Goal: Task Accomplishment & Management: Manage account settings

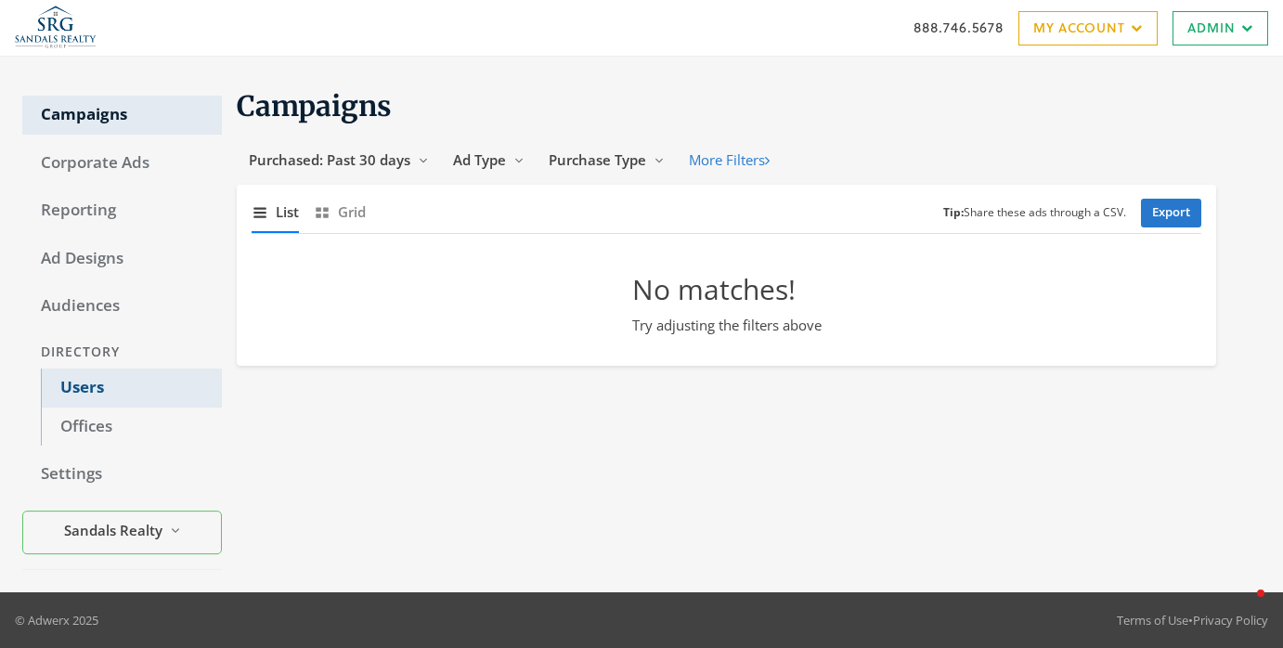
click at [159, 396] on link "Users" at bounding box center [131, 388] width 181 height 39
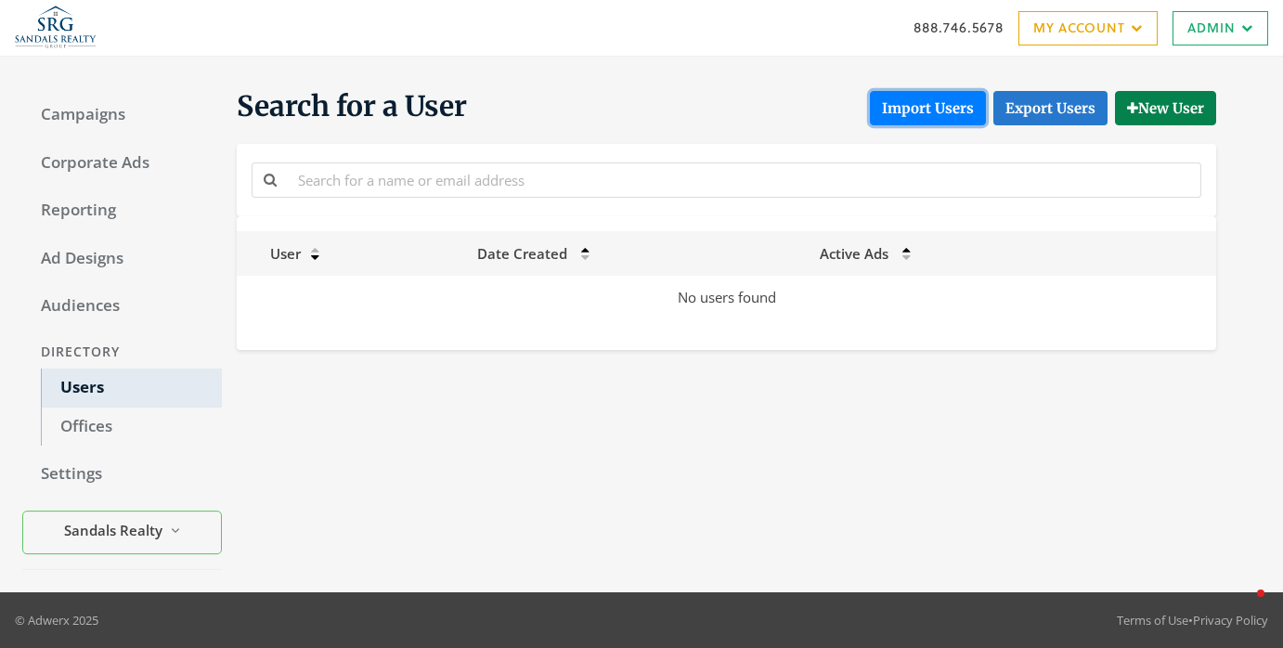
click at [924, 116] on button "Import Users" at bounding box center [928, 108] width 116 height 34
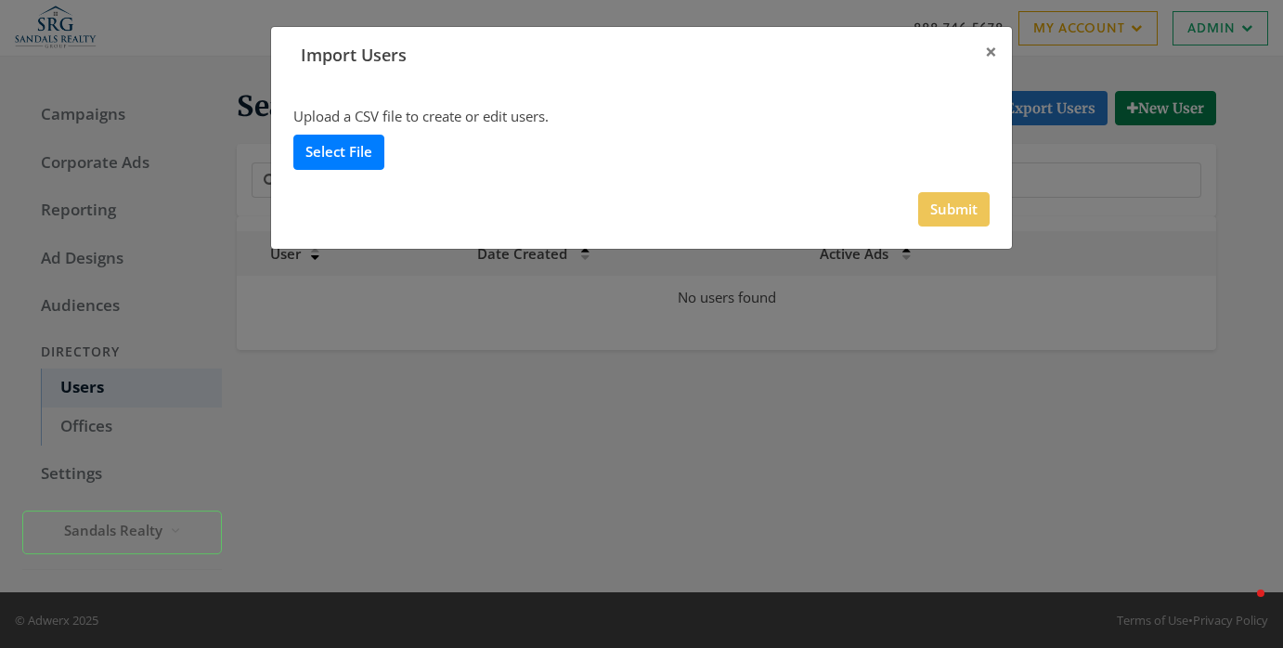
click at [350, 165] on label "Select File" at bounding box center [338, 152] width 91 height 34
click at [0, 0] on input "Select File" at bounding box center [0, 0] width 0 height 0
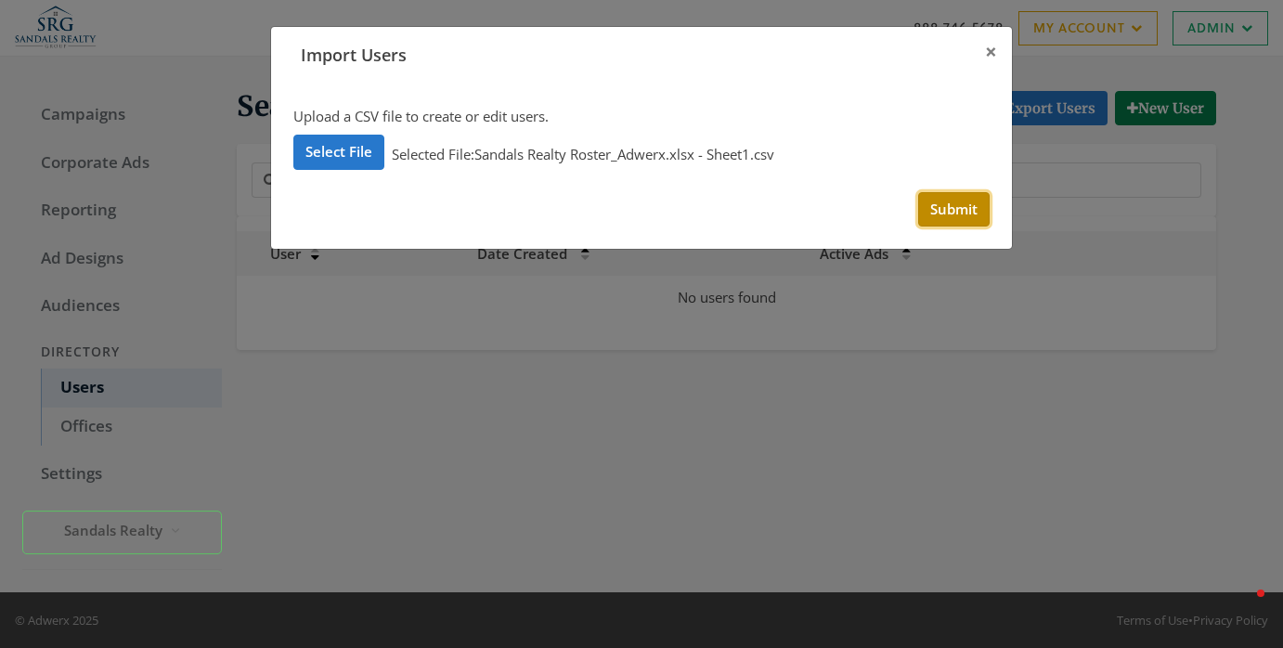
click at [966, 215] on button "Submit" at bounding box center [954, 209] width 72 height 34
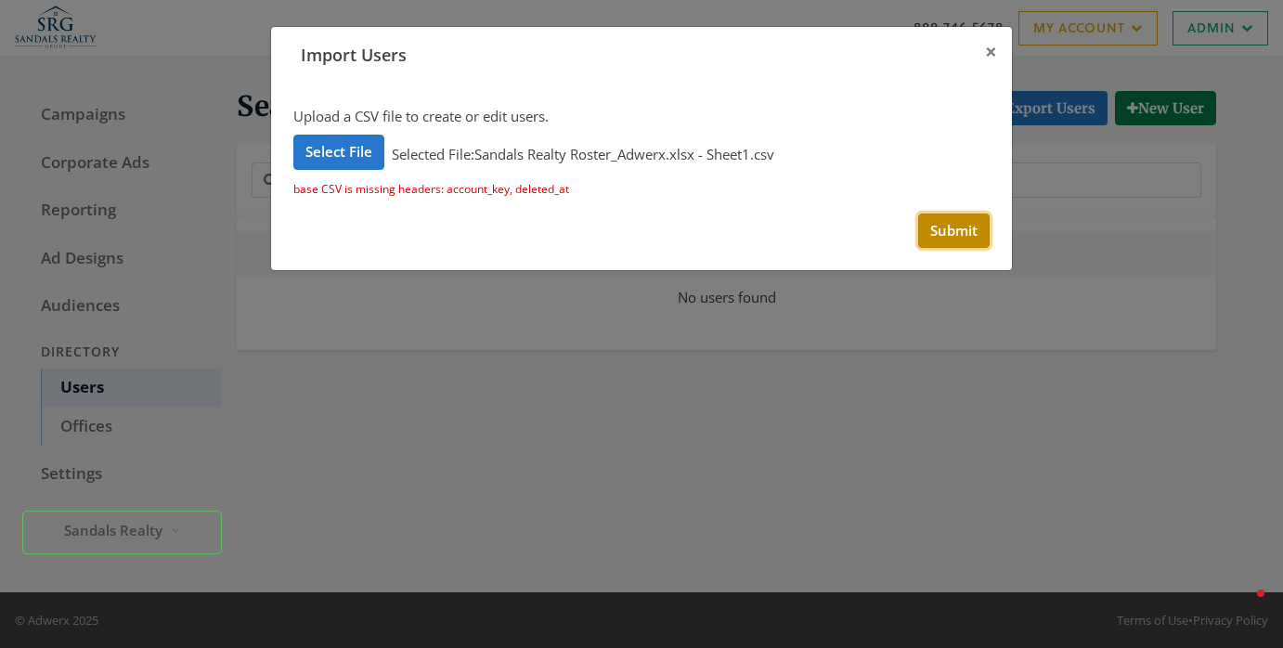
click at [972, 230] on button "Submit" at bounding box center [954, 231] width 72 height 34
click at [989, 49] on span "×" at bounding box center [991, 51] width 12 height 29
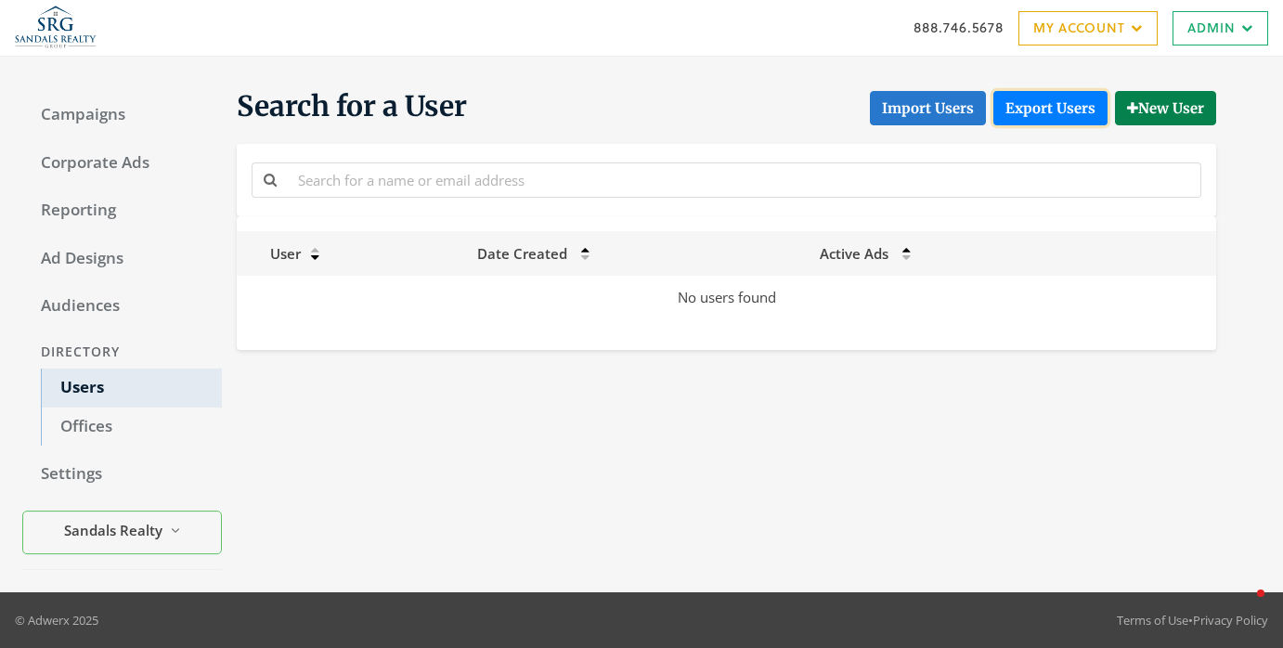
click at [1073, 118] on link "Export Users" at bounding box center [1051, 108] width 114 height 34
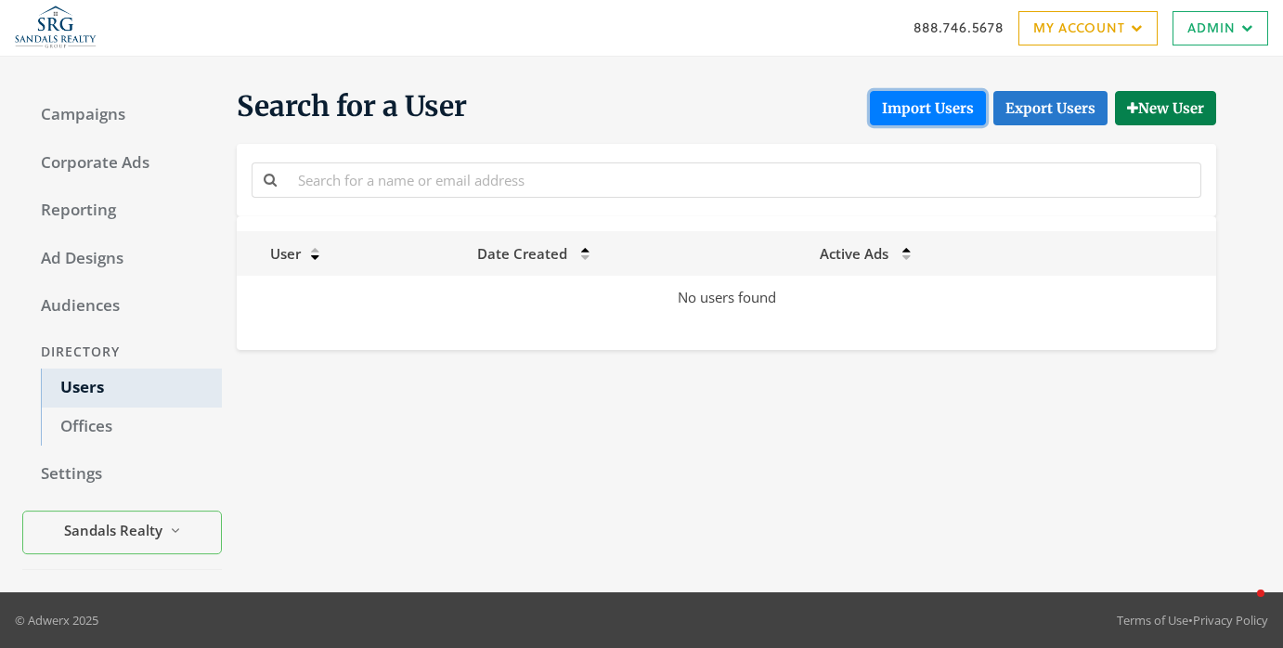
click at [912, 112] on button "Import Users" at bounding box center [928, 108] width 116 height 34
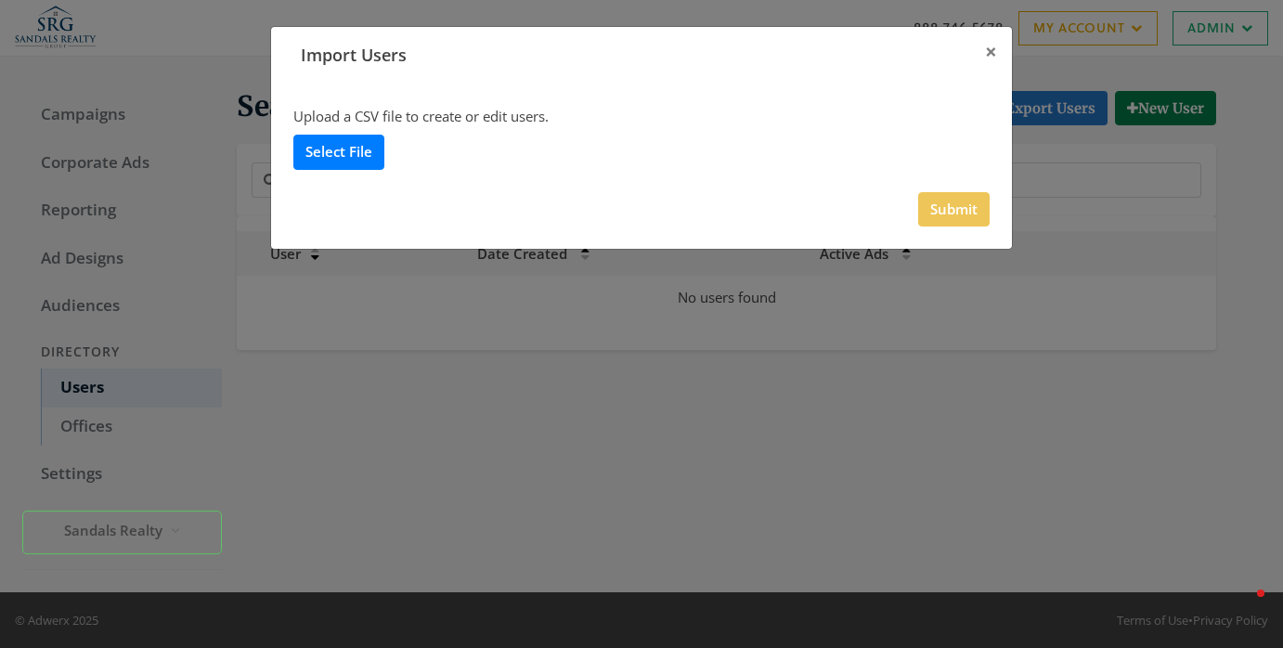
click at [372, 157] on label "Select File" at bounding box center [338, 152] width 91 height 34
click at [0, 0] on input "Select File" at bounding box center [0, 0] width 0 height 0
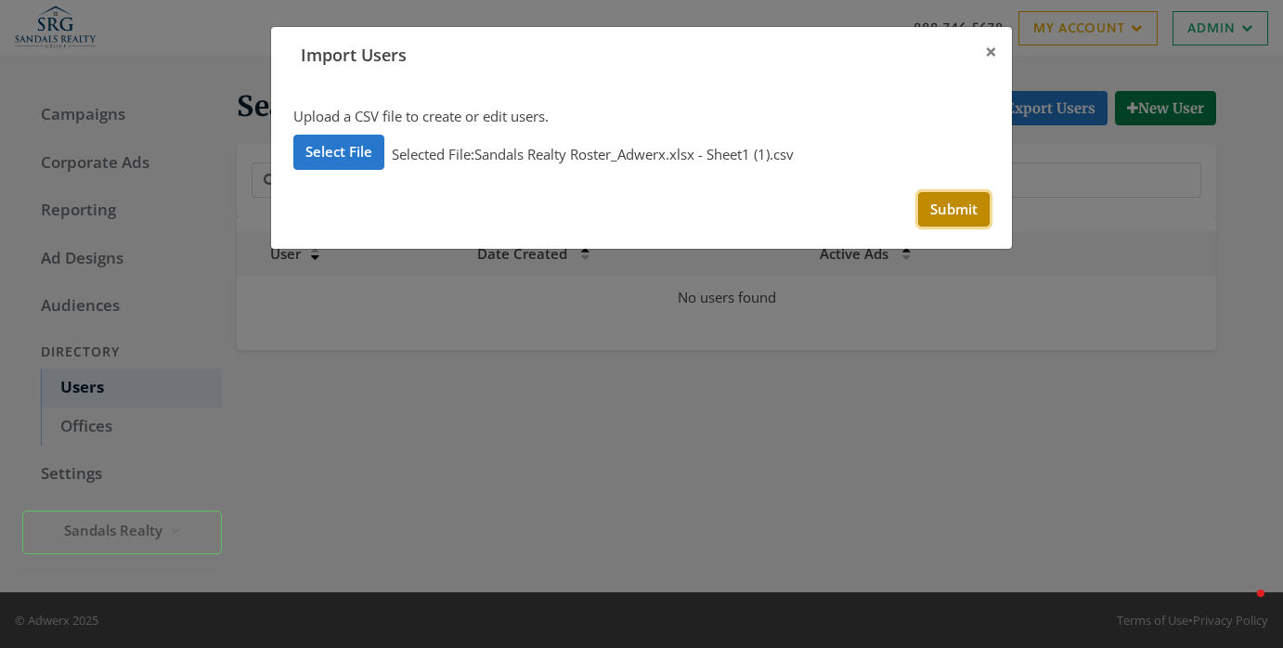
click at [945, 208] on button "Submit" at bounding box center [954, 209] width 72 height 34
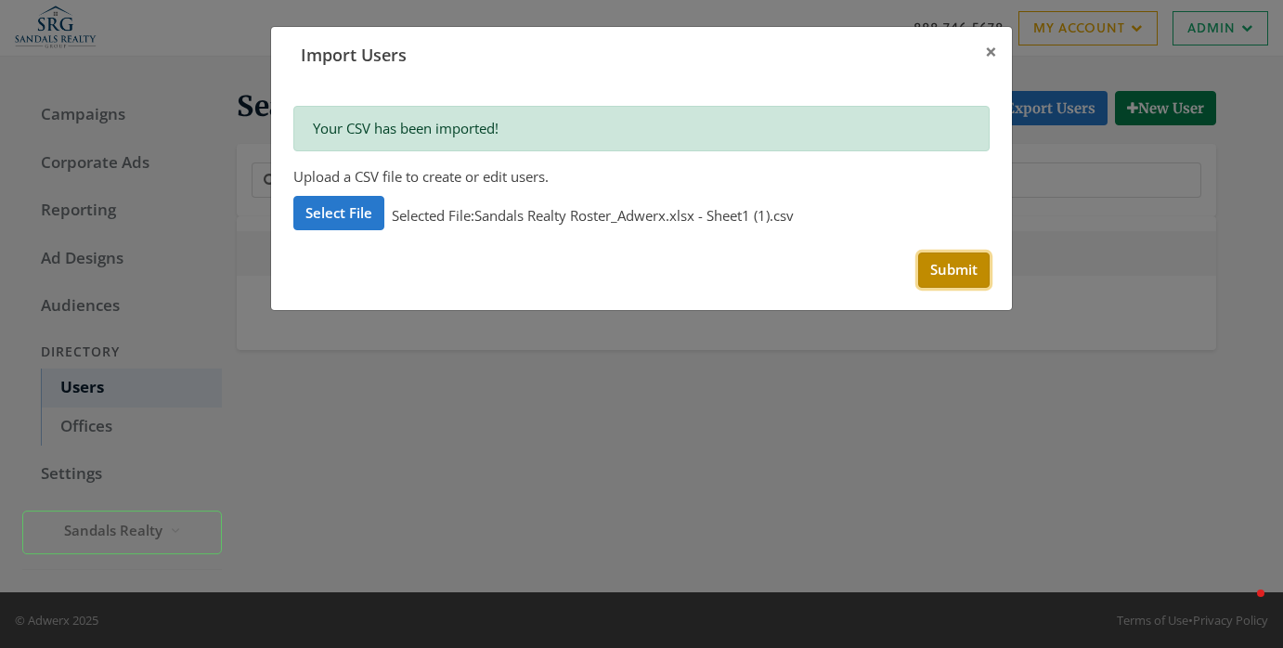
click at [956, 274] on button "Submit" at bounding box center [954, 270] width 72 height 34
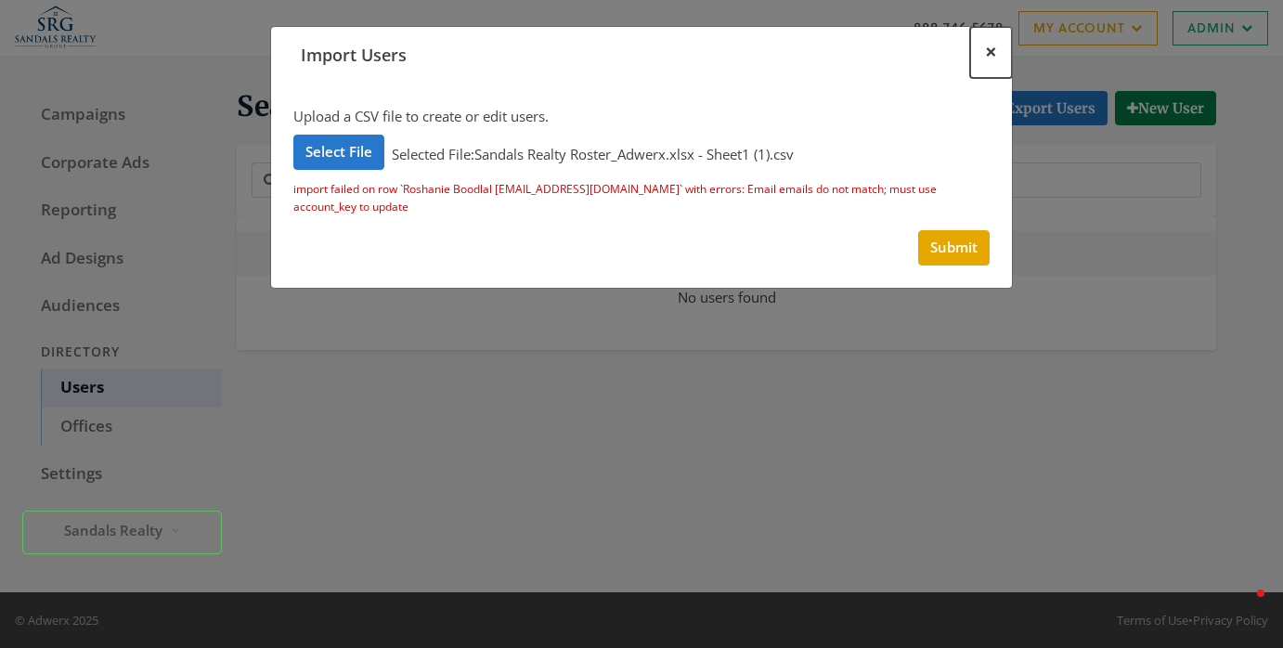
click at [992, 46] on span "×" at bounding box center [991, 51] width 12 height 29
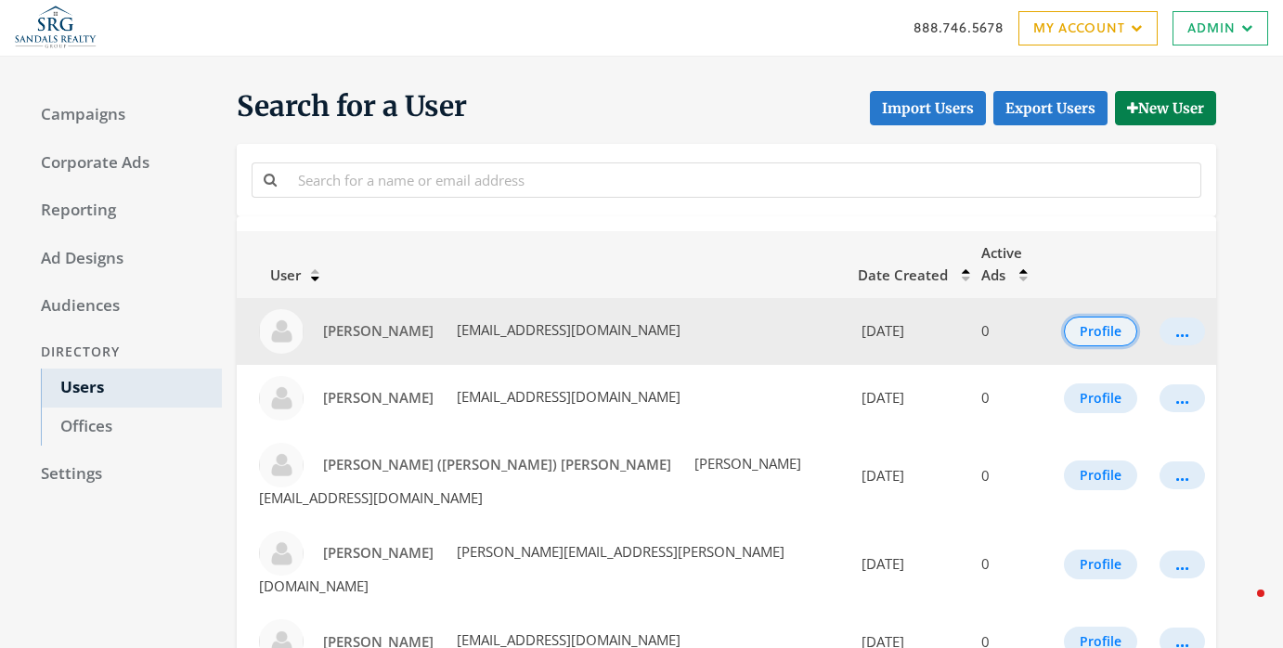
click at [1107, 317] on button "Profile" at bounding box center [1100, 332] width 73 height 30
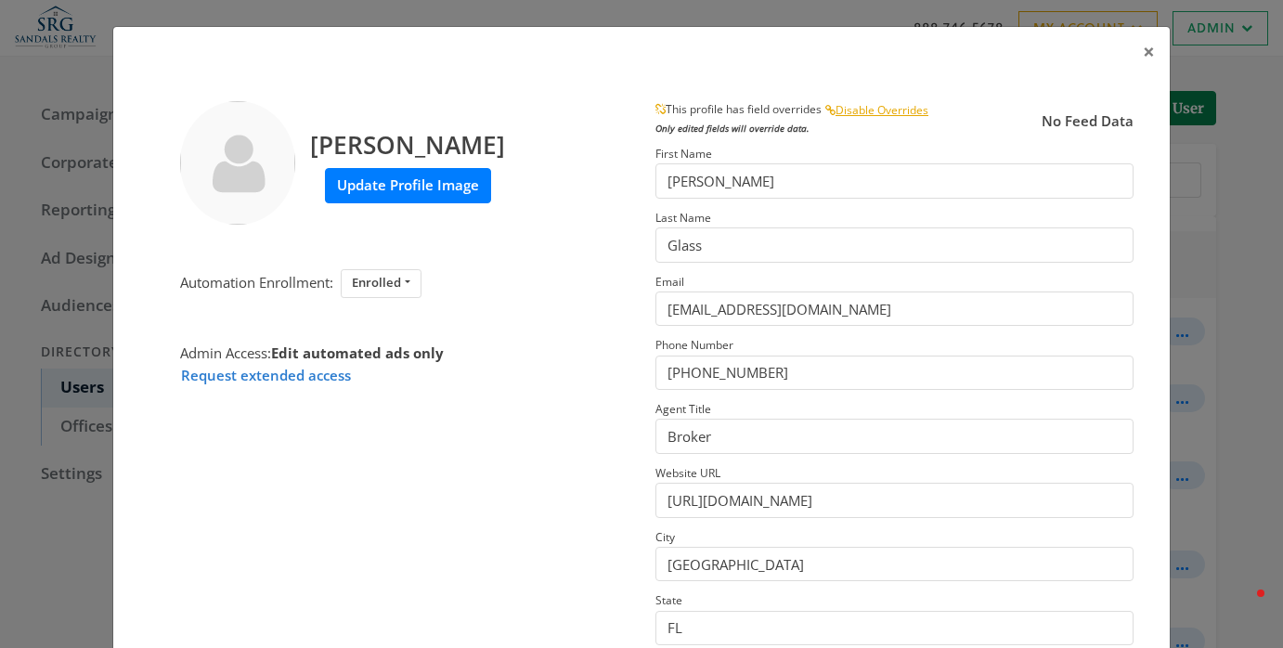
click at [436, 183] on label "Update Profile Image" at bounding box center [408, 185] width 166 height 34
click at [0, 0] on input "Update Profile Image" at bounding box center [0, 0] width 0 height 0
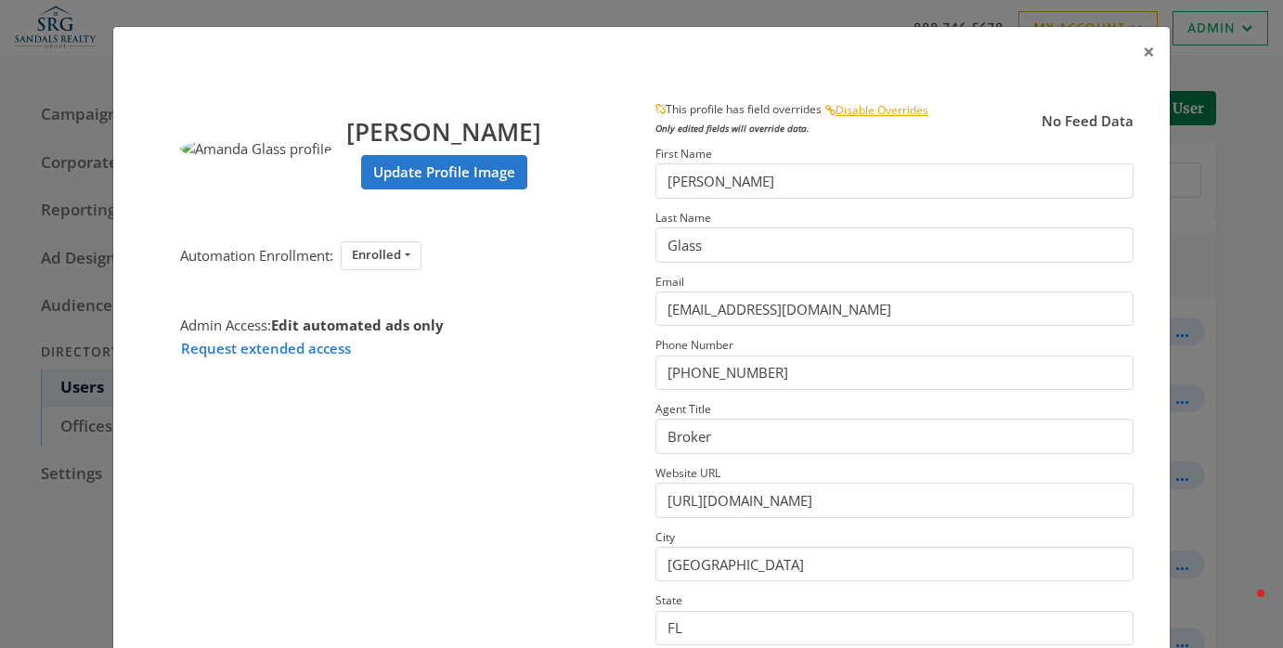
scroll to position [295, 0]
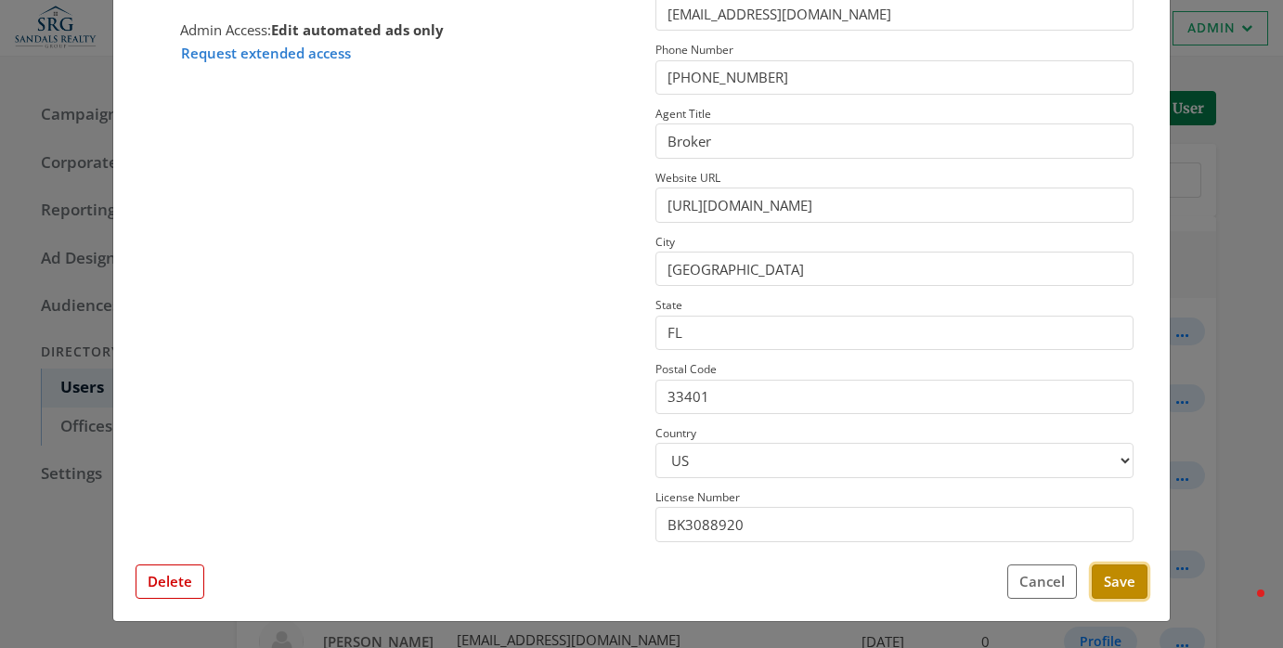
click at [1102, 580] on button "Save" at bounding box center [1120, 582] width 56 height 34
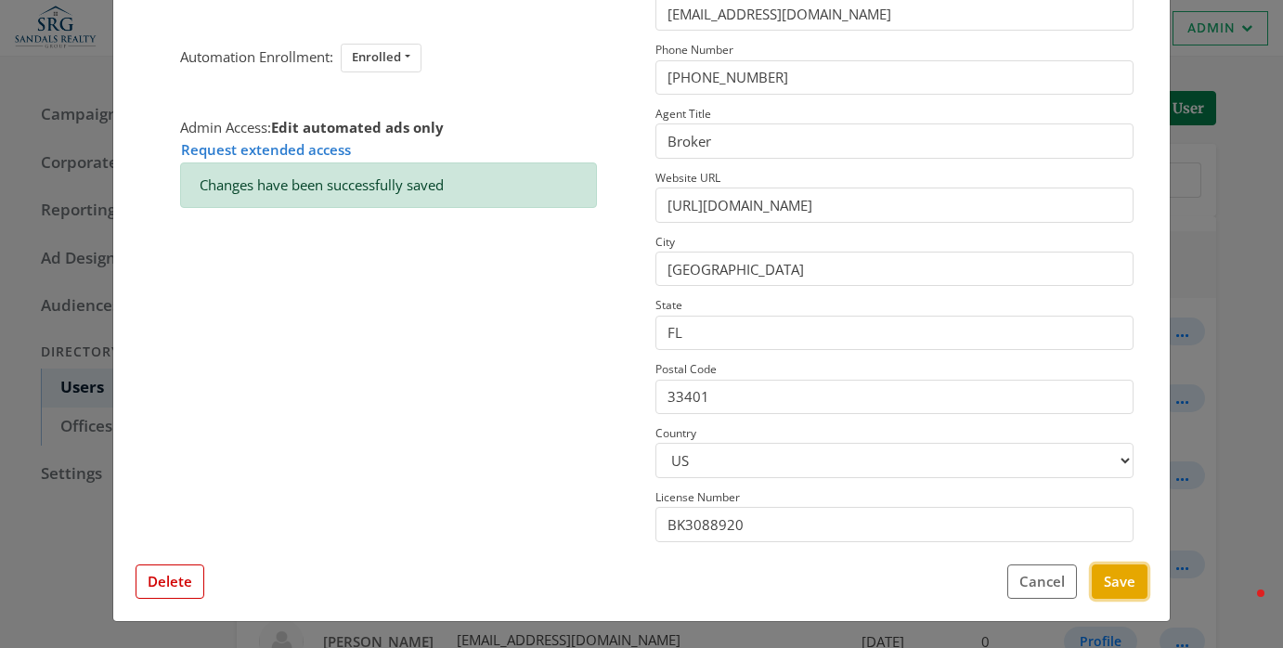
scroll to position [0, 0]
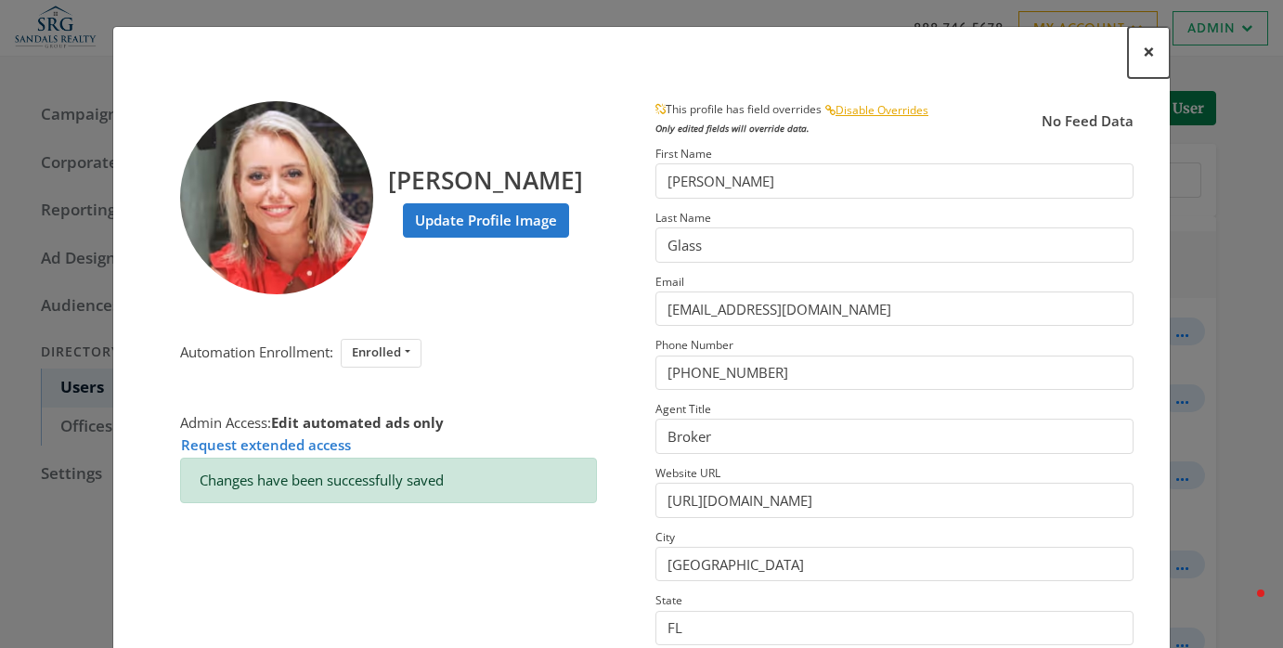
click at [1145, 49] on span "×" at bounding box center [1149, 51] width 12 height 29
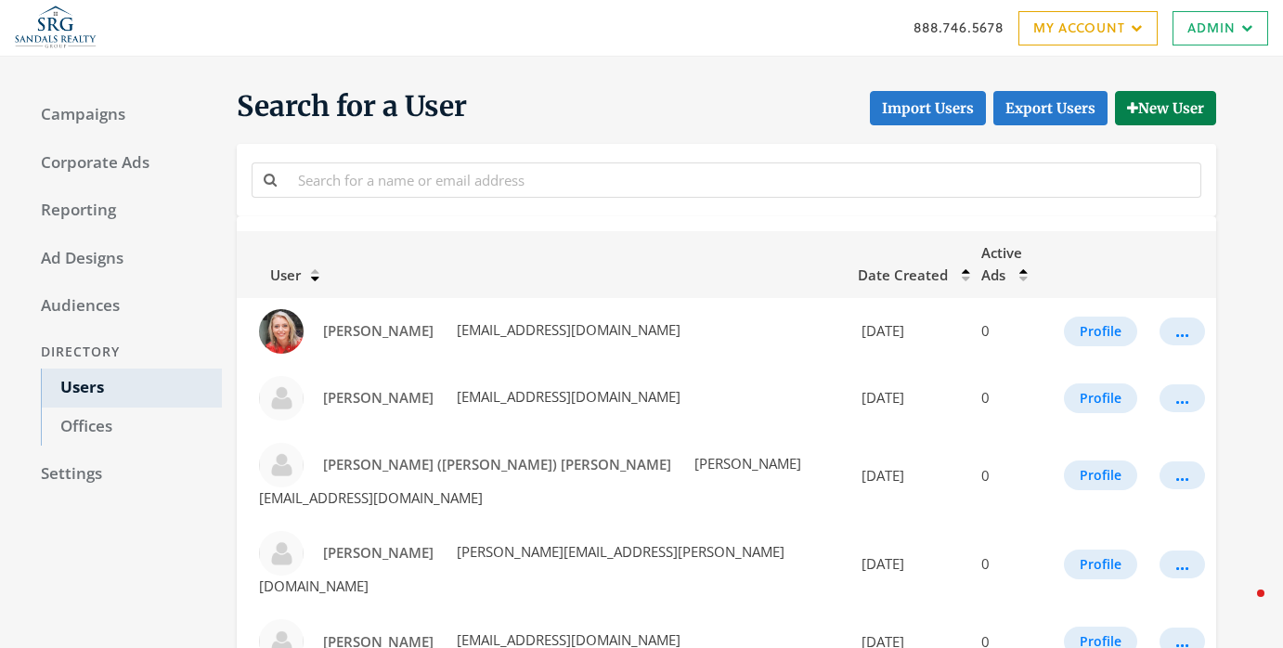
click at [1183, 46] on div "888.746.5678 My Account My Campaigns Account Summary Compliance Dashboard Enter…" at bounding box center [641, 28] width 1283 height 56
click at [1186, 37] on link "Admin" at bounding box center [1221, 28] width 96 height 34
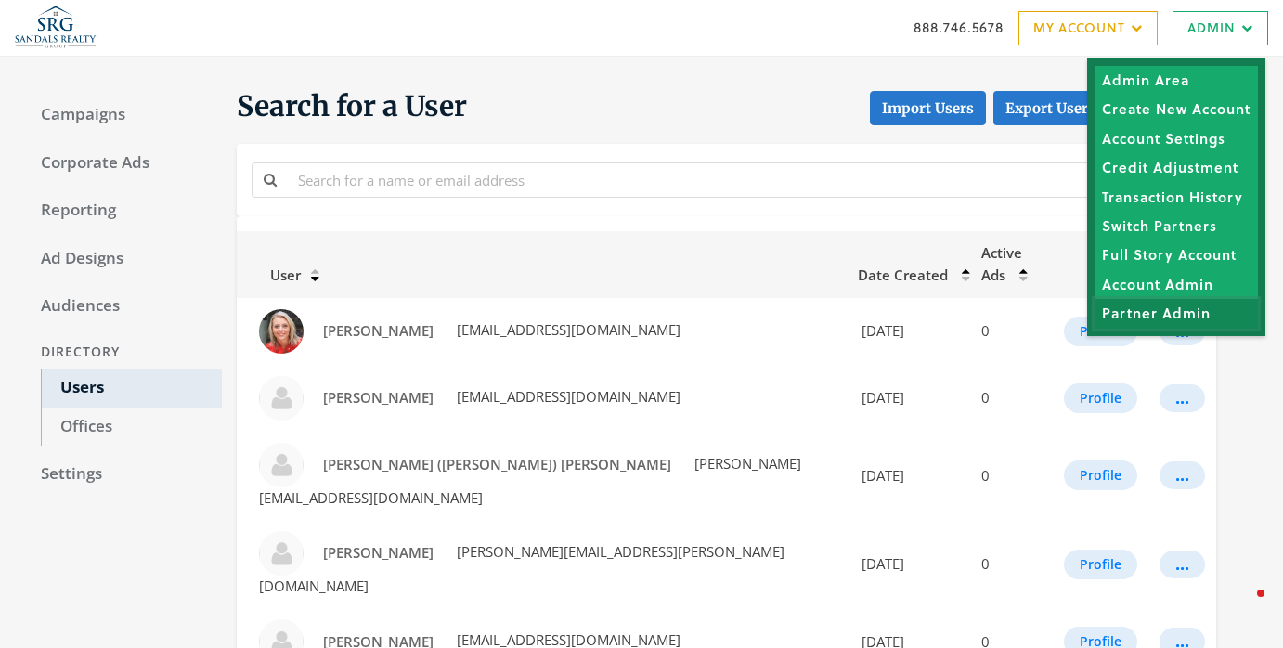
click at [1180, 319] on link "Partner Admin" at bounding box center [1176, 313] width 163 height 29
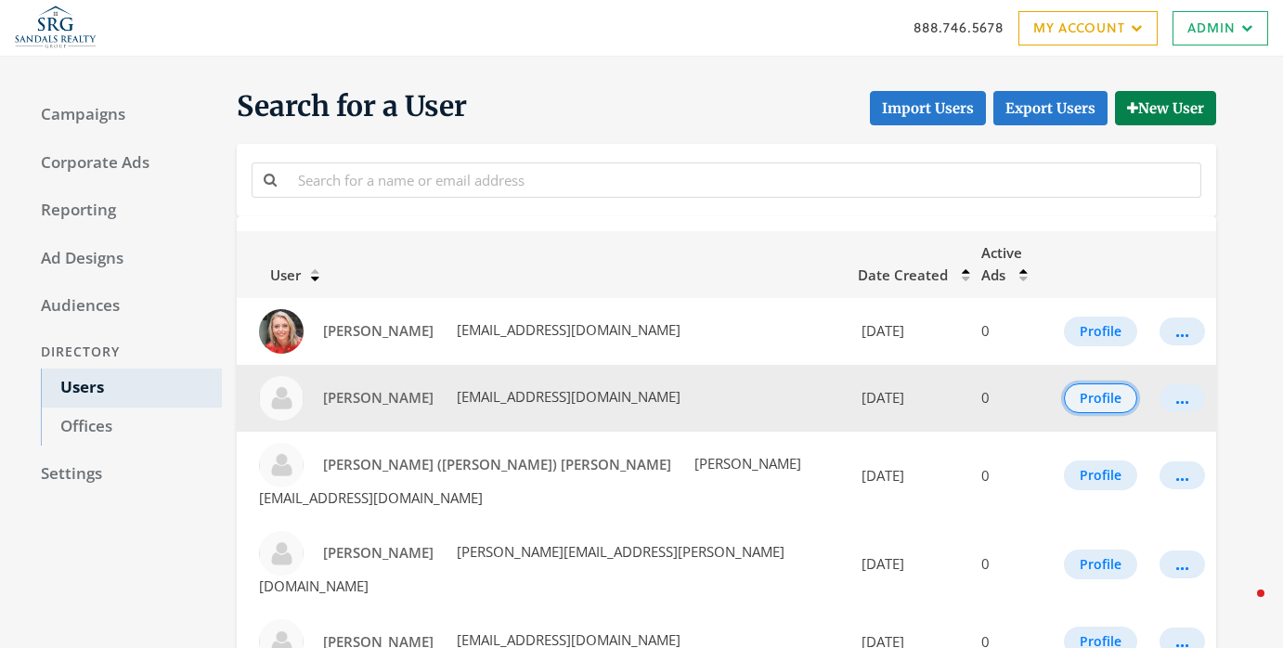
click at [1122, 384] on button "Profile" at bounding box center [1100, 399] width 73 height 30
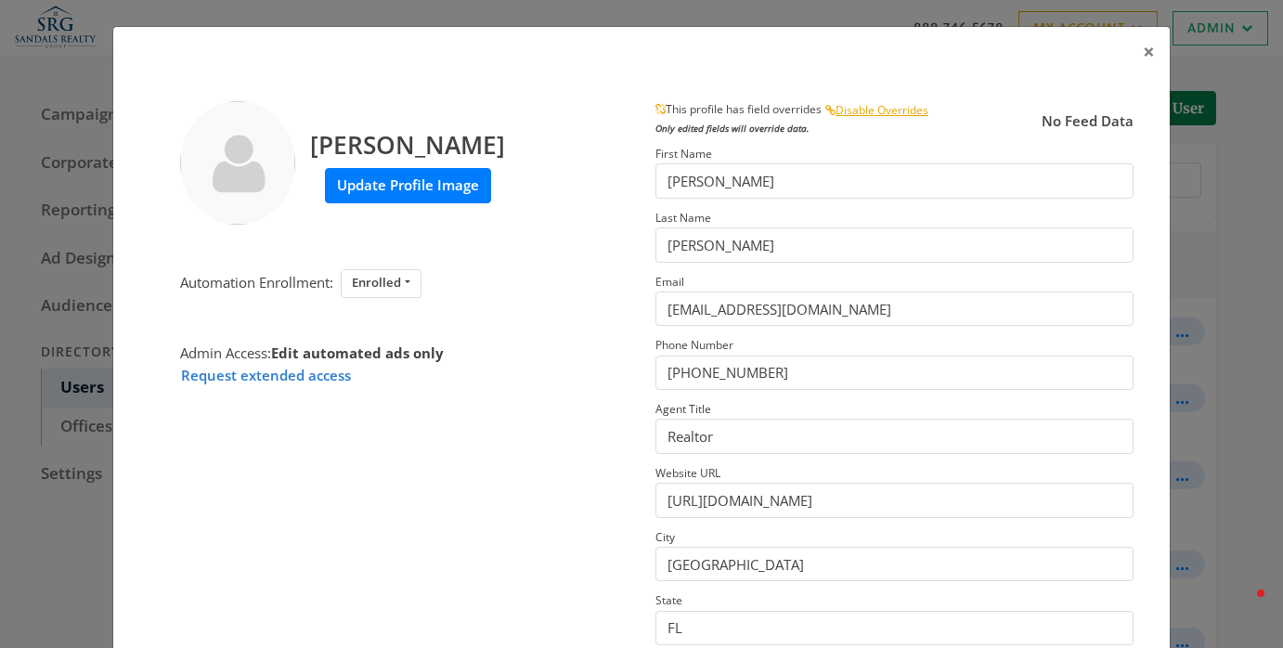
click at [349, 186] on label "Update Profile Image" at bounding box center [408, 185] width 166 height 34
click at [0, 0] on input "Update Profile Image" at bounding box center [0, 0] width 0 height 0
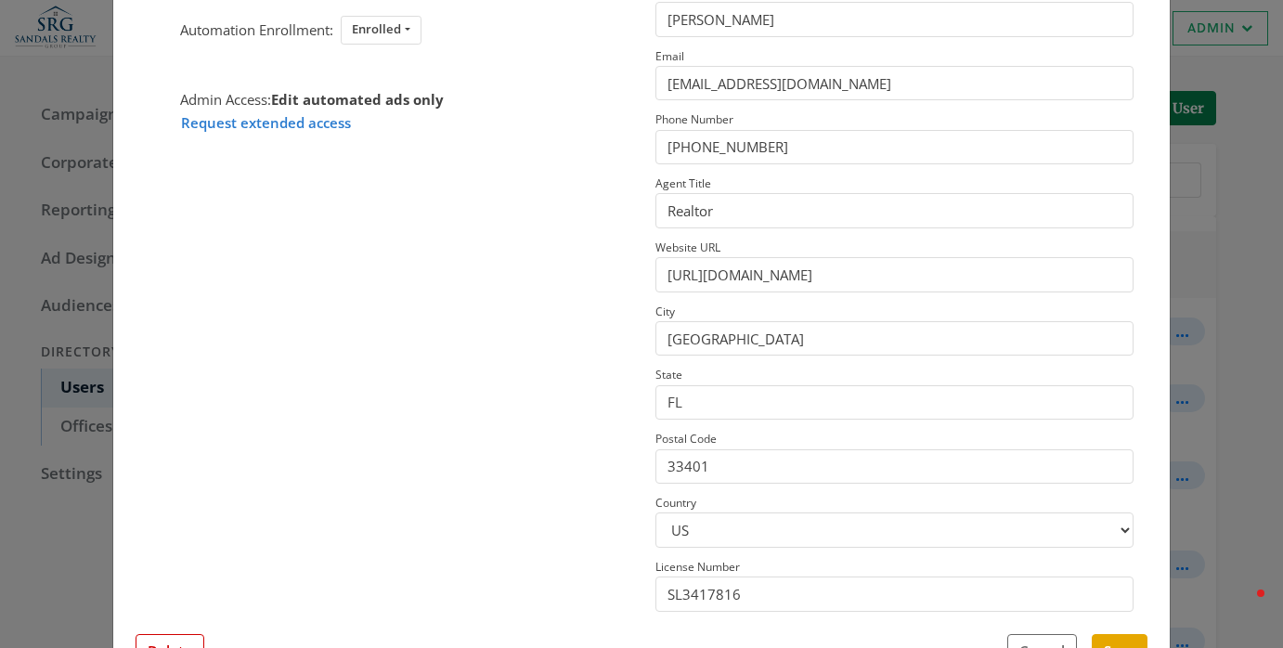
scroll to position [295, 0]
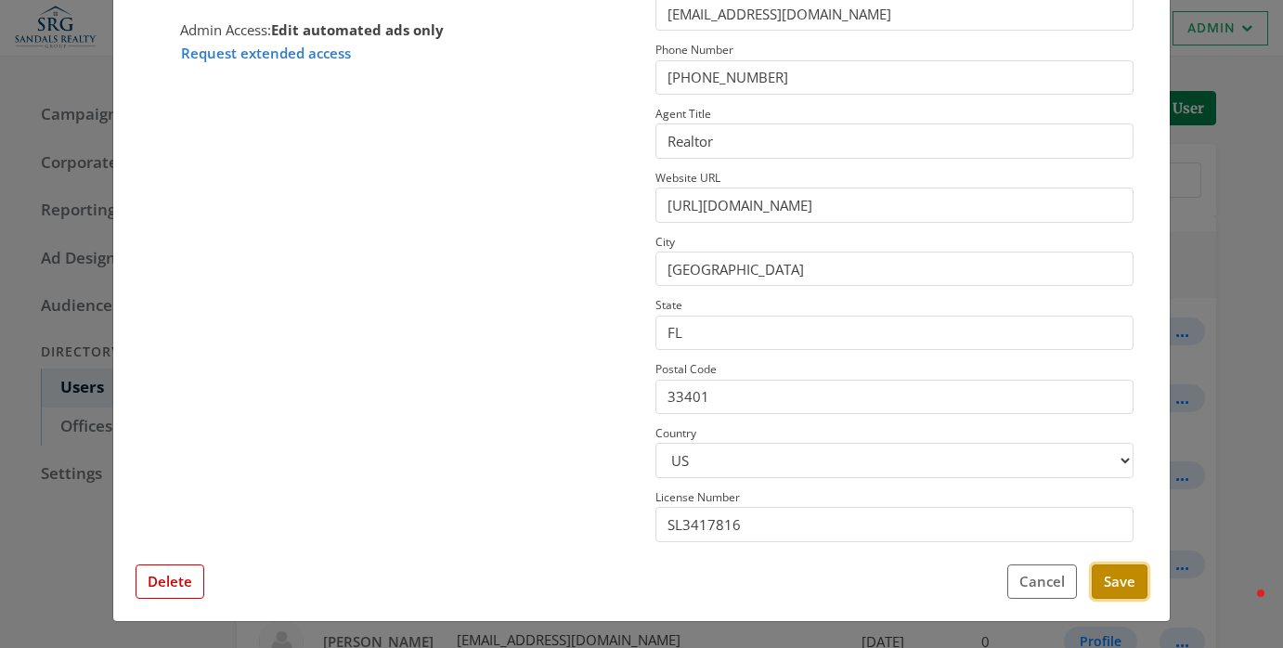
click at [1109, 589] on button "Save" at bounding box center [1120, 582] width 56 height 34
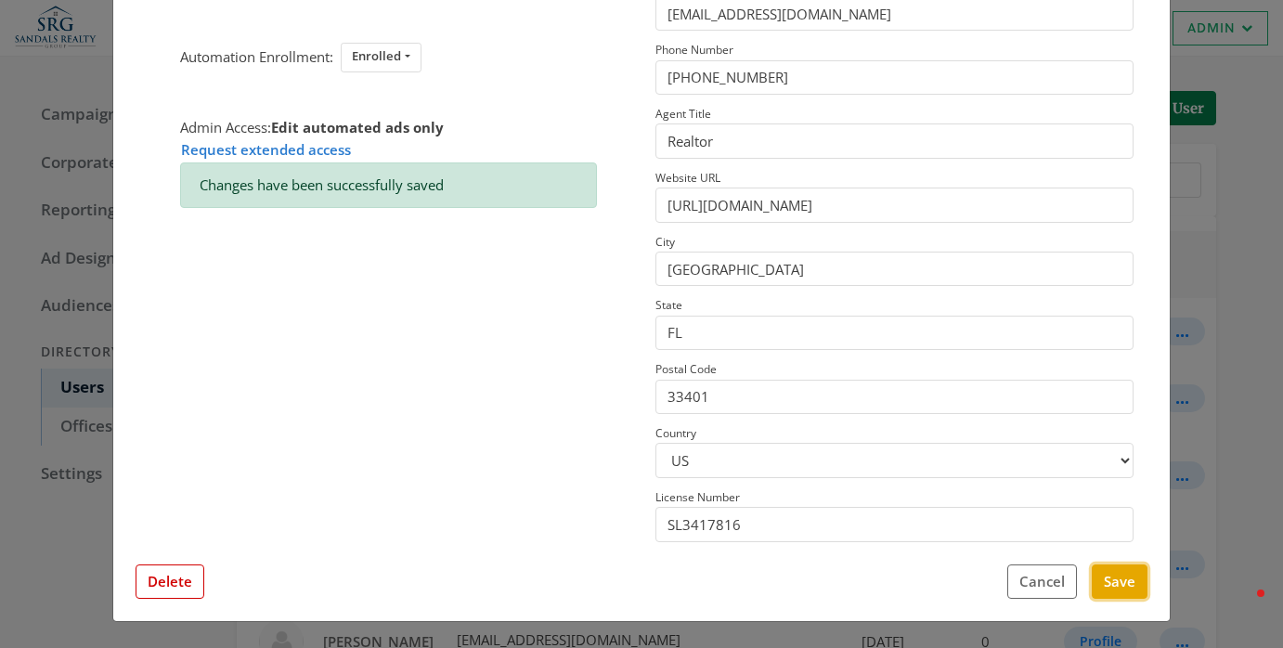
scroll to position [0, 0]
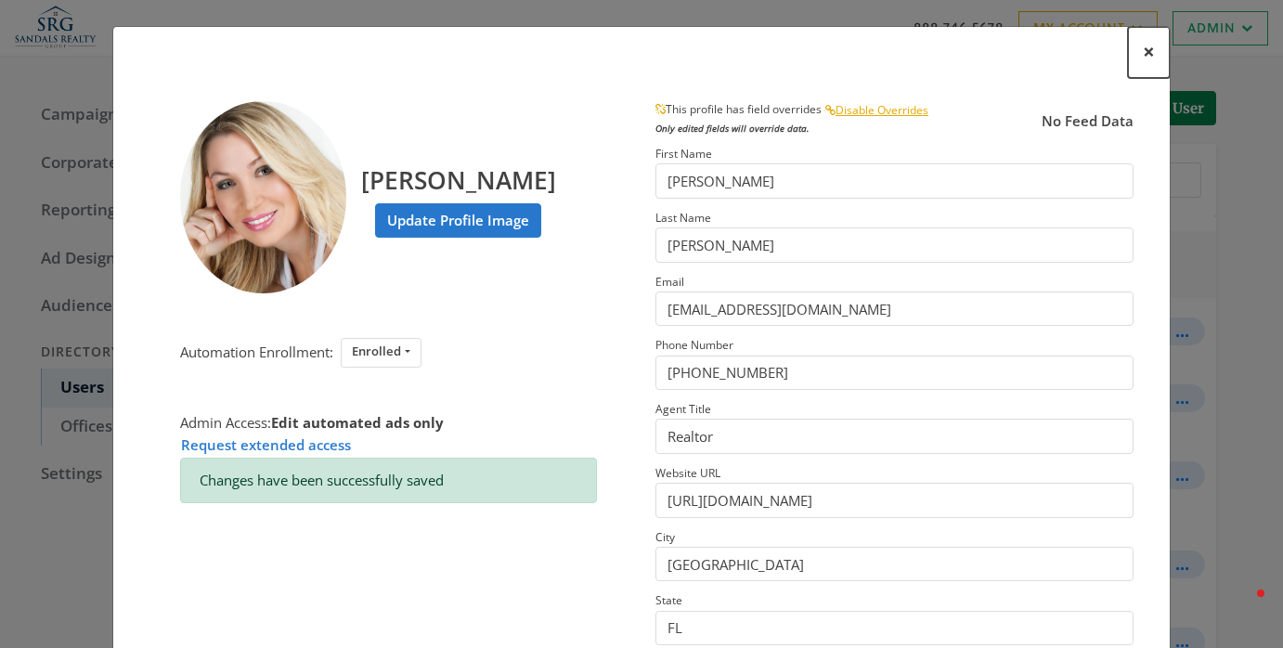
click at [1157, 59] on button "×" at bounding box center [1149, 52] width 42 height 51
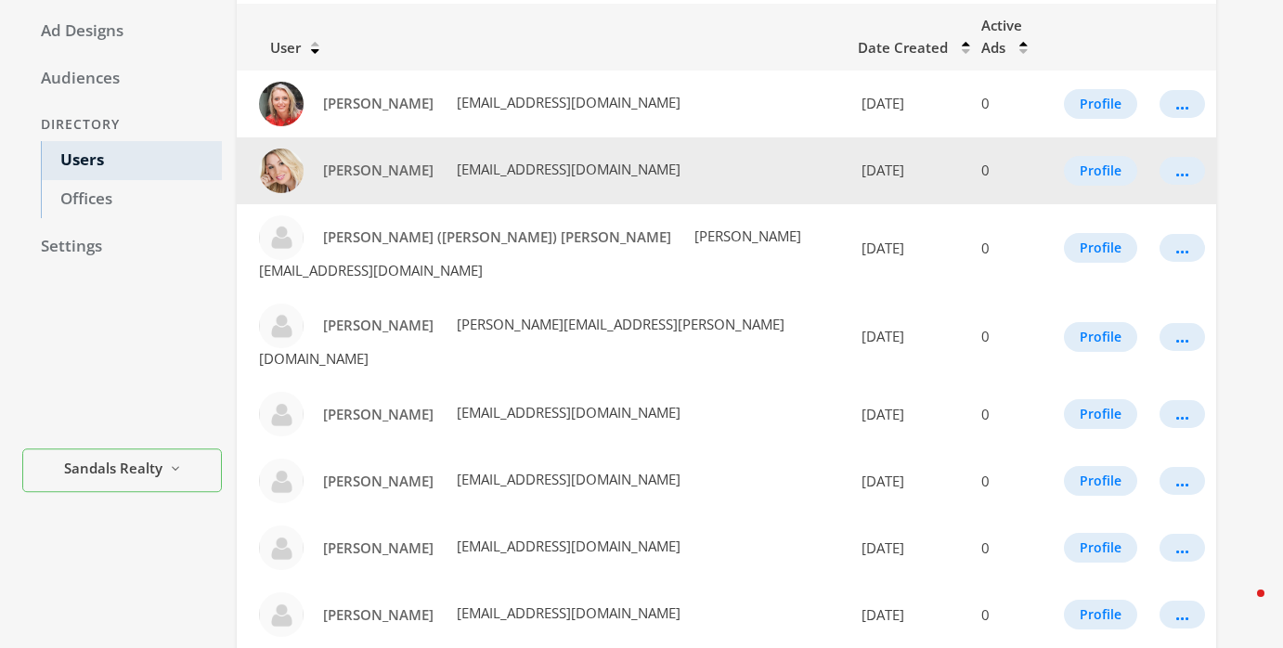
scroll to position [228, 0]
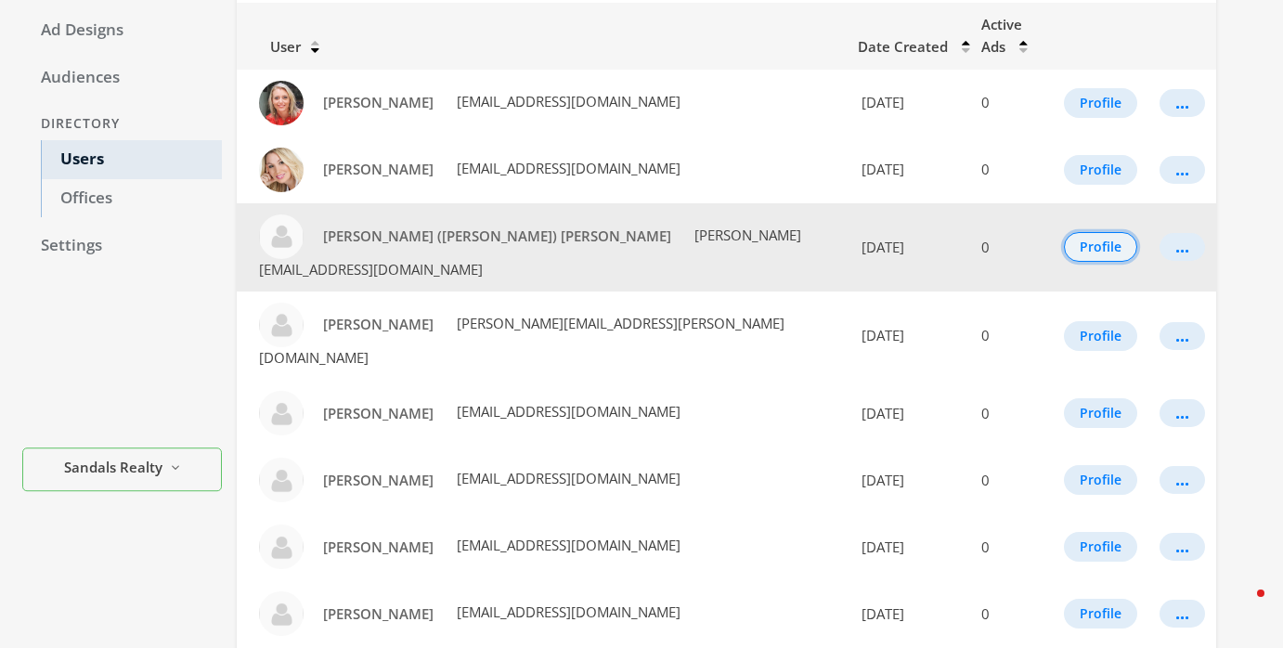
click at [1091, 232] on button "Profile" at bounding box center [1100, 247] width 73 height 30
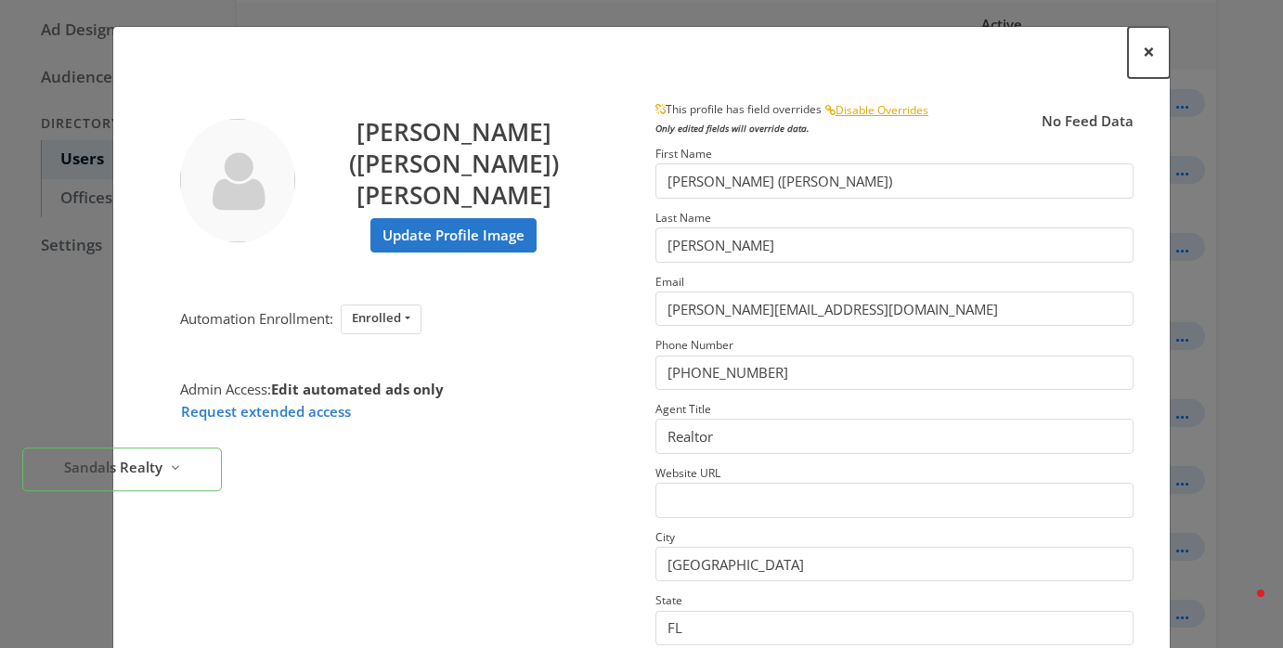
click at [1149, 46] on span "×" at bounding box center [1149, 51] width 12 height 29
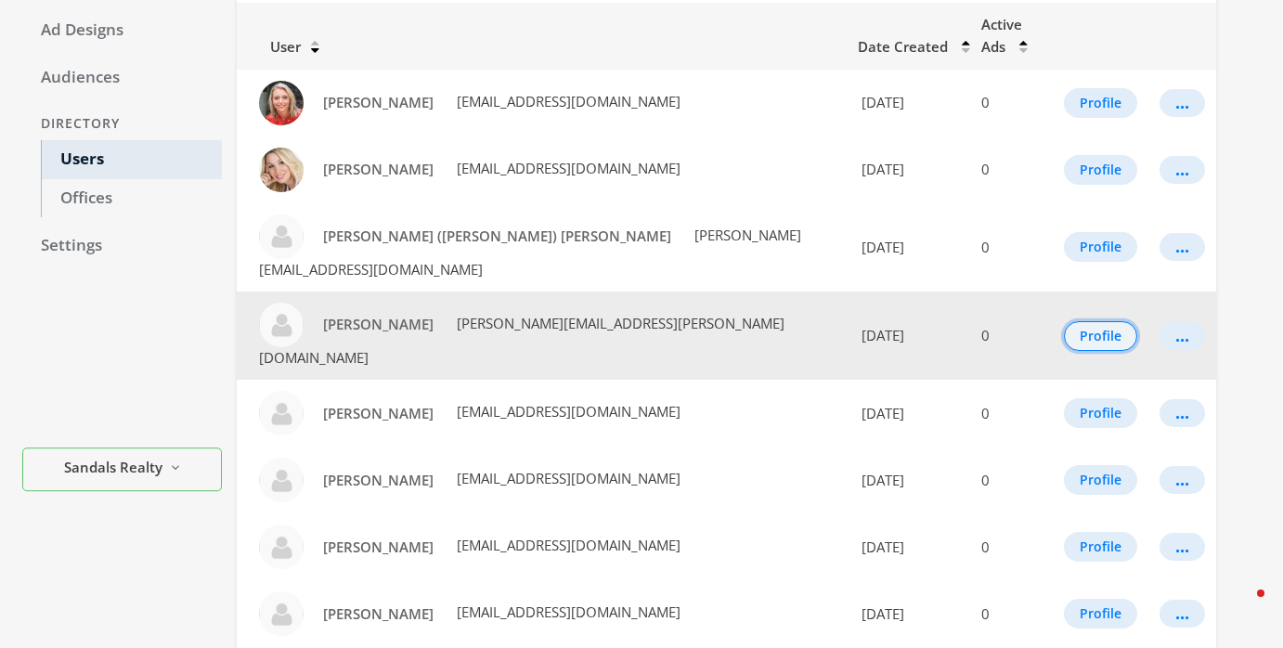
click at [1101, 321] on button "Profile" at bounding box center [1100, 336] width 73 height 30
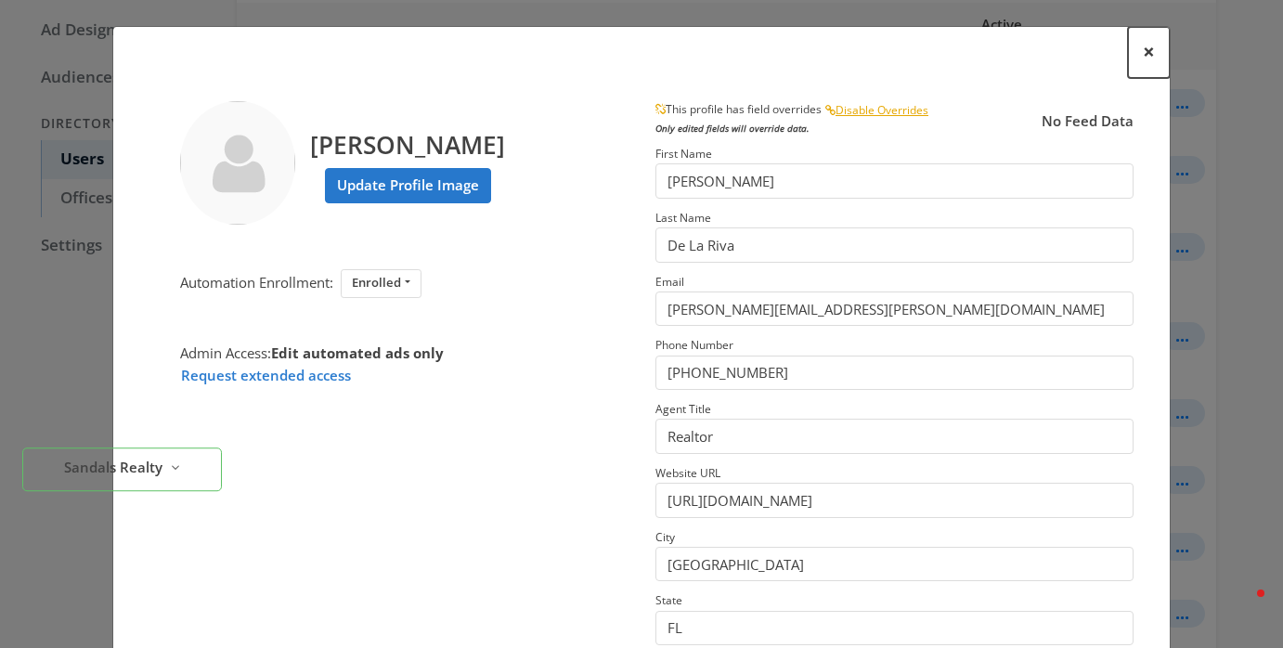
click at [1148, 50] on span "×" at bounding box center [1149, 51] width 12 height 29
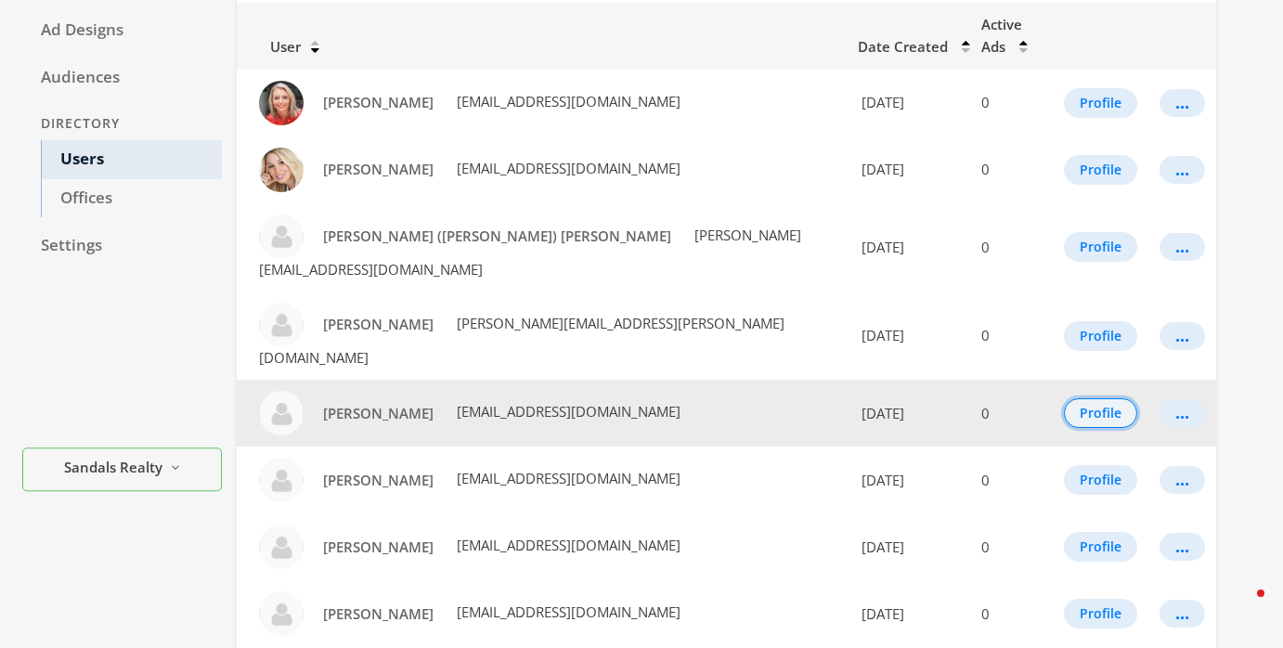
click at [1110, 398] on button "Profile" at bounding box center [1100, 413] width 73 height 30
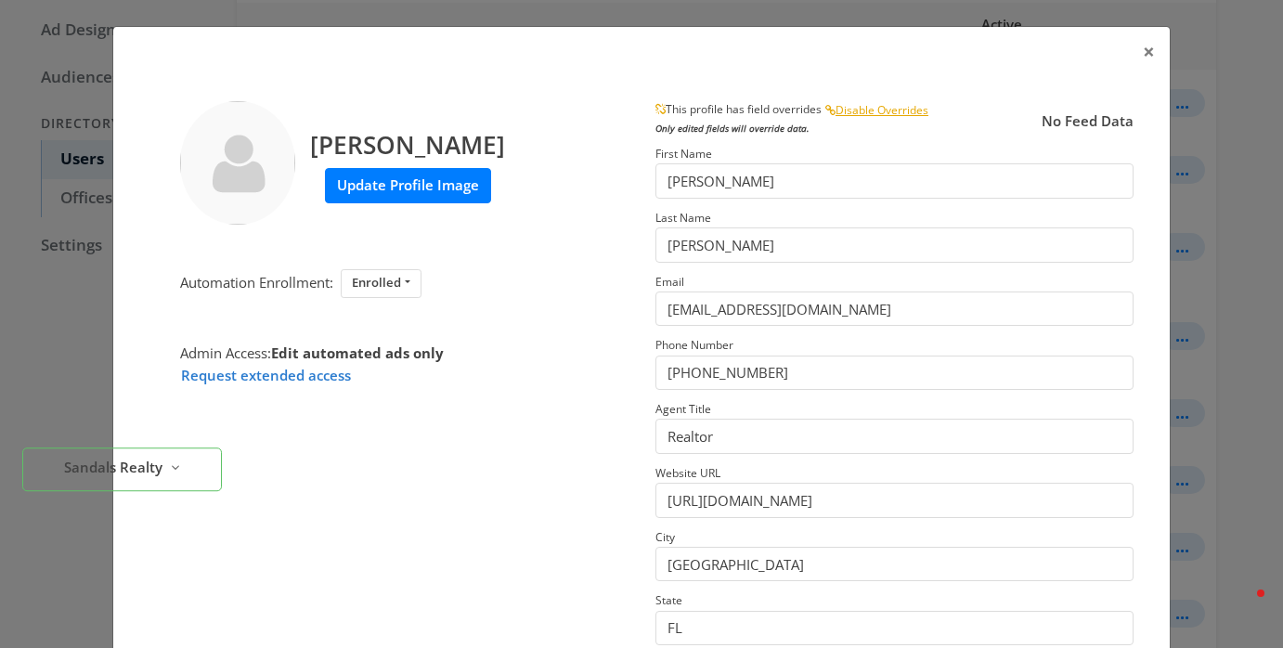
click at [465, 188] on label "Update Profile Image" at bounding box center [408, 185] width 166 height 34
click at [0, 0] on input "Update Profile Image" at bounding box center [0, 0] width 0 height 0
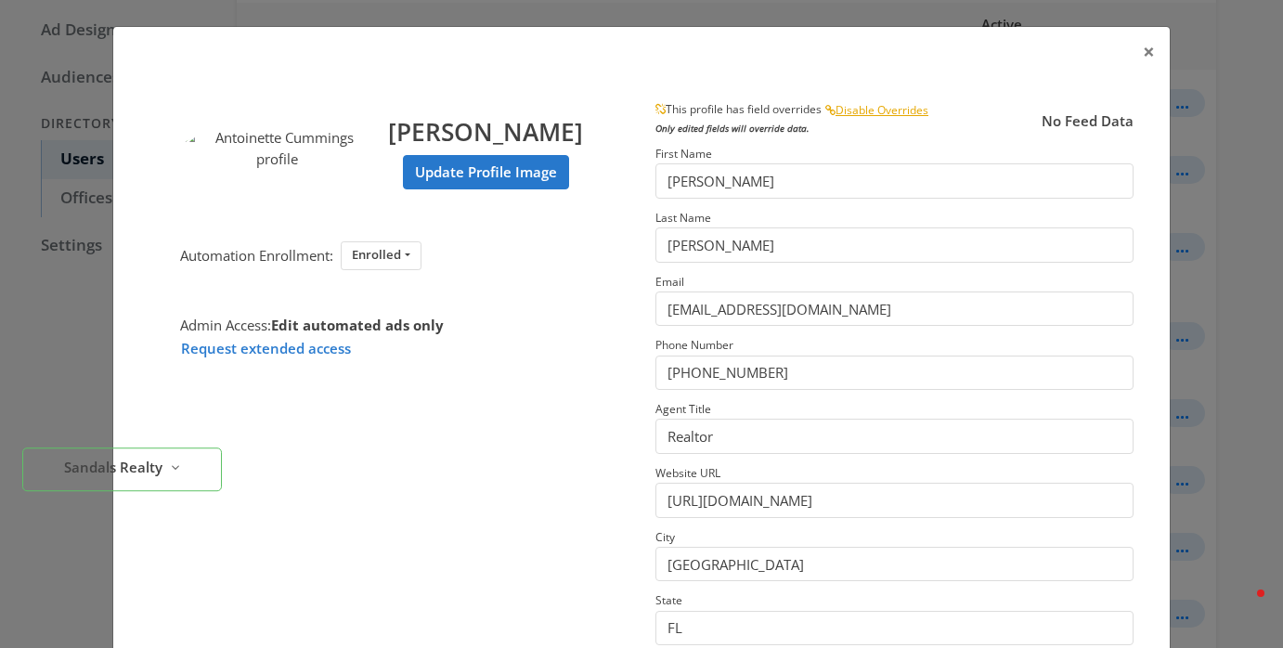
scroll to position [295, 0]
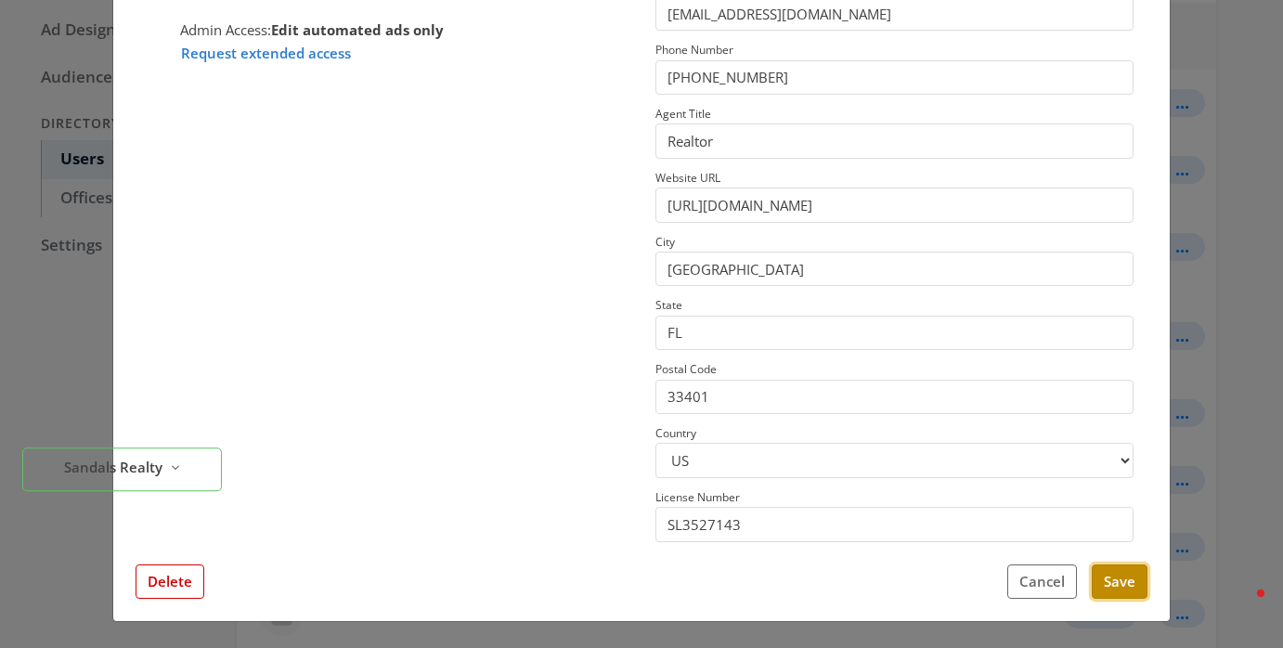
click at [1120, 589] on button "Save" at bounding box center [1120, 582] width 56 height 34
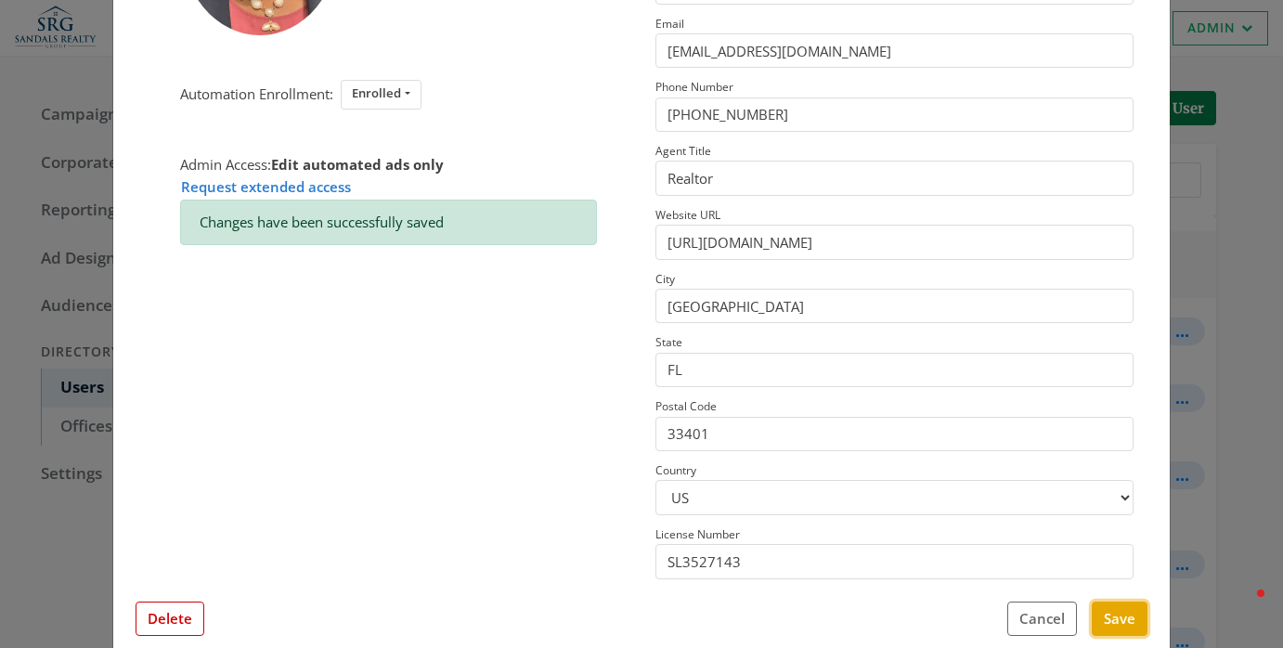
scroll to position [0, 0]
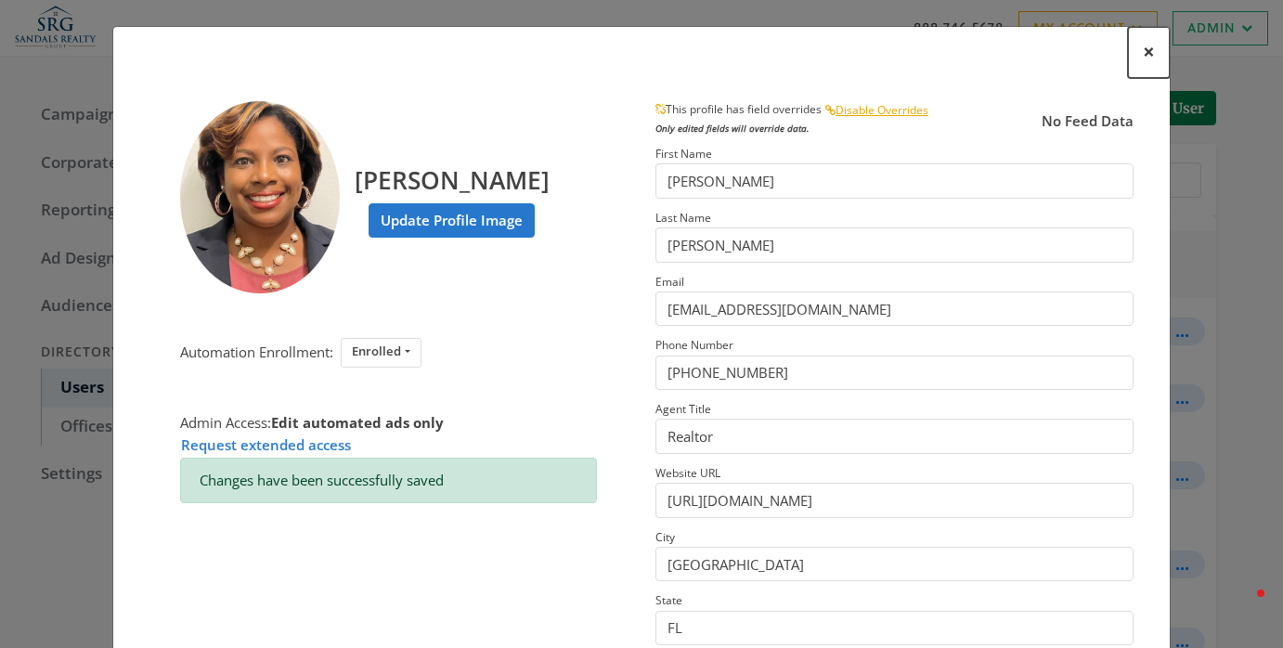
click at [1152, 61] on span "×" at bounding box center [1149, 51] width 12 height 29
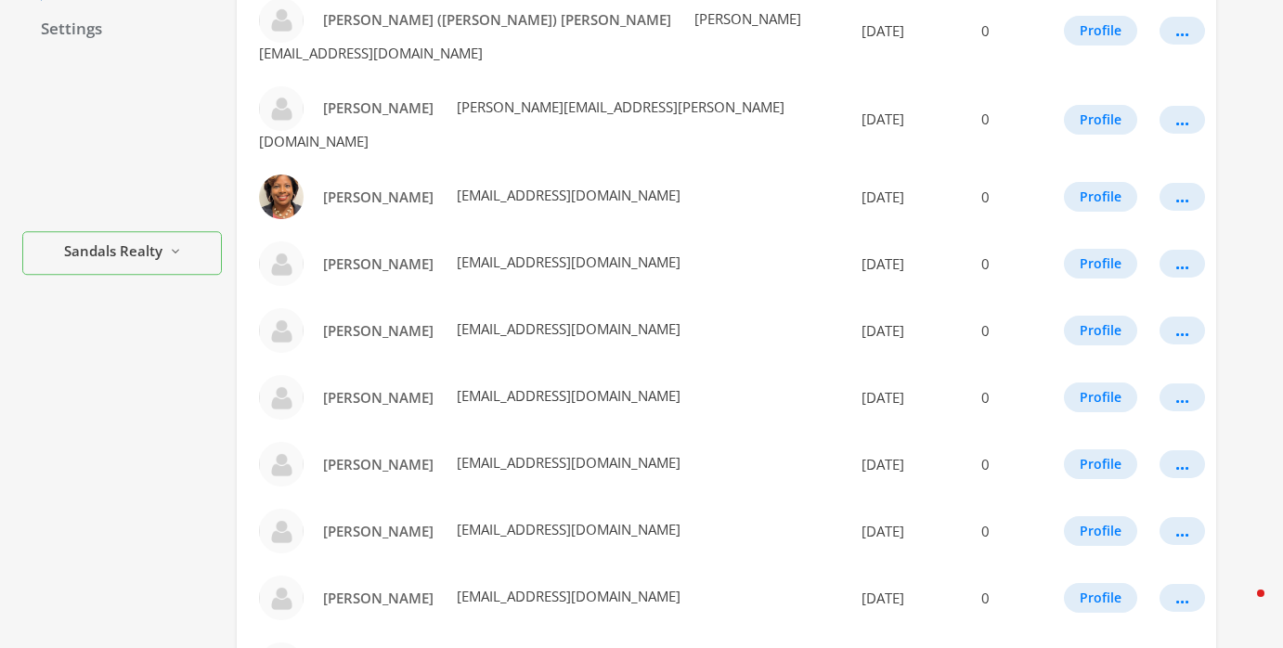
scroll to position [449, 0]
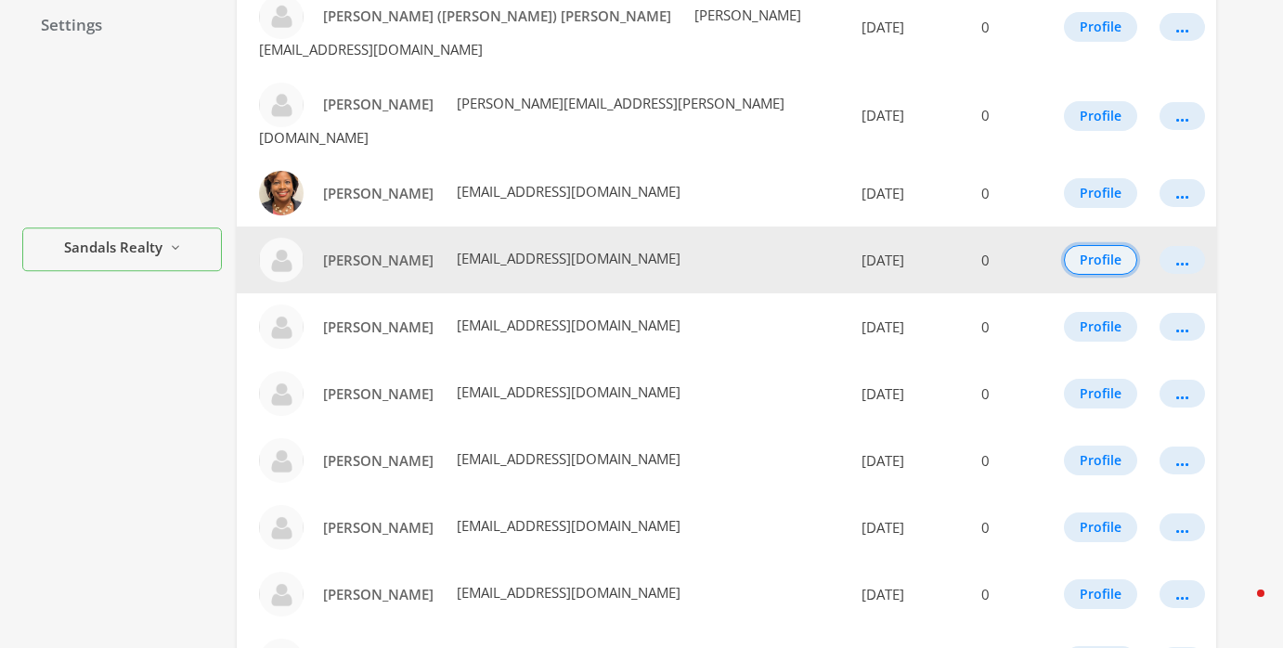
click at [1098, 245] on button "Profile" at bounding box center [1100, 260] width 73 height 30
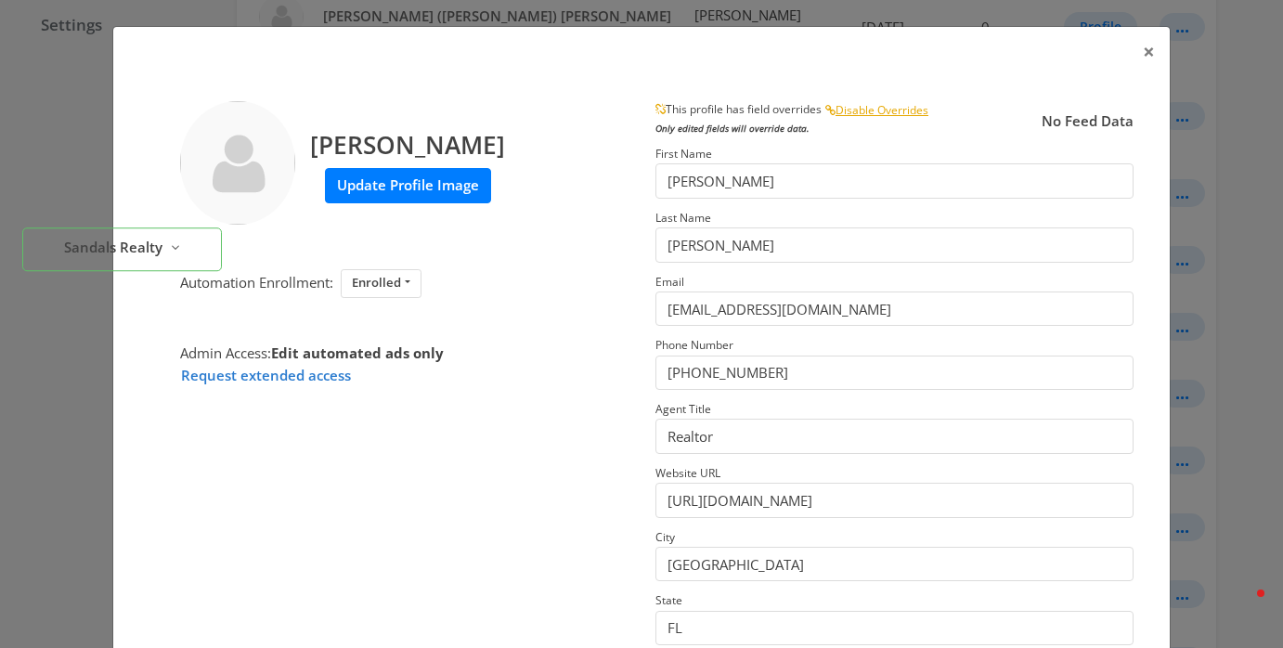
click at [350, 196] on label "Update Profile Image" at bounding box center [408, 185] width 166 height 34
click at [0, 0] on input "Update Profile Image" at bounding box center [0, 0] width 0 height 0
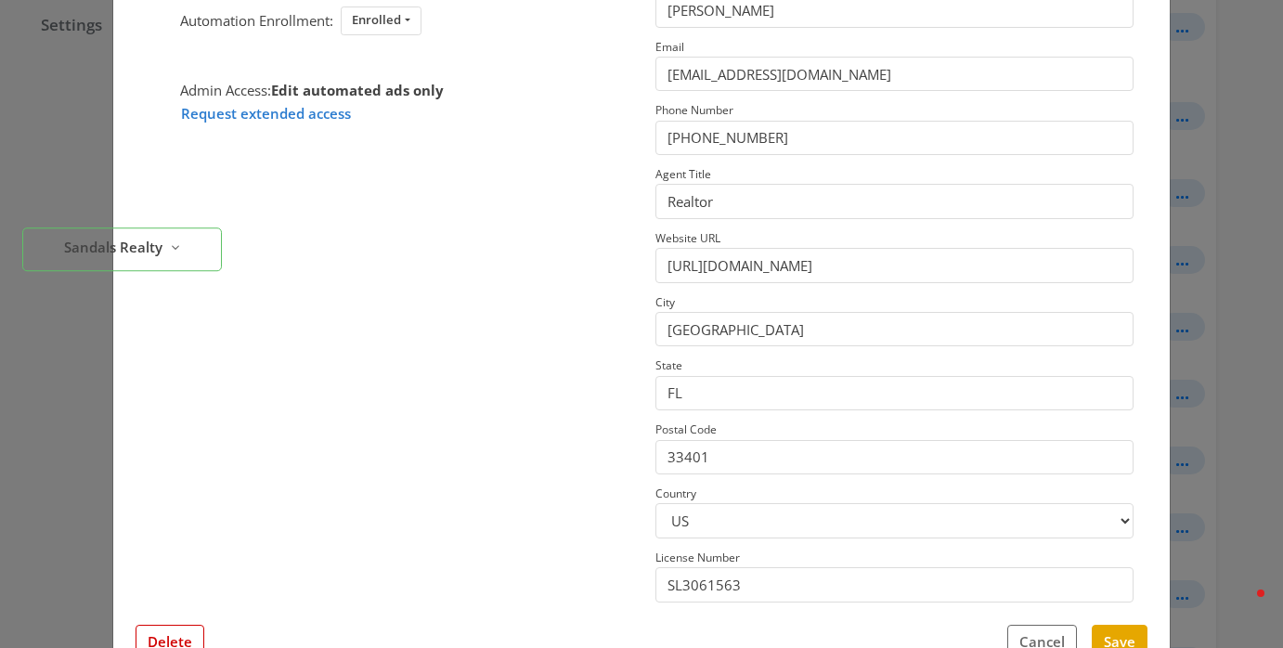
scroll to position [295, 0]
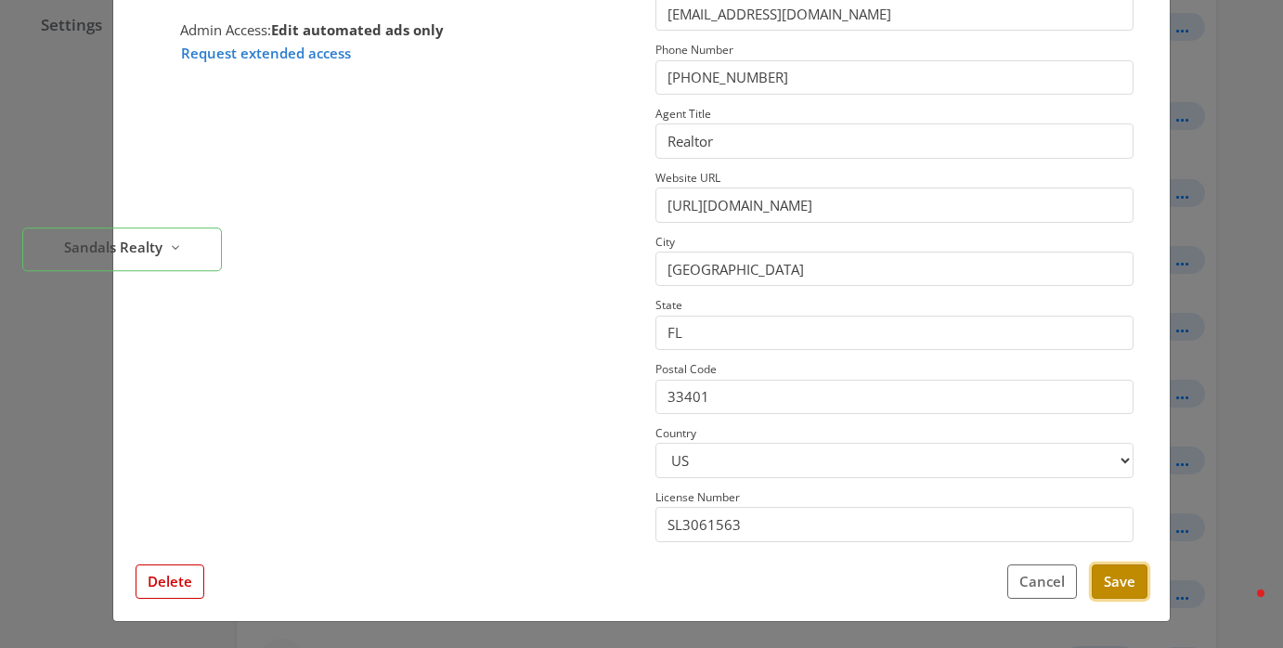
click at [1114, 587] on button "Save" at bounding box center [1120, 582] width 56 height 34
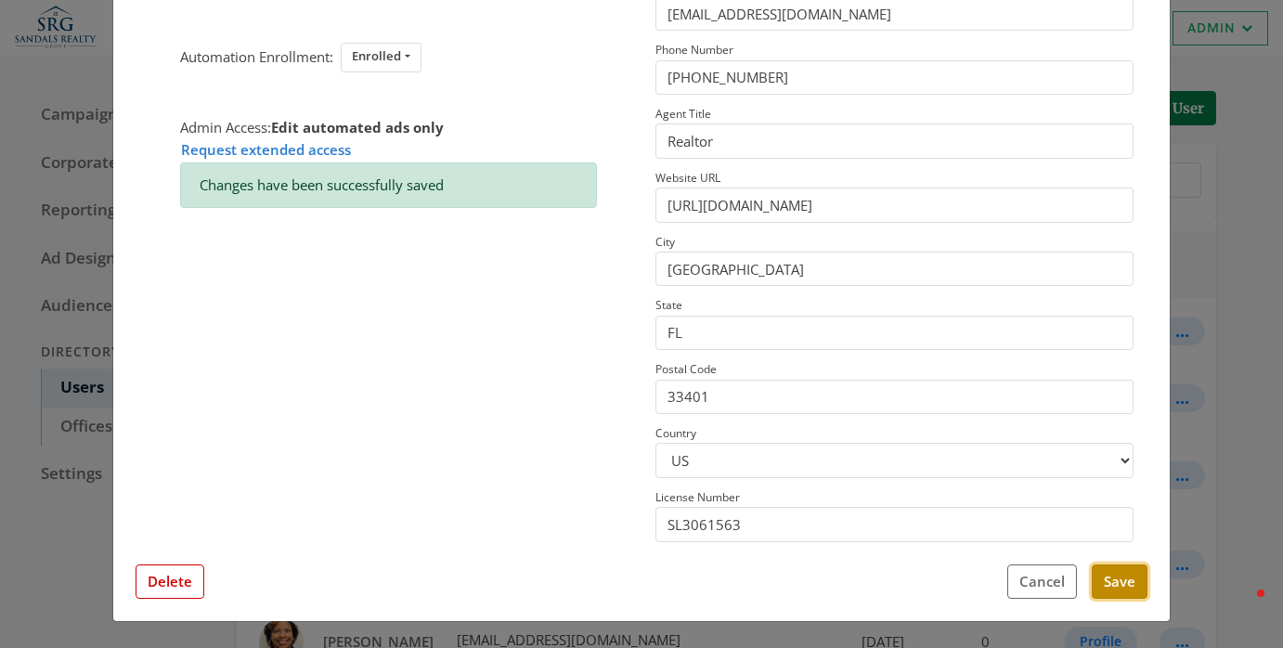
click at [1132, 582] on button "Save" at bounding box center [1120, 582] width 56 height 34
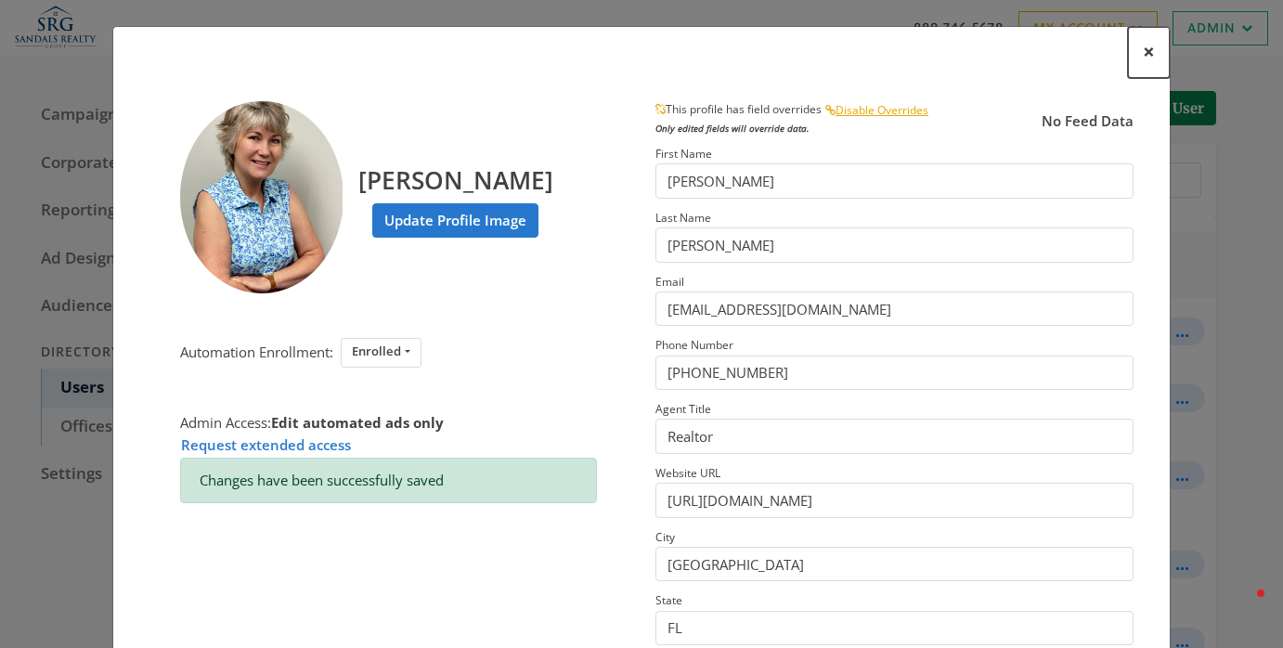
click at [1148, 41] on span "×" at bounding box center [1149, 51] width 12 height 29
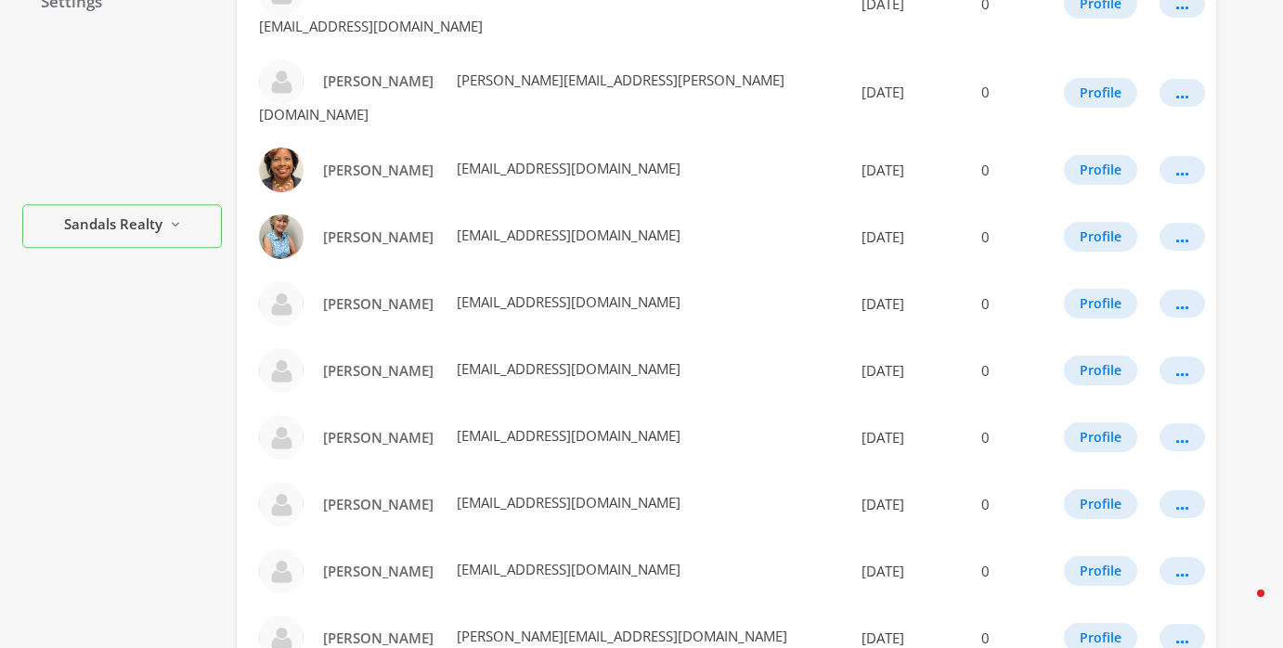
scroll to position [479, 0]
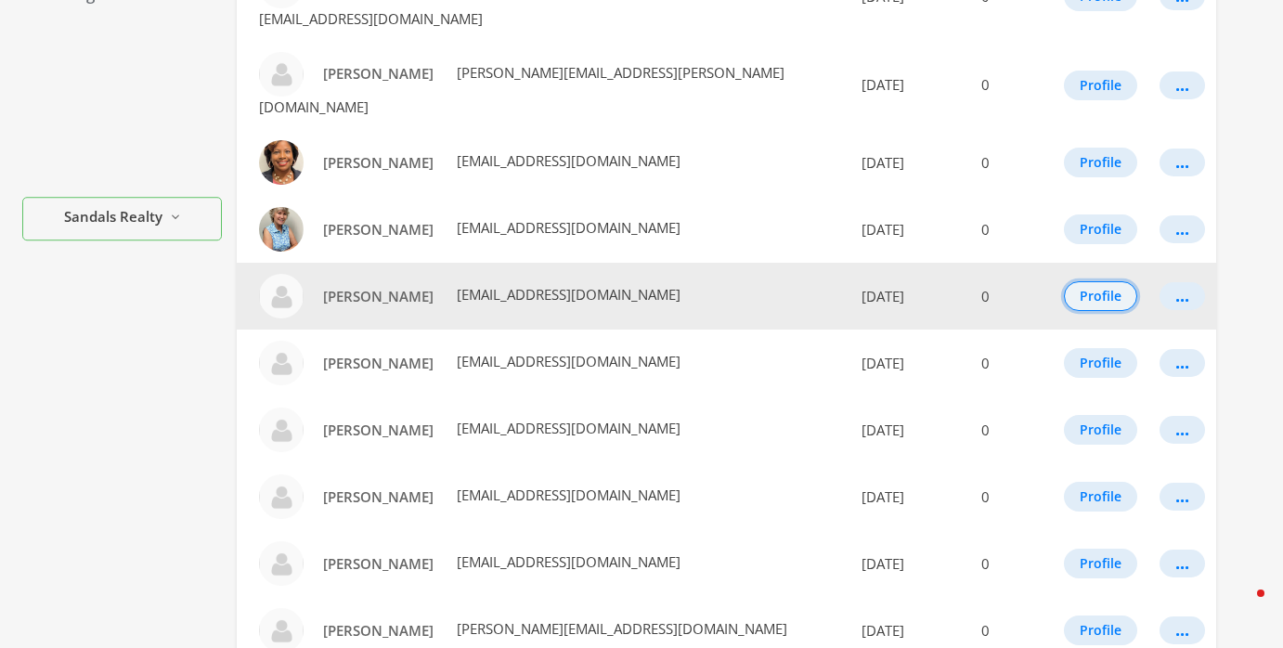
click at [1097, 281] on button "Profile" at bounding box center [1100, 296] width 73 height 30
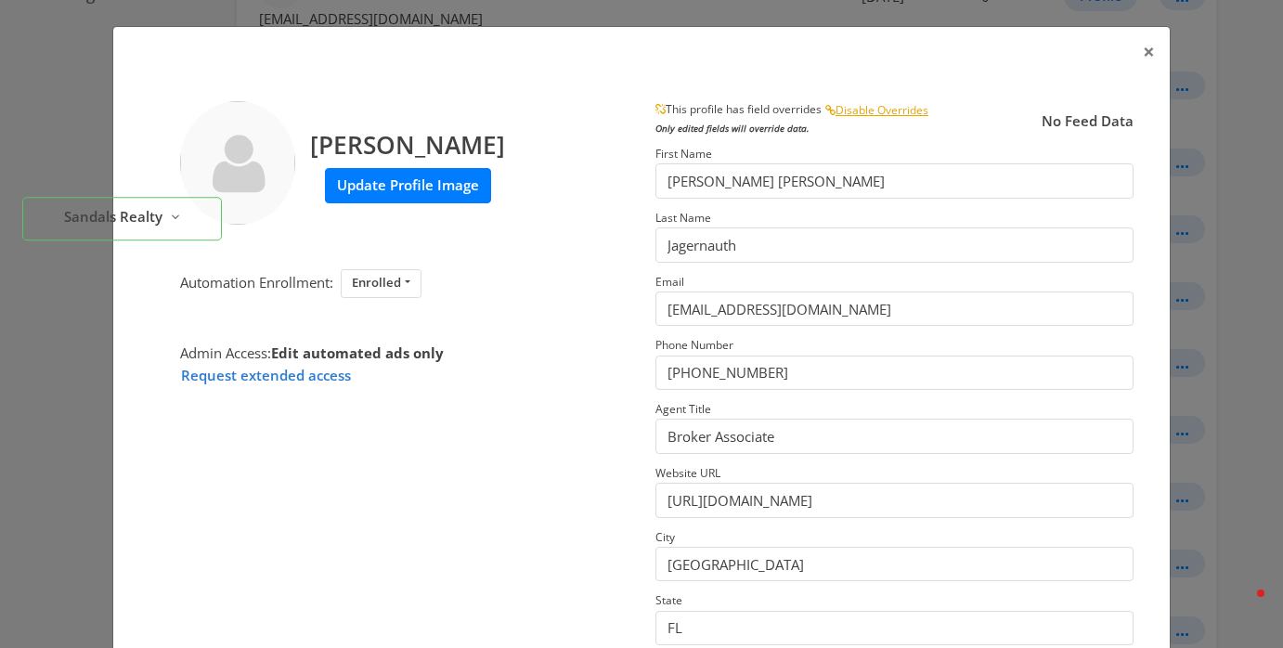
click at [436, 202] on label "Update Profile Image" at bounding box center [408, 185] width 166 height 34
click at [0, 0] on input "Update Profile Image" at bounding box center [0, 0] width 0 height 0
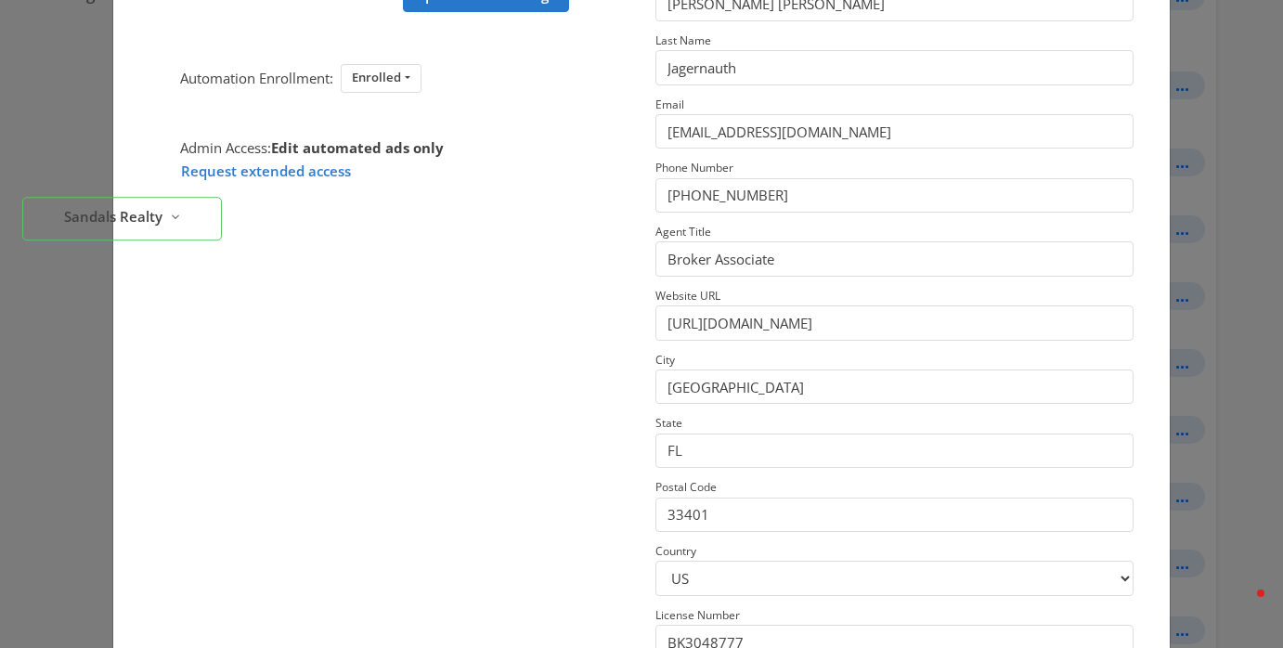
scroll to position [295, 0]
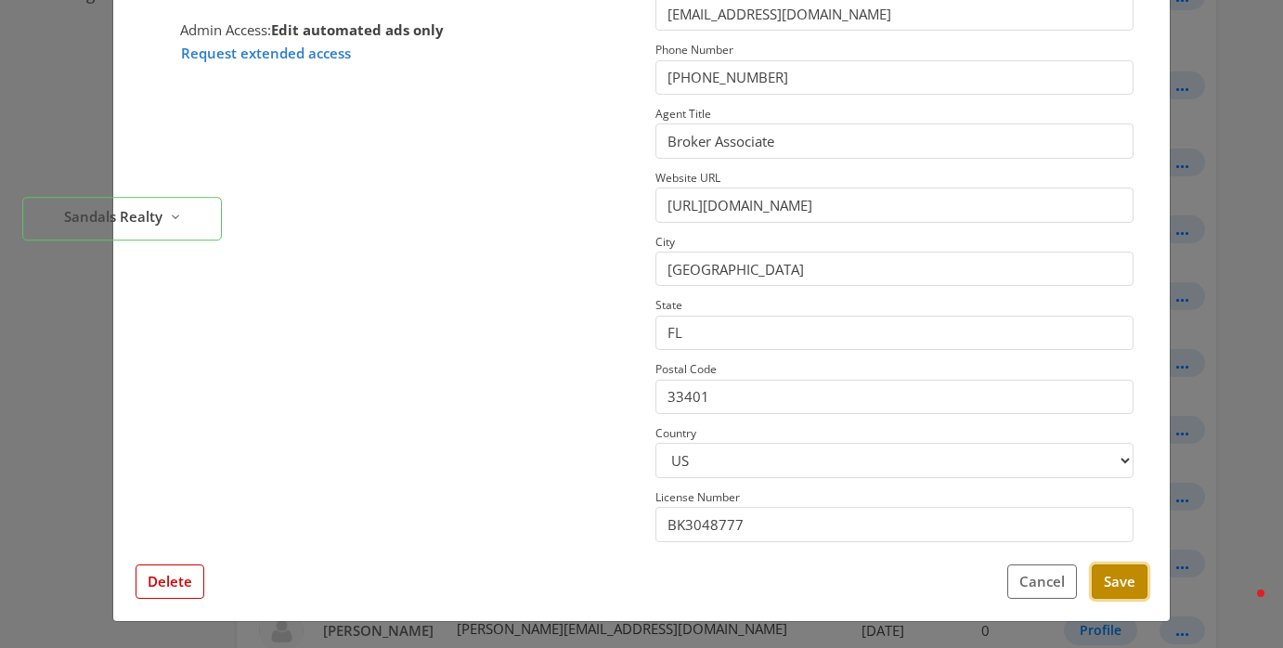
click at [1112, 590] on button "Save" at bounding box center [1120, 582] width 56 height 34
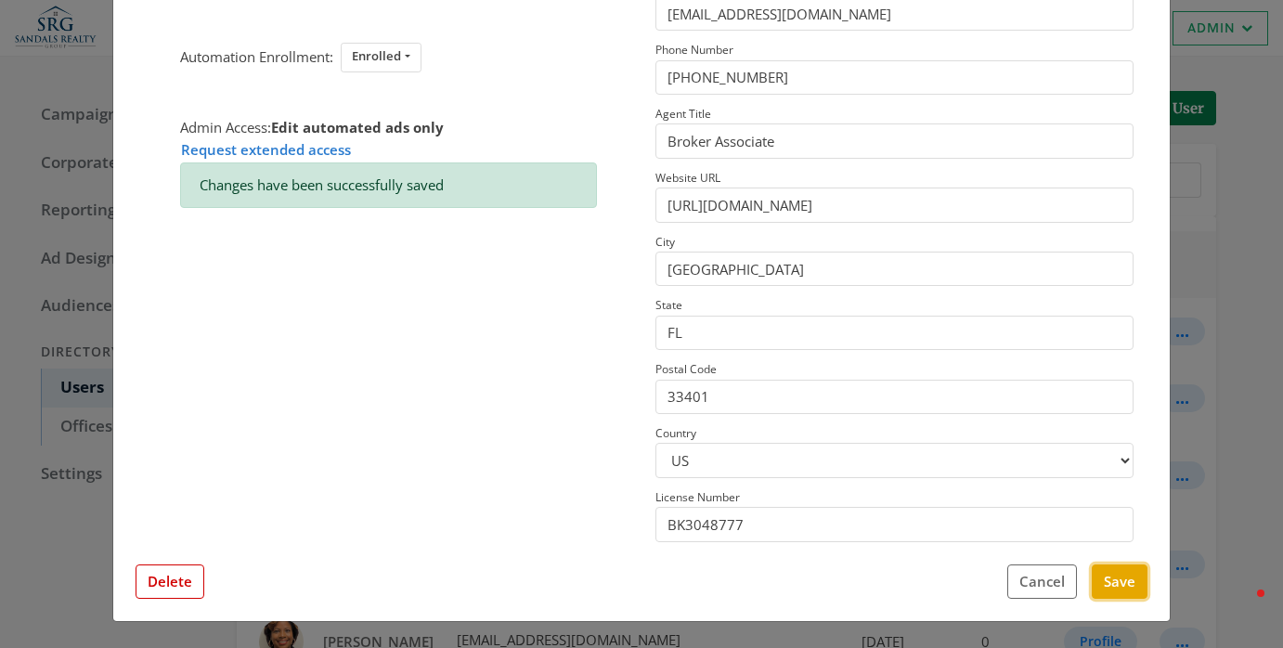
scroll to position [0, 0]
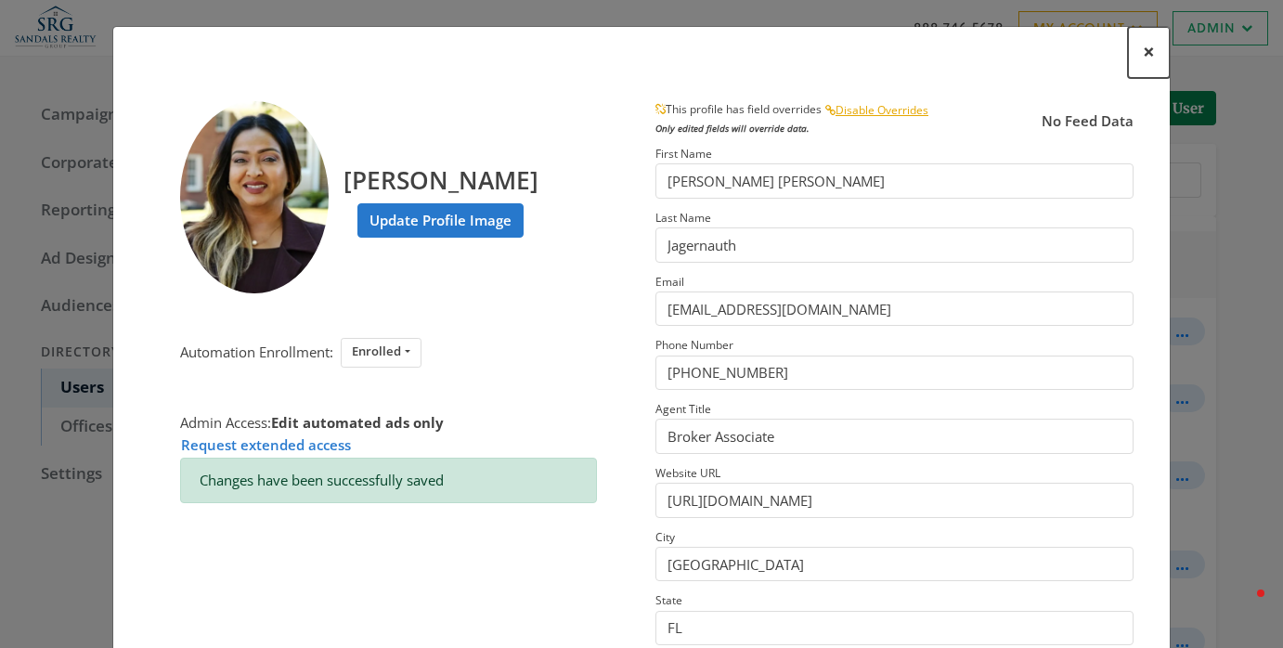
click at [1148, 46] on span "×" at bounding box center [1149, 51] width 12 height 29
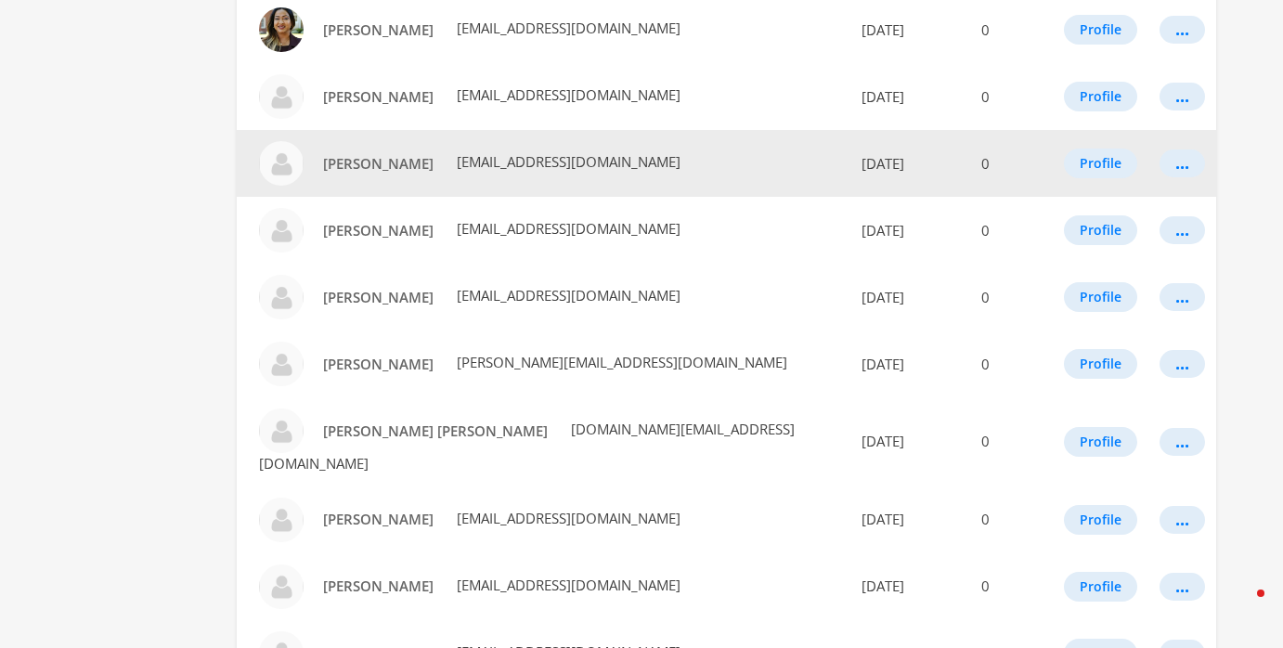
scroll to position [741, 0]
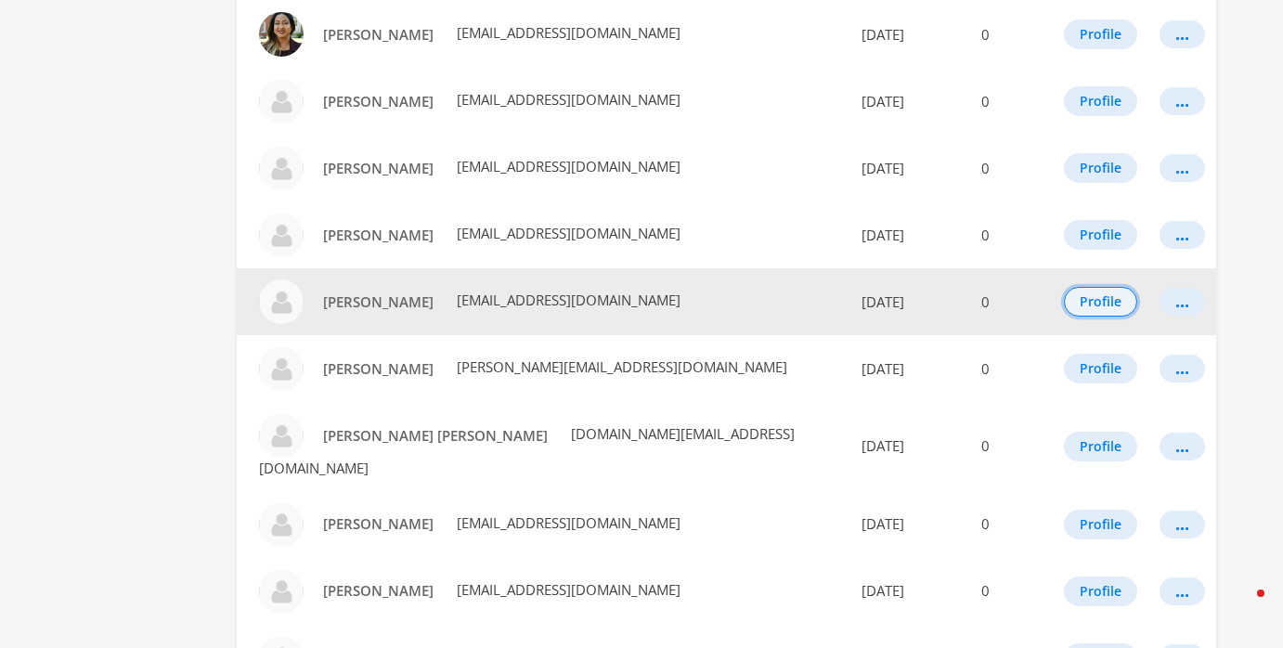
click at [1089, 287] on button "Profile" at bounding box center [1100, 302] width 73 height 30
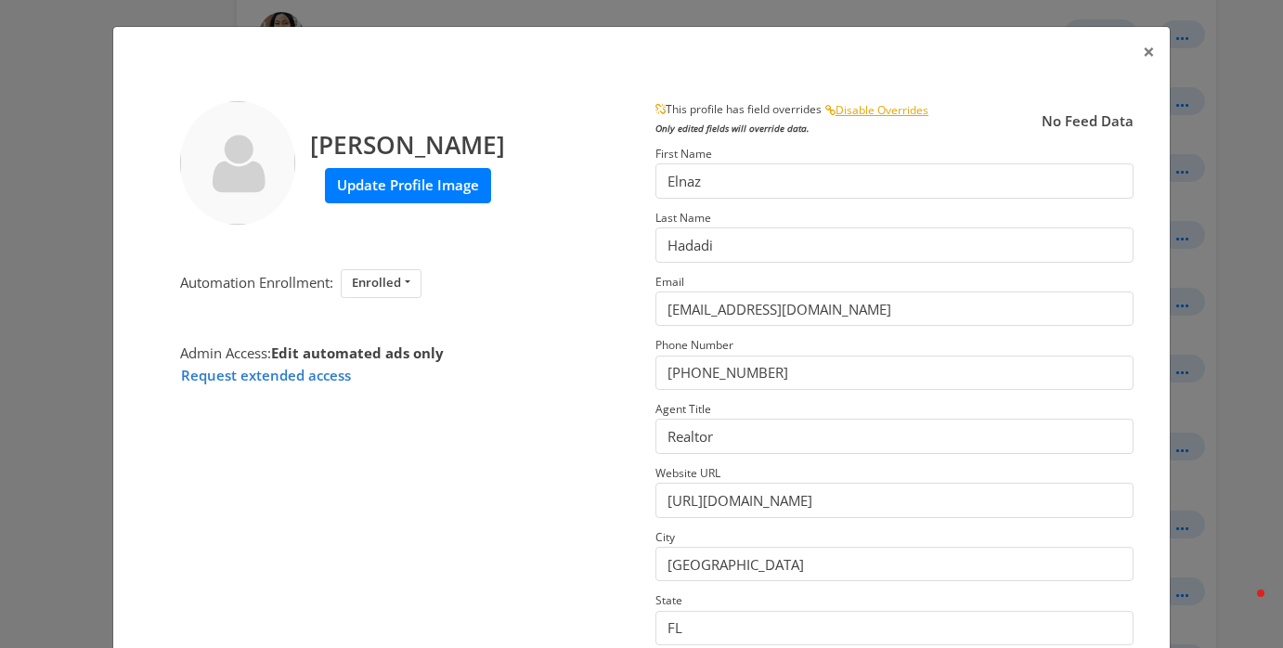
click at [408, 200] on label "Update Profile Image" at bounding box center [408, 185] width 166 height 34
click at [0, 0] on input "Update Profile Image" at bounding box center [0, 0] width 0 height 0
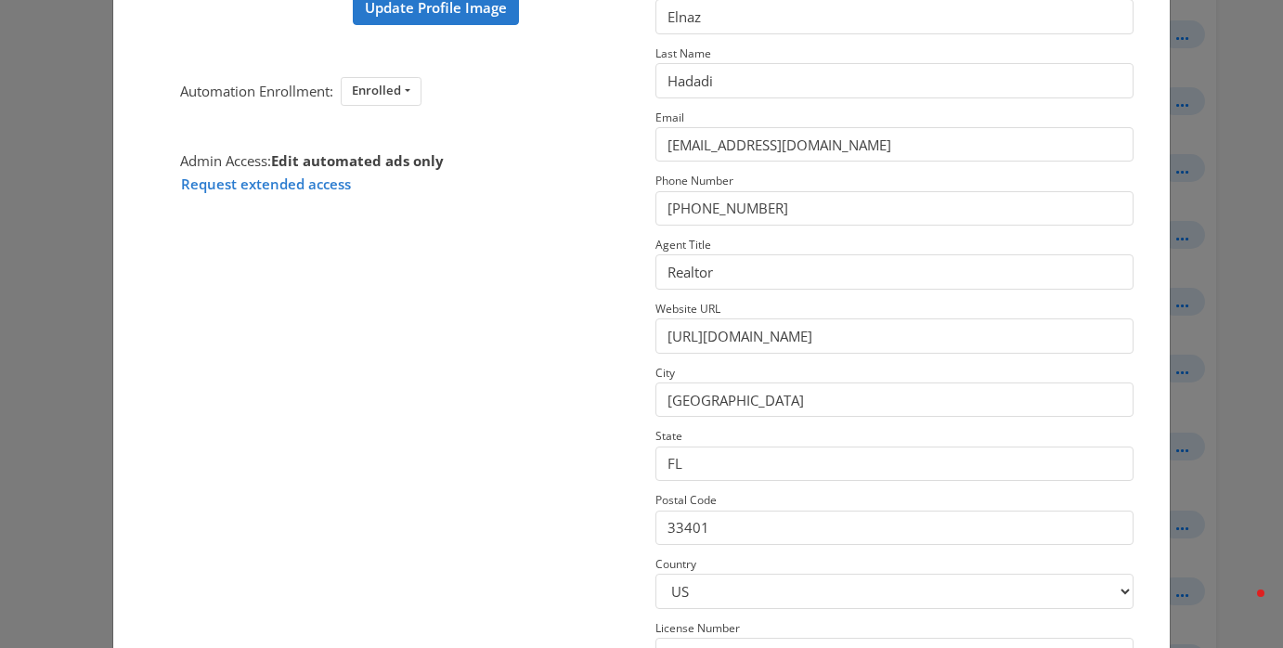
scroll to position [295, 0]
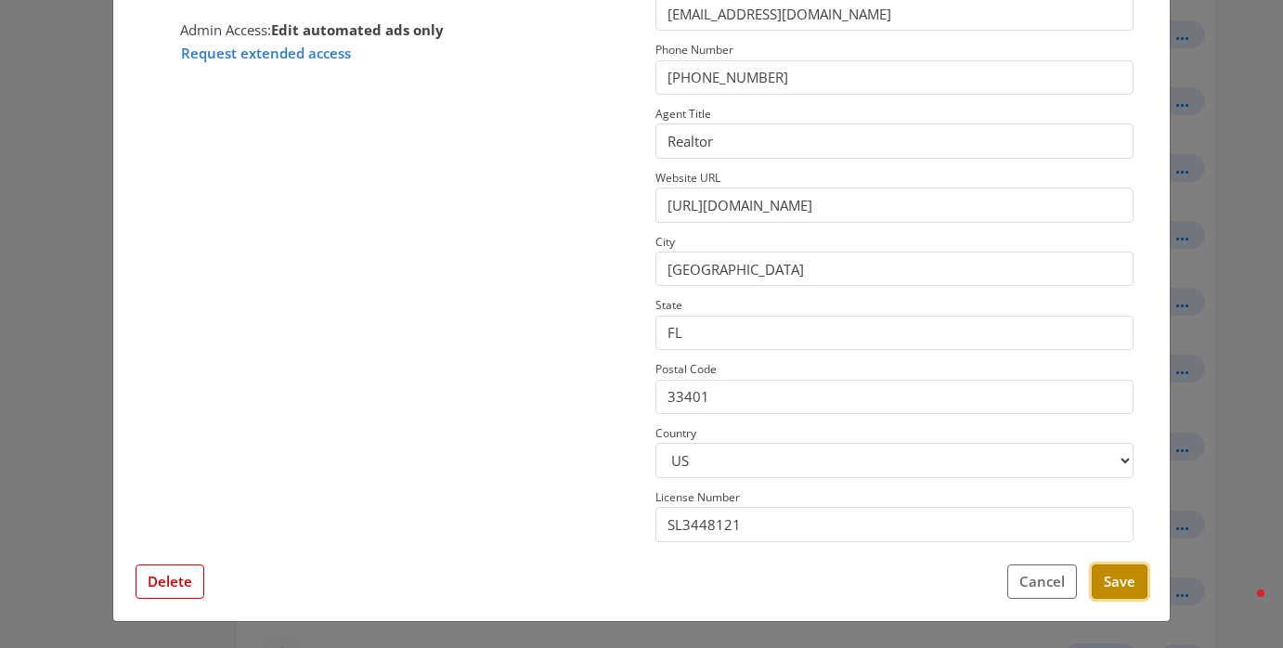
click at [1140, 573] on button "Save" at bounding box center [1120, 582] width 56 height 34
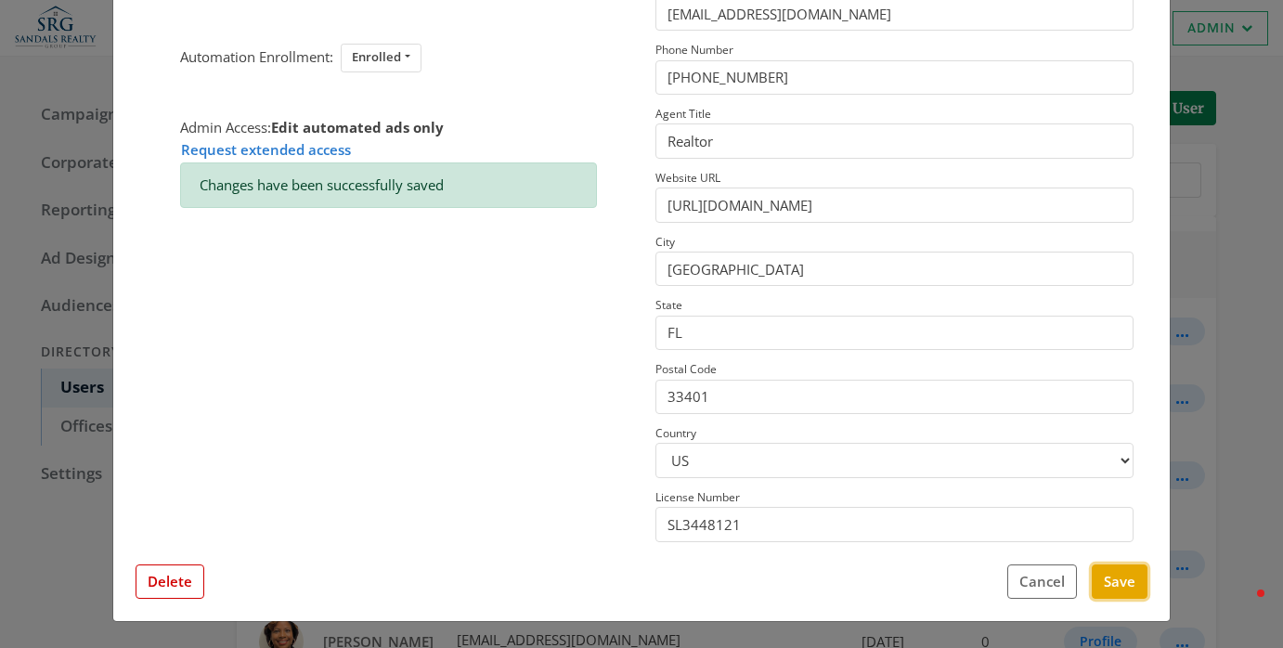
scroll to position [0, 0]
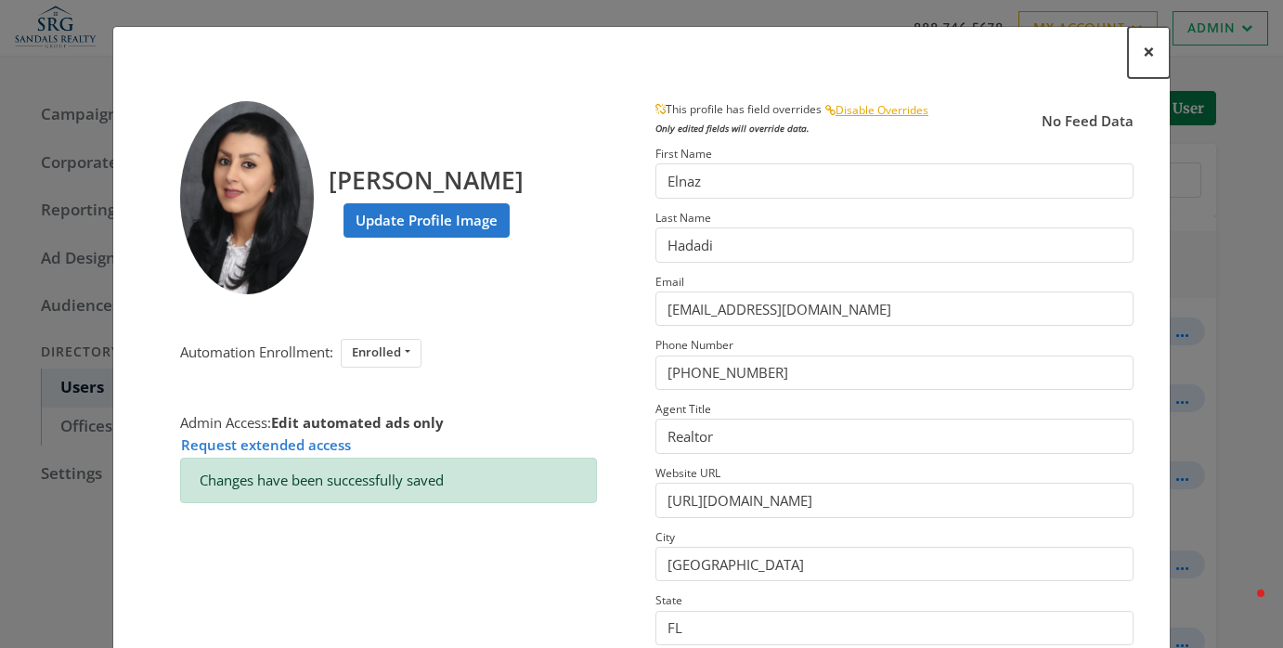
click at [1146, 54] on span "×" at bounding box center [1149, 51] width 12 height 29
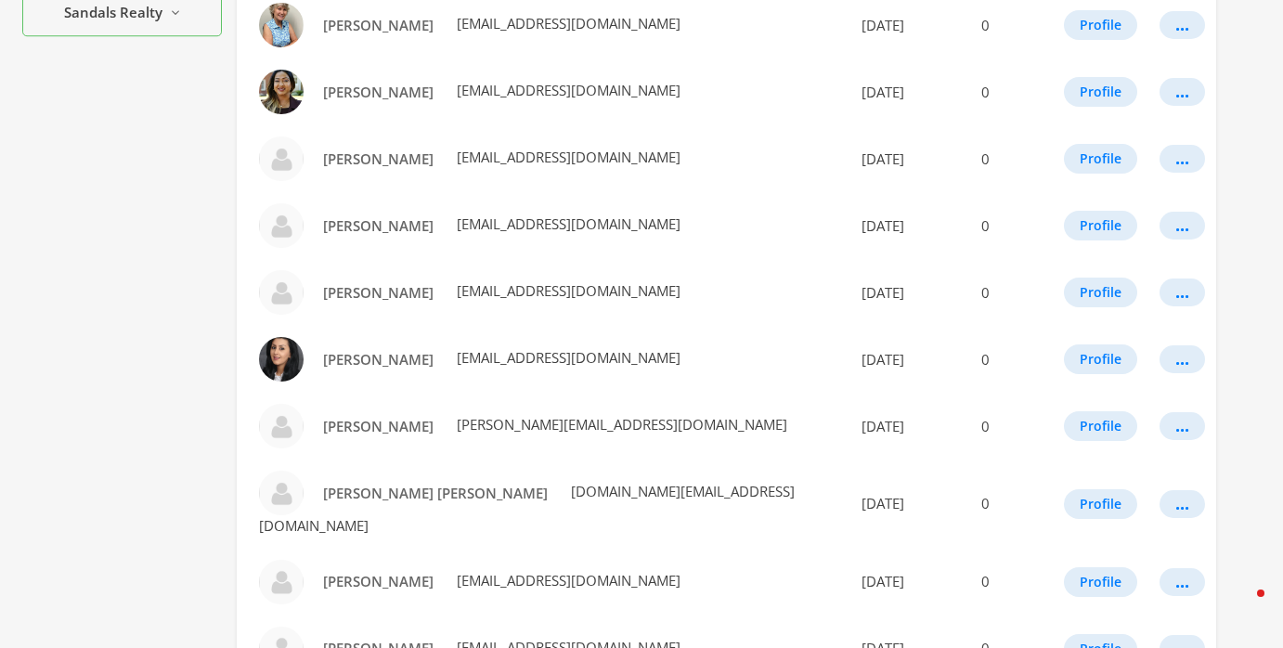
scroll to position [684, 0]
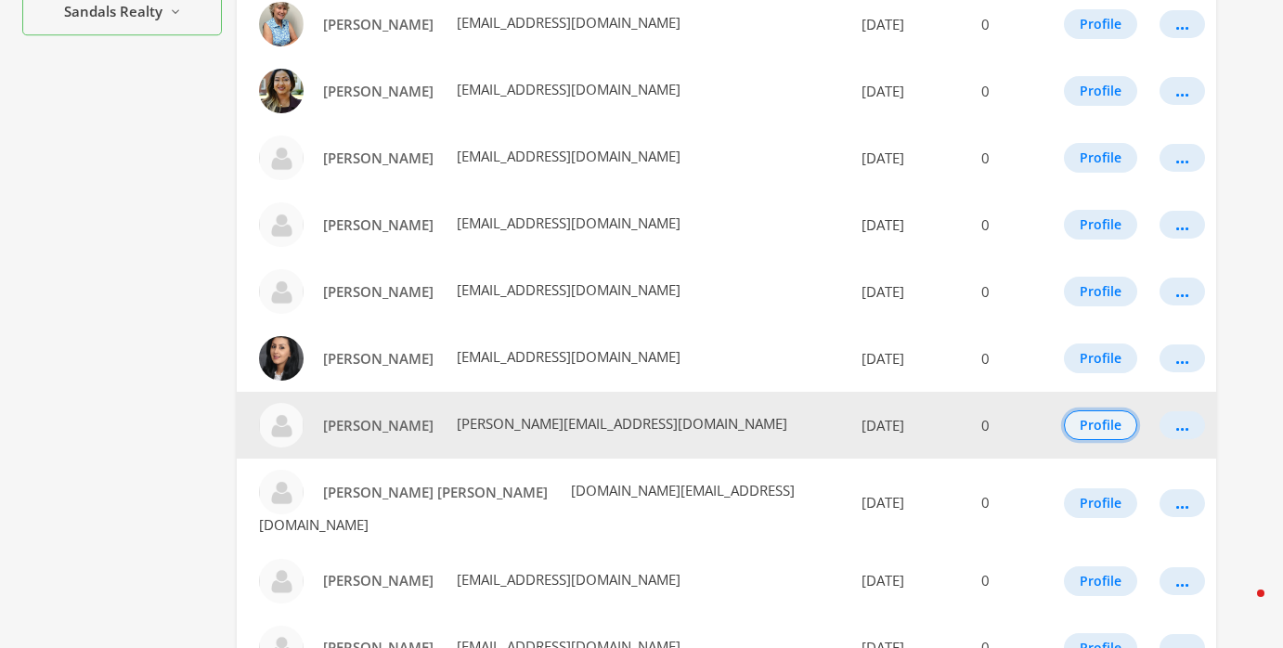
click at [1101, 410] on button "Profile" at bounding box center [1100, 425] width 73 height 30
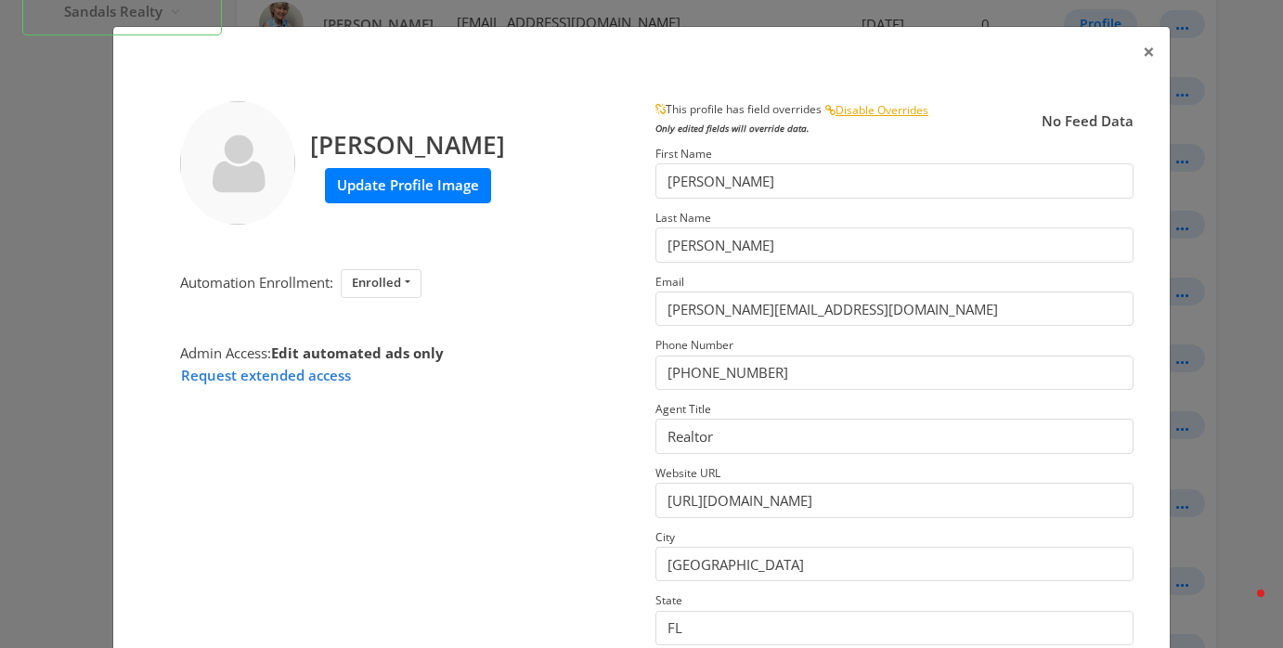
click at [426, 185] on label "Update Profile Image" at bounding box center [408, 185] width 166 height 34
click at [0, 0] on input "Update Profile Image" at bounding box center [0, 0] width 0 height 0
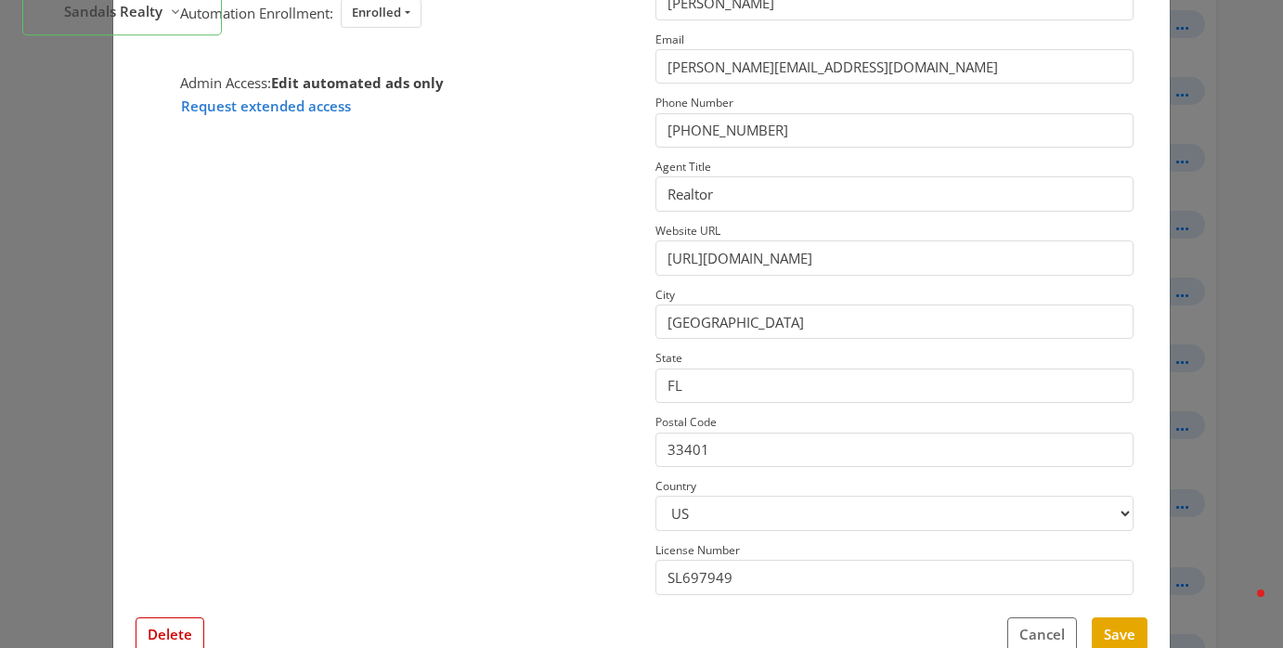
scroll to position [295, 0]
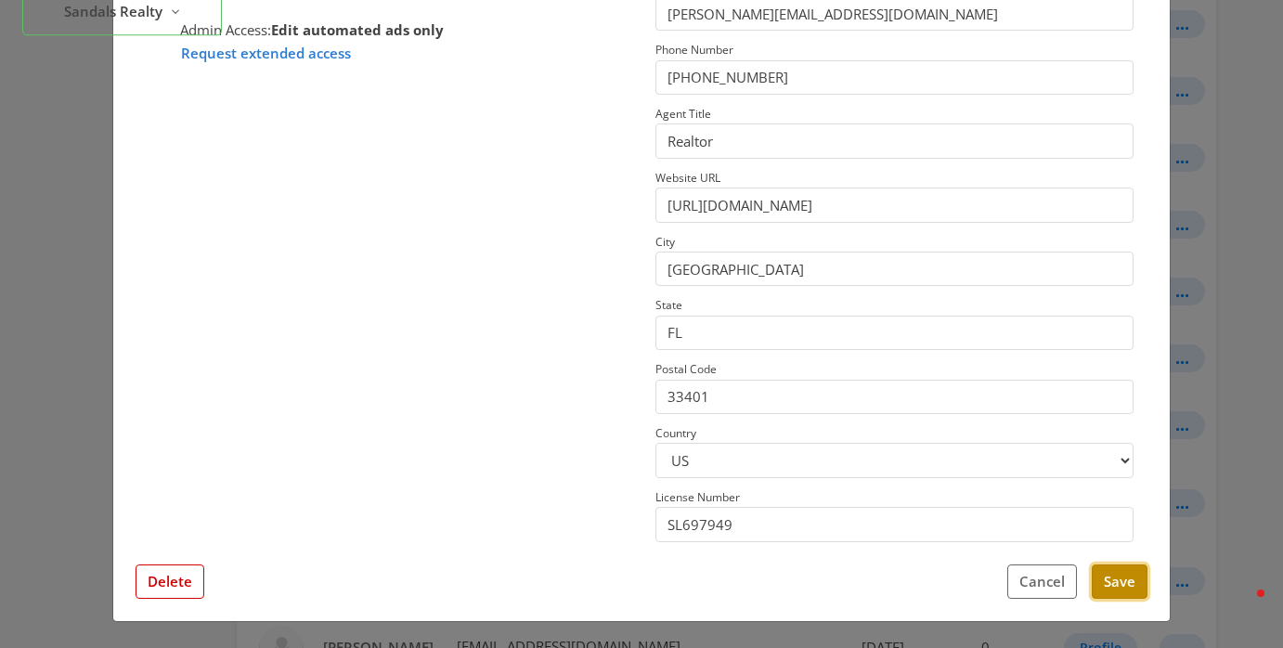
click at [1124, 592] on button "Save" at bounding box center [1120, 582] width 56 height 34
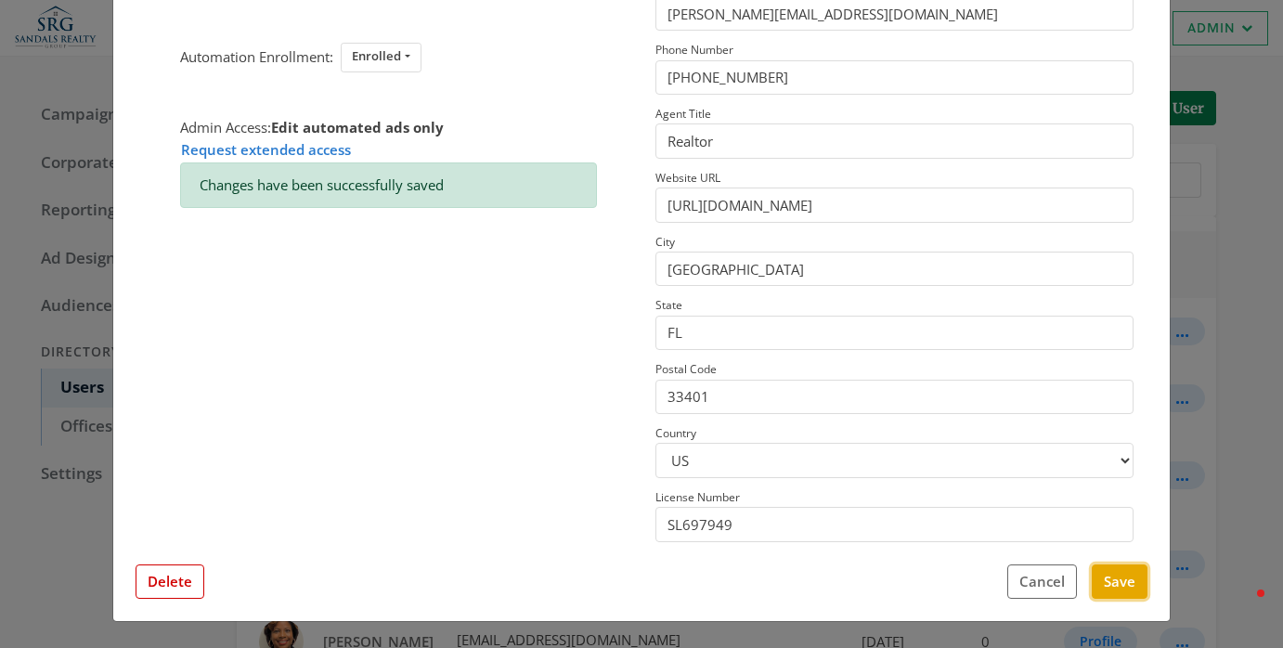
scroll to position [0, 0]
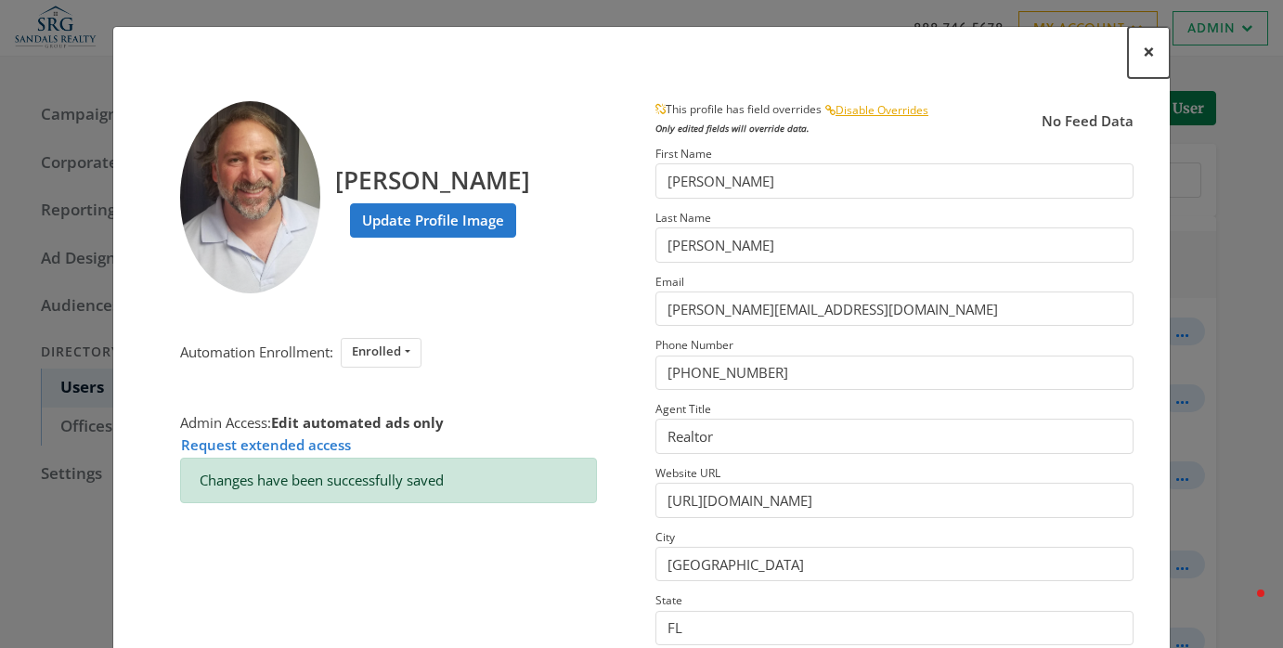
click at [1141, 55] on button "×" at bounding box center [1149, 52] width 42 height 51
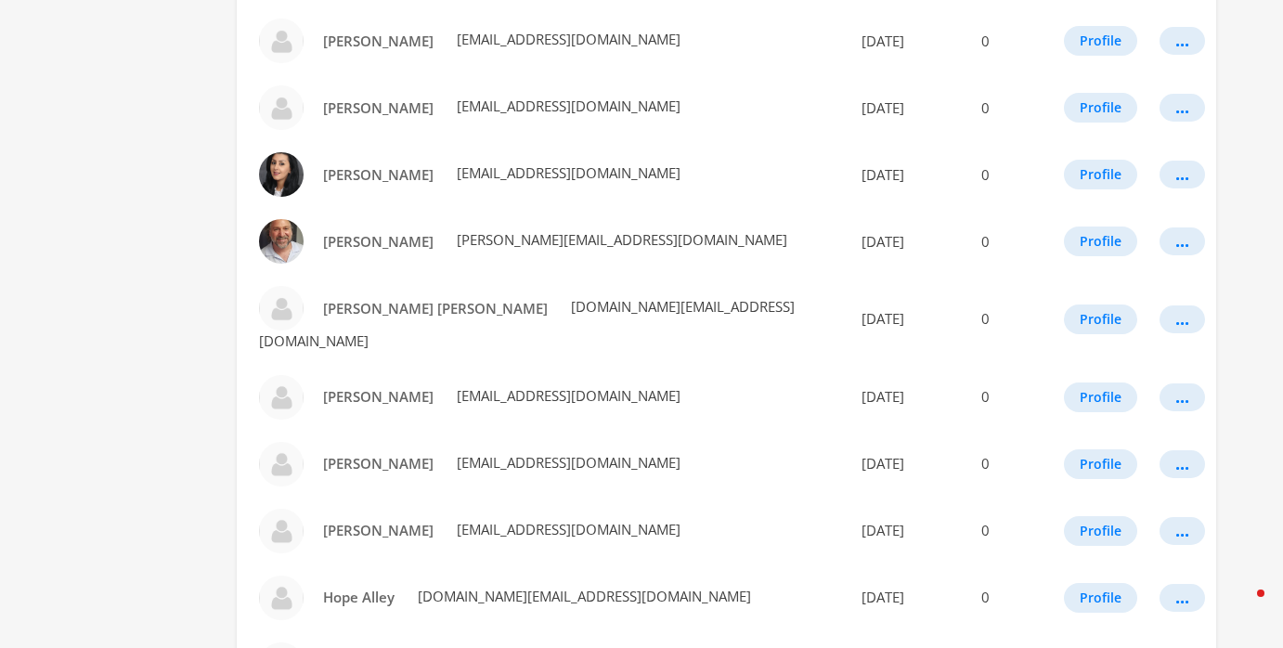
scroll to position [869, 0]
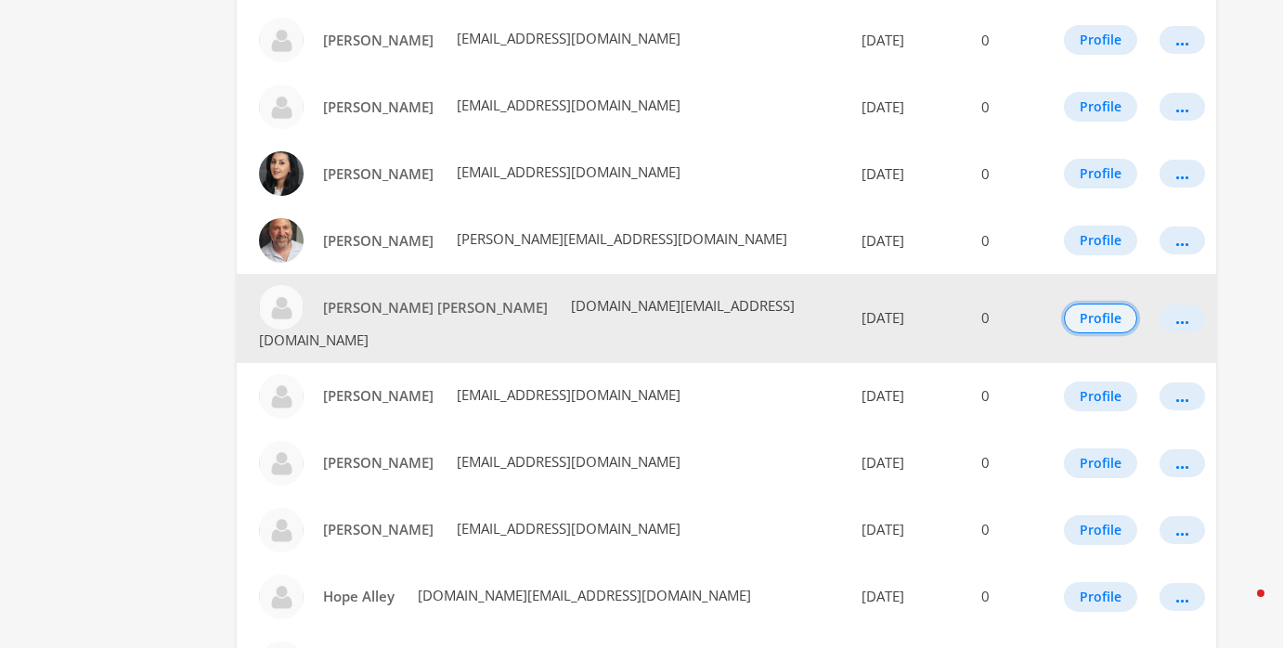
click at [1110, 304] on button "Profile" at bounding box center [1100, 319] width 73 height 30
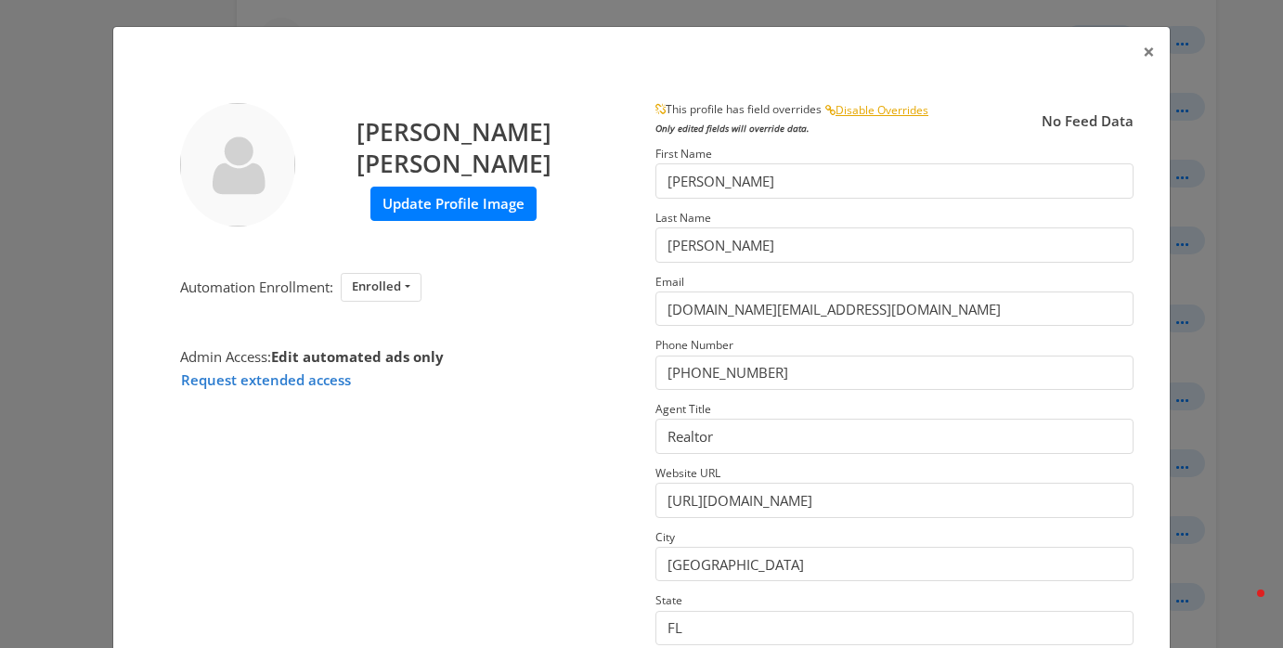
click at [502, 207] on label "Update Profile Image" at bounding box center [454, 204] width 166 height 34
click at [0, 0] on input "Update Profile Image" at bounding box center [0, 0] width 0 height 0
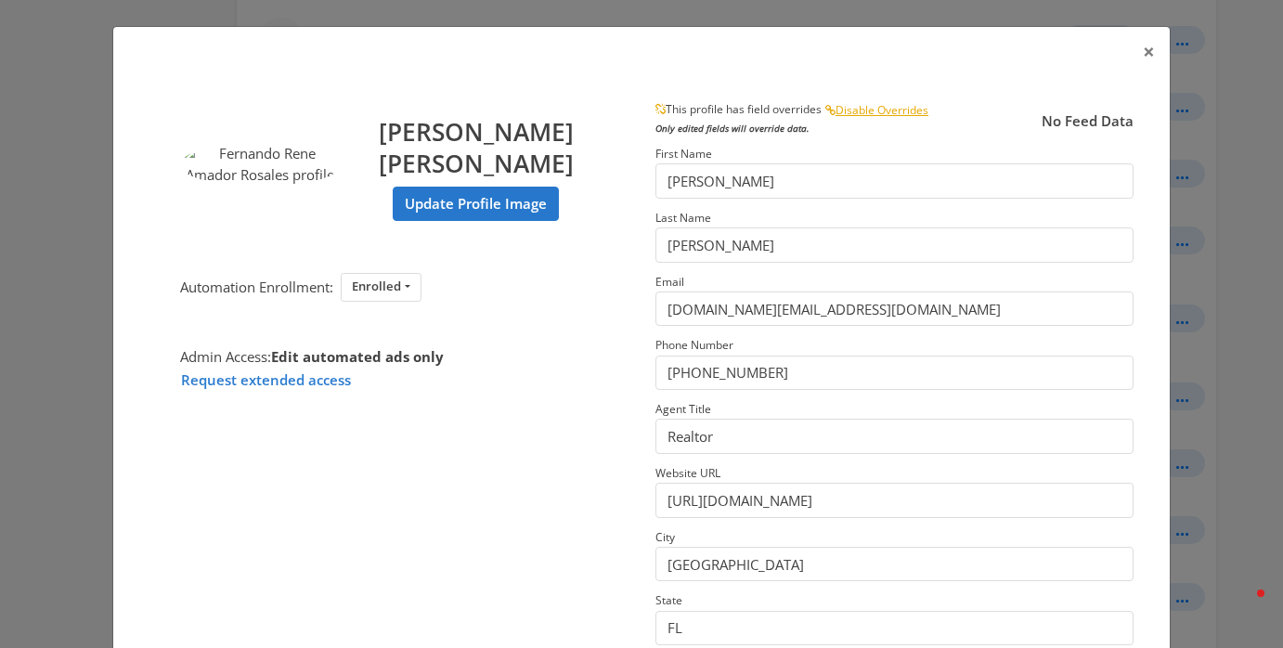
scroll to position [295, 0]
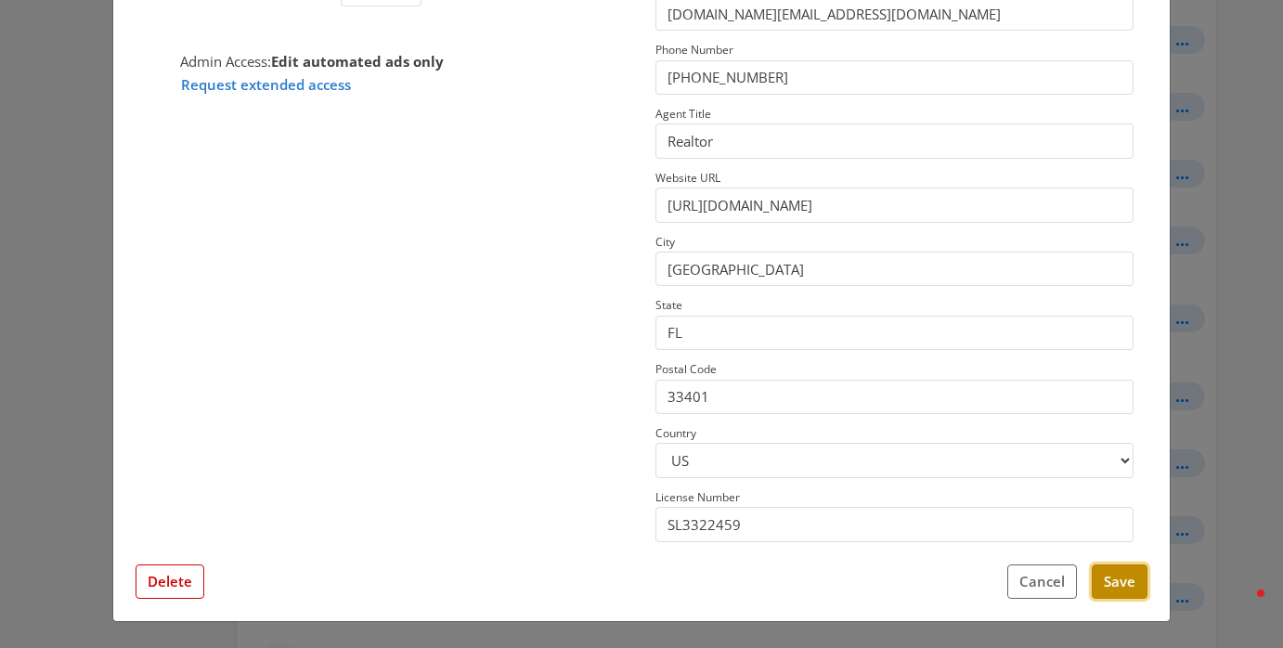
click at [1120, 582] on button "Save" at bounding box center [1120, 582] width 56 height 34
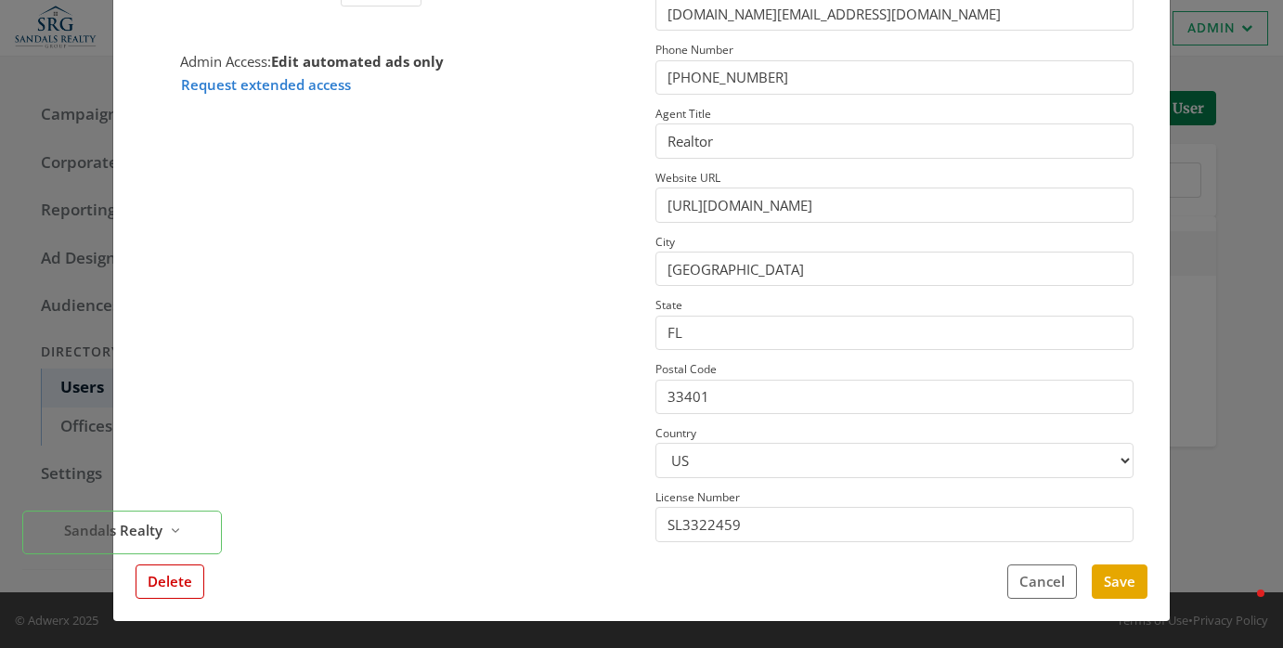
scroll to position [0, 0]
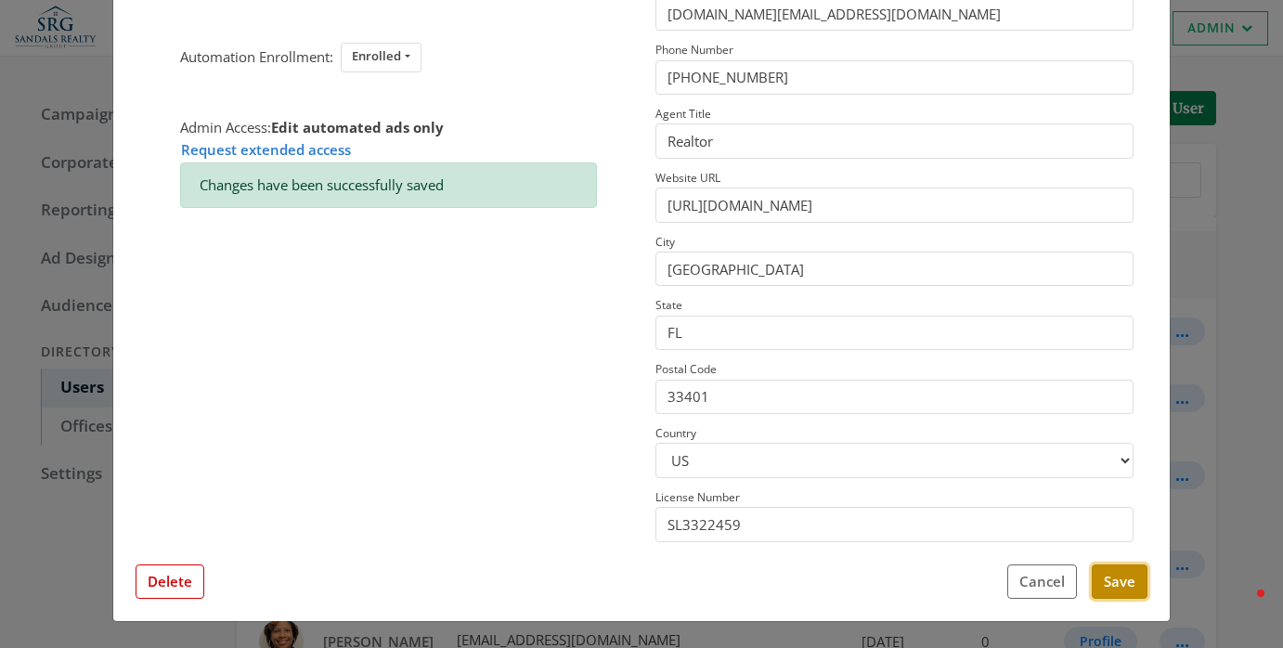
click at [1118, 597] on button "Save" at bounding box center [1120, 582] width 56 height 34
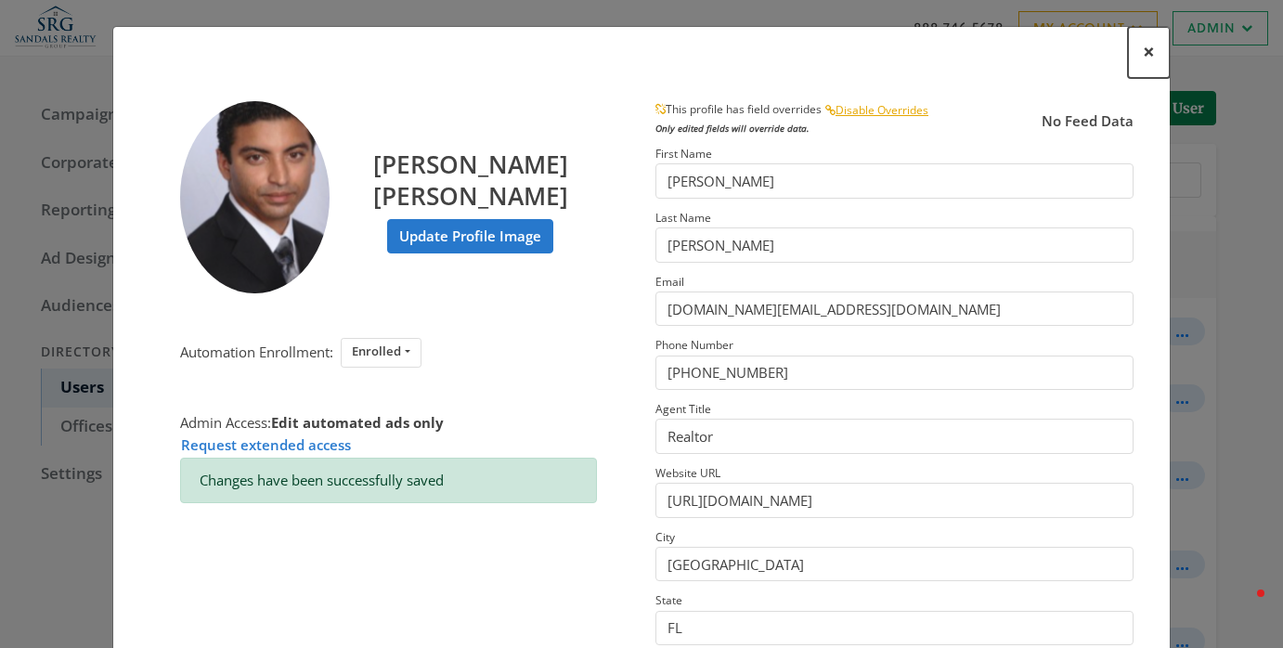
click at [1150, 53] on span "×" at bounding box center [1149, 51] width 12 height 29
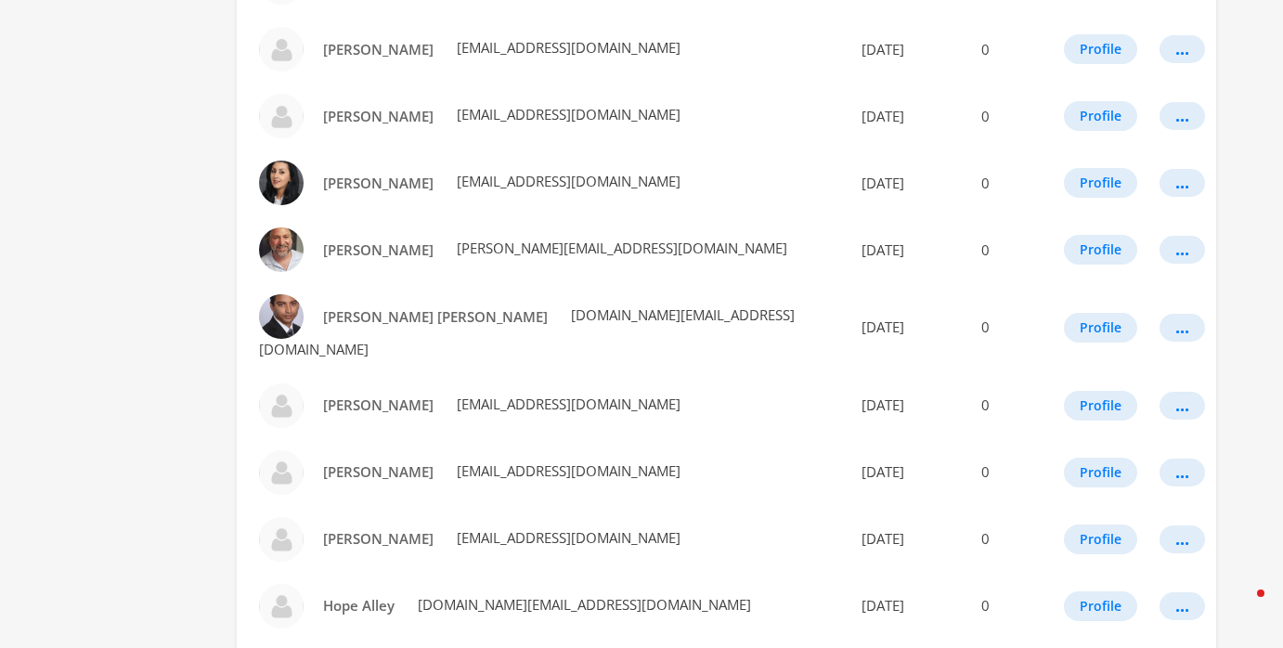
scroll to position [870, 0]
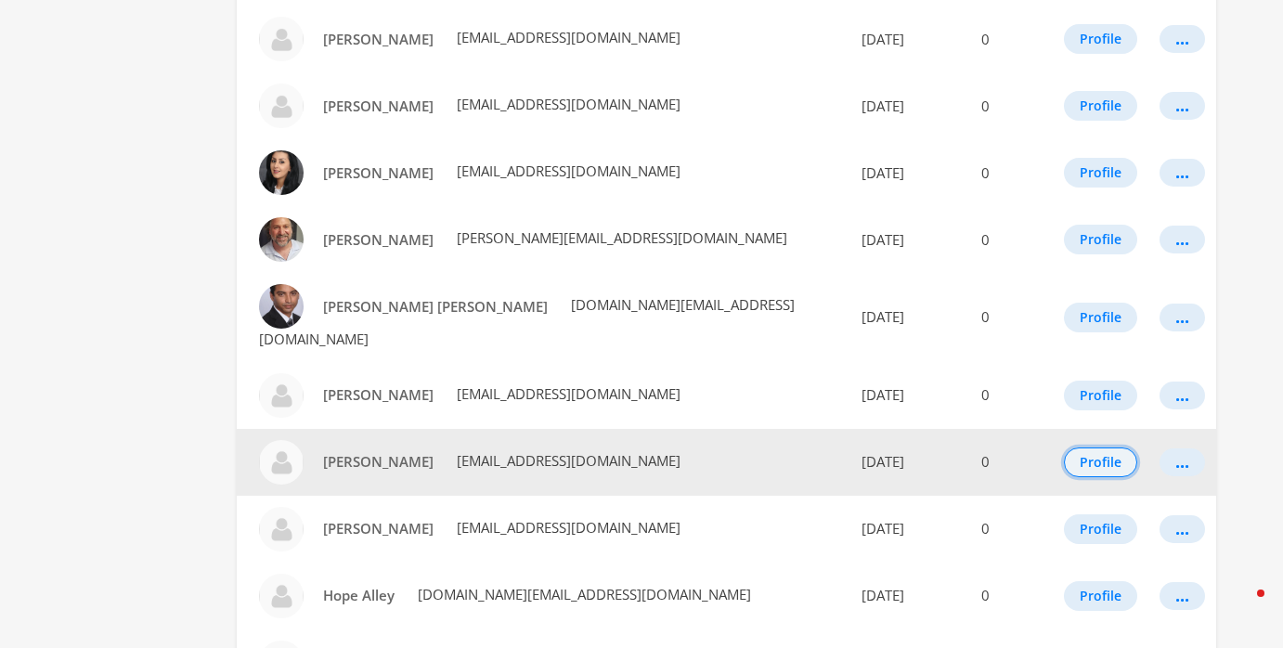
click at [1117, 448] on button "Profile" at bounding box center [1100, 463] width 73 height 30
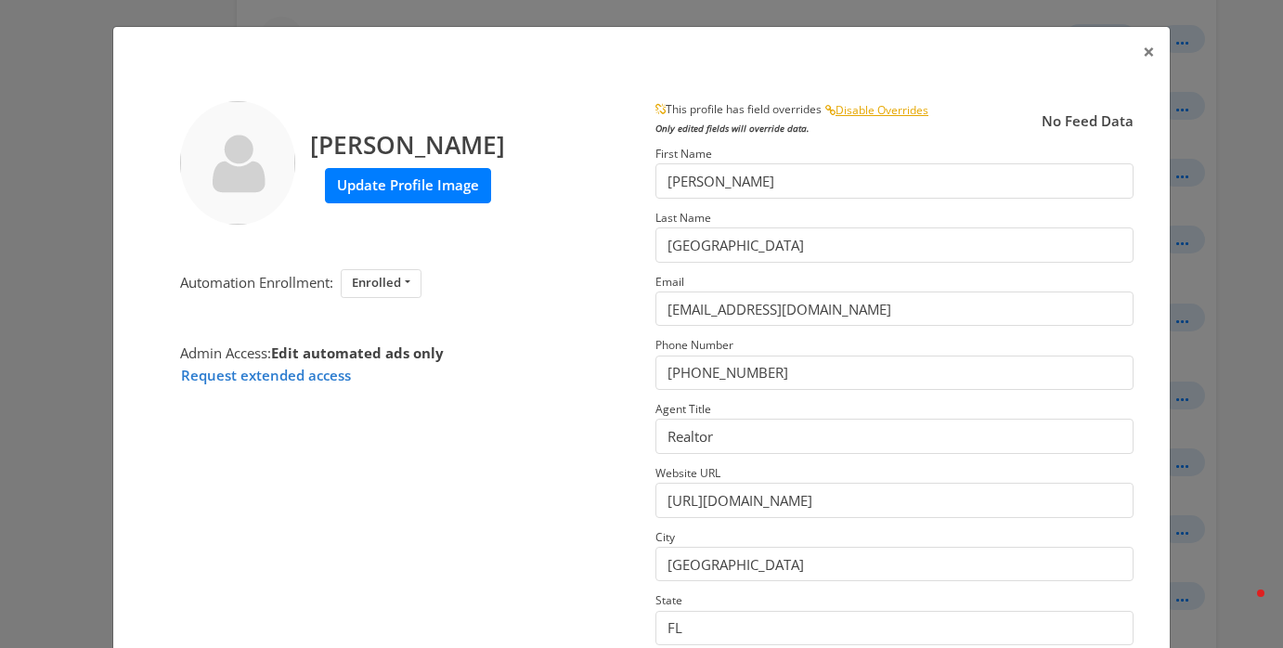
click at [441, 189] on label "Update Profile Image" at bounding box center [408, 185] width 166 height 34
click at [0, 0] on input "Update Profile Image" at bounding box center [0, 0] width 0 height 0
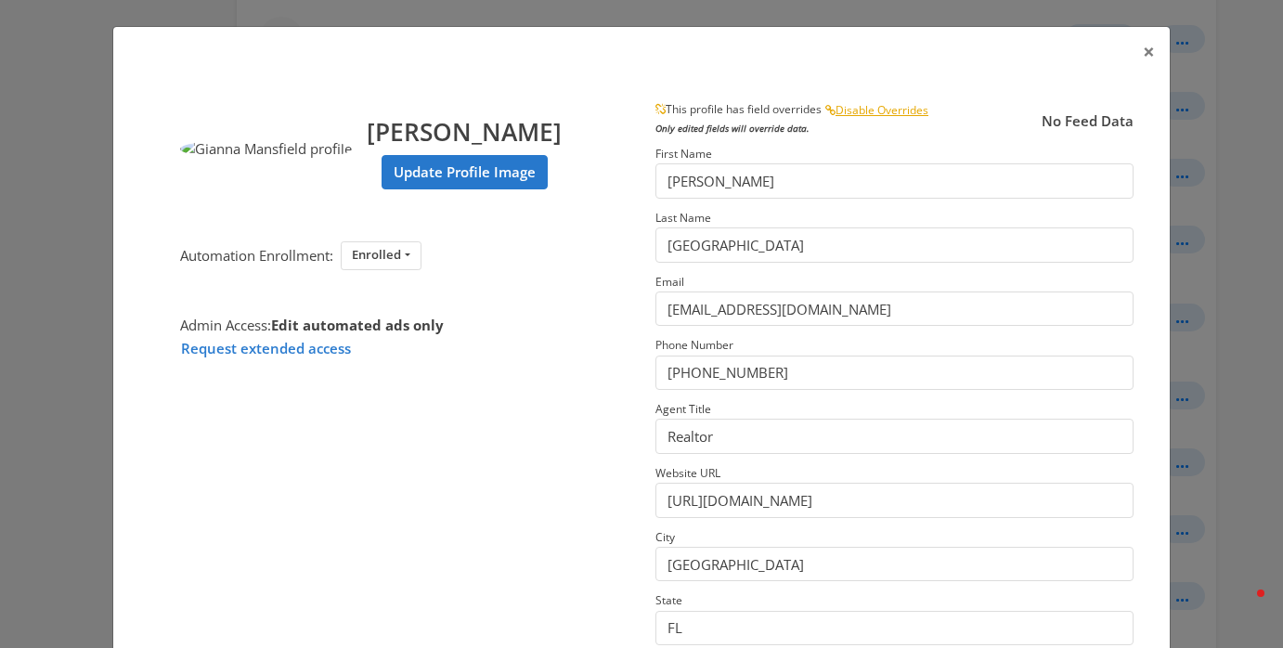
scroll to position [295, 0]
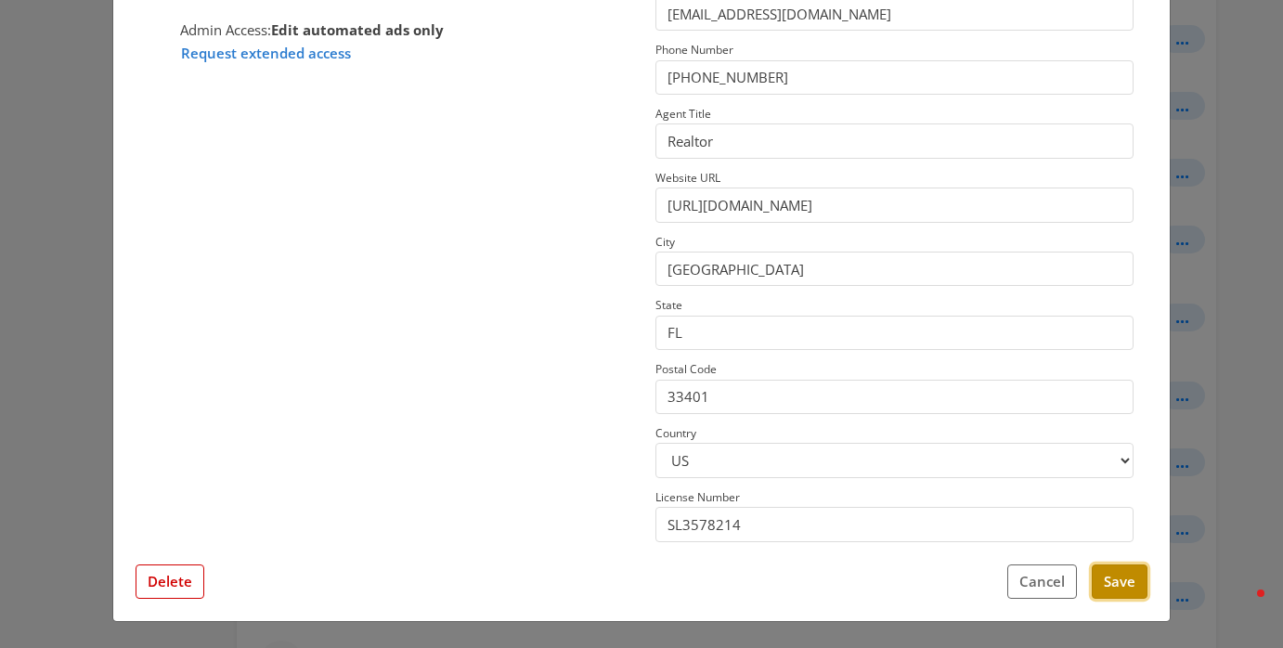
click at [1108, 585] on button "Save" at bounding box center [1120, 582] width 56 height 34
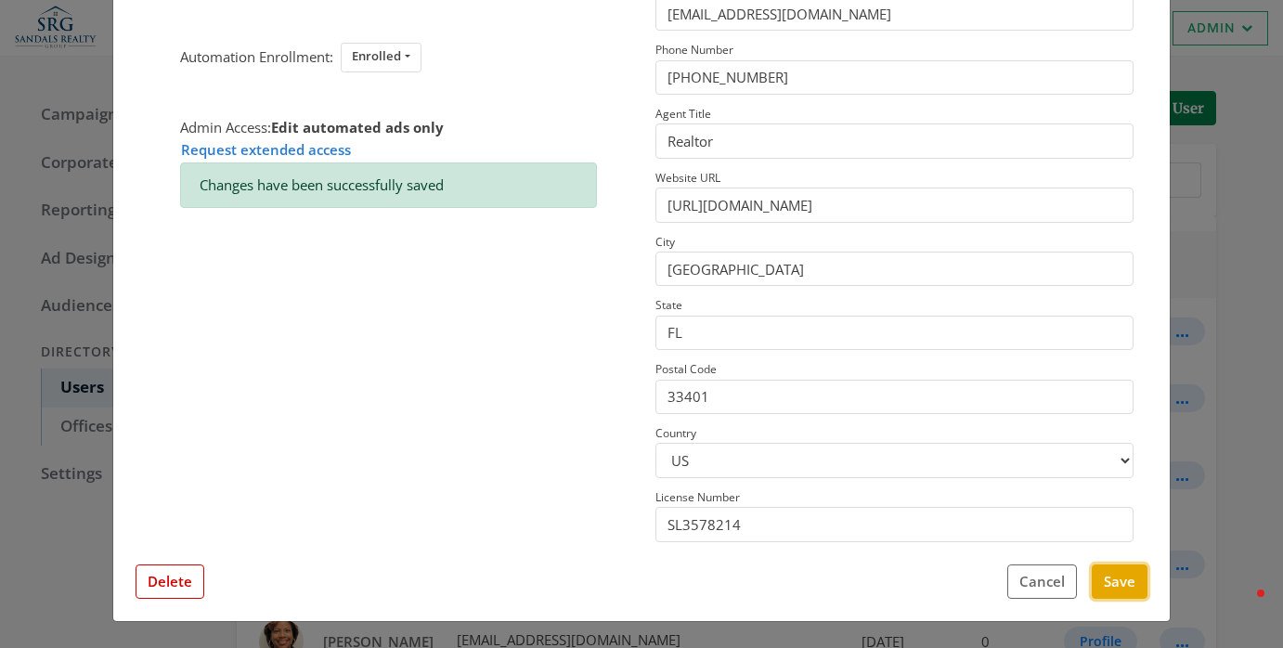
scroll to position [0, 0]
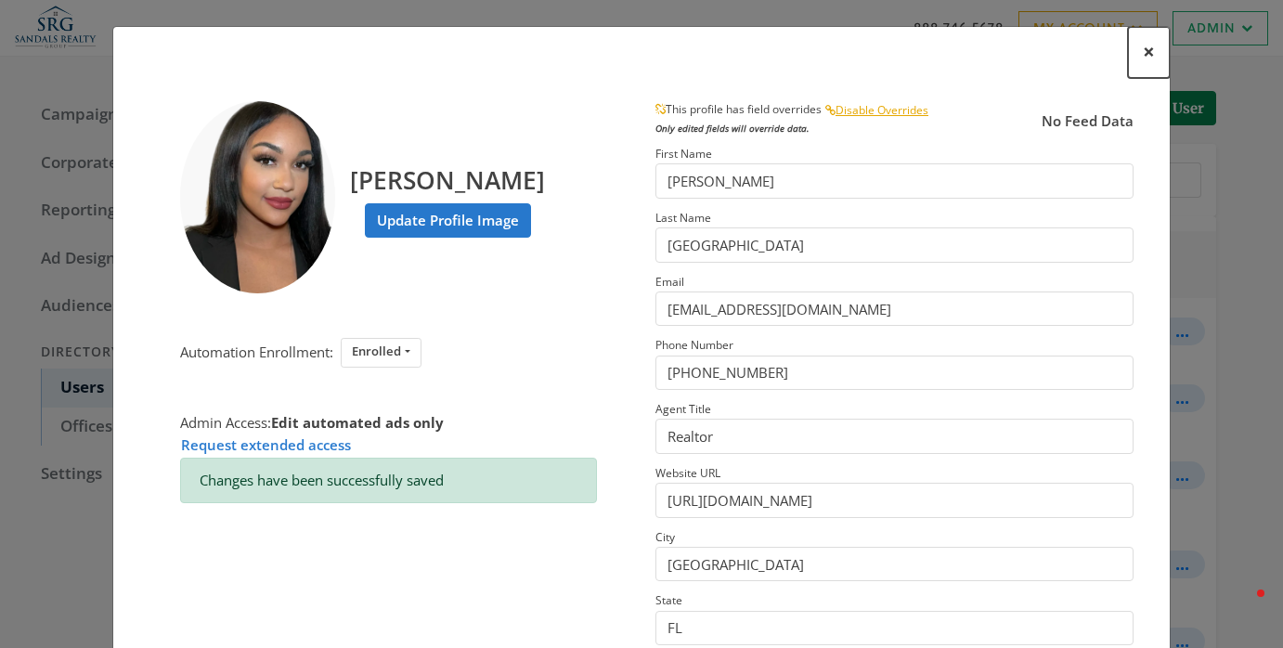
click at [1148, 58] on span "×" at bounding box center [1149, 51] width 12 height 29
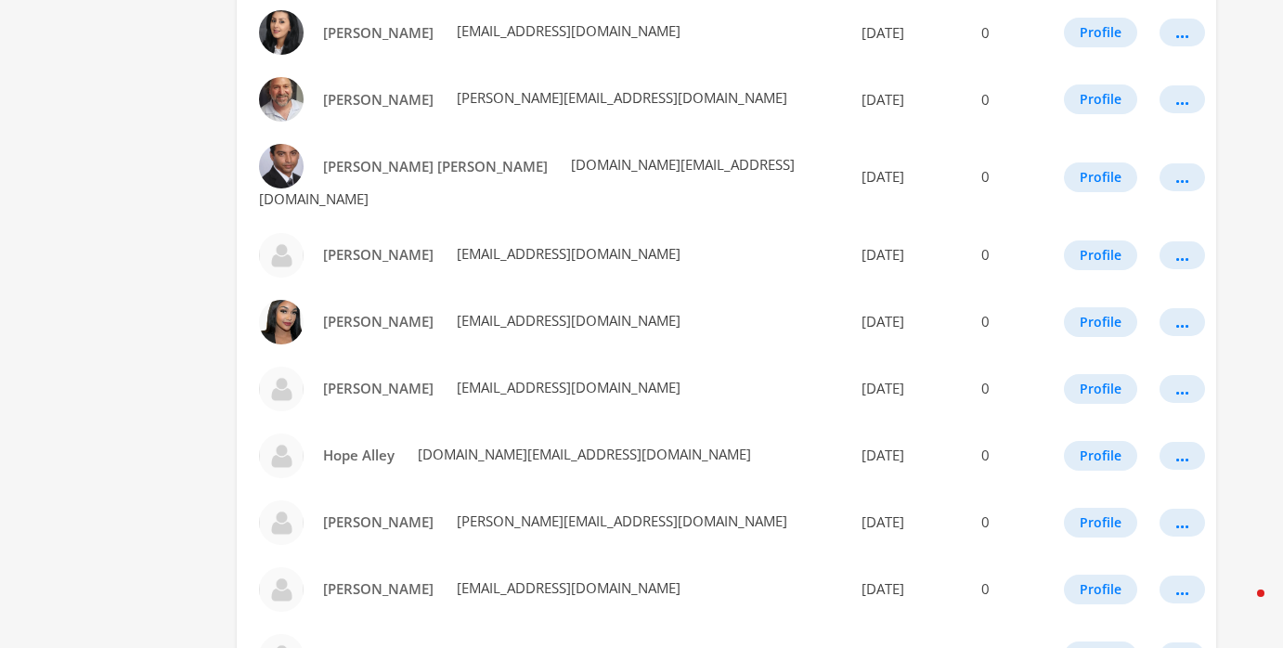
scroll to position [1079, 0]
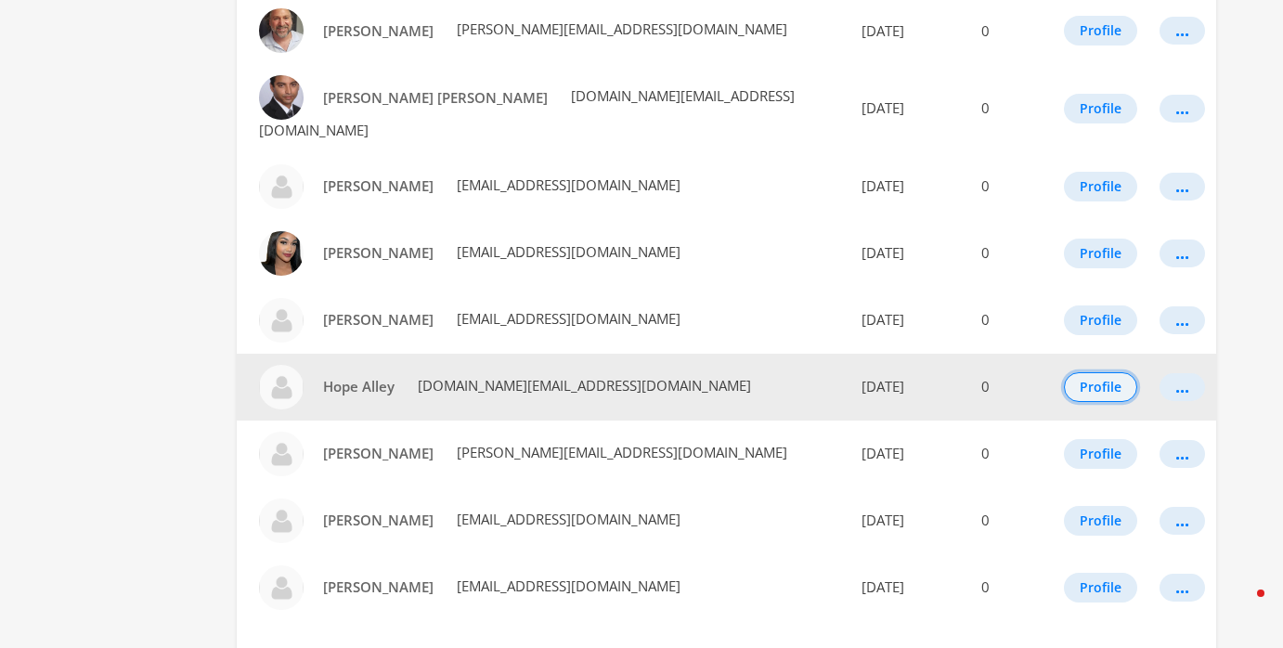
click at [1097, 372] on button "Profile" at bounding box center [1100, 387] width 73 height 30
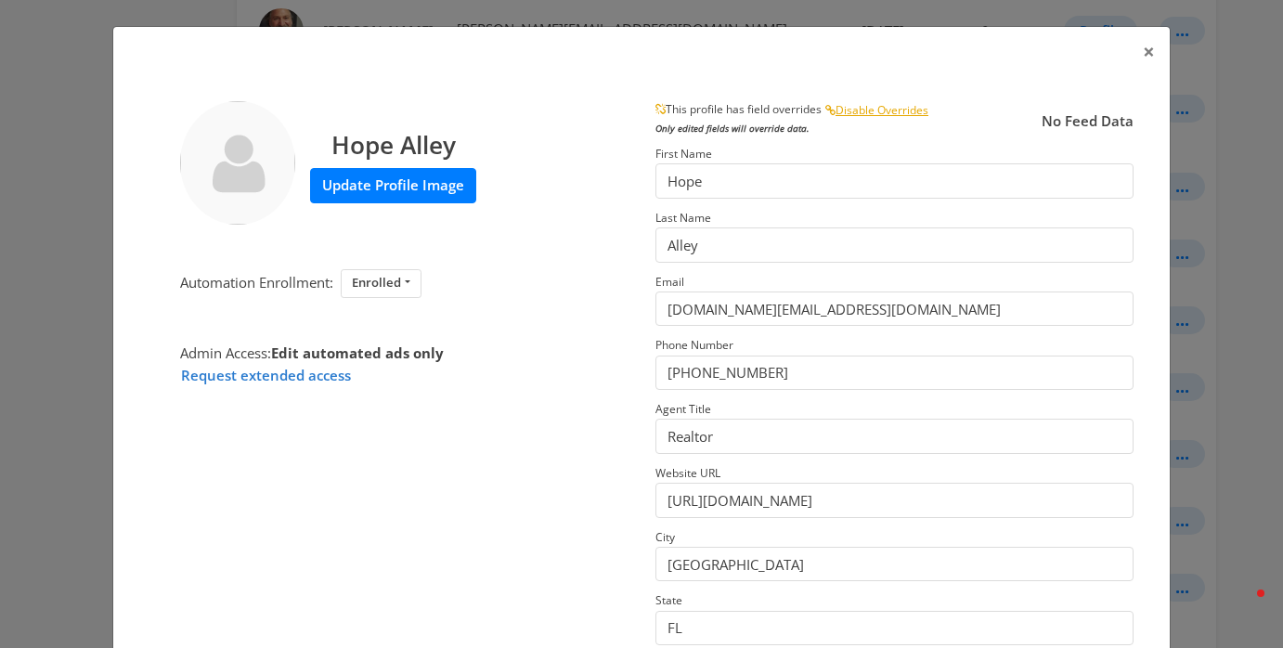
click at [444, 191] on label "Update Profile Image" at bounding box center [393, 185] width 166 height 34
click at [0, 0] on input "Update Profile Image" at bounding box center [0, 0] width 0 height 0
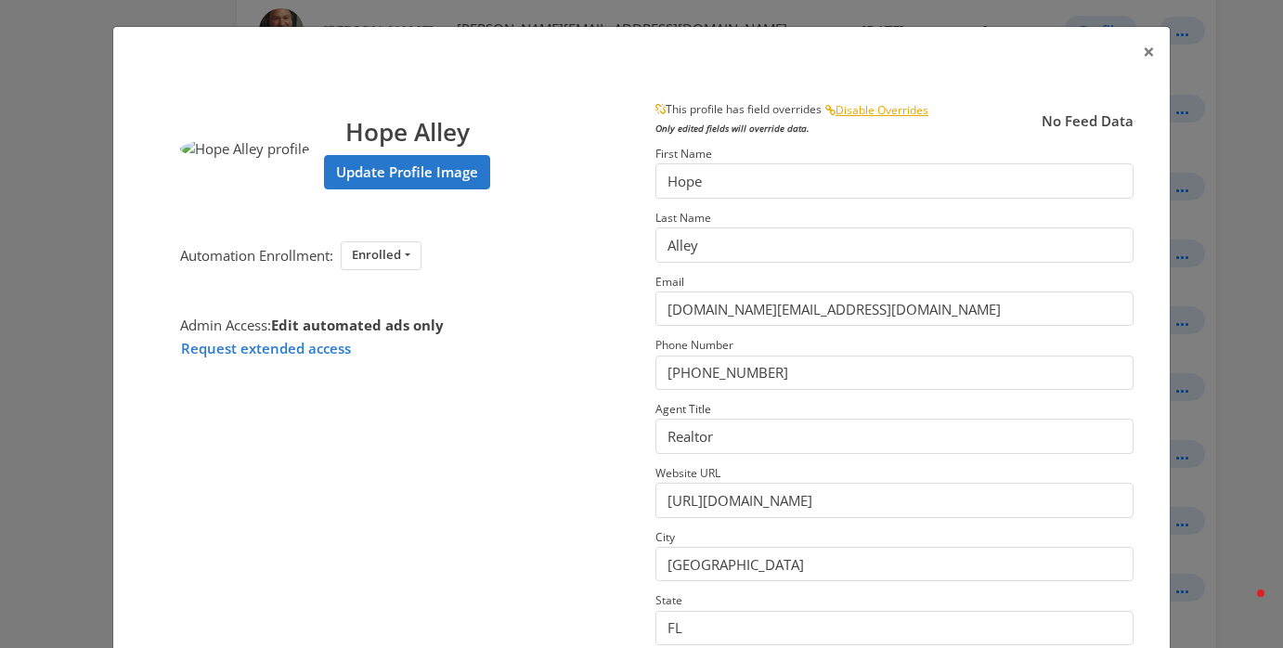
scroll to position [295, 0]
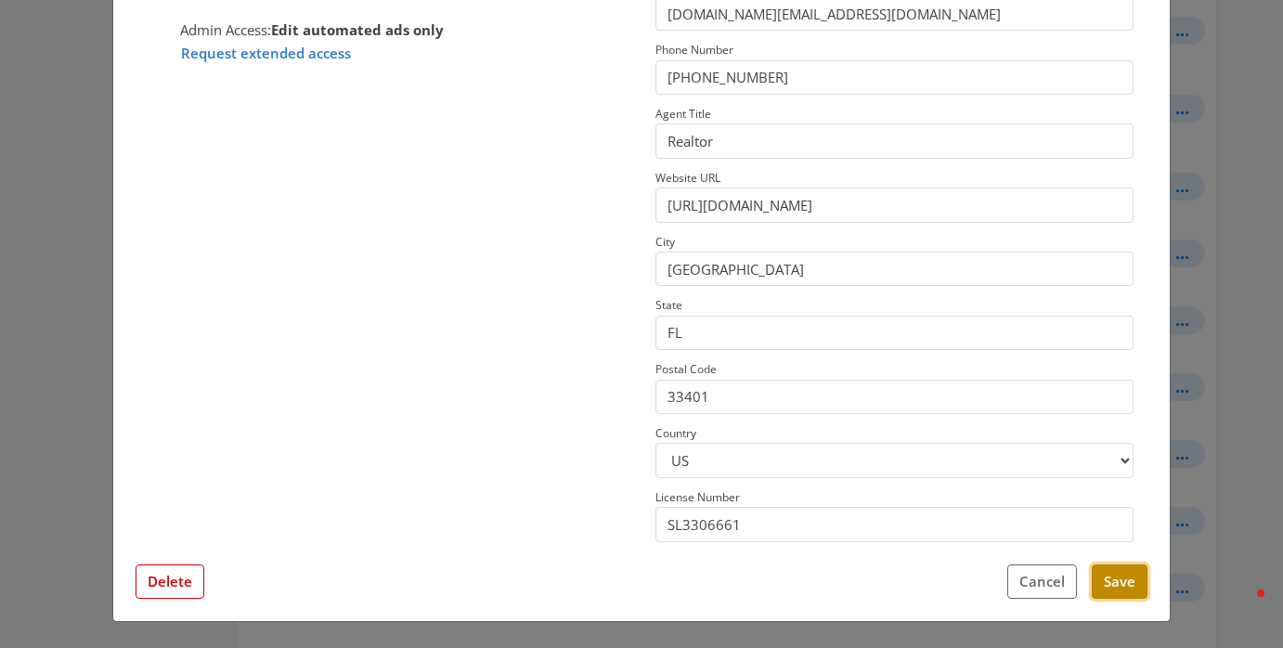
click at [1113, 585] on button "Save" at bounding box center [1120, 582] width 56 height 34
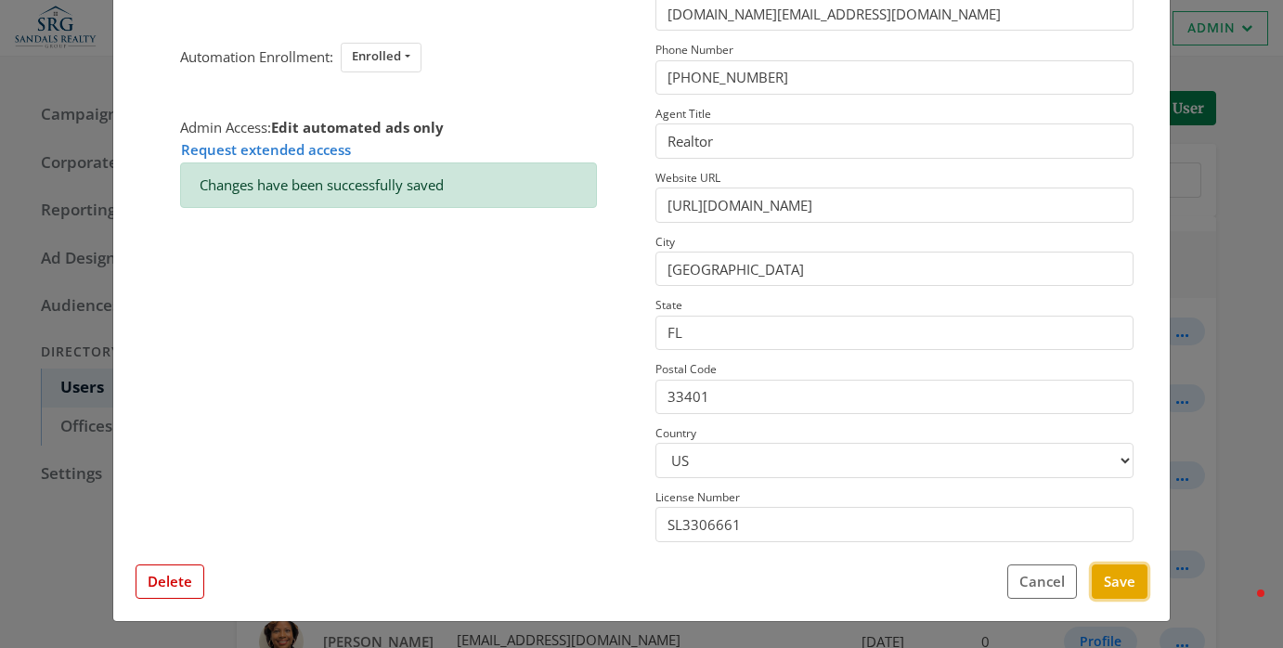
scroll to position [0, 0]
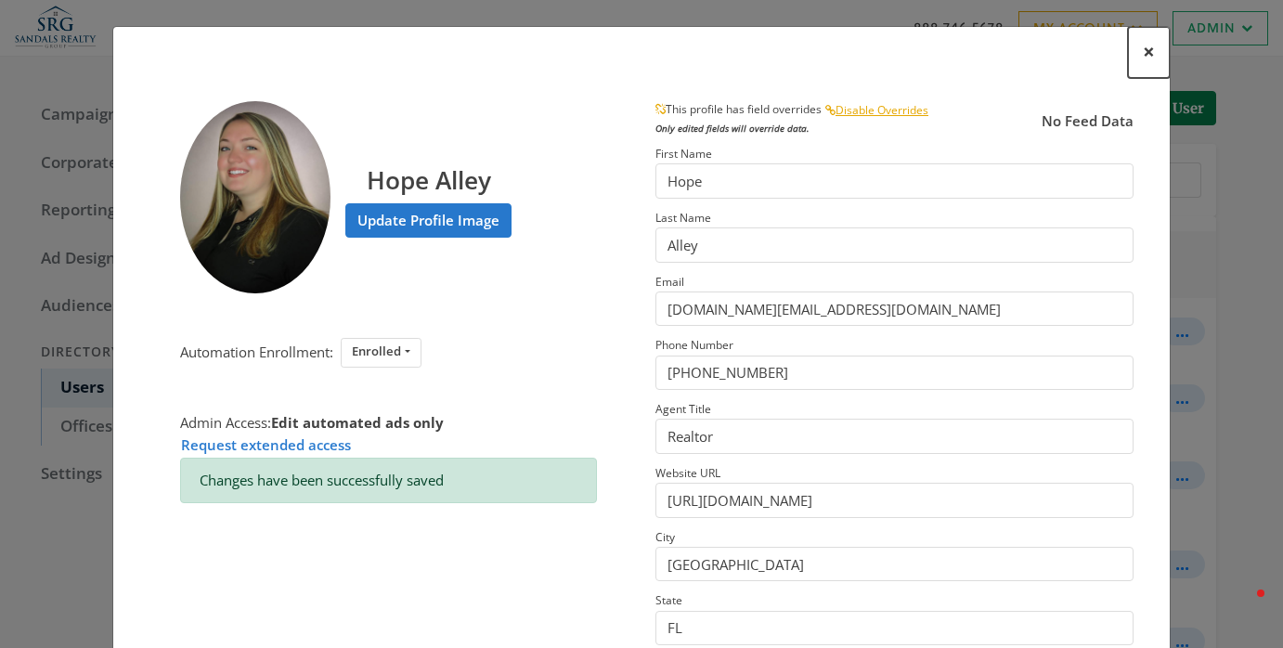
click at [1150, 51] on span "×" at bounding box center [1149, 51] width 12 height 29
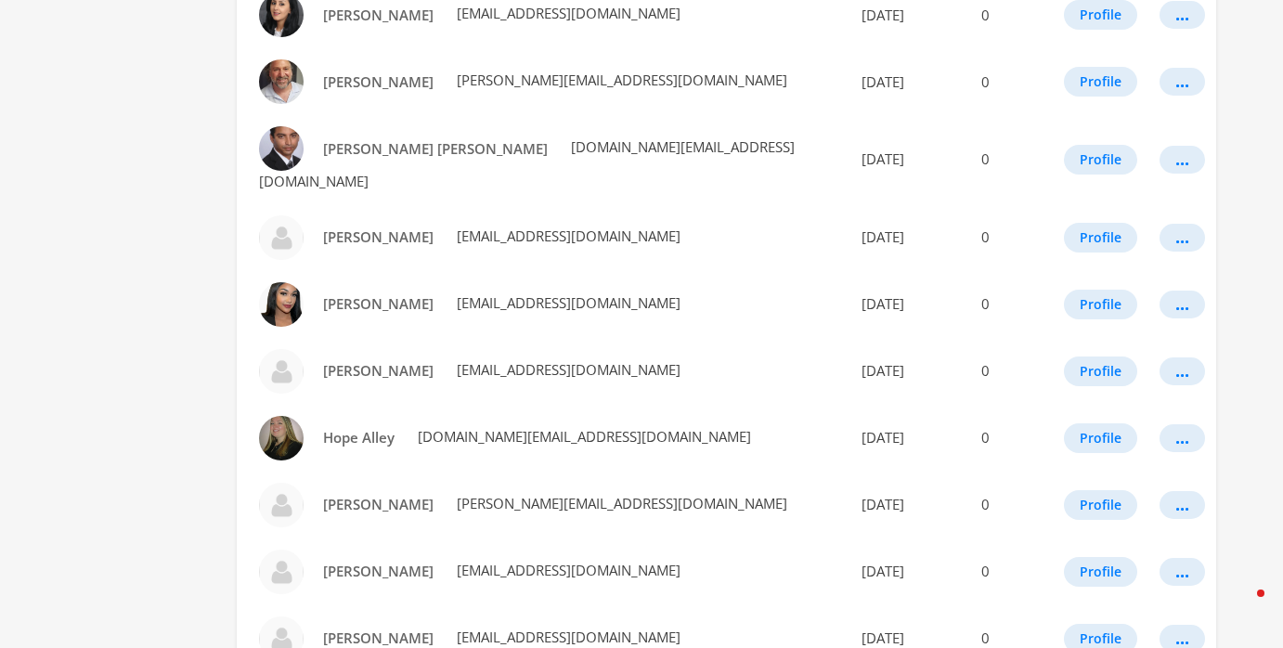
scroll to position [1105, 0]
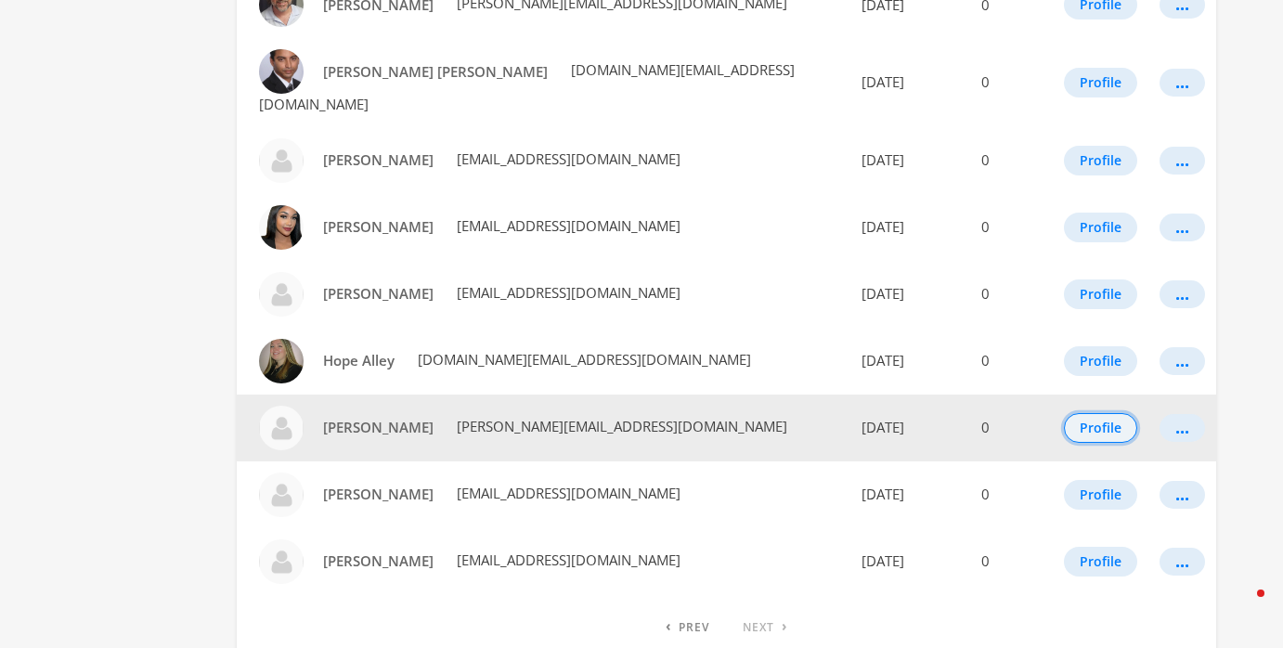
click at [1106, 413] on button "Profile" at bounding box center [1100, 428] width 73 height 30
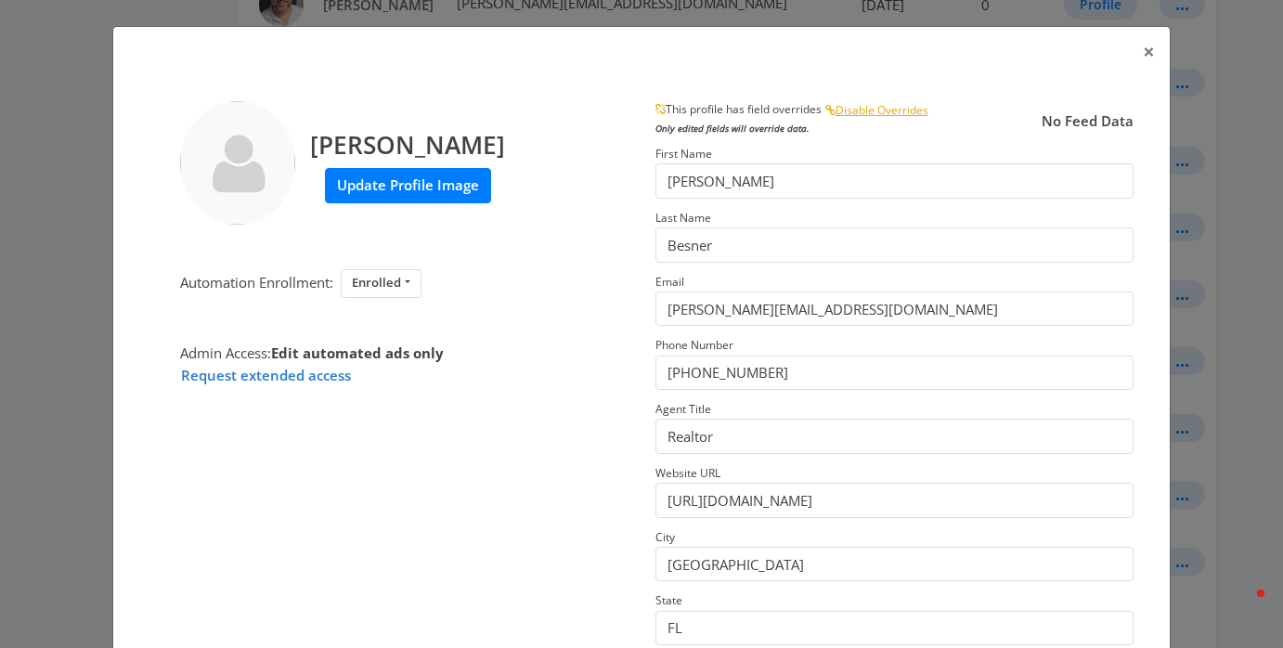
click at [345, 186] on label "Update Profile Image" at bounding box center [408, 185] width 166 height 34
click at [0, 0] on input "Update Profile Image" at bounding box center [0, 0] width 0 height 0
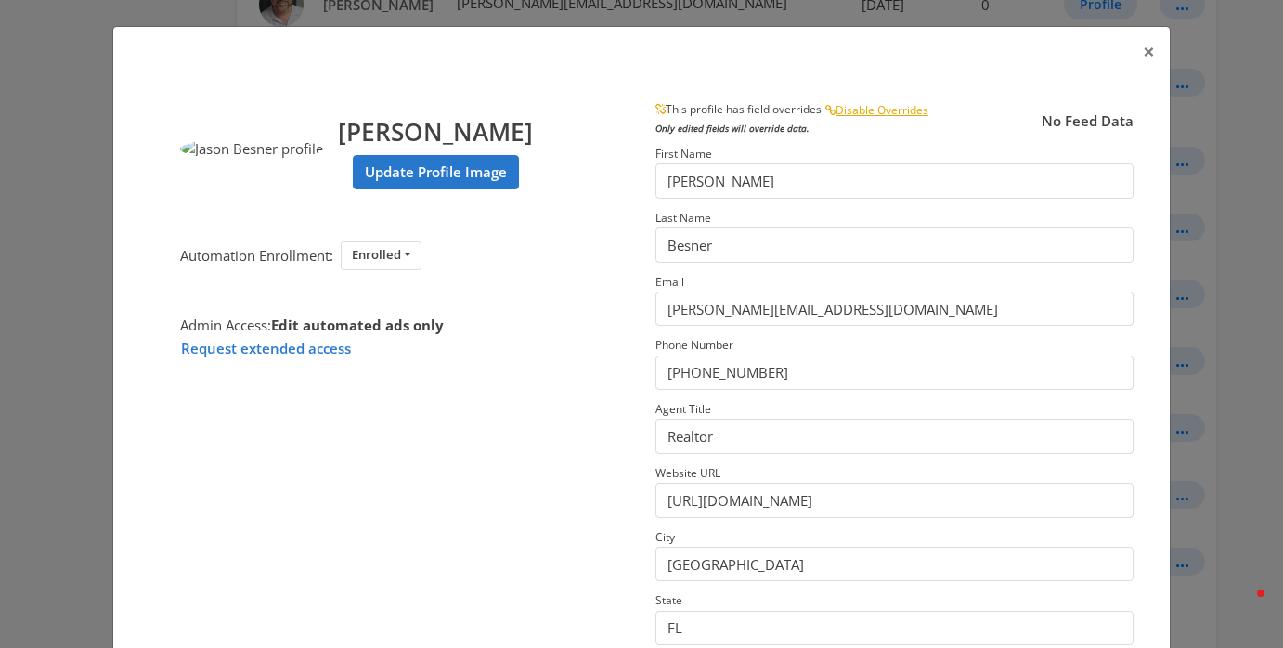
scroll to position [295, 0]
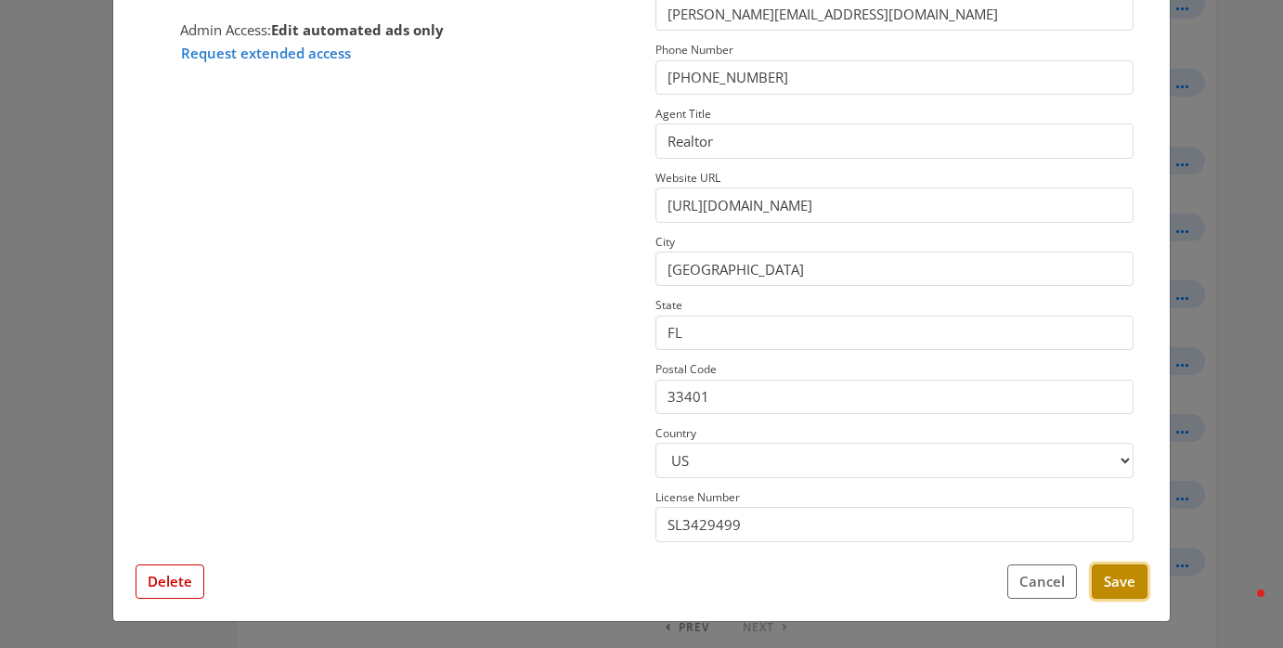
click at [1120, 584] on button "Save" at bounding box center [1120, 582] width 56 height 34
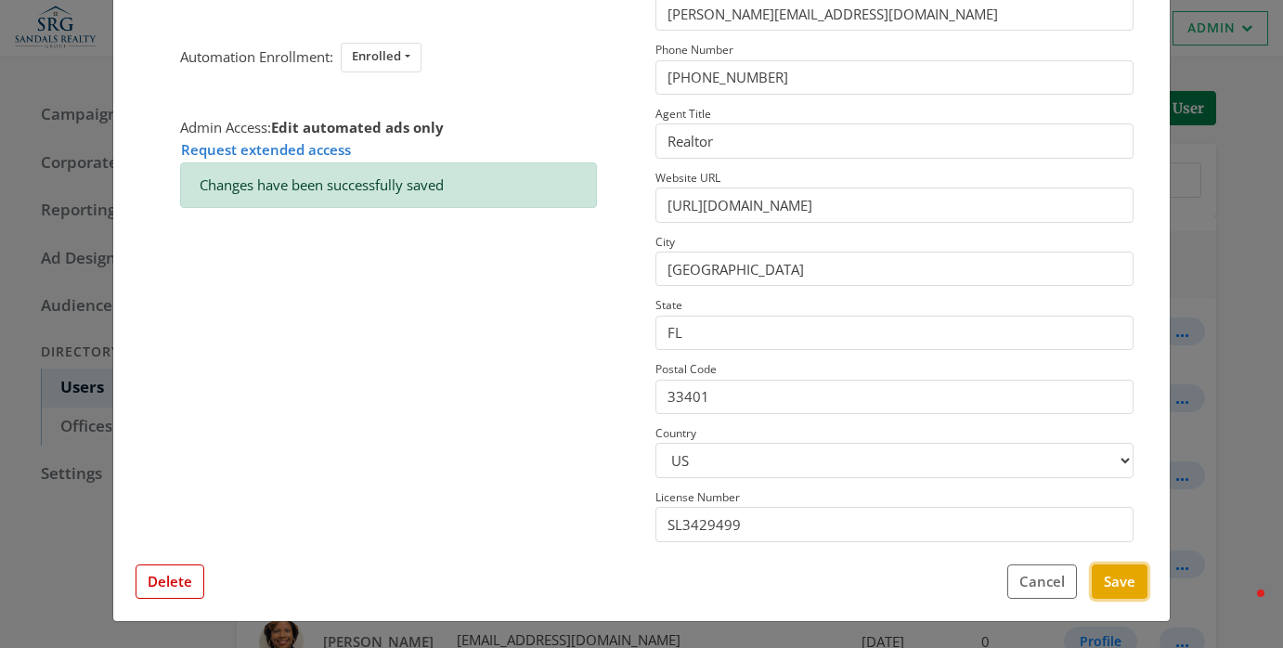
scroll to position [0, 0]
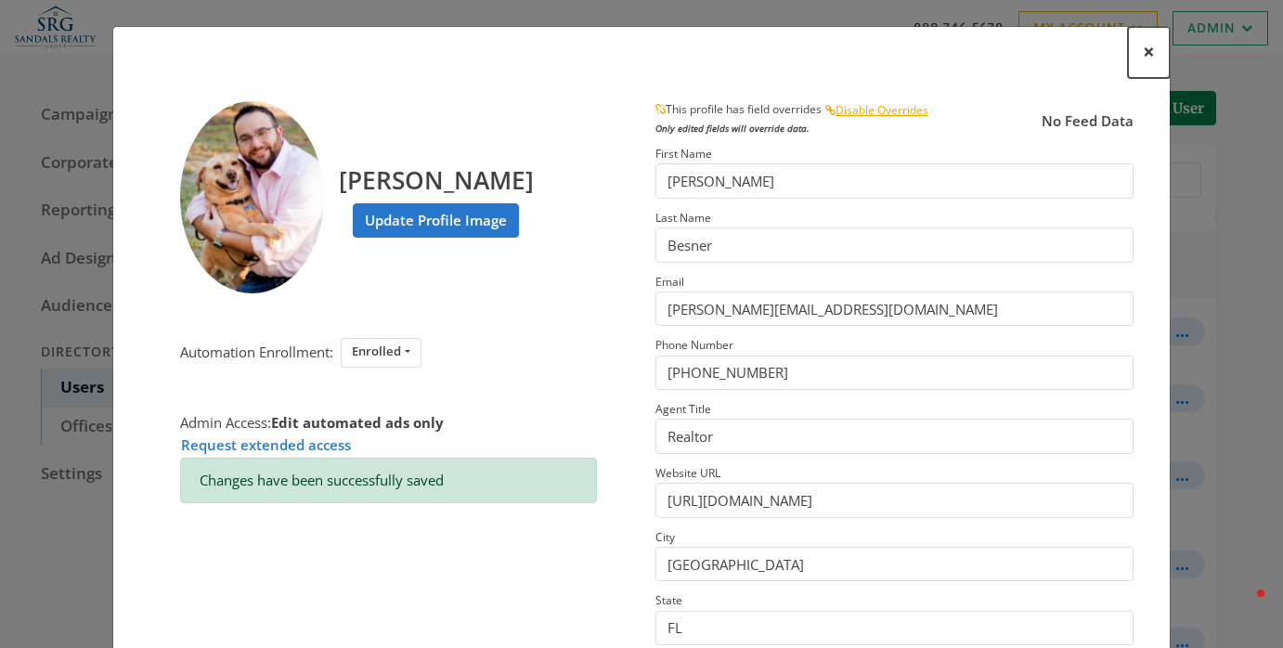
click at [1143, 55] on span "×" at bounding box center [1149, 51] width 12 height 29
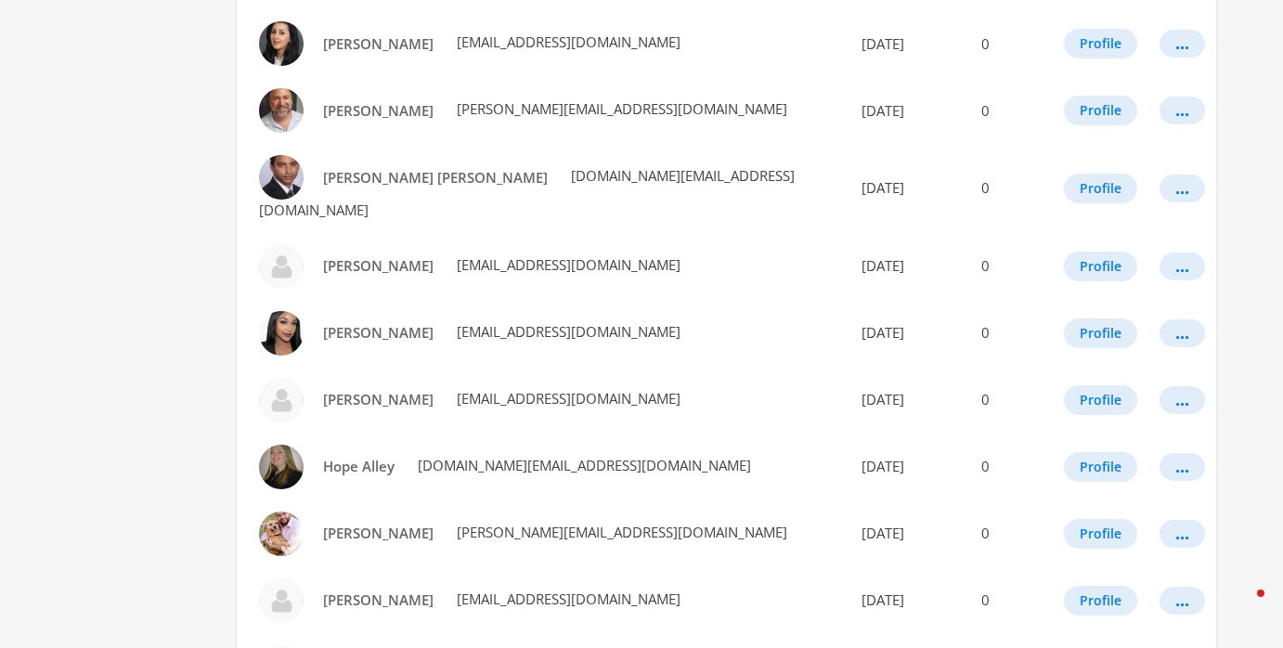
scroll to position [1105, 0]
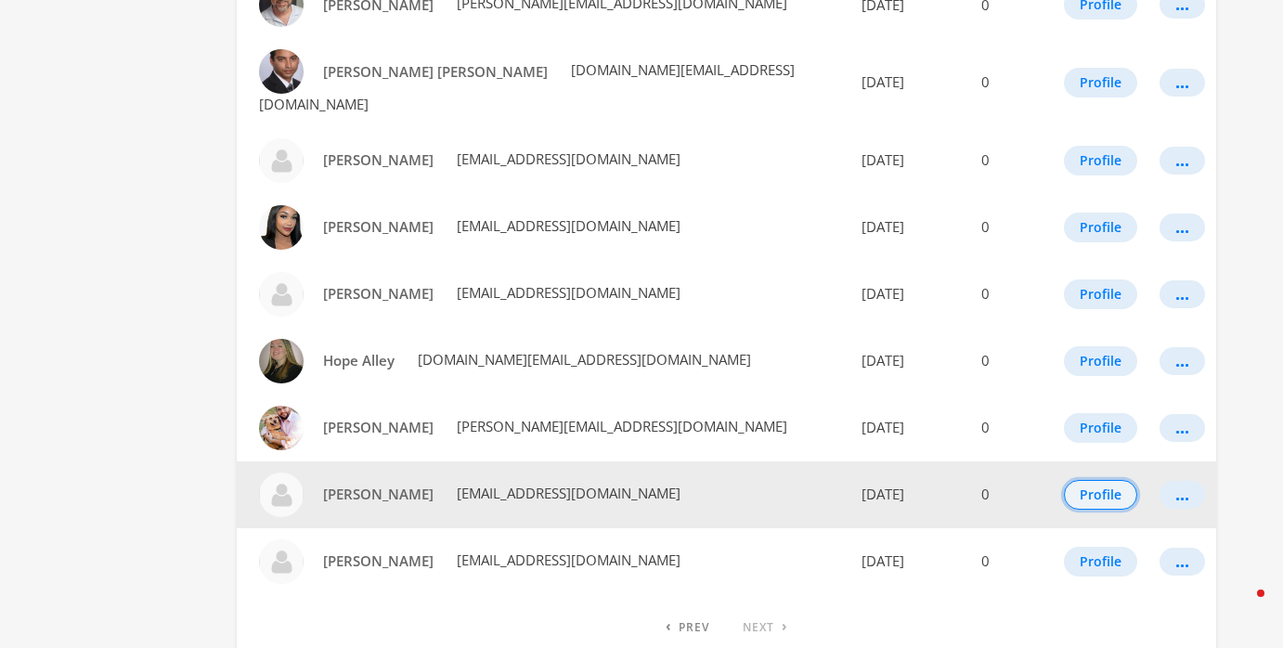
click at [1104, 480] on button "Profile" at bounding box center [1100, 495] width 73 height 30
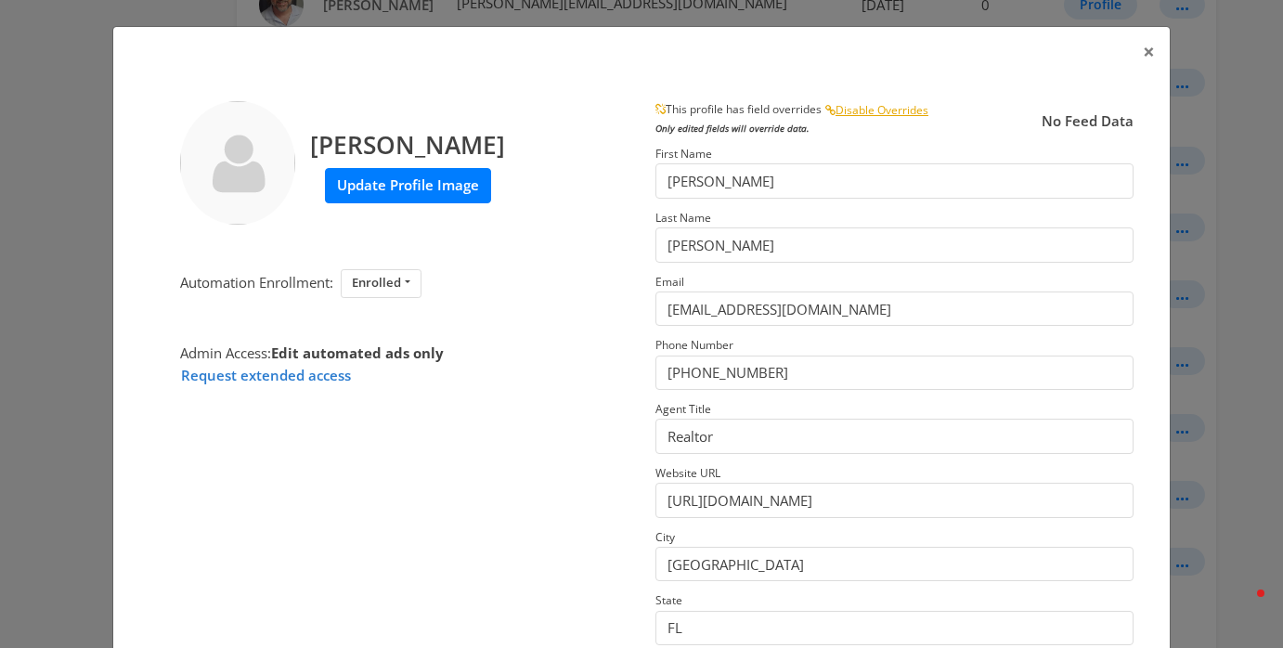
click at [463, 191] on label "Update Profile Image" at bounding box center [408, 185] width 166 height 34
click at [0, 0] on input "Update Profile Image" at bounding box center [0, 0] width 0 height 0
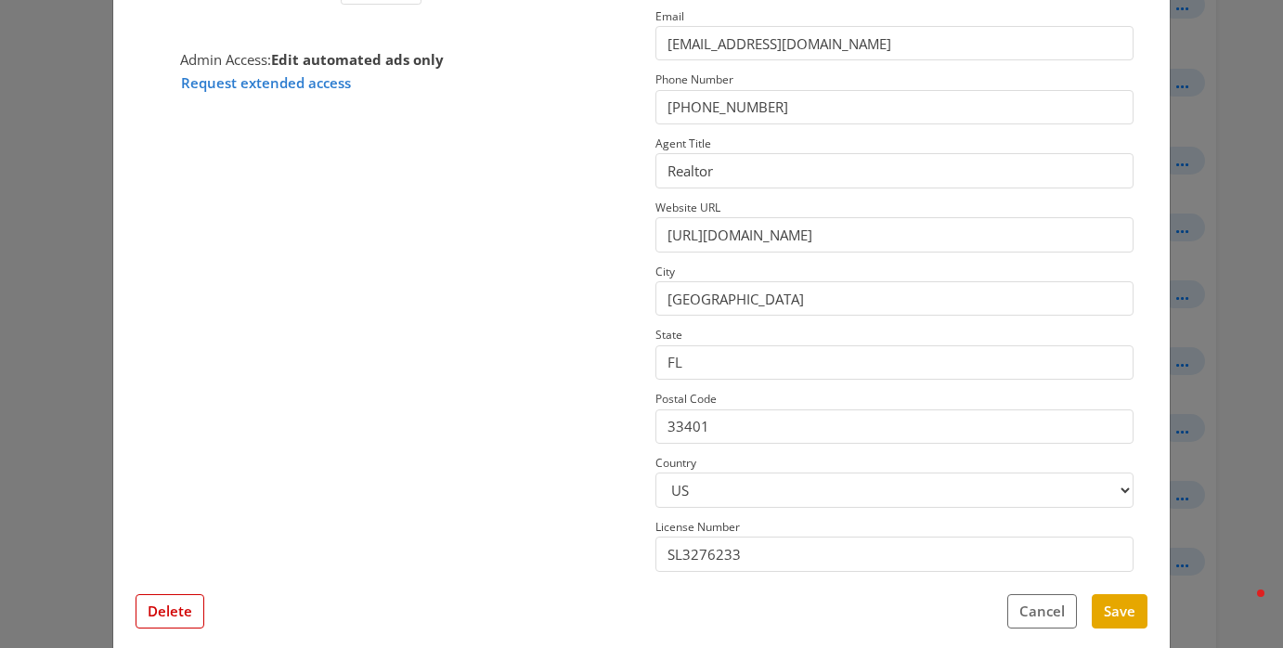
scroll to position [295, 0]
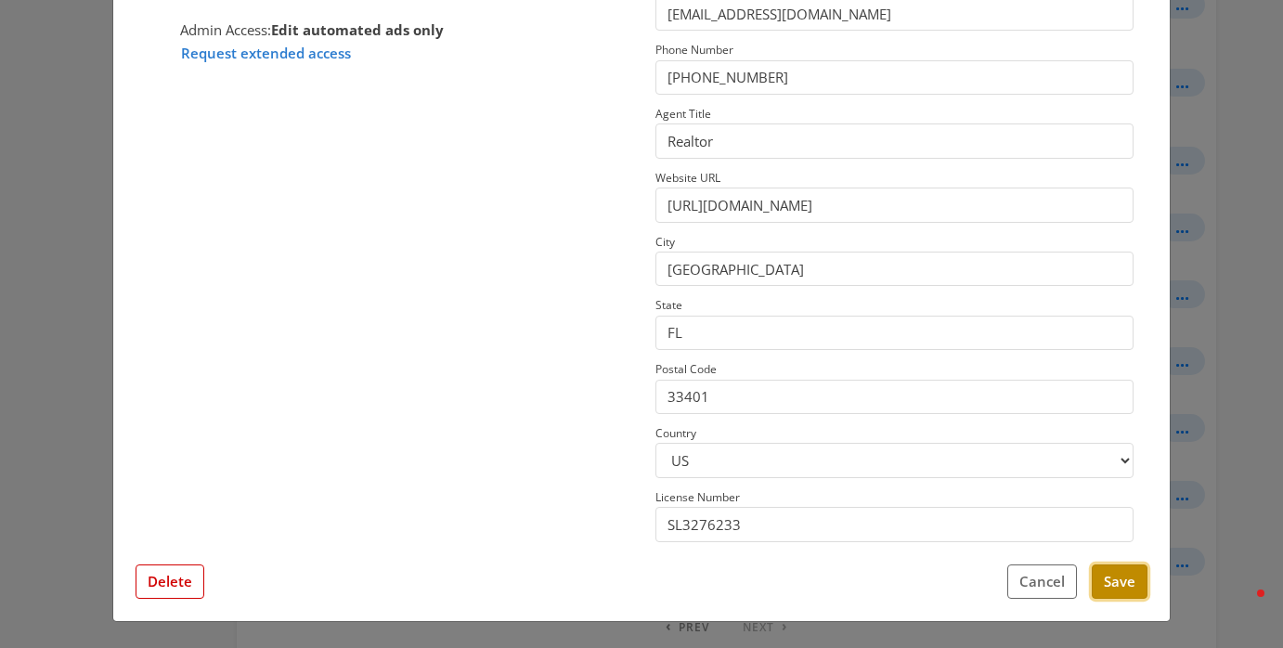
click at [1114, 581] on button "Save" at bounding box center [1120, 582] width 56 height 34
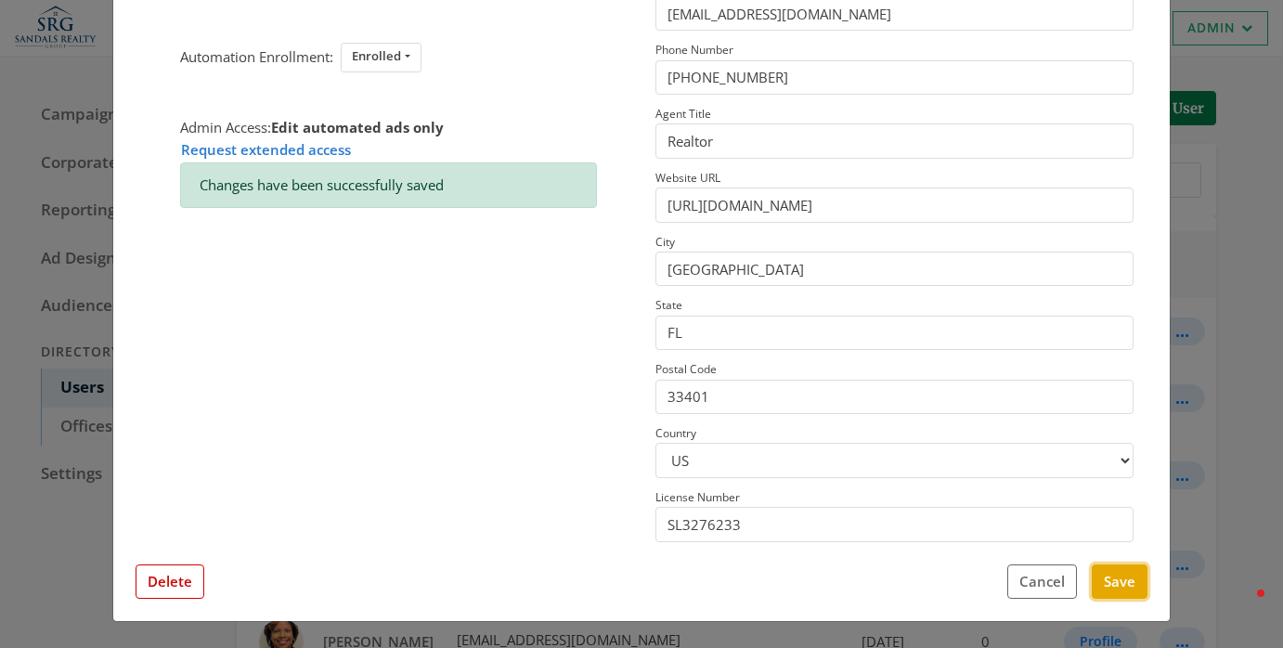
scroll to position [0, 0]
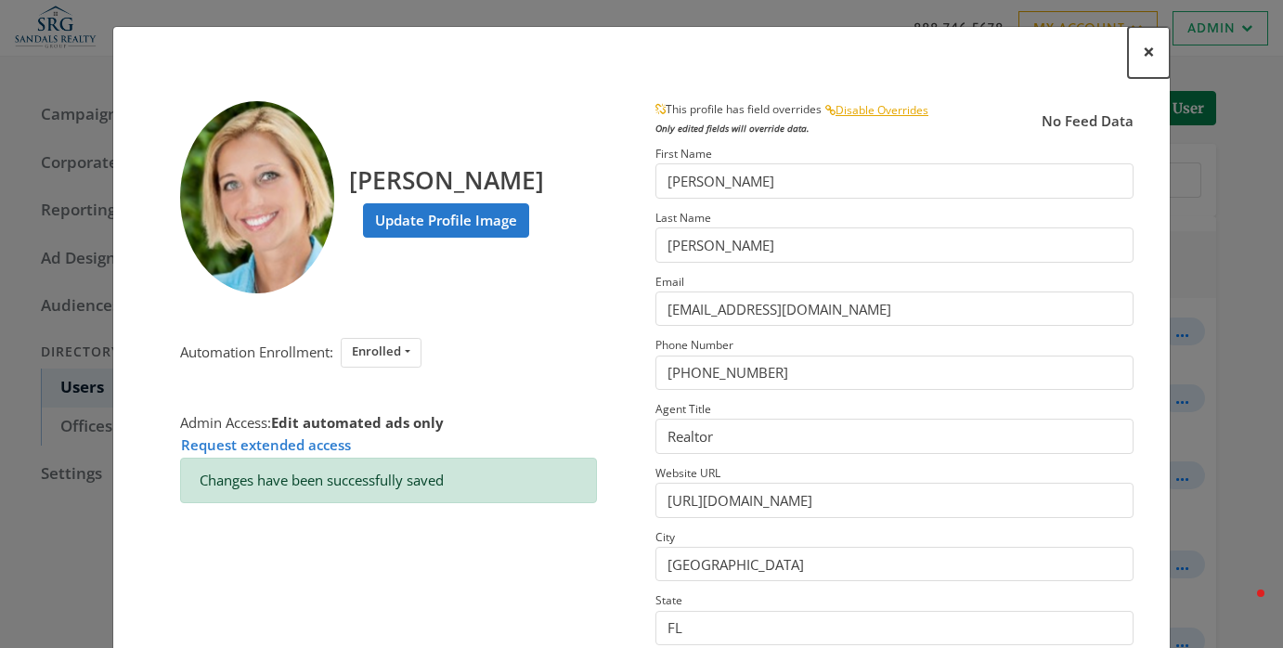
click at [1145, 55] on span "×" at bounding box center [1149, 51] width 12 height 29
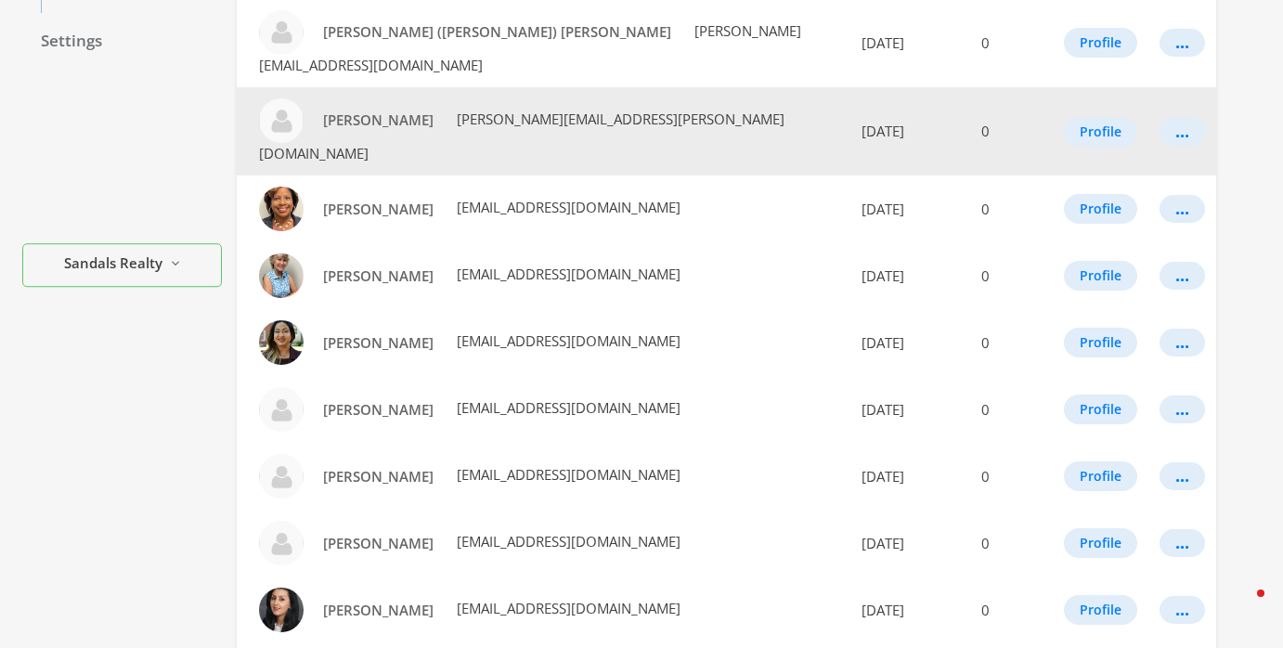
scroll to position [1105, 0]
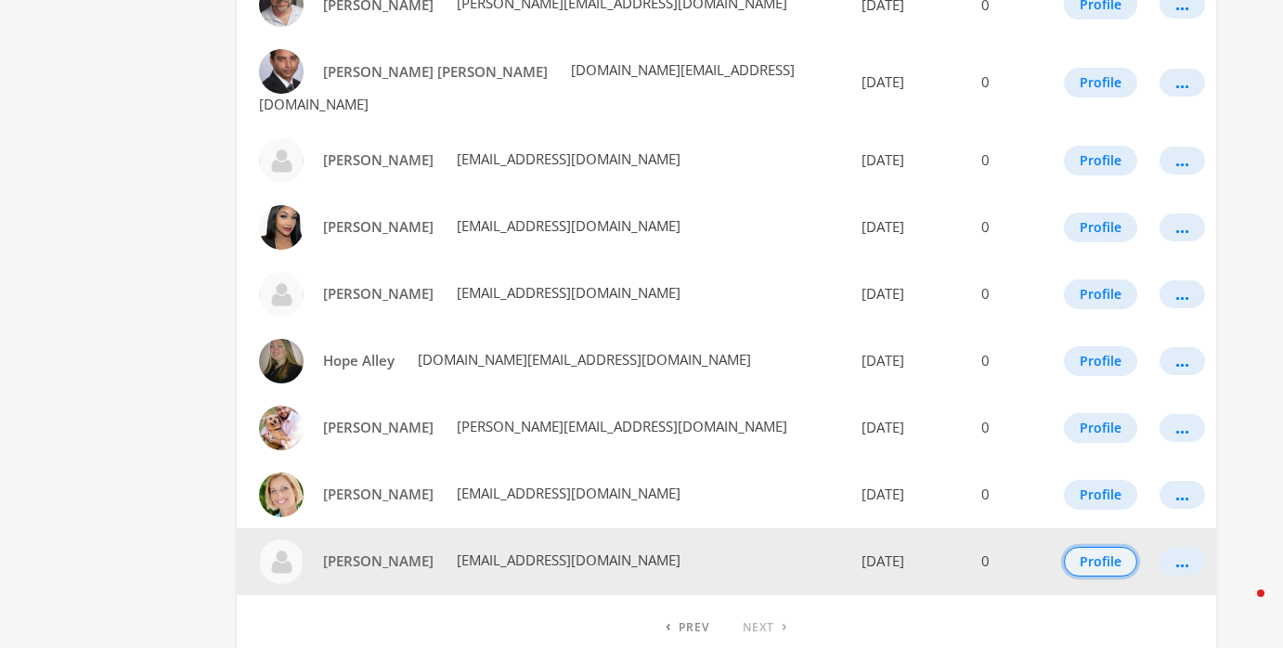
click at [1108, 547] on button "Profile" at bounding box center [1100, 562] width 73 height 30
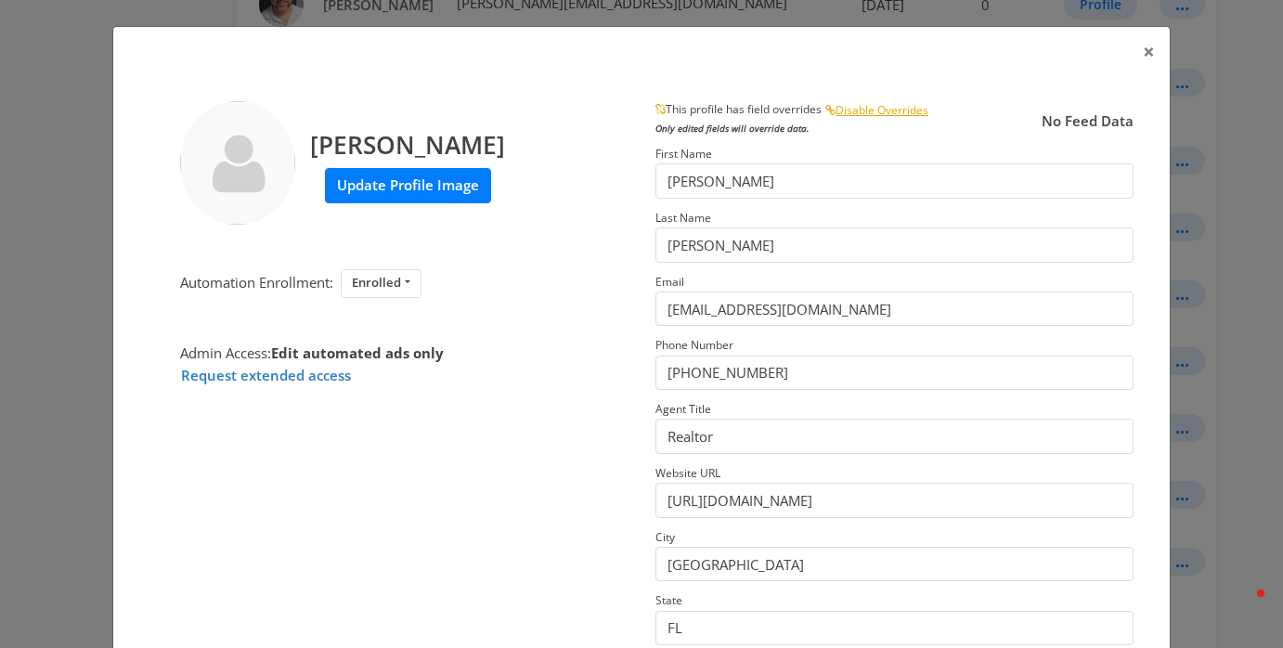
click at [438, 176] on label "Update Profile Image" at bounding box center [408, 185] width 166 height 34
click at [0, 0] on input "Update Profile Image" at bounding box center [0, 0] width 0 height 0
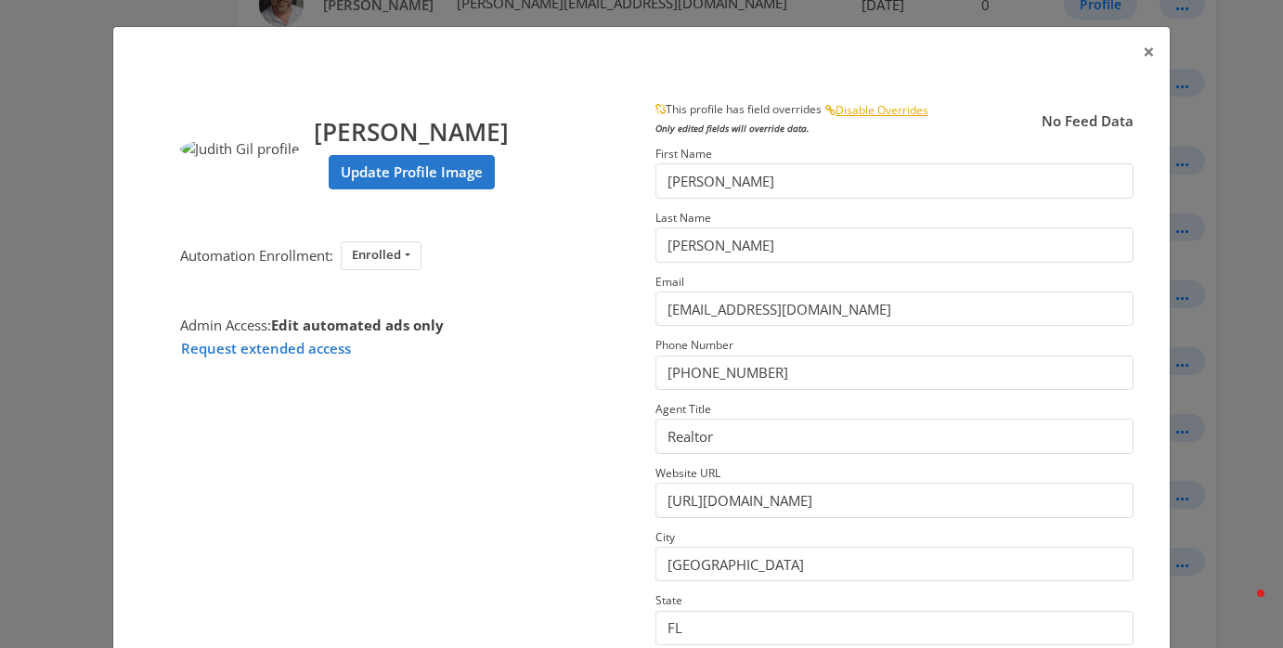
scroll to position [295, 0]
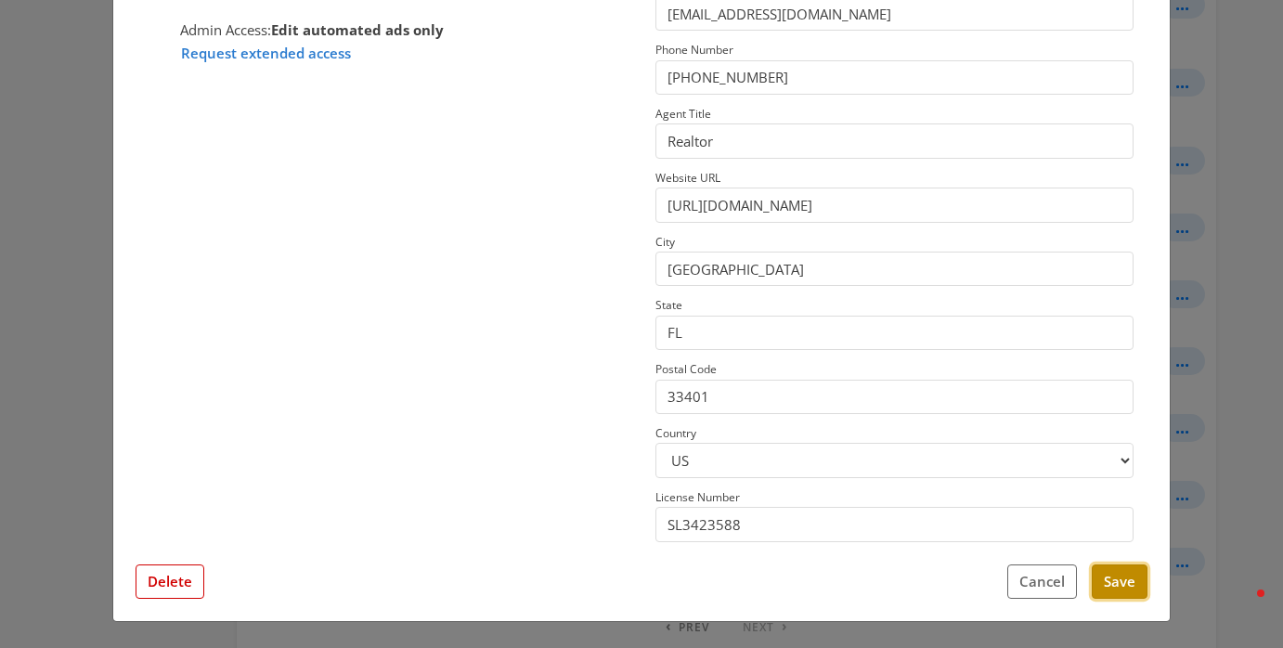
click at [1108, 584] on button "Save" at bounding box center [1120, 582] width 56 height 34
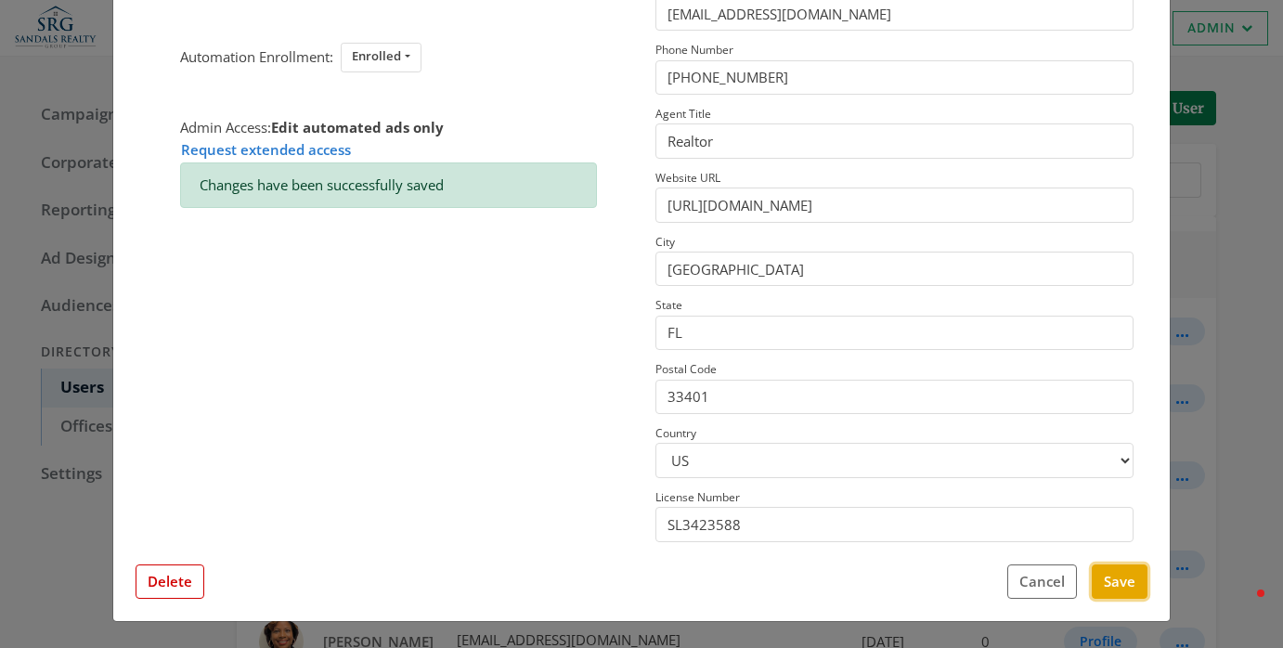
scroll to position [0, 0]
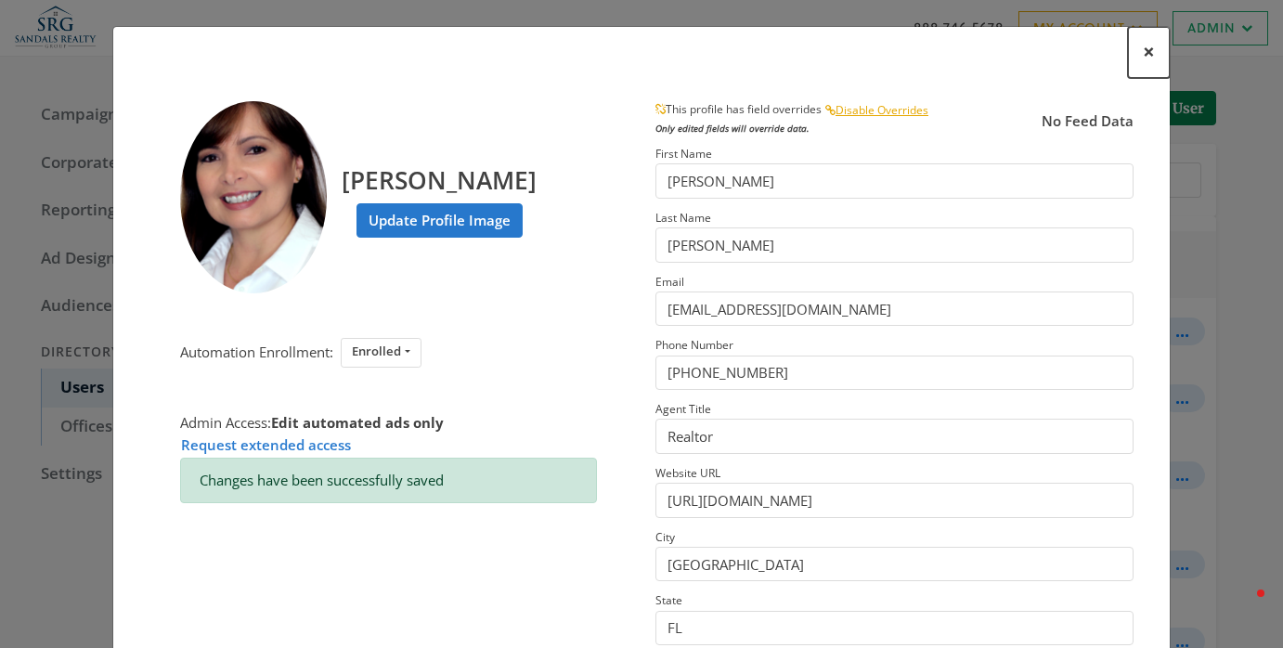
click at [1150, 58] on span "×" at bounding box center [1149, 51] width 12 height 29
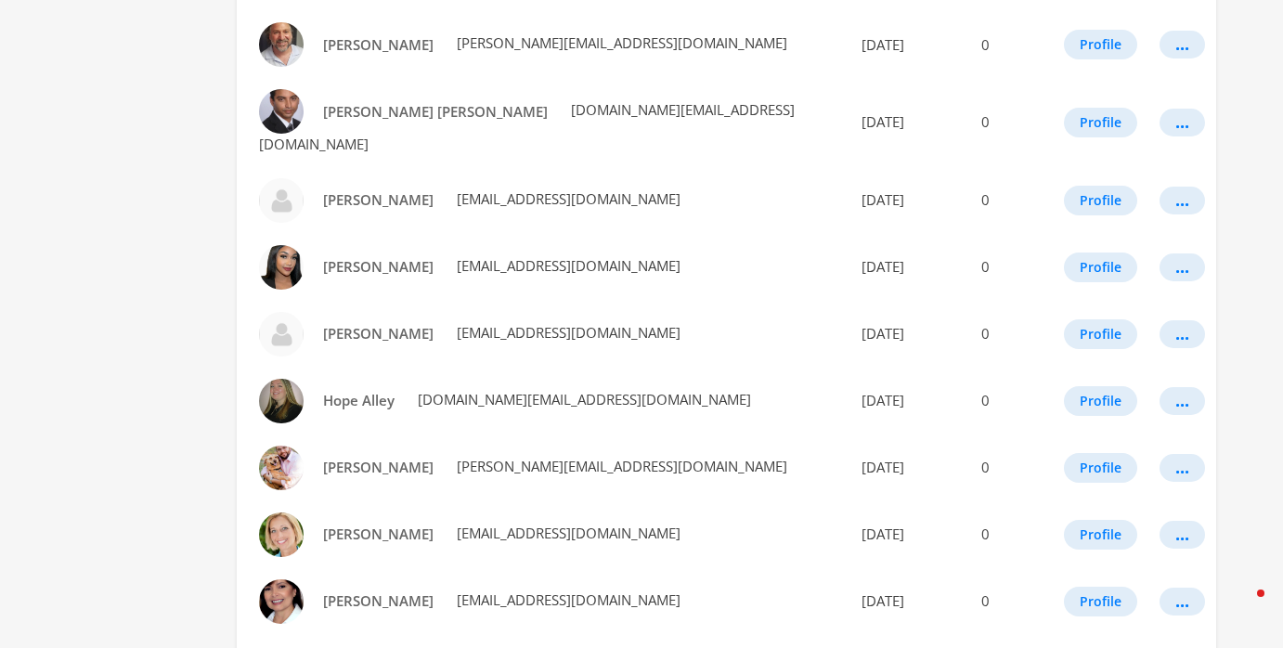
scroll to position [1105, 0]
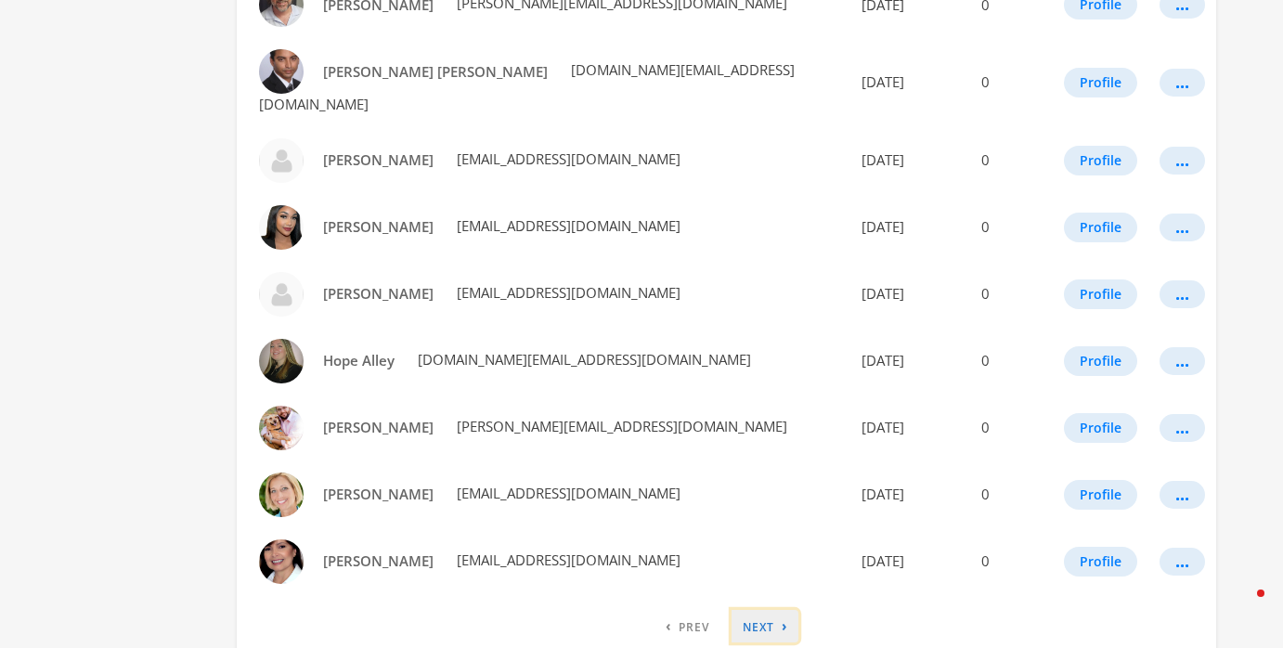
click at [761, 610] on link "› Next" at bounding box center [765, 626] width 67 height 33
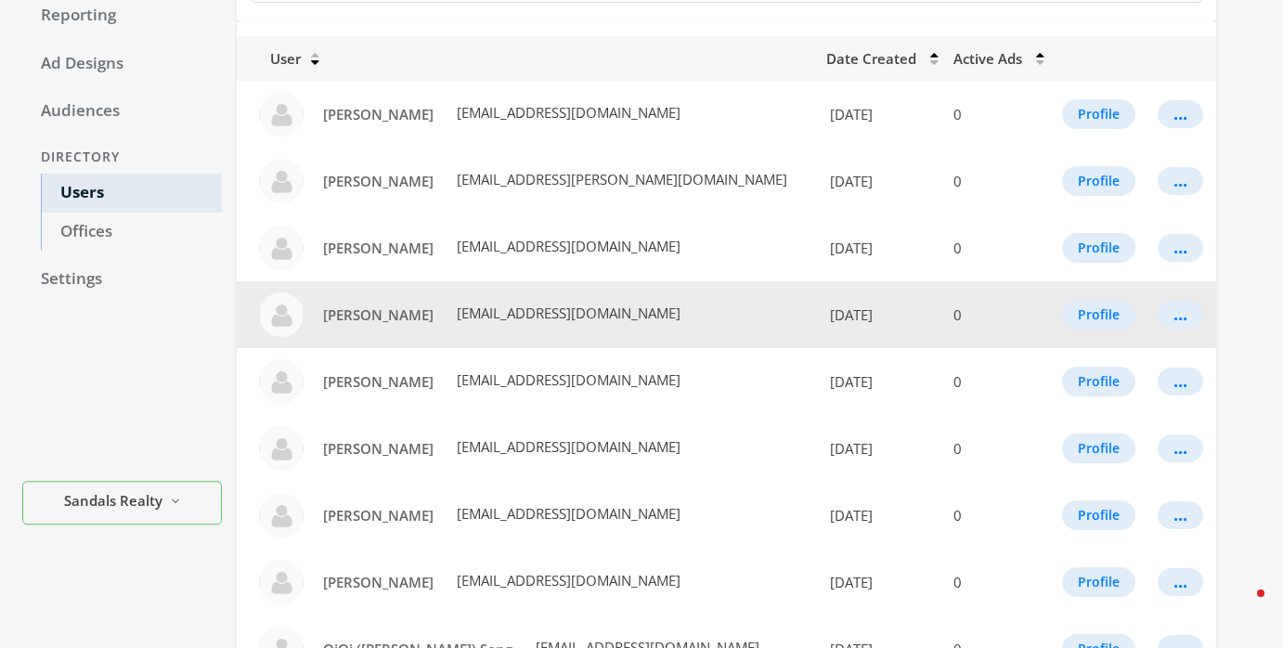
scroll to position [258, 0]
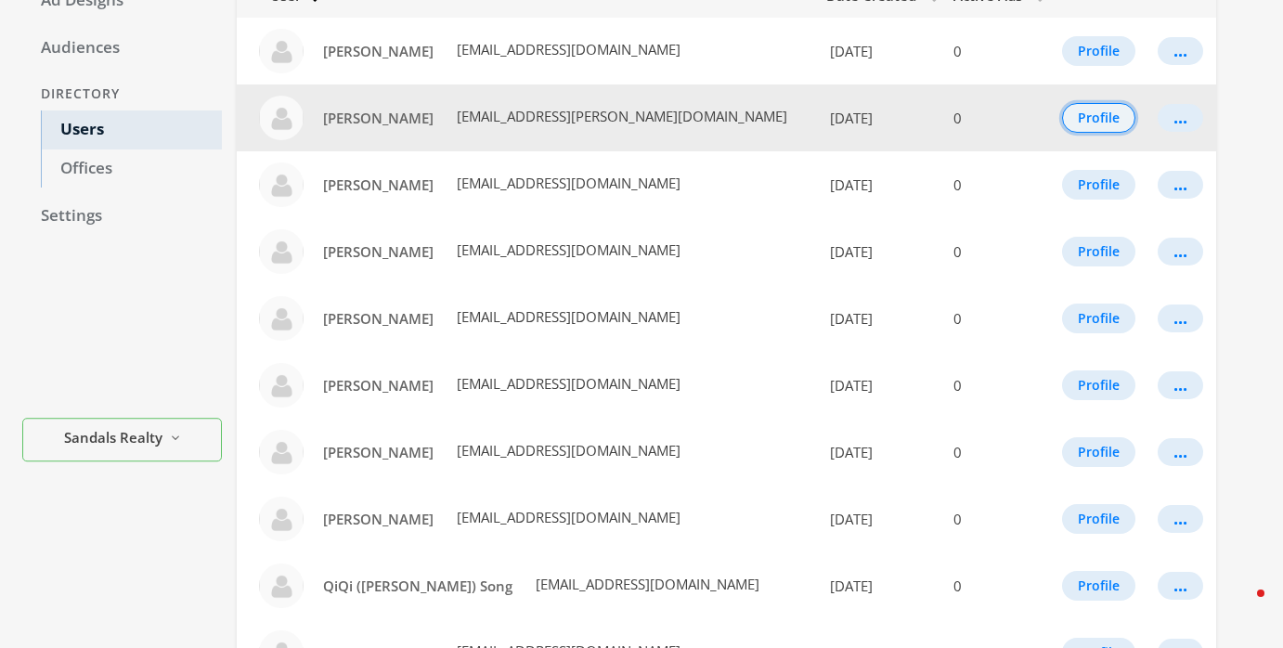
click at [1096, 112] on button "Profile" at bounding box center [1098, 118] width 73 height 30
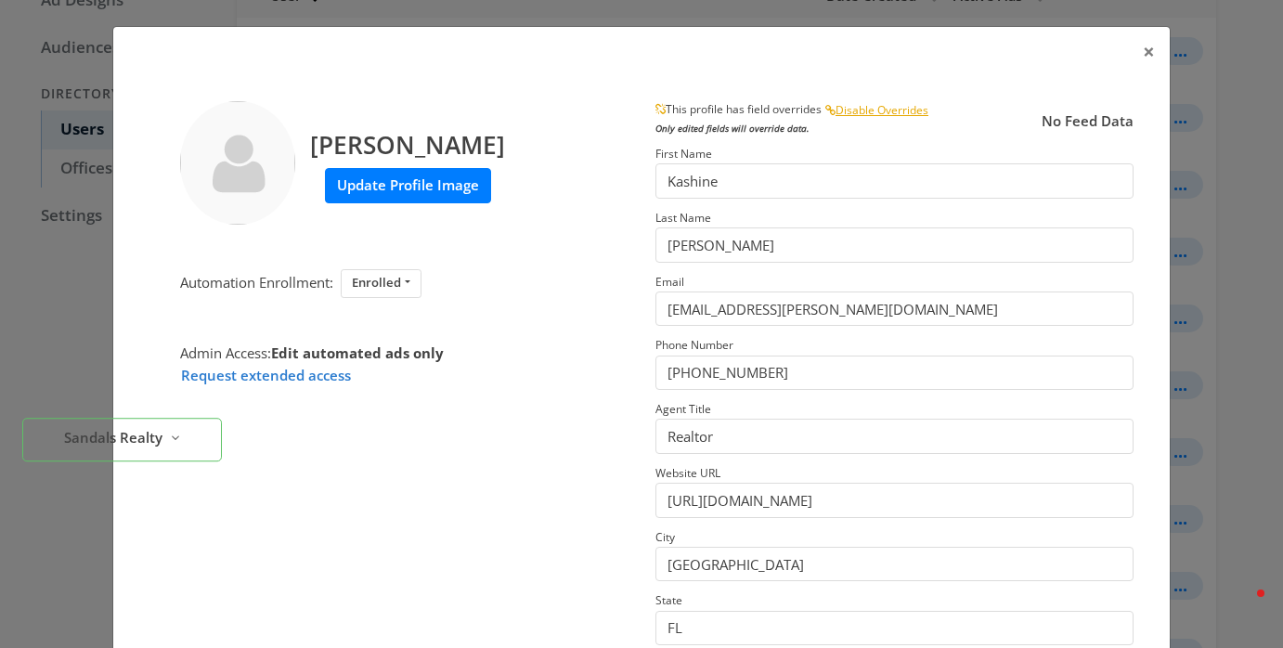
click at [408, 187] on label "Update Profile Image" at bounding box center [408, 185] width 166 height 34
click at [0, 0] on input "Update Profile Image" at bounding box center [0, 0] width 0 height 0
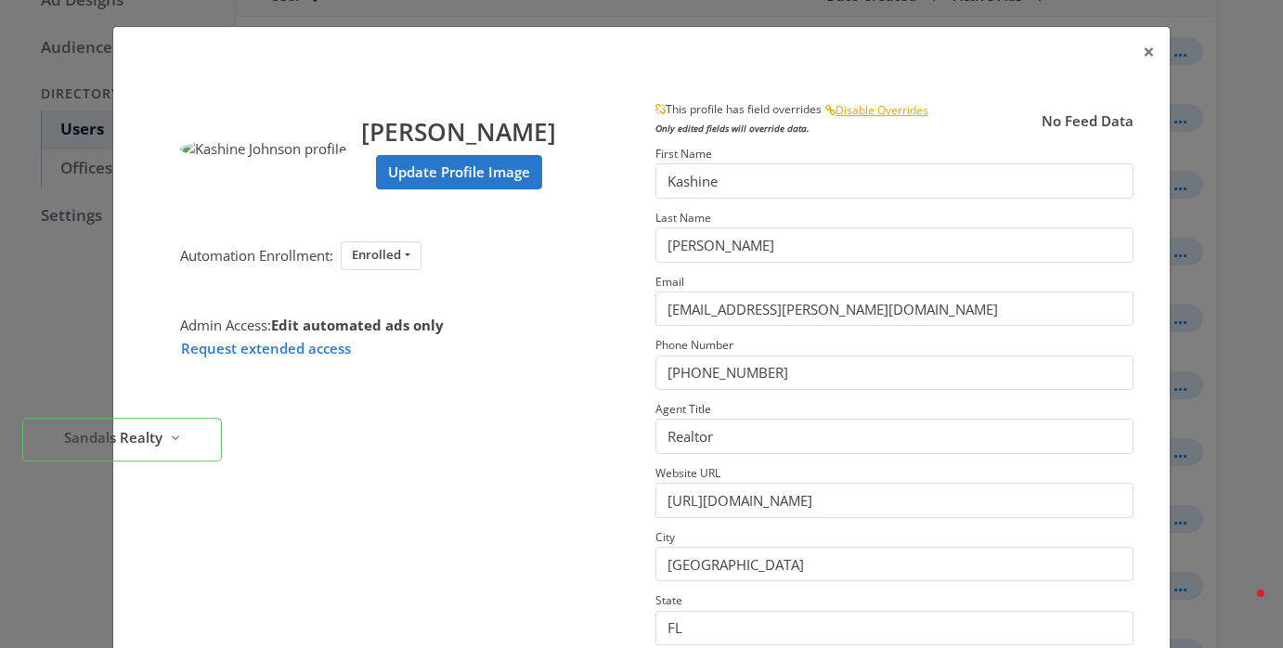
scroll to position [295, 0]
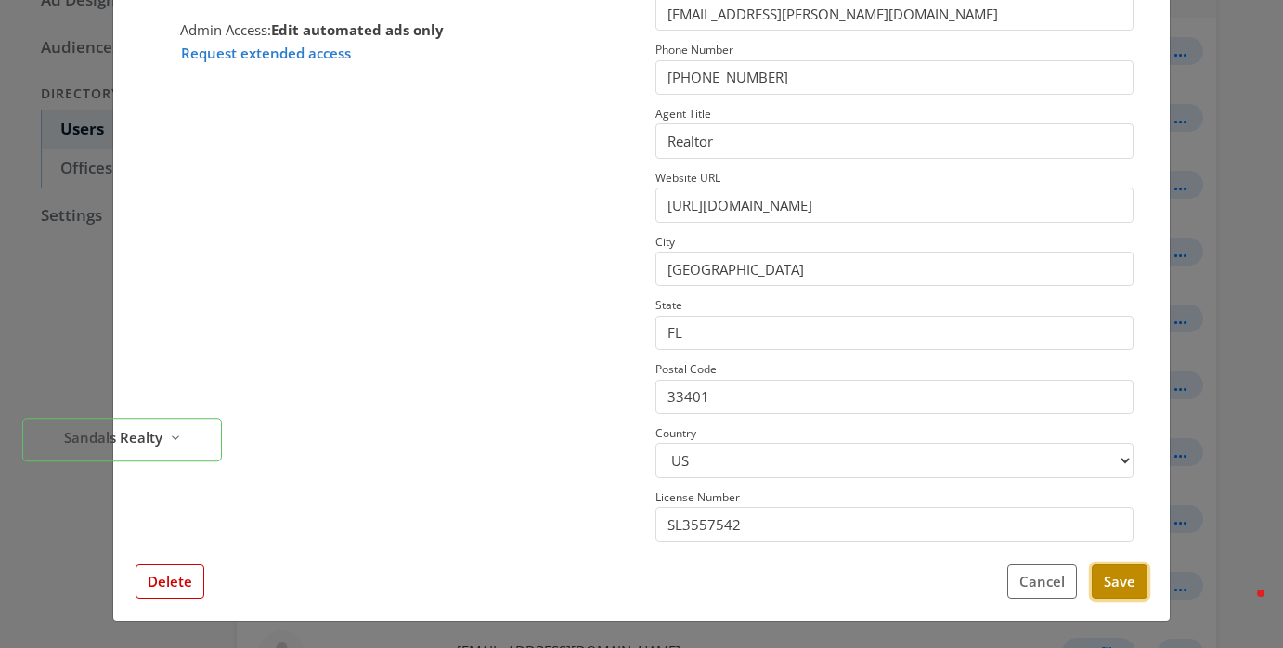
click at [1114, 584] on button "Save" at bounding box center [1120, 582] width 56 height 34
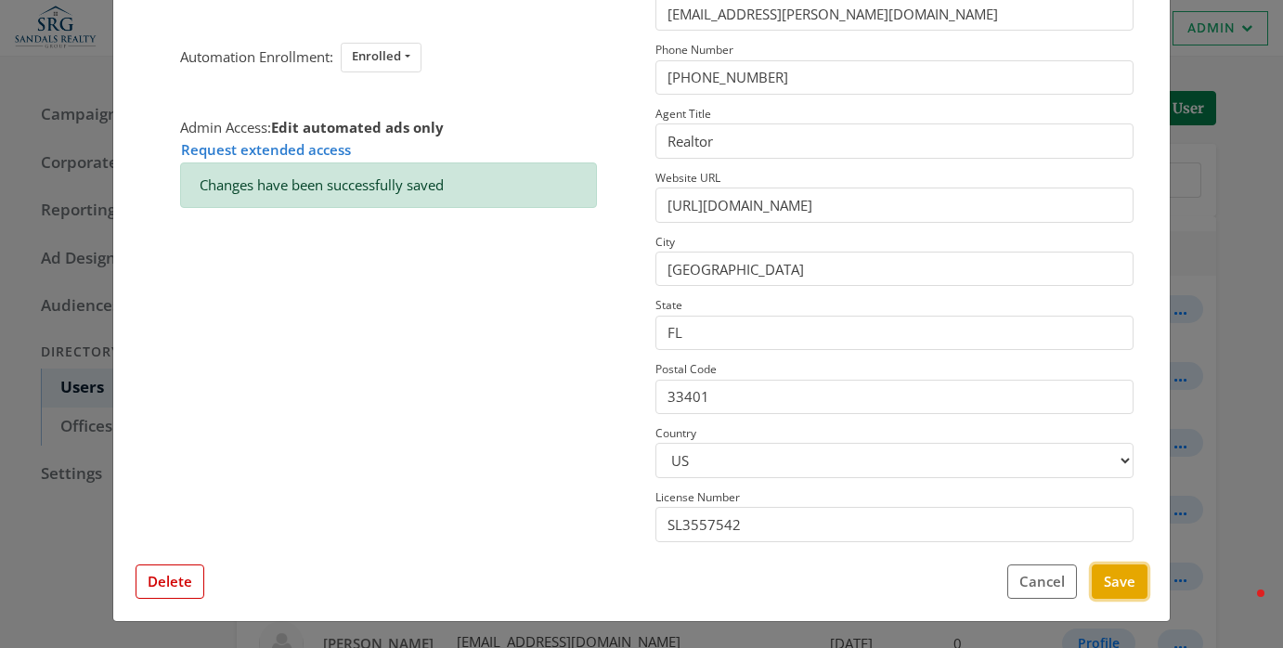
scroll to position [0, 0]
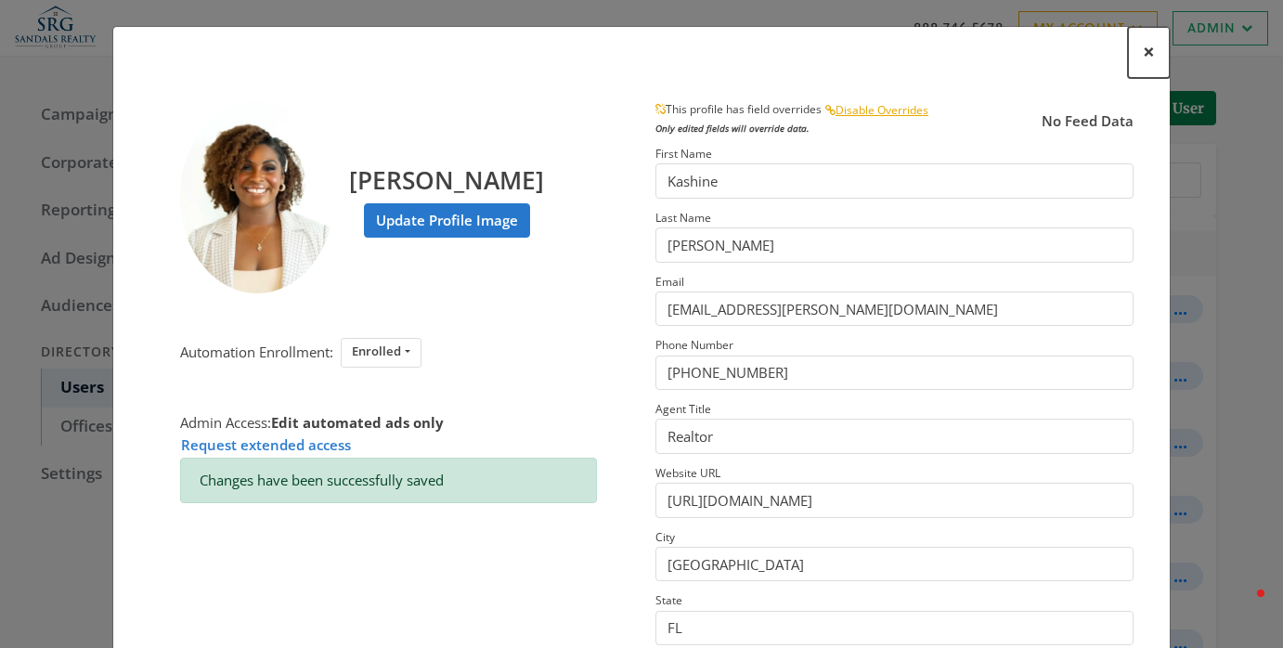
click at [1146, 38] on span "×" at bounding box center [1149, 51] width 12 height 29
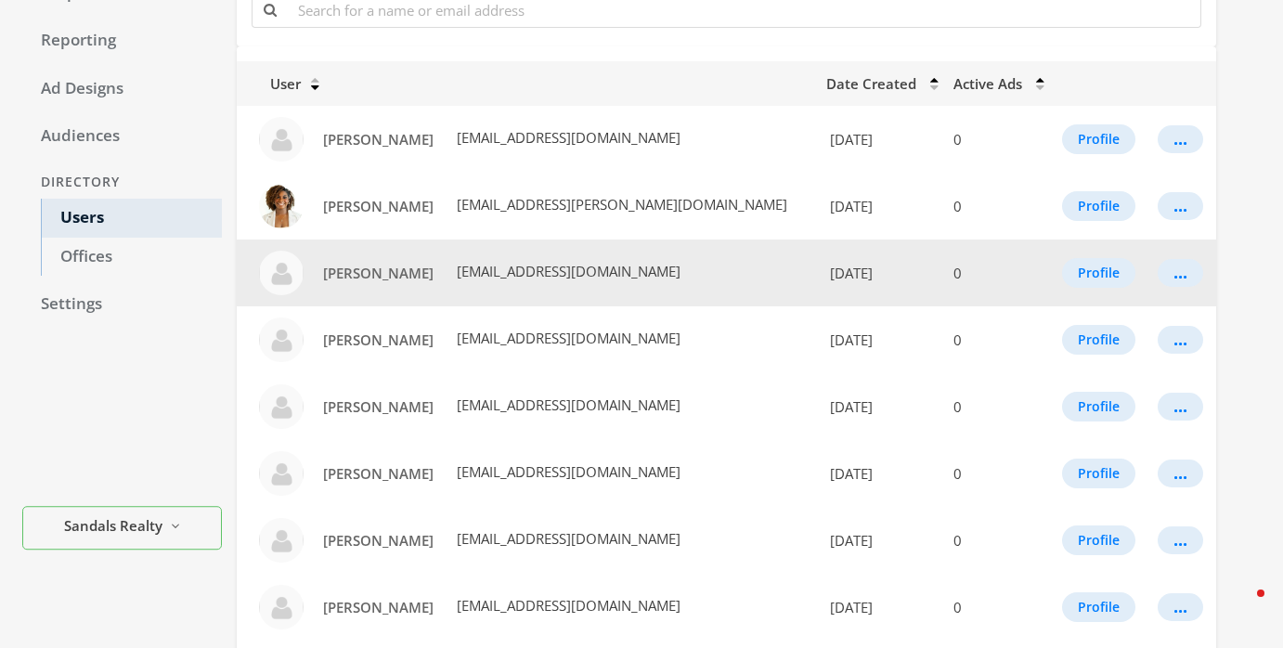
scroll to position [176, 0]
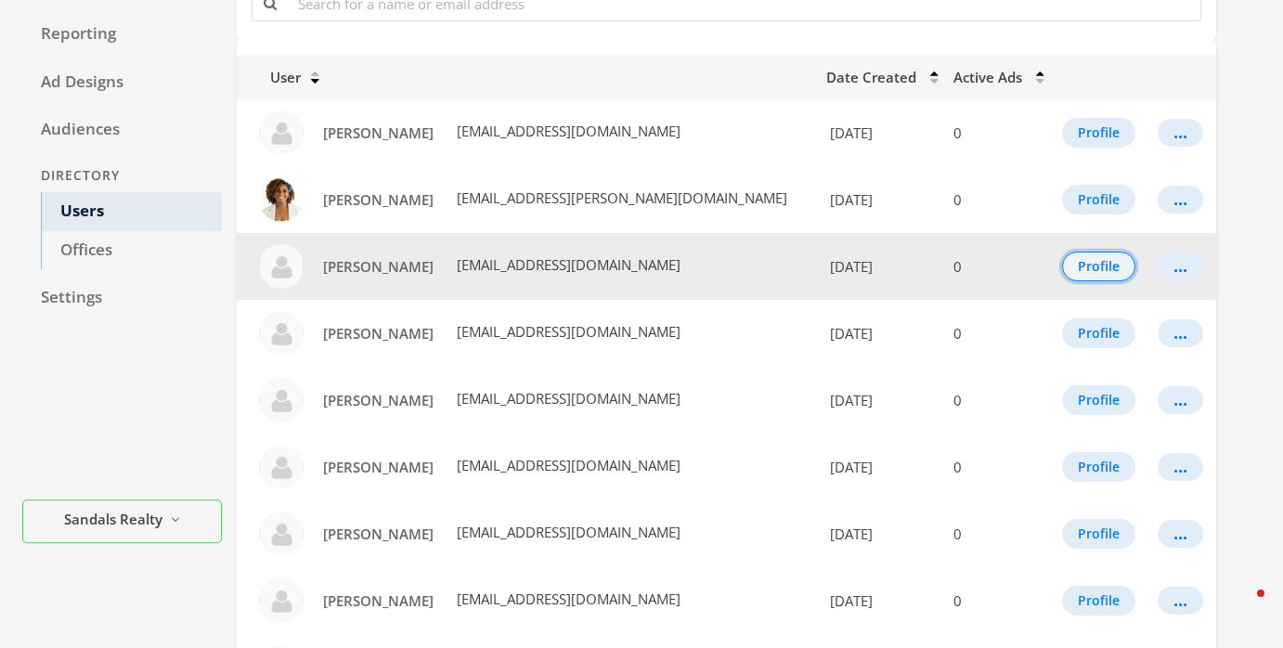
click at [1079, 269] on button "Profile" at bounding box center [1098, 267] width 73 height 30
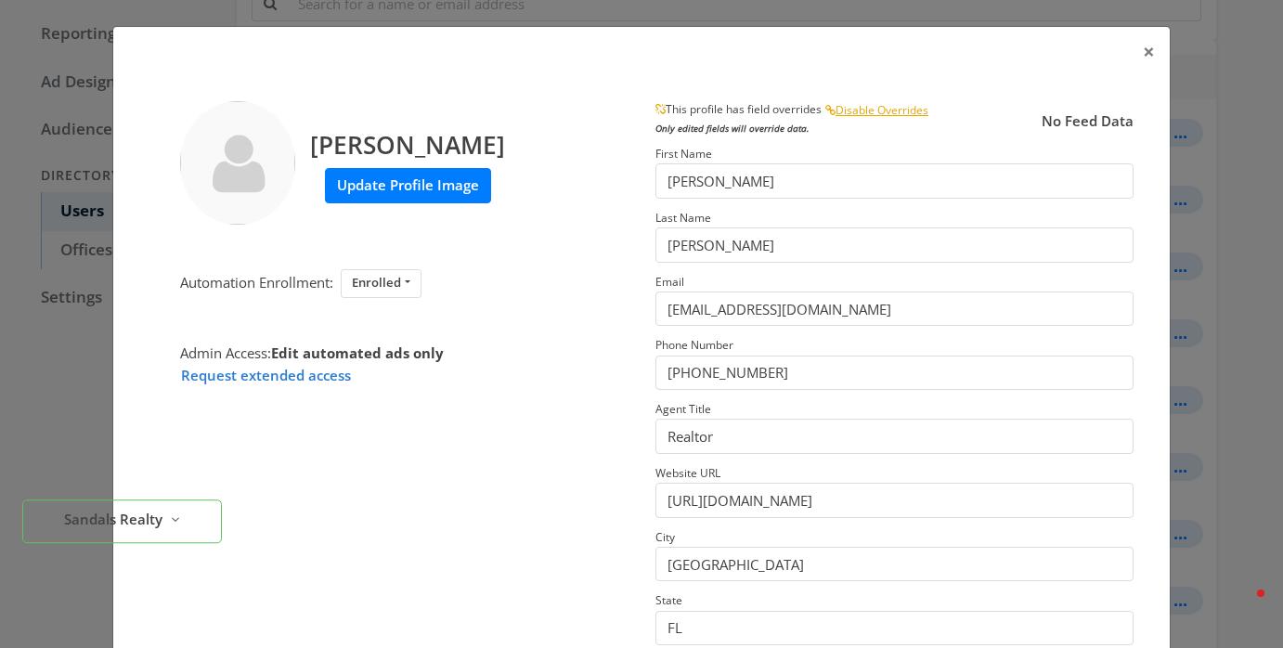
click at [463, 183] on label "Update Profile Image" at bounding box center [408, 185] width 166 height 34
click at [0, 0] on input "Update Profile Image" at bounding box center [0, 0] width 0 height 0
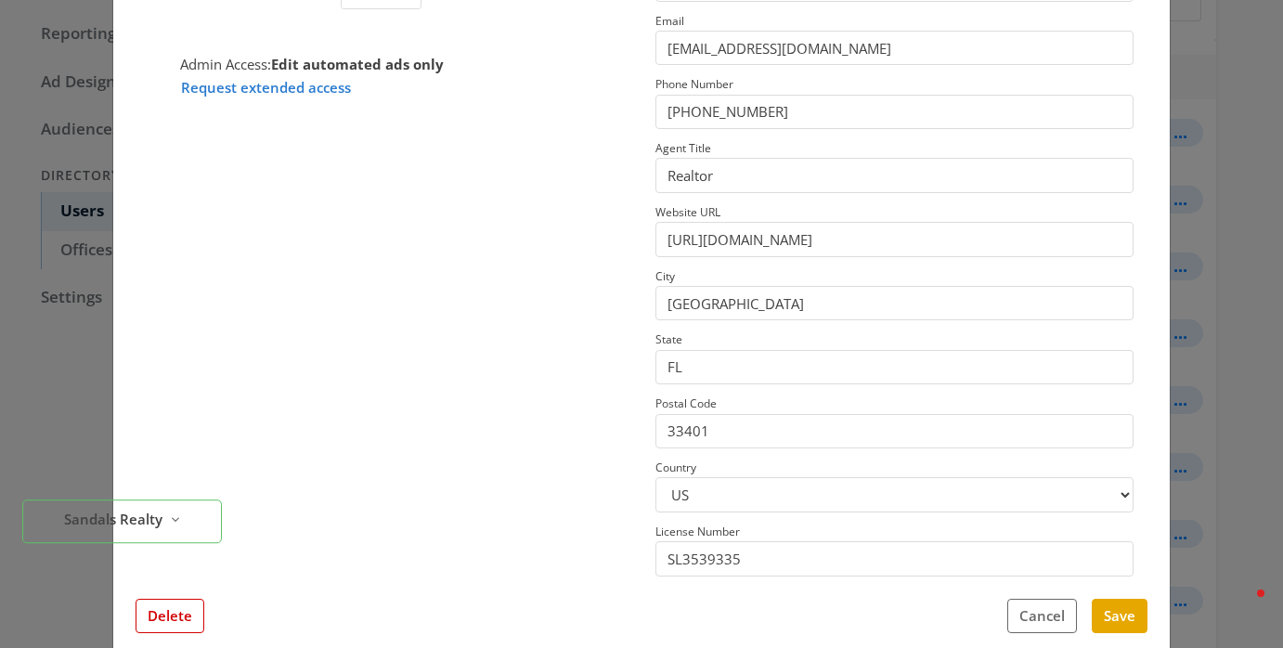
scroll to position [295, 0]
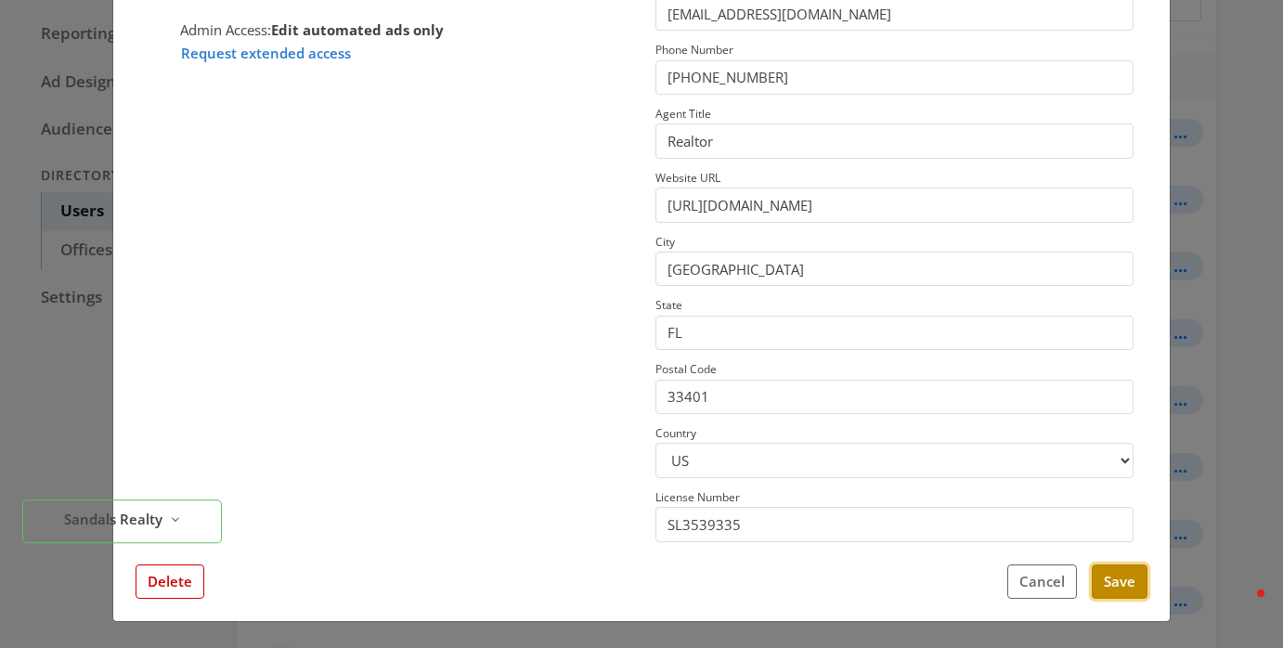
click at [1110, 581] on button "Save" at bounding box center [1120, 582] width 56 height 34
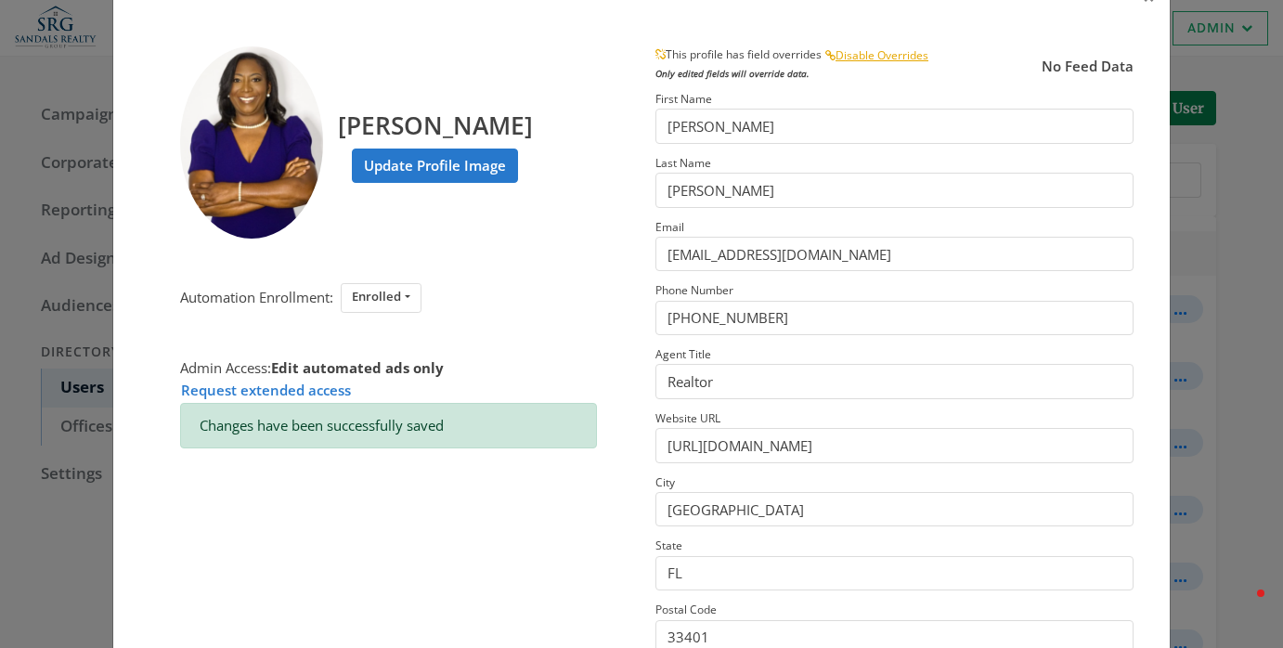
scroll to position [0, 0]
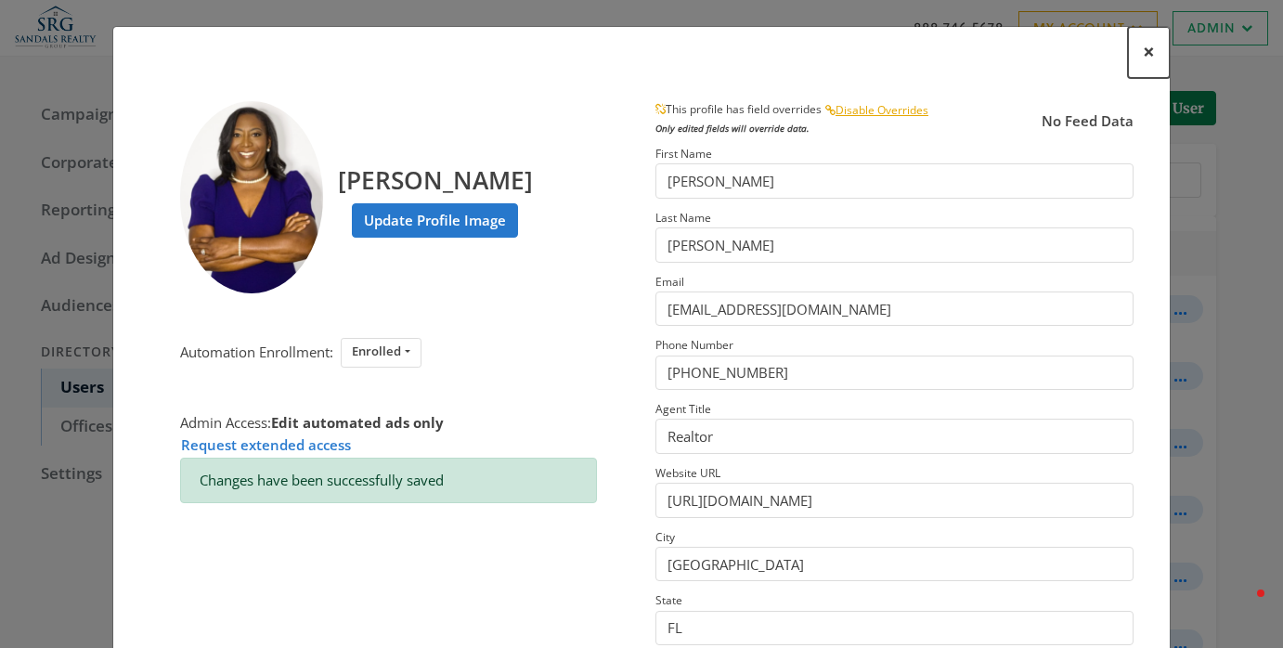
click at [1140, 59] on button "×" at bounding box center [1149, 52] width 42 height 51
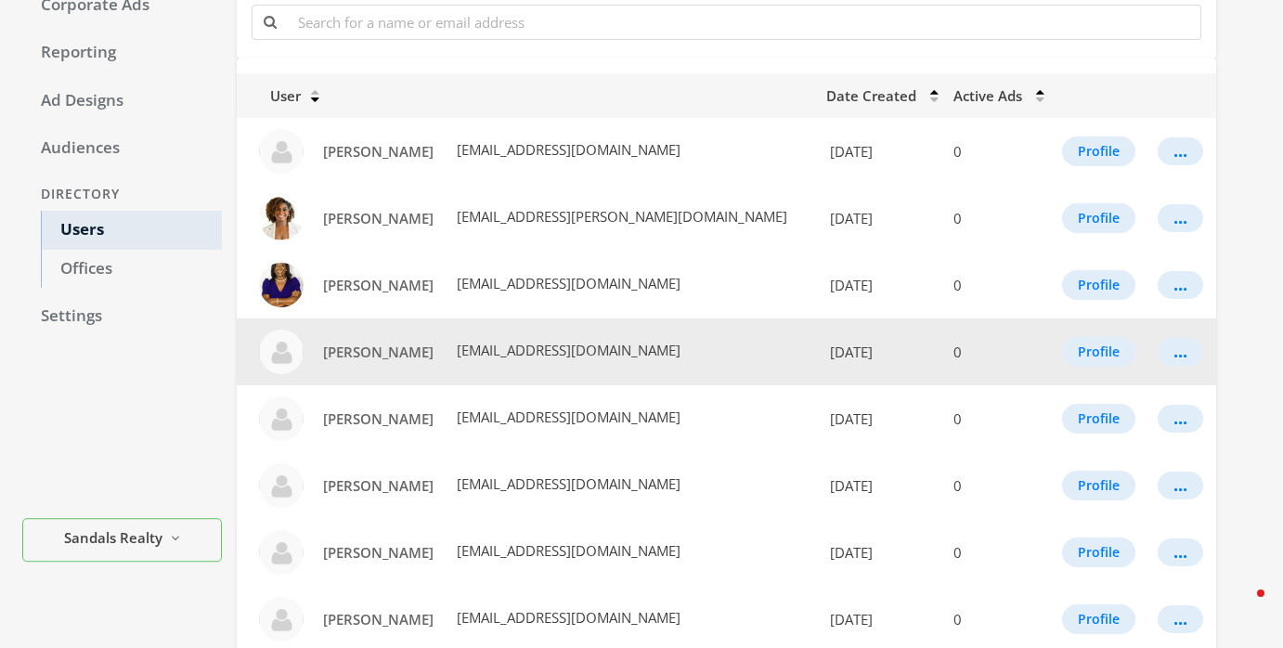
scroll to position [164, 0]
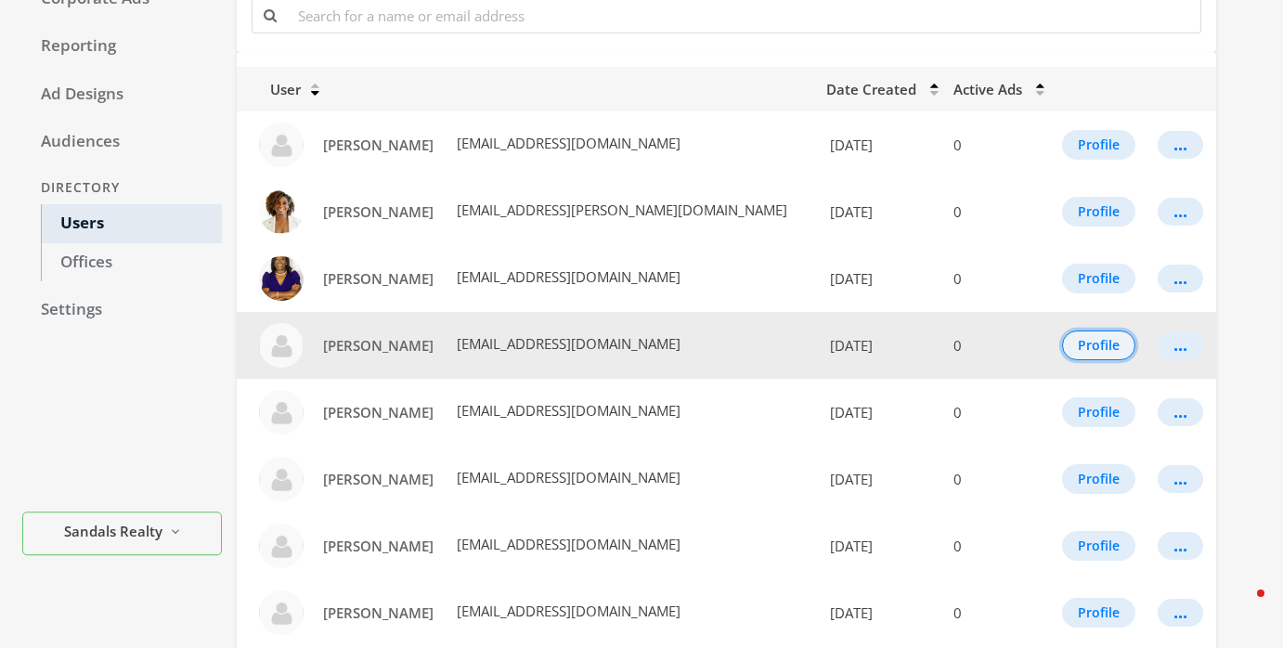
click at [1088, 351] on button "Profile" at bounding box center [1098, 346] width 73 height 30
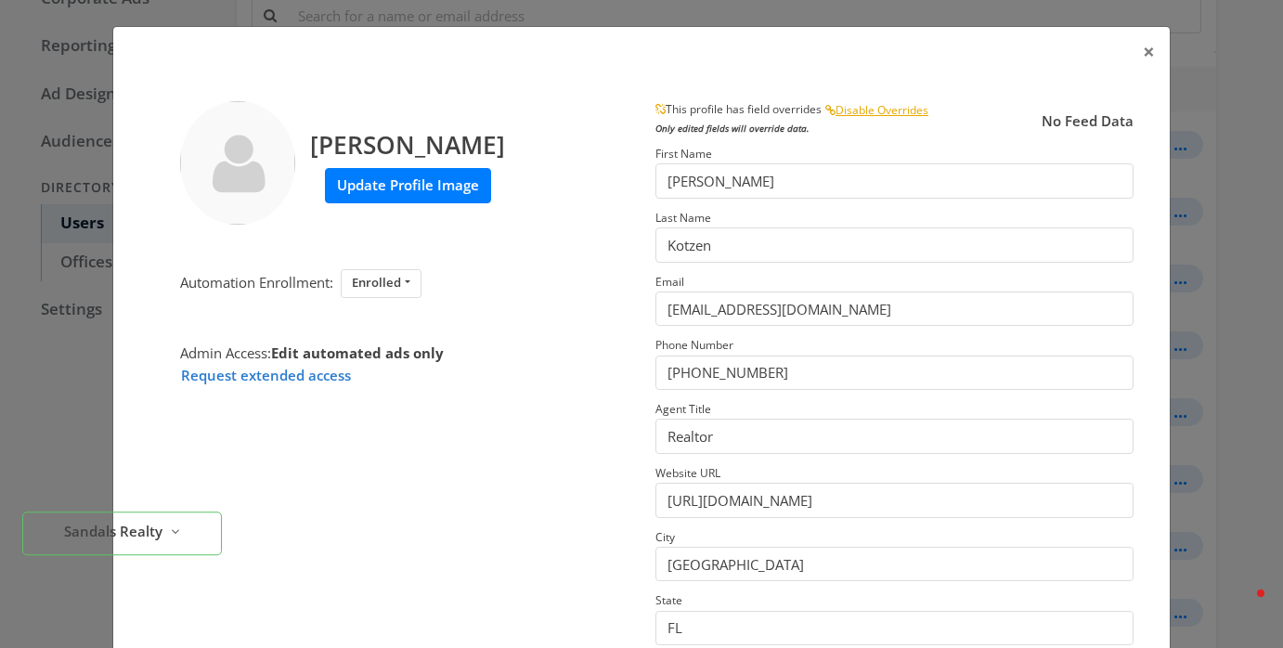
click at [449, 187] on label "Update Profile Image" at bounding box center [408, 185] width 166 height 34
click at [0, 0] on input "Update Profile Image" at bounding box center [0, 0] width 0 height 0
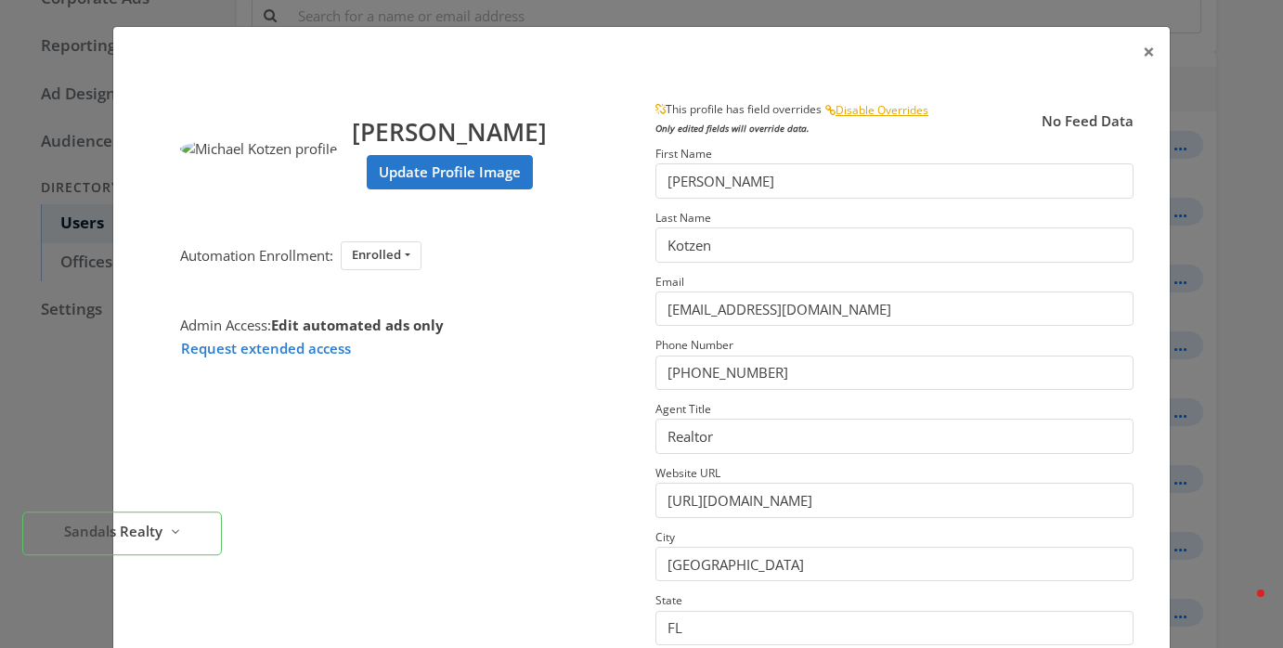
scroll to position [295, 0]
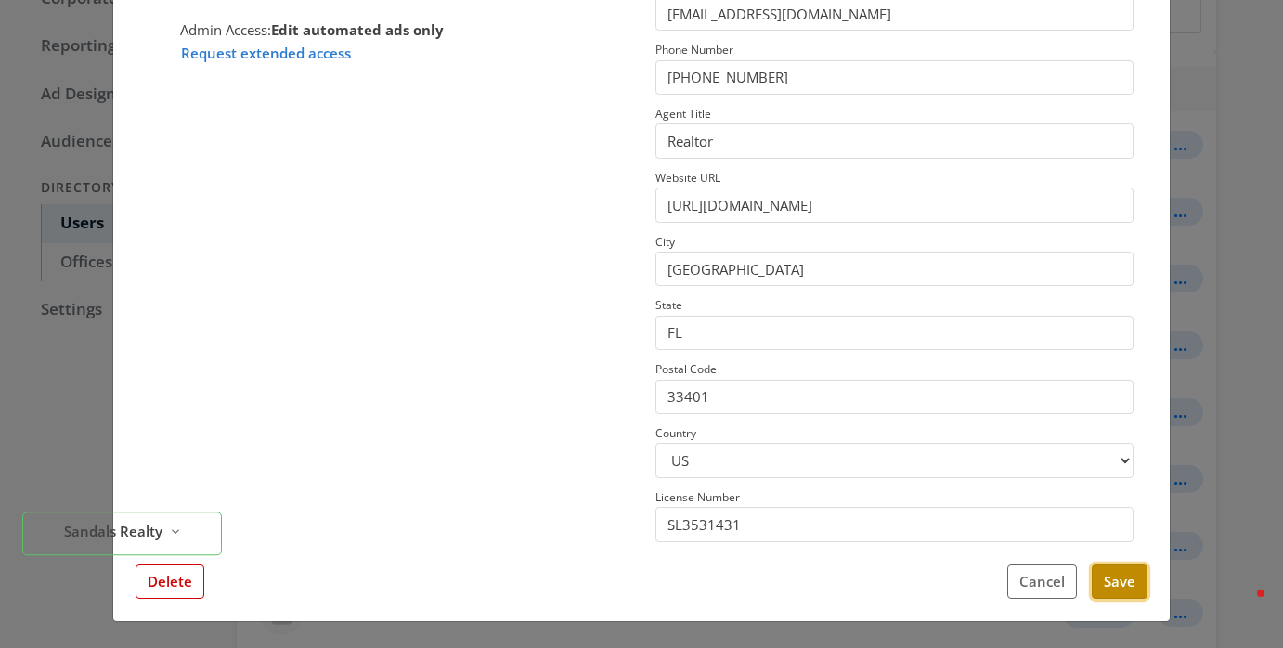
click at [1122, 582] on button "Save" at bounding box center [1120, 582] width 56 height 34
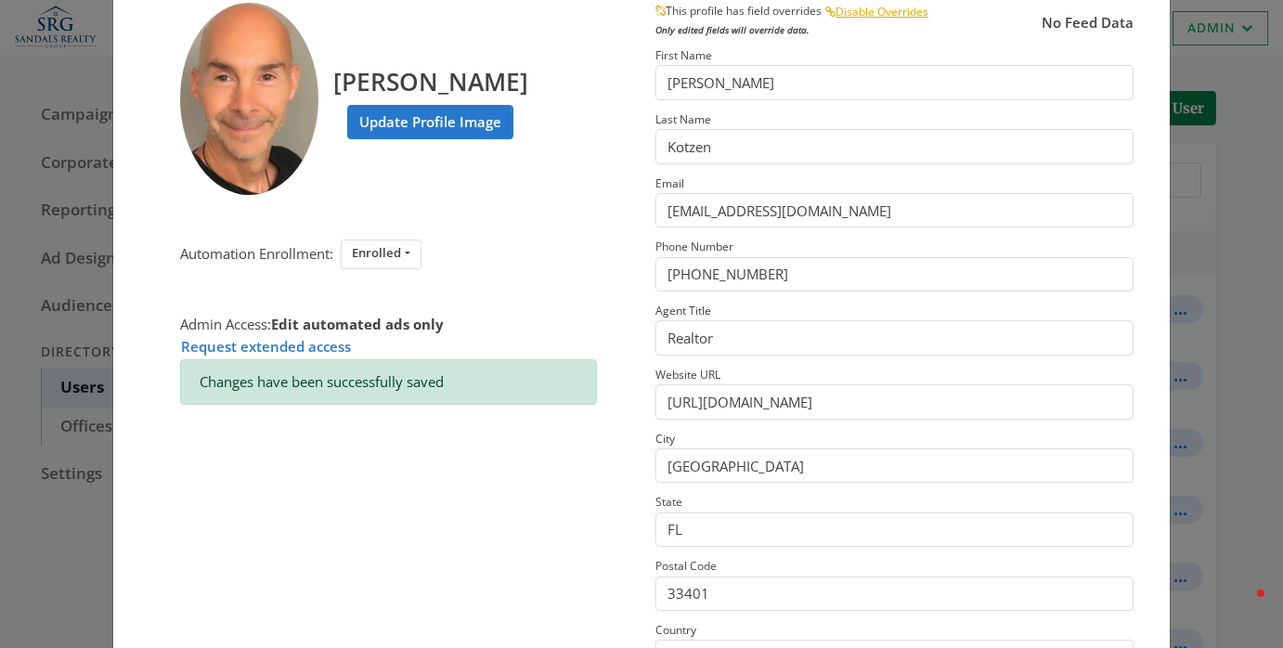
scroll to position [0, 0]
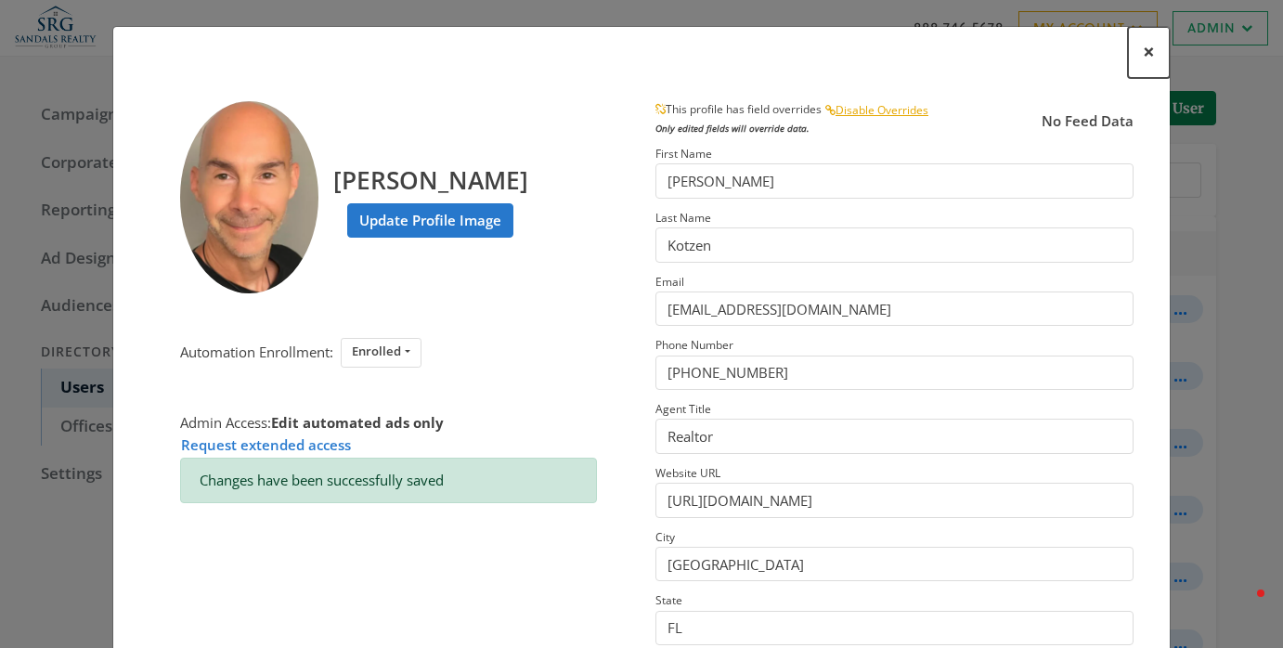
click at [1143, 48] on span "×" at bounding box center [1149, 51] width 12 height 29
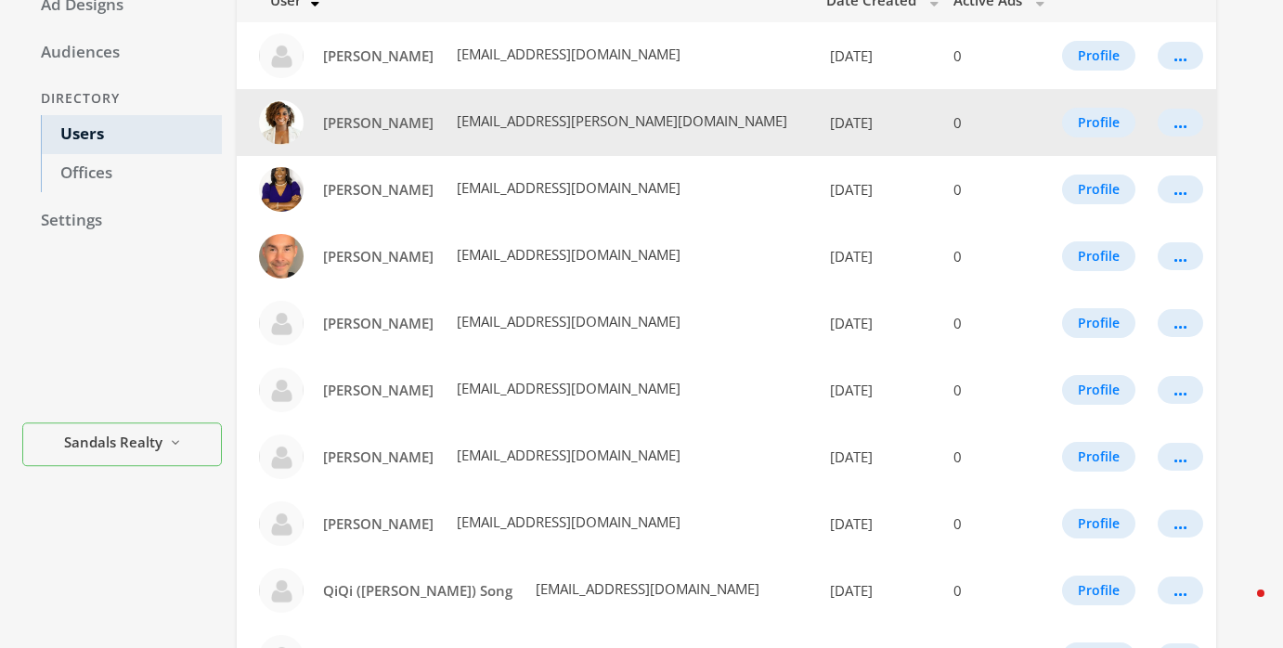
scroll to position [267, 0]
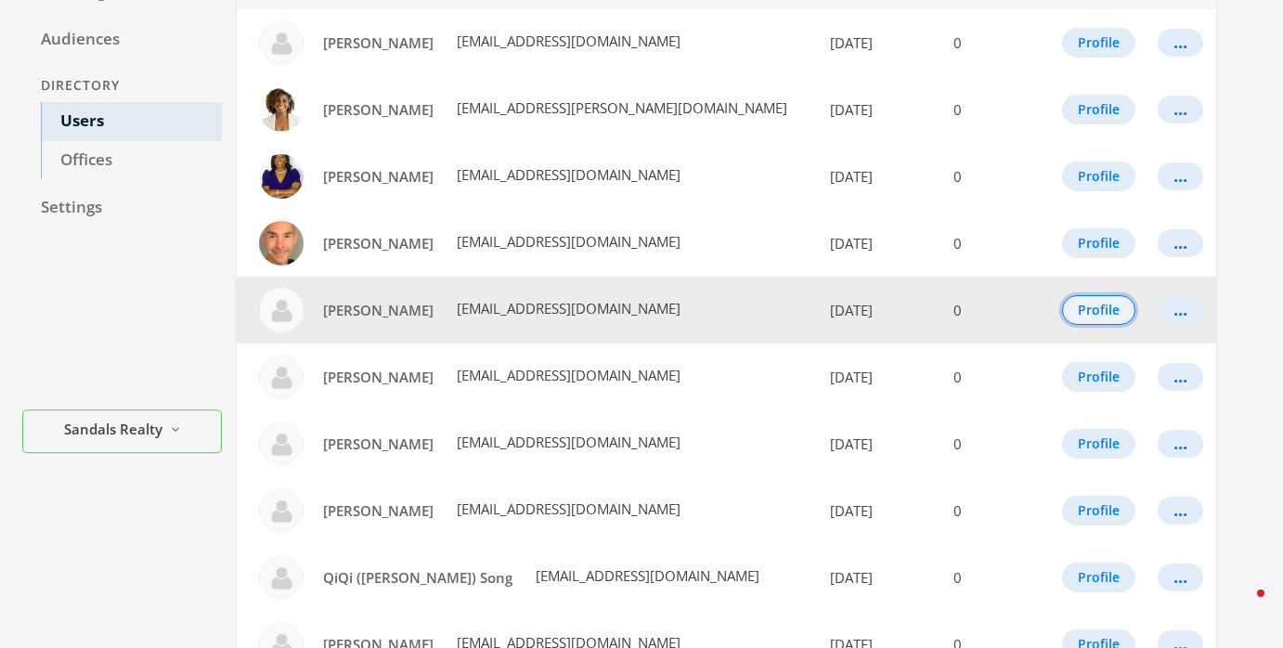
click at [1111, 310] on button "Profile" at bounding box center [1098, 310] width 73 height 30
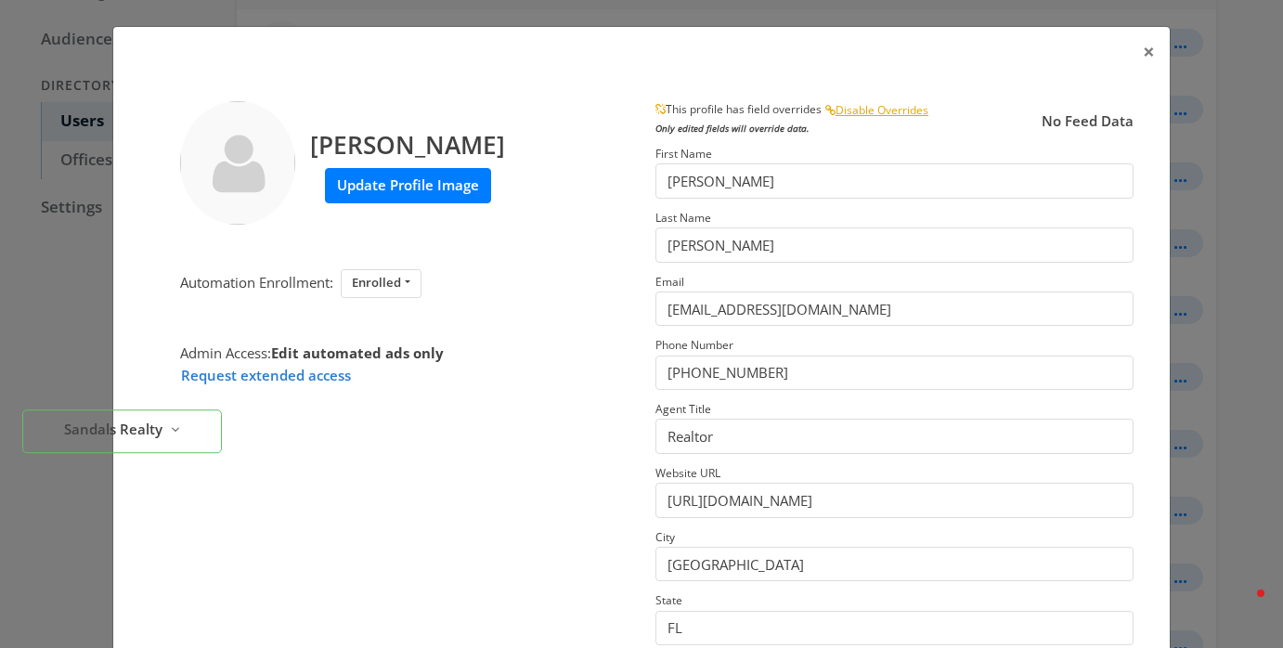
click at [460, 189] on label "Update Profile Image" at bounding box center [408, 185] width 166 height 34
click at [0, 0] on input "Update Profile Image" at bounding box center [0, 0] width 0 height 0
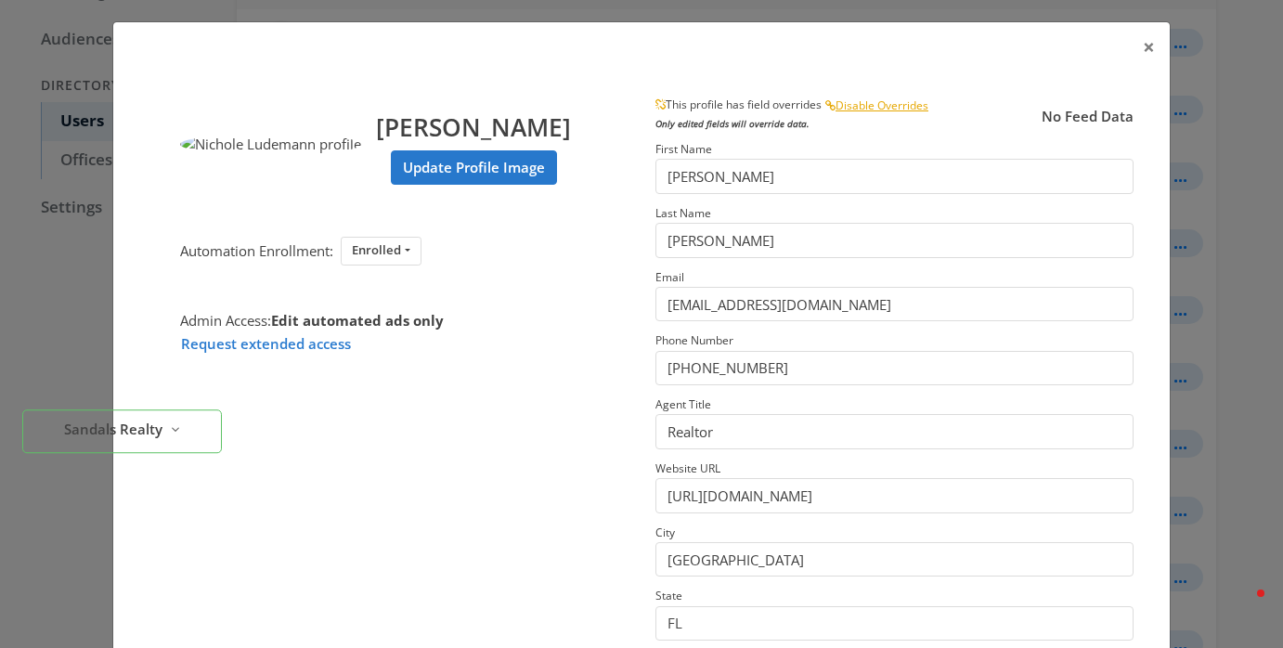
scroll to position [0, 0]
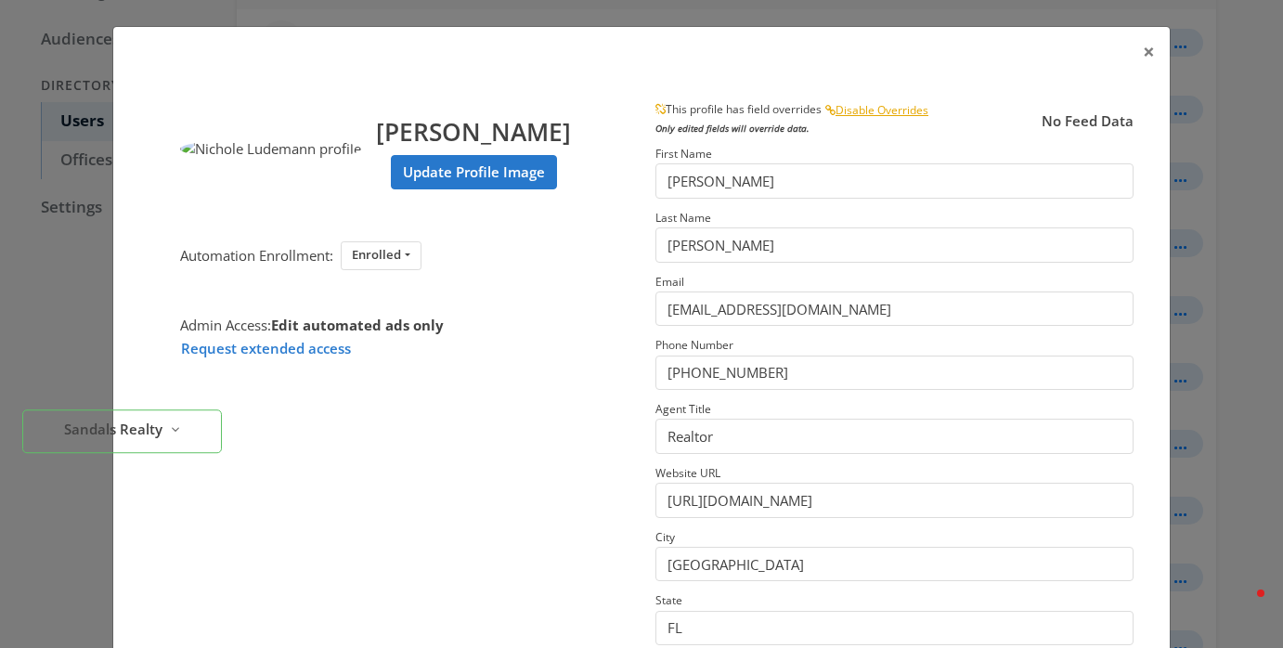
click at [476, 198] on div "Nichole Ludemann Update Profile Image" at bounding box center [473, 149] width 195 height 97
click at [476, 189] on label "Update Profile Image" at bounding box center [474, 172] width 166 height 34
click at [0, 0] on input "Update Profile Image" at bounding box center [0, 0] width 0 height 0
click at [495, 189] on label "Update Profile Image" at bounding box center [474, 172] width 166 height 34
click at [0, 0] on input "Update Profile Image" at bounding box center [0, 0] width 0 height 0
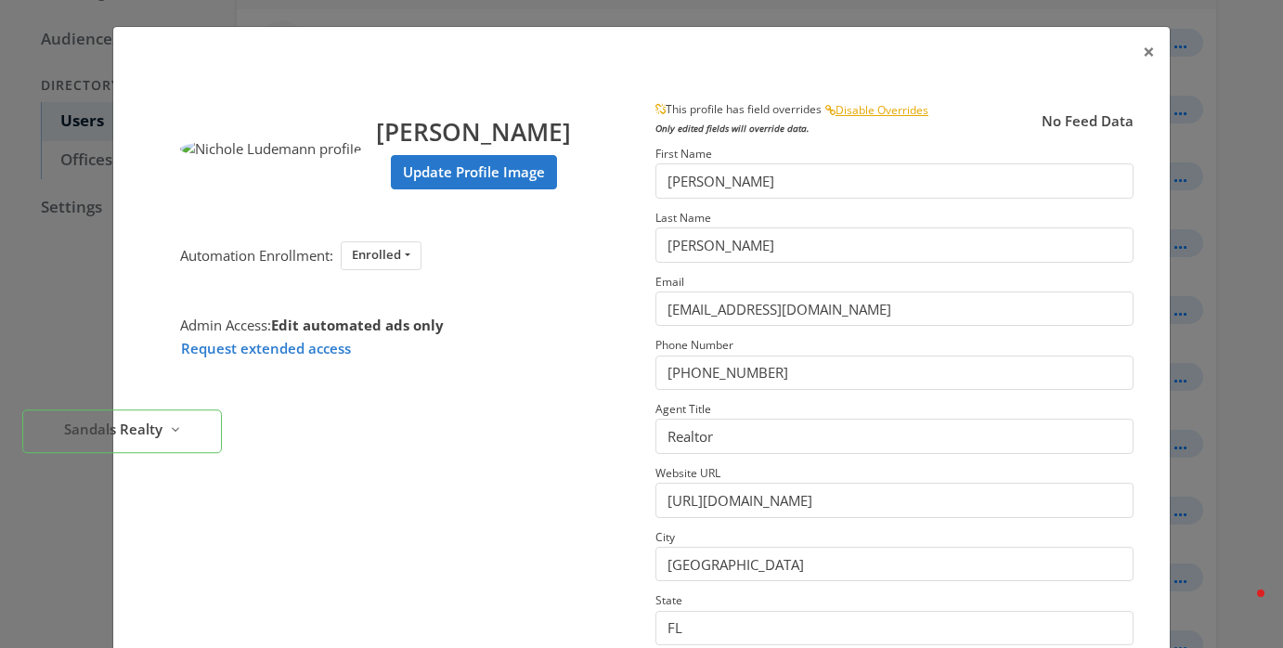
scroll to position [295, 0]
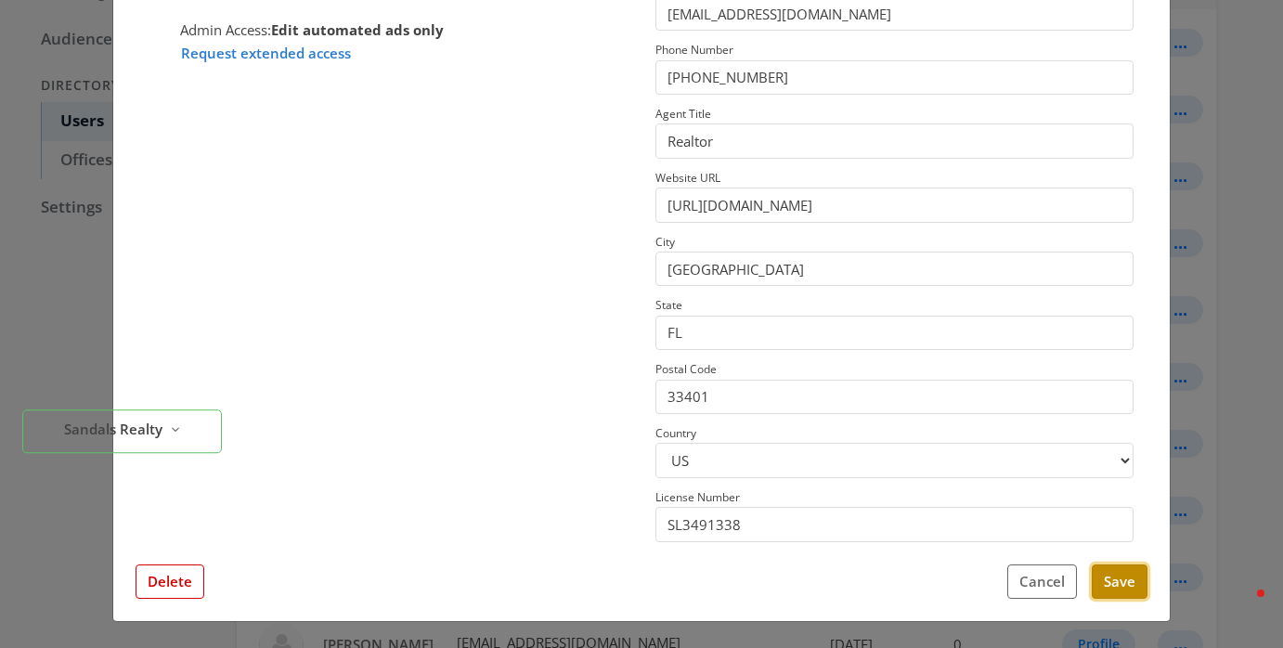
click at [1111, 576] on button "Save" at bounding box center [1120, 582] width 56 height 34
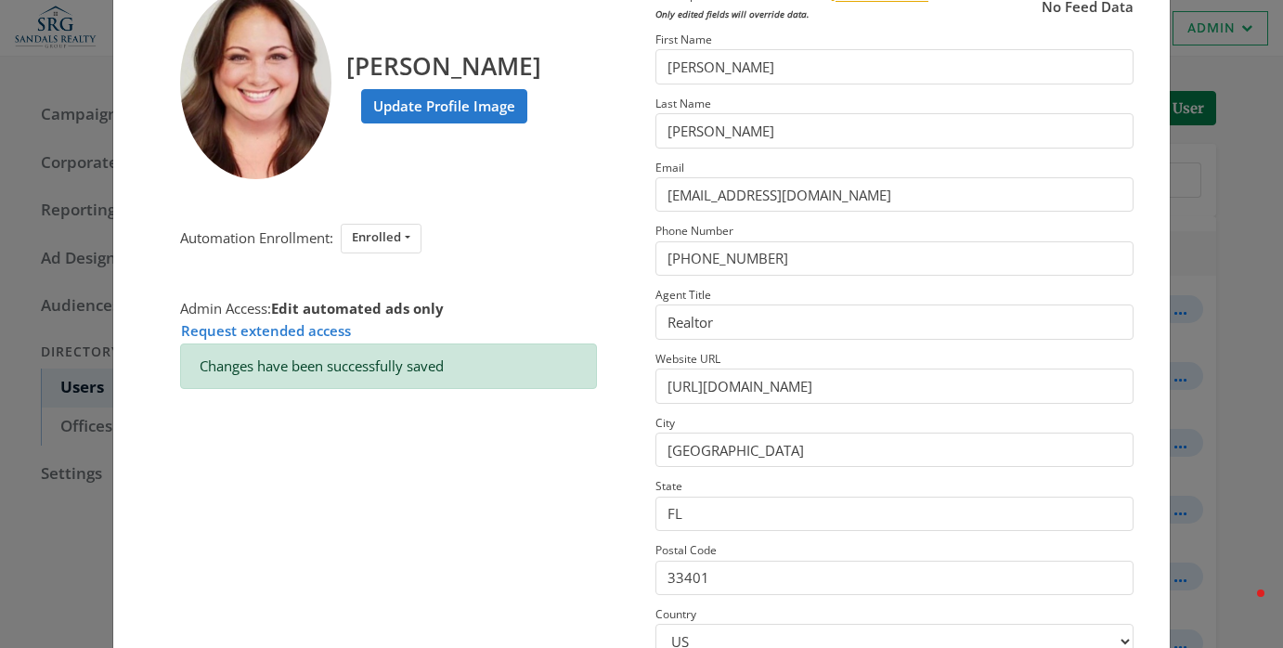
scroll to position [0, 0]
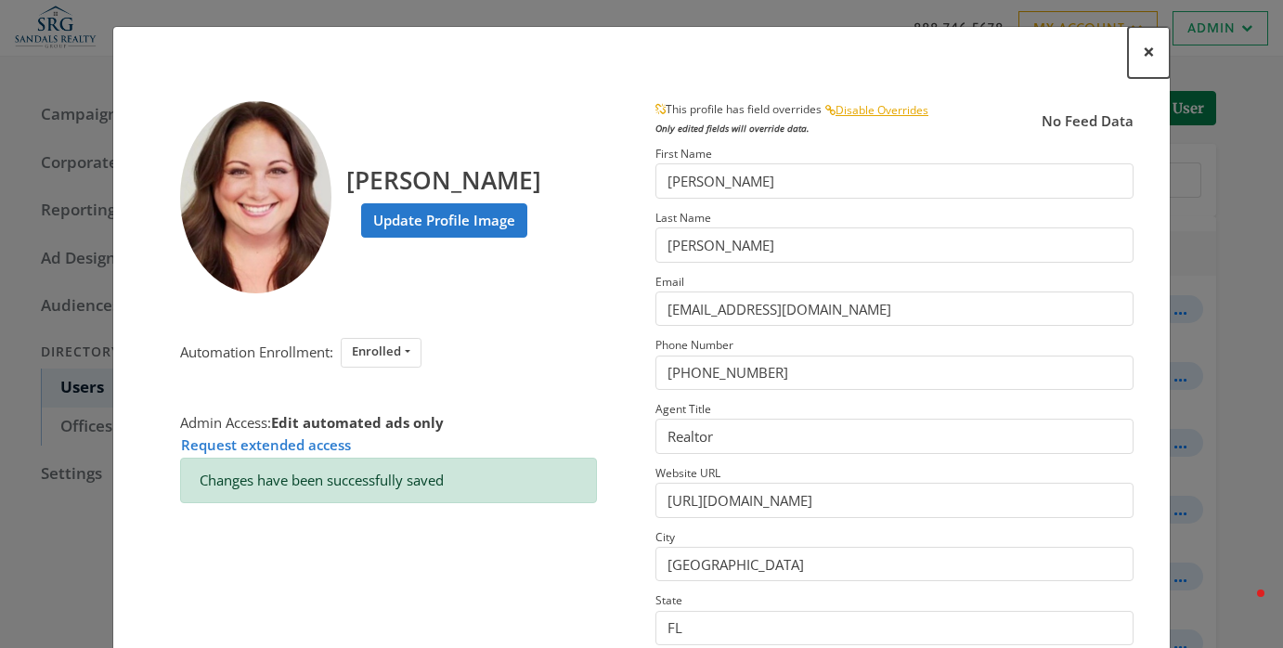
click at [1145, 51] on span "×" at bounding box center [1149, 51] width 12 height 29
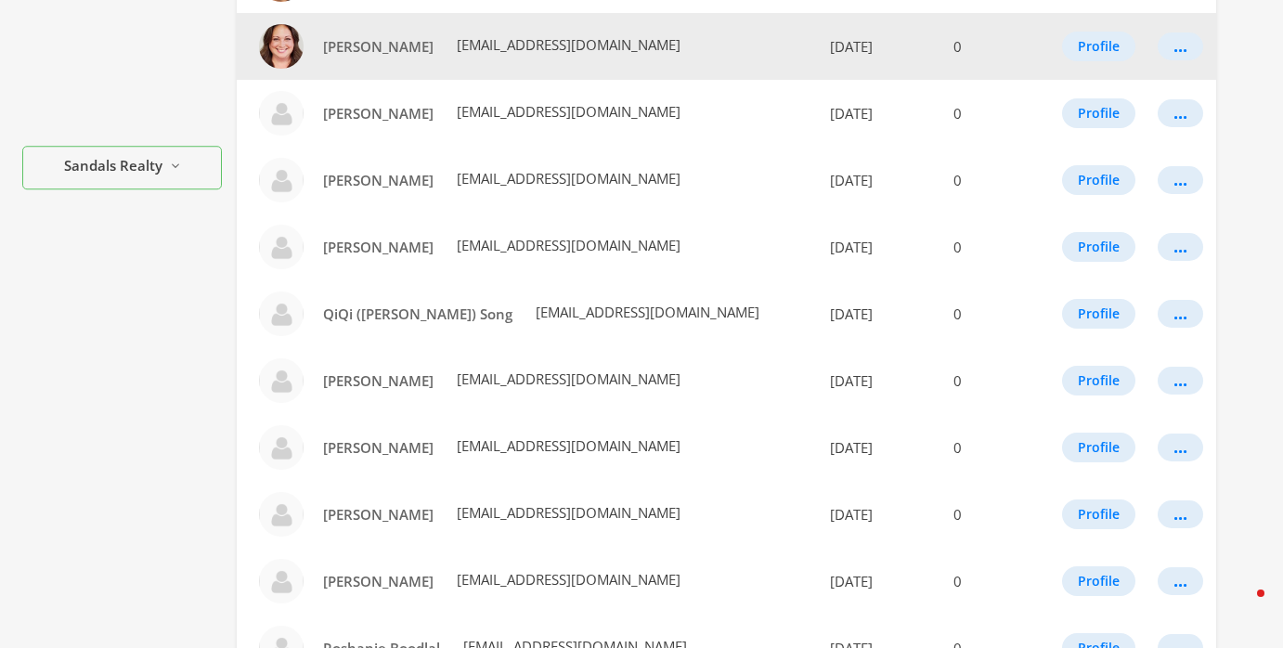
scroll to position [527, 0]
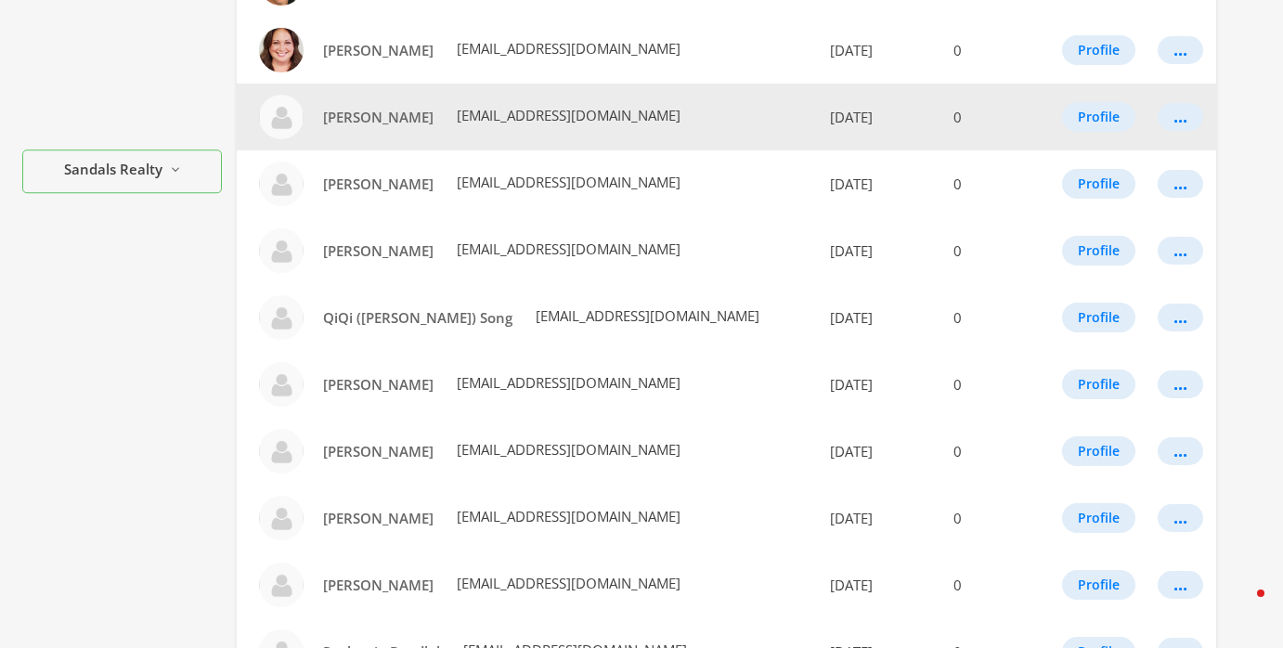
click at [1060, 102] on td "Profile" at bounding box center [1098, 117] width 98 height 67
click at [1067, 111] on button "Profile" at bounding box center [1098, 117] width 73 height 30
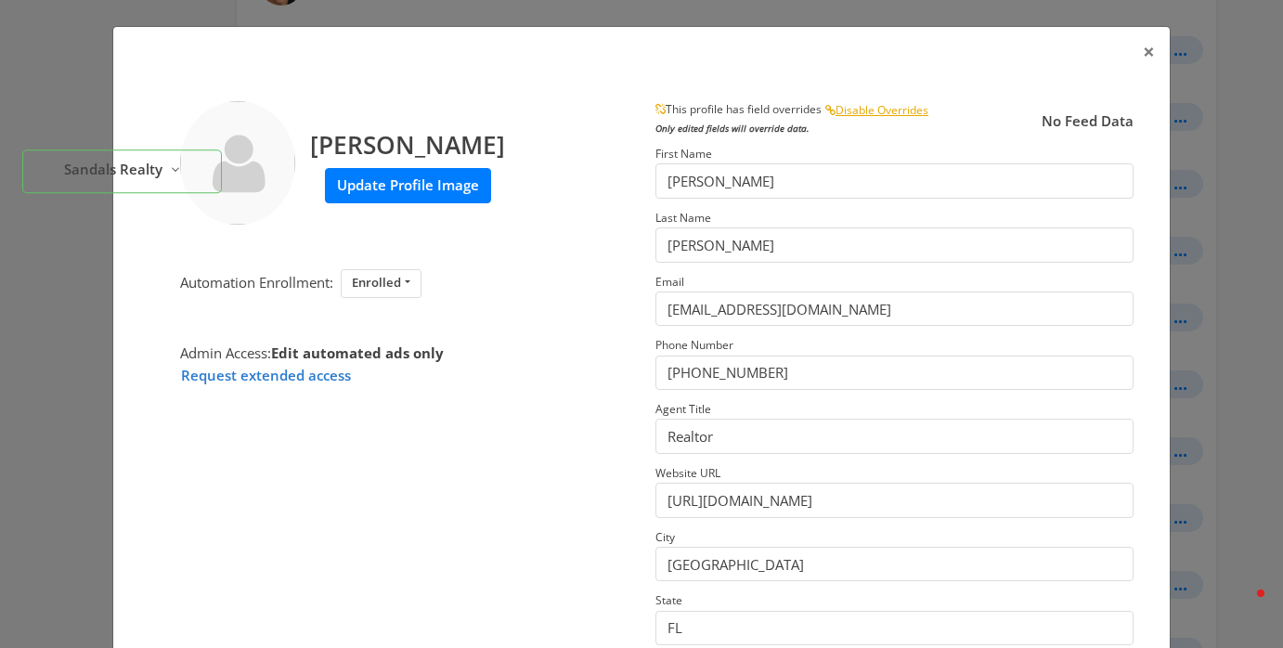
click at [400, 195] on label "Update Profile Image" at bounding box center [408, 185] width 166 height 34
click at [0, 0] on input "Update Profile Image" at bounding box center [0, 0] width 0 height 0
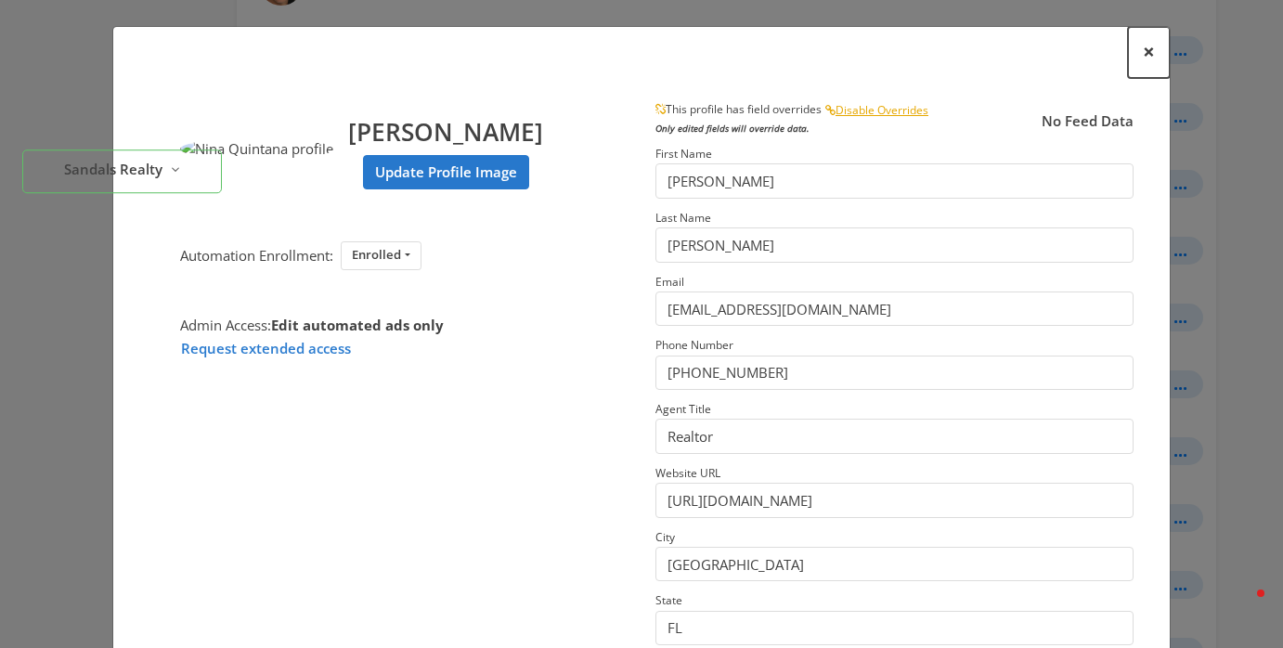
click at [1153, 50] on span "×" at bounding box center [1149, 51] width 12 height 29
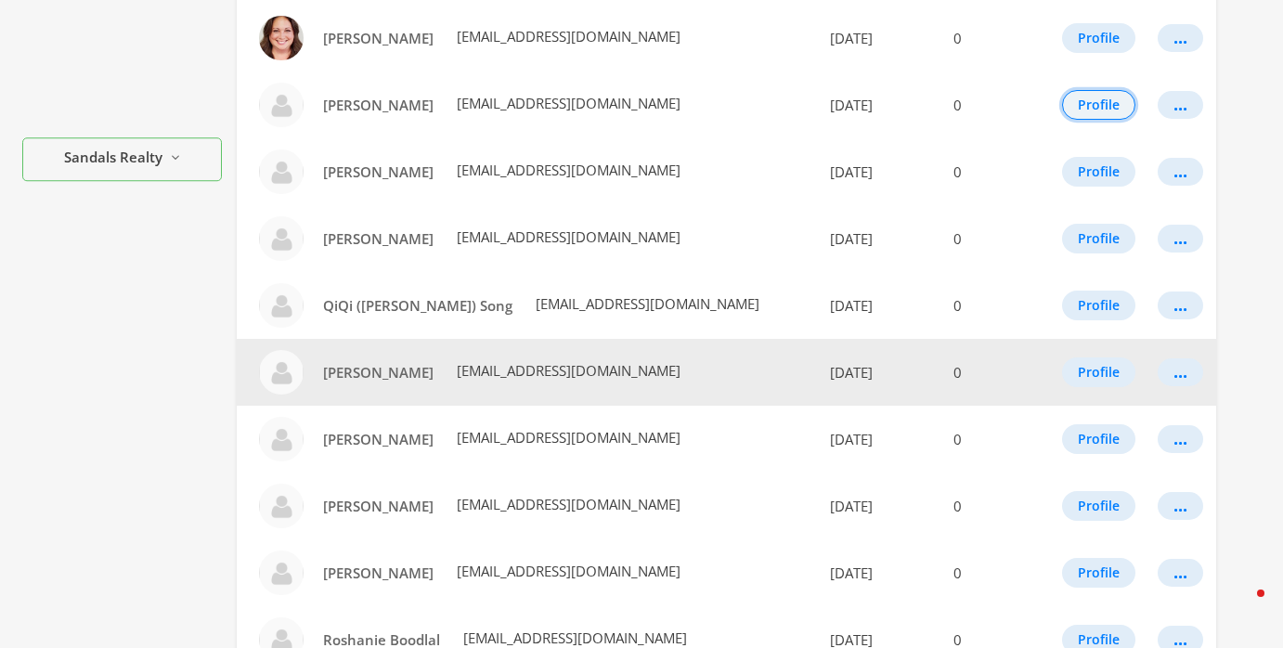
scroll to position [545, 0]
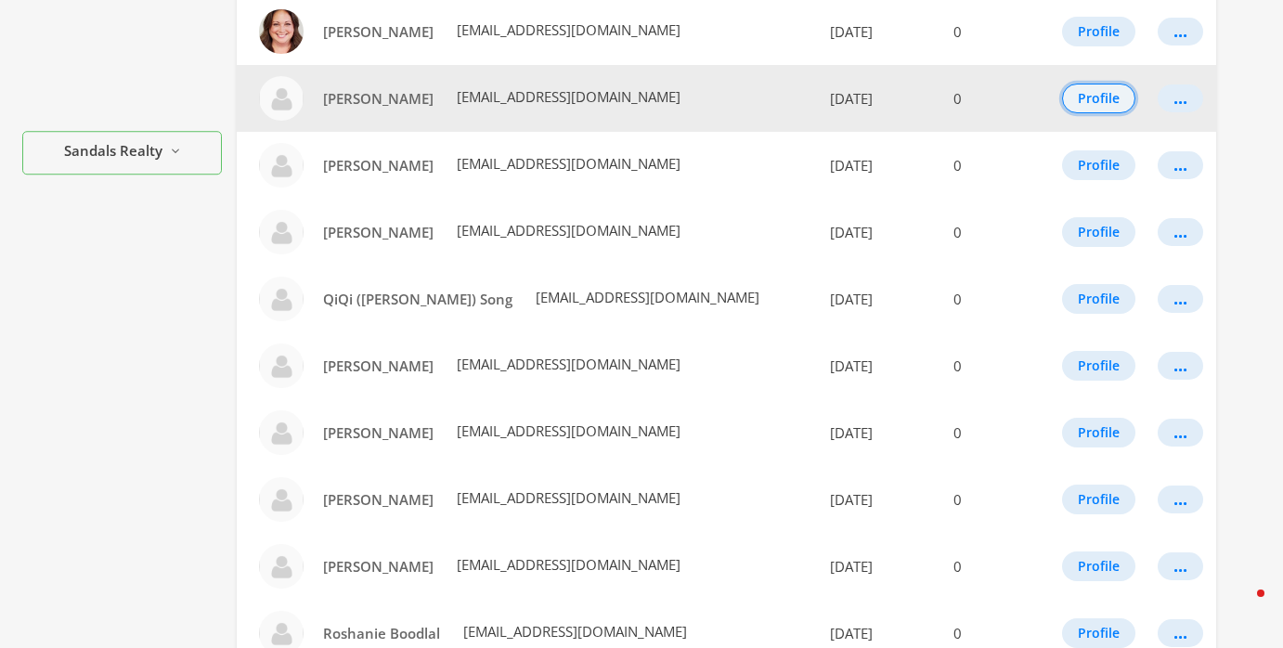
click at [1101, 111] on button "Profile" at bounding box center [1098, 99] width 73 height 30
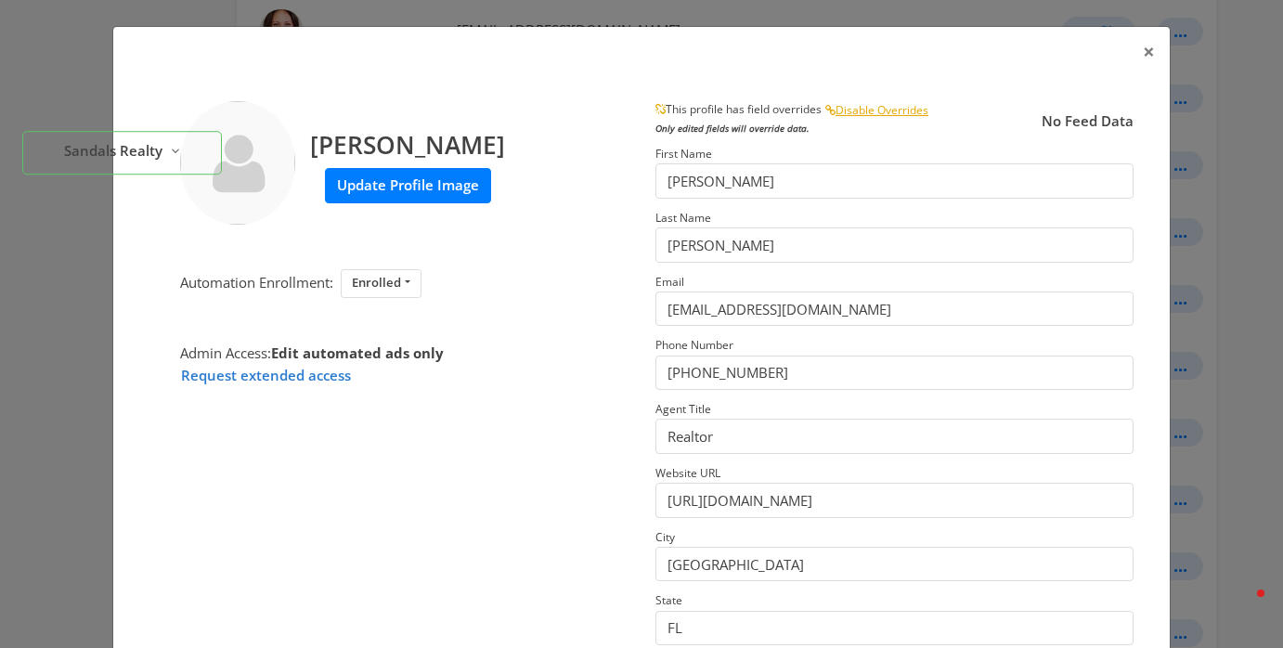
click at [423, 185] on label "Update Profile Image" at bounding box center [408, 185] width 166 height 34
click at [0, 0] on input "Update Profile Image" at bounding box center [0, 0] width 0 height 0
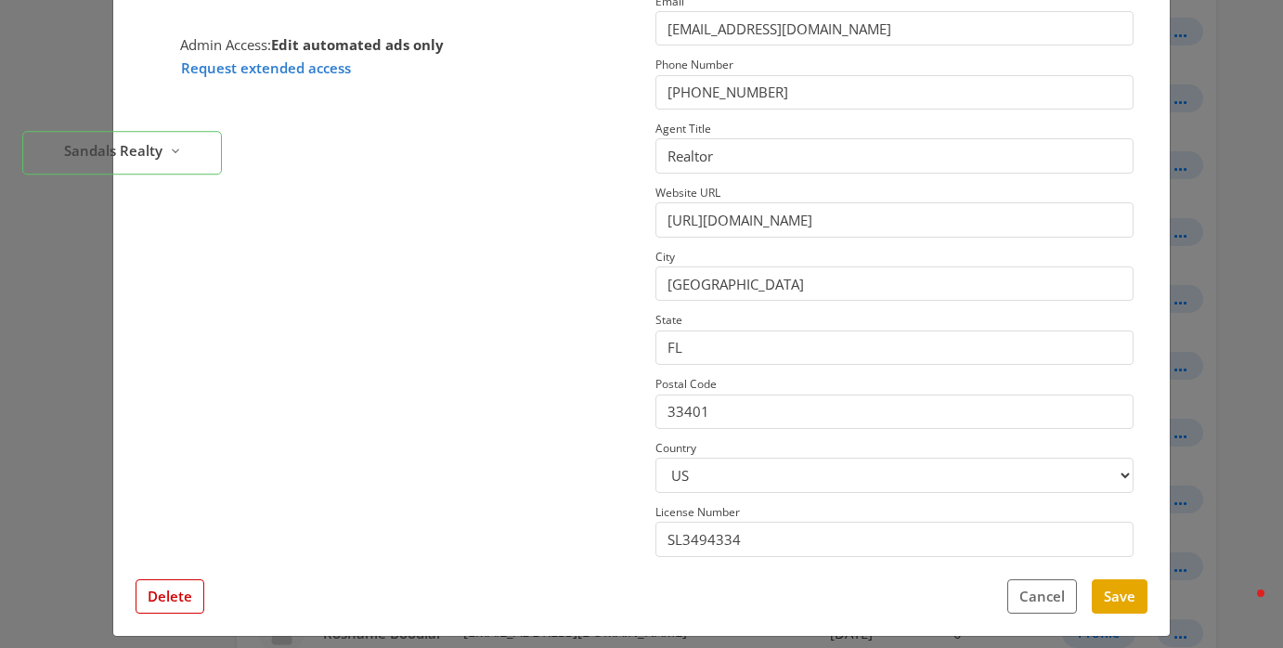
scroll to position [295, 0]
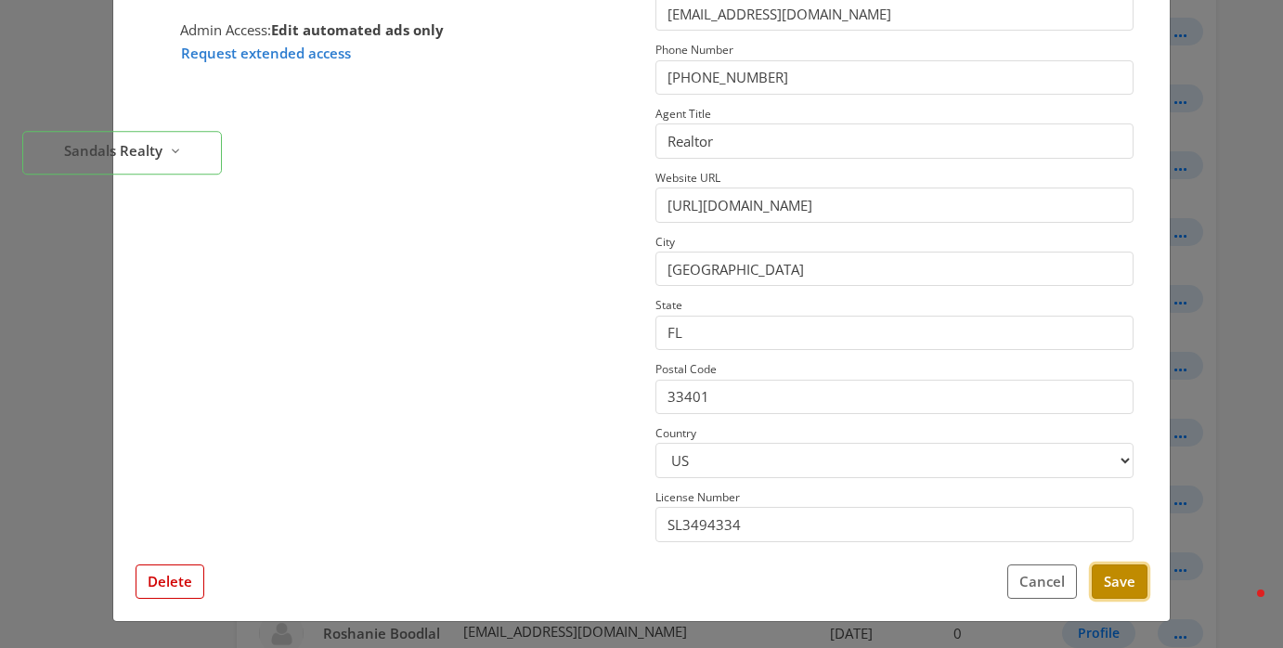
click at [1127, 582] on button "Save" at bounding box center [1120, 582] width 56 height 34
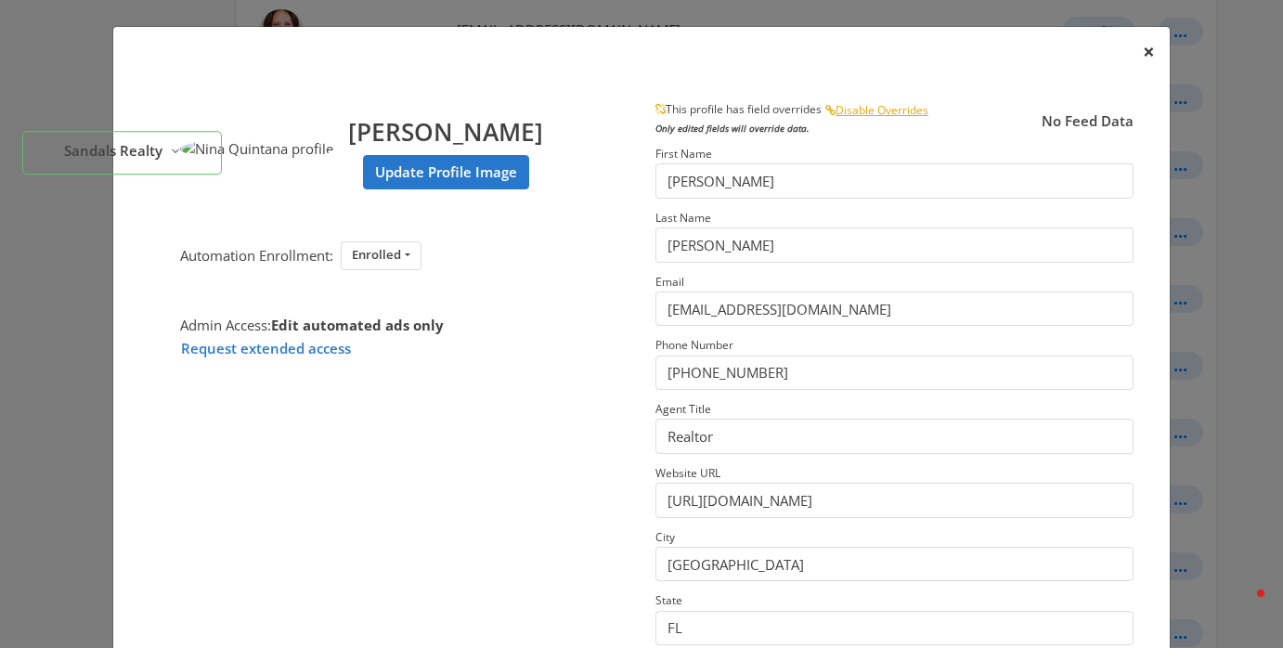
scroll to position [0, 0]
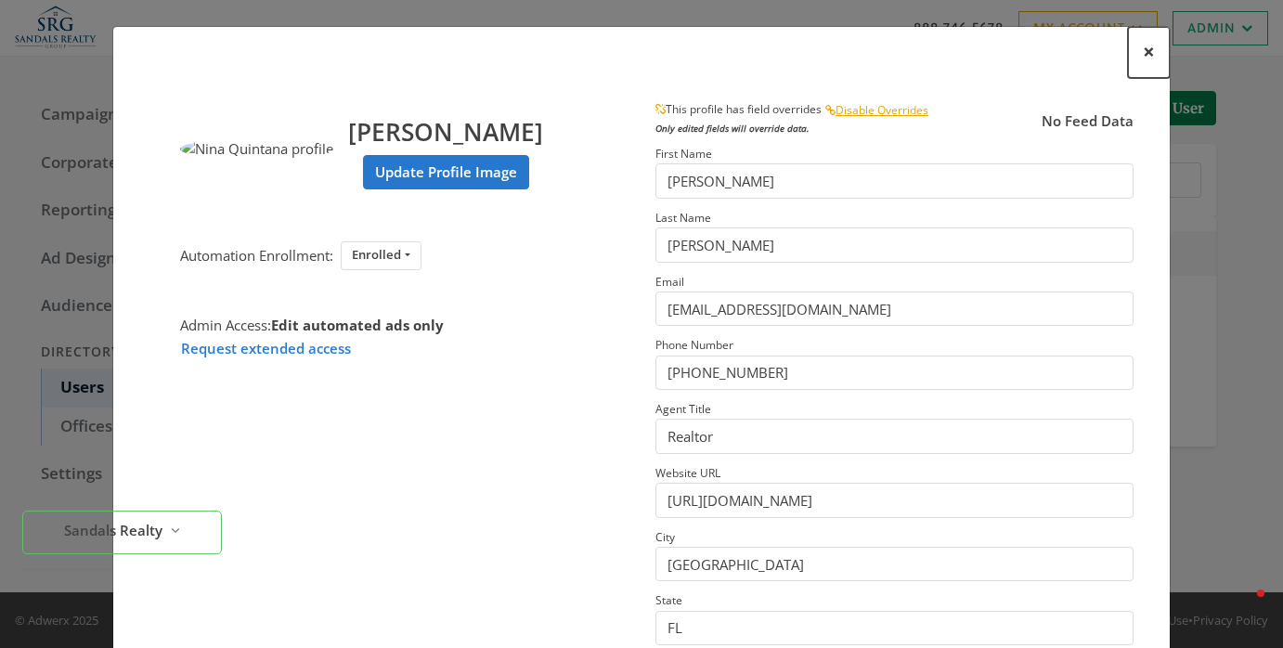
click at [1146, 54] on span "×" at bounding box center [1149, 51] width 12 height 29
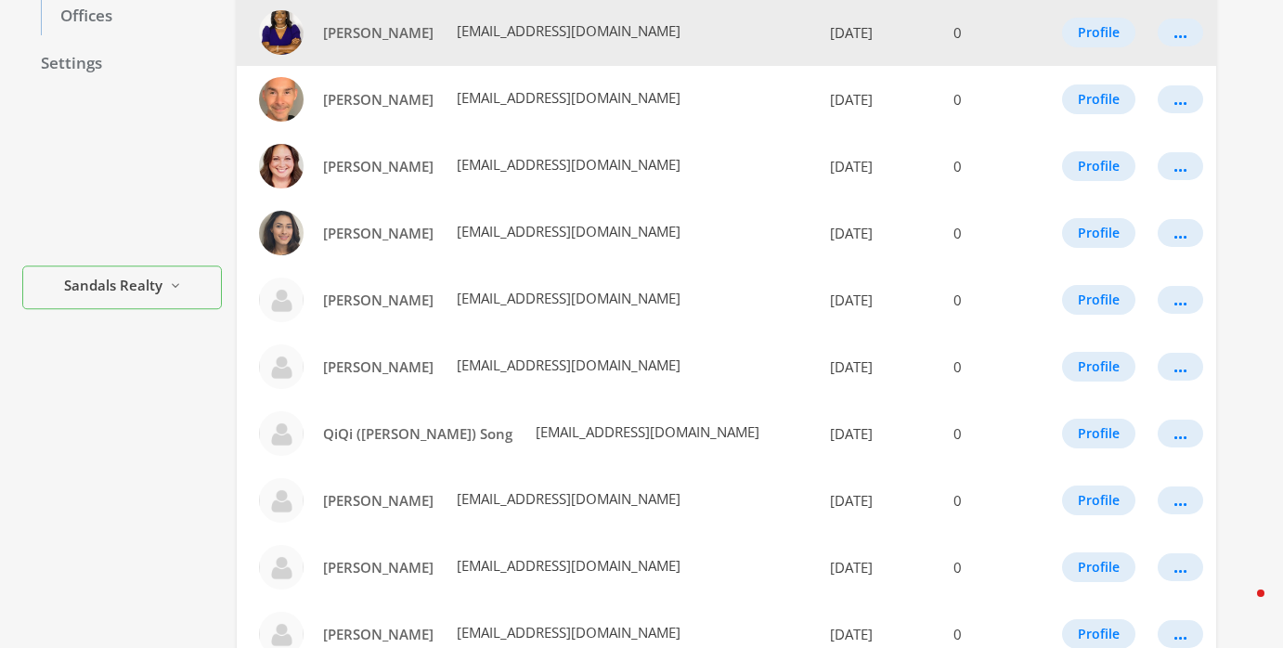
scroll to position [481, 0]
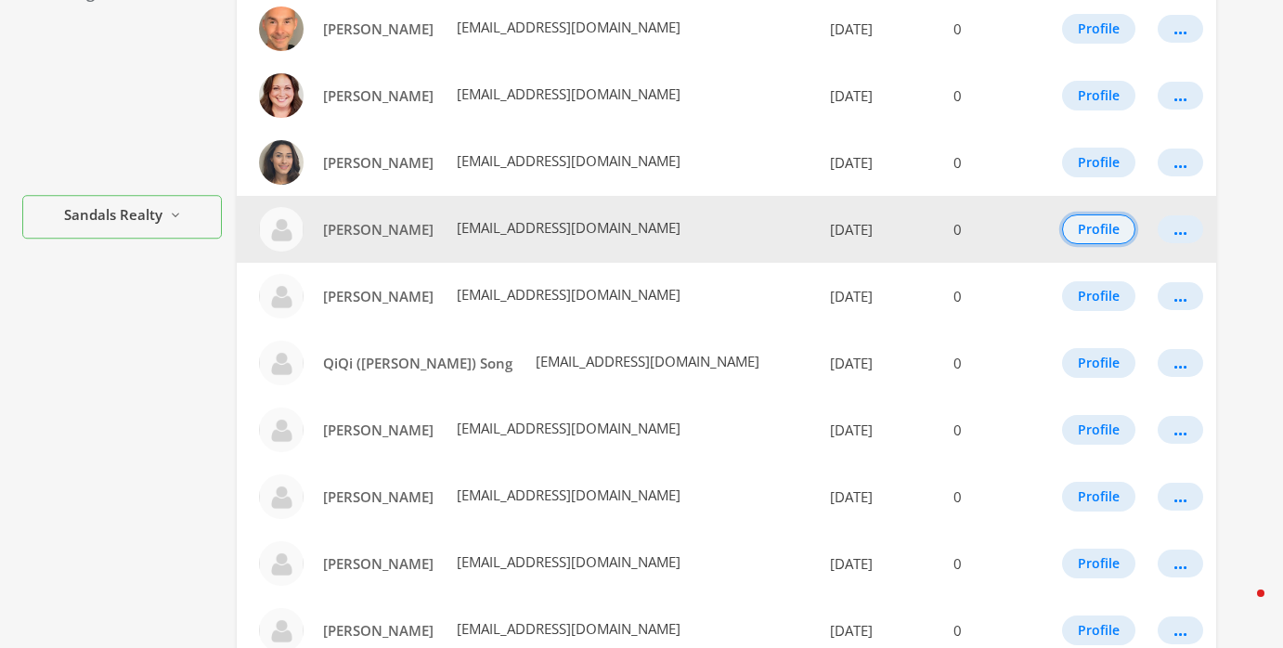
click at [1099, 221] on button "Profile" at bounding box center [1098, 230] width 73 height 30
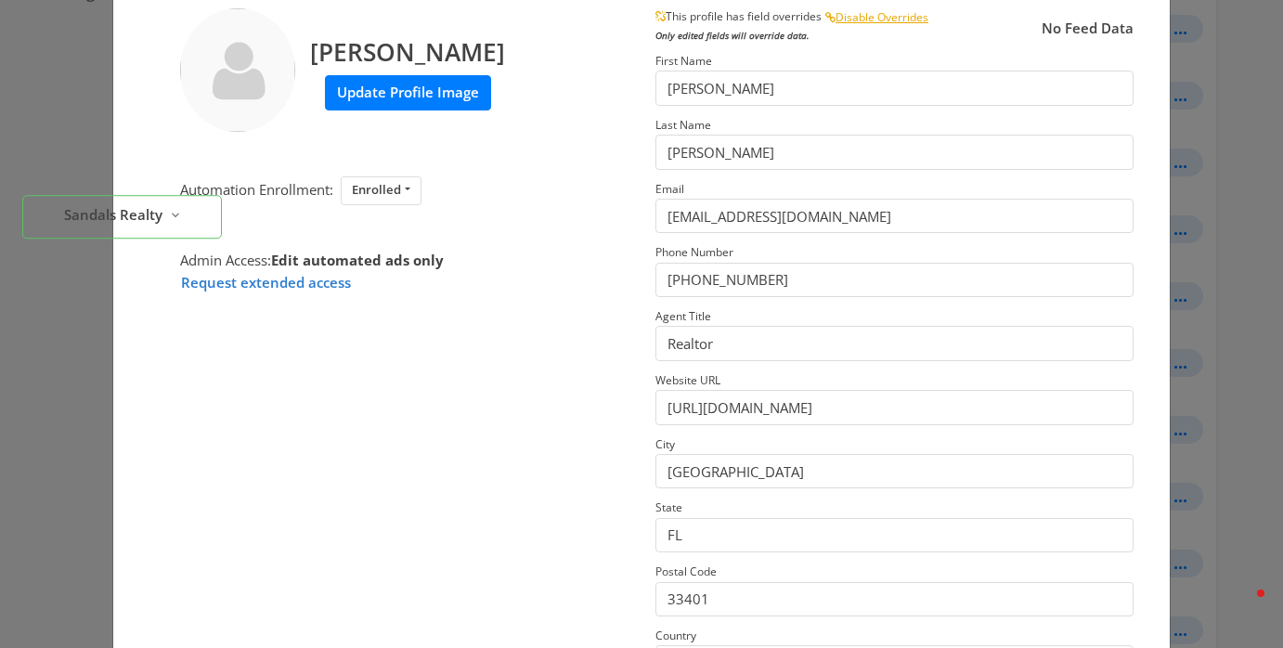
scroll to position [57, 0]
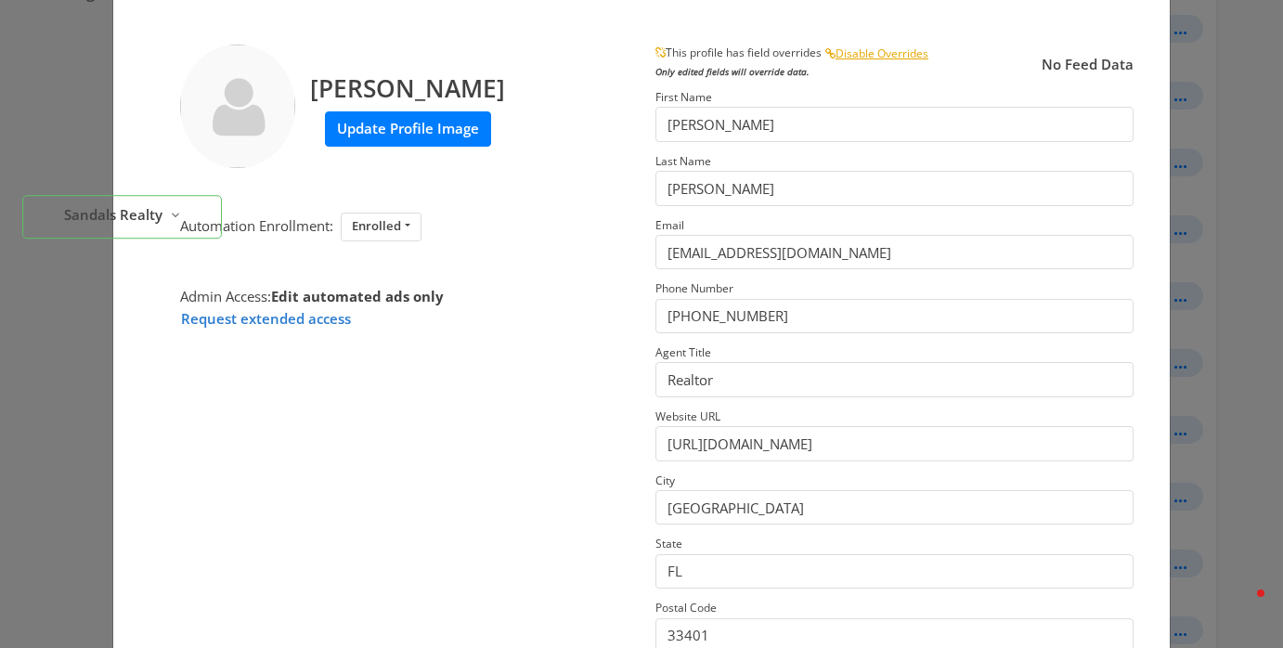
click at [373, 132] on label "Update Profile Image" at bounding box center [408, 128] width 166 height 34
click at [0, 0] on input "Update Profile Image" at bounding box center [0, 0] width 0 height 0
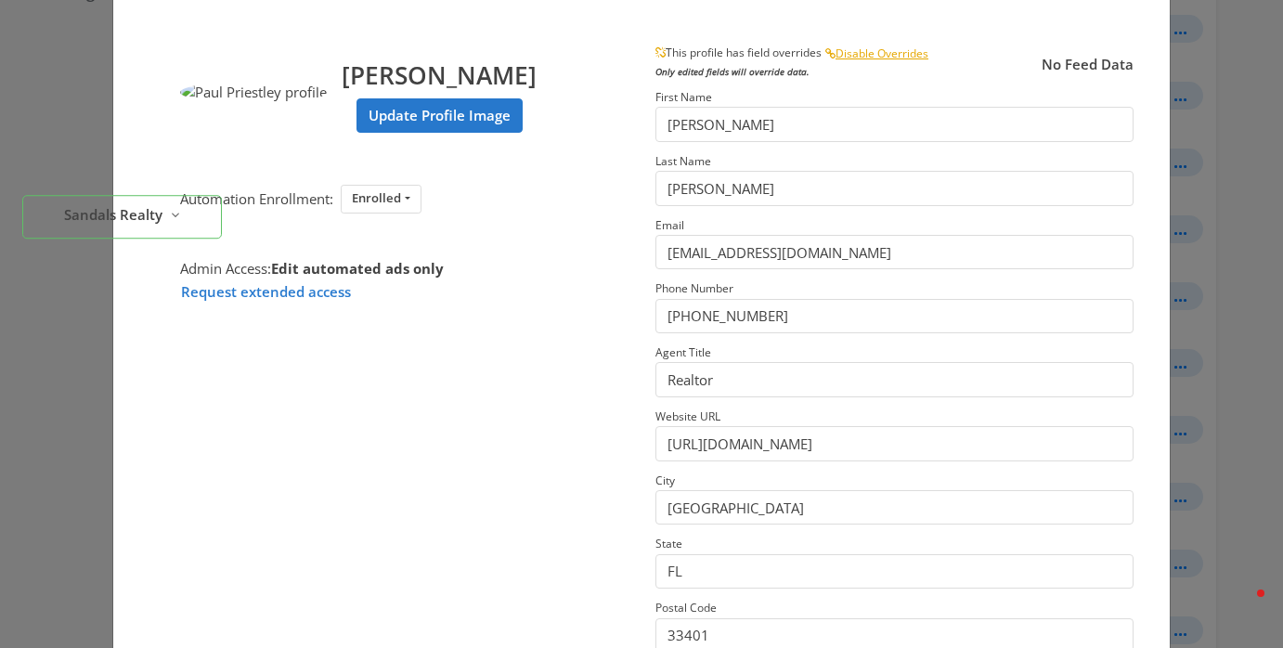
scroll to position [295, 0]
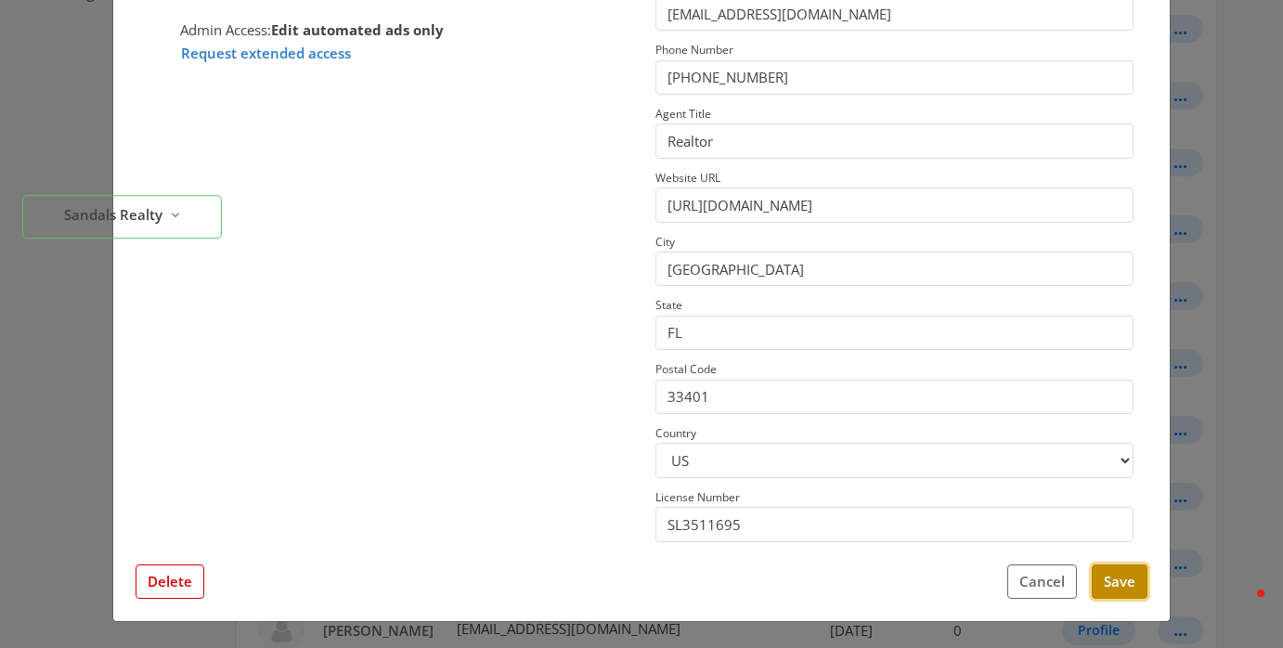
click at [1109, 577] on button "Save" at bounding box center [1120, 582] width 56 height 34
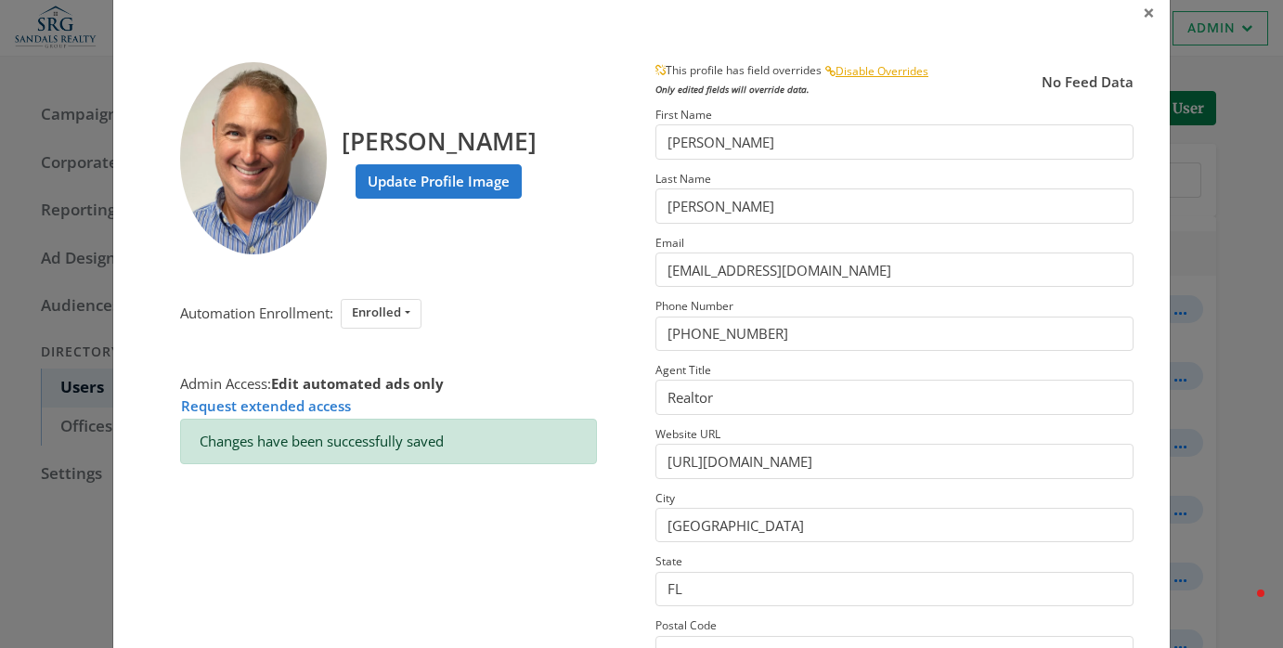
scroll to position [20, 0]
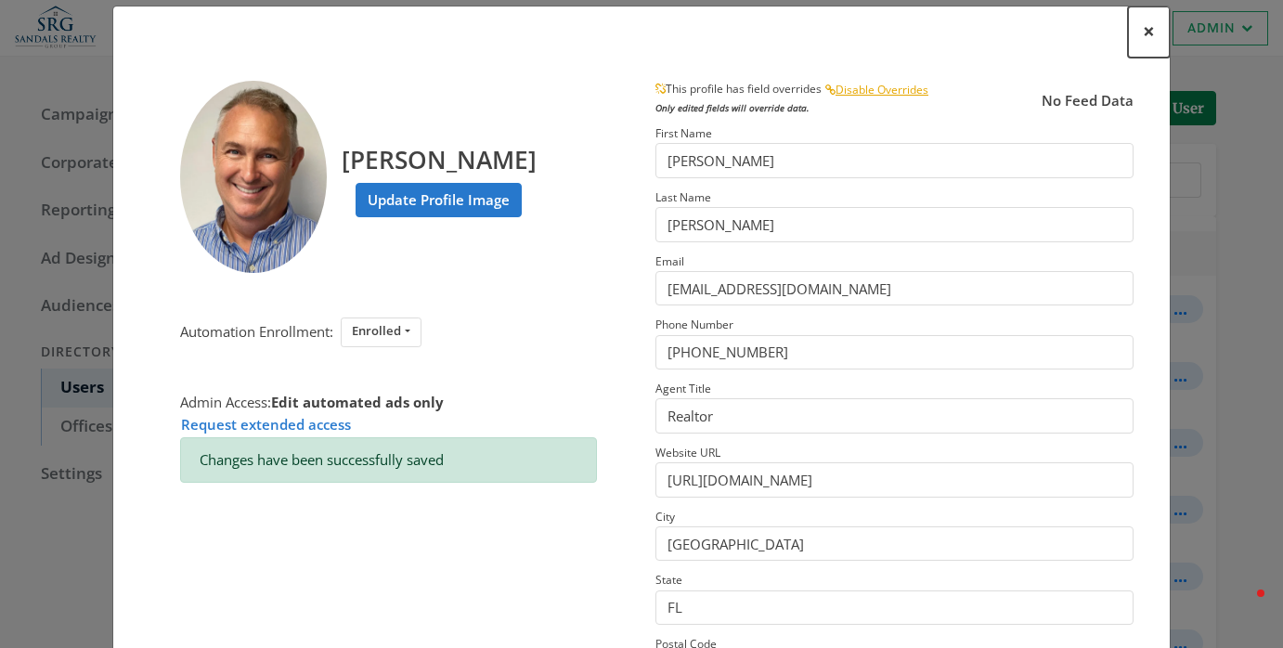
click at [1140, 33] on button "×" at bounding box center [1149, 32] width 42 height 51
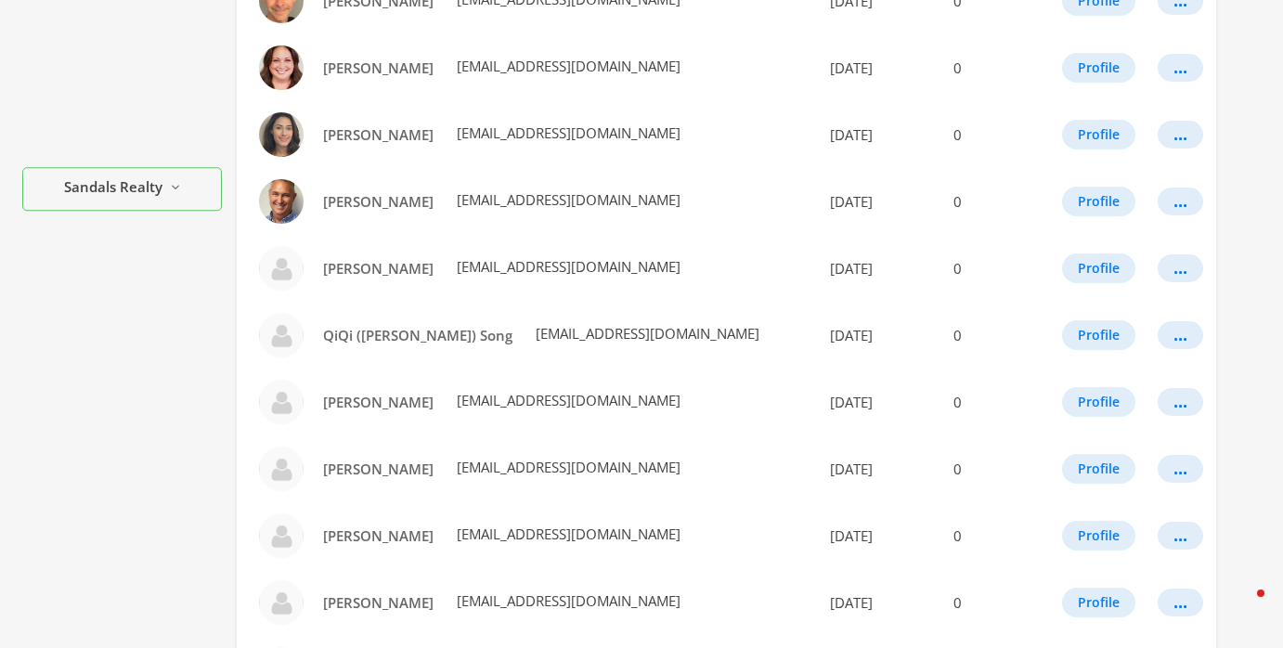
scroll to position [551, 0]
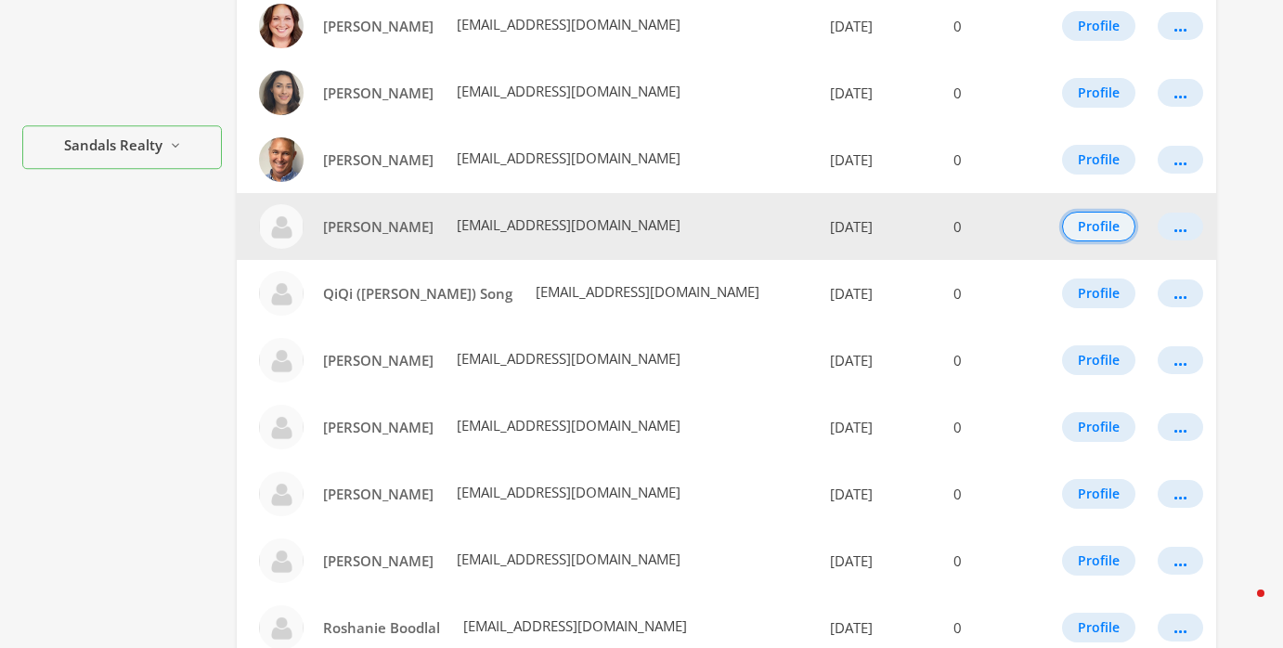
click at [1102, 226] on button "Profile" at bounding box center [1098, 227] width 73 height 30
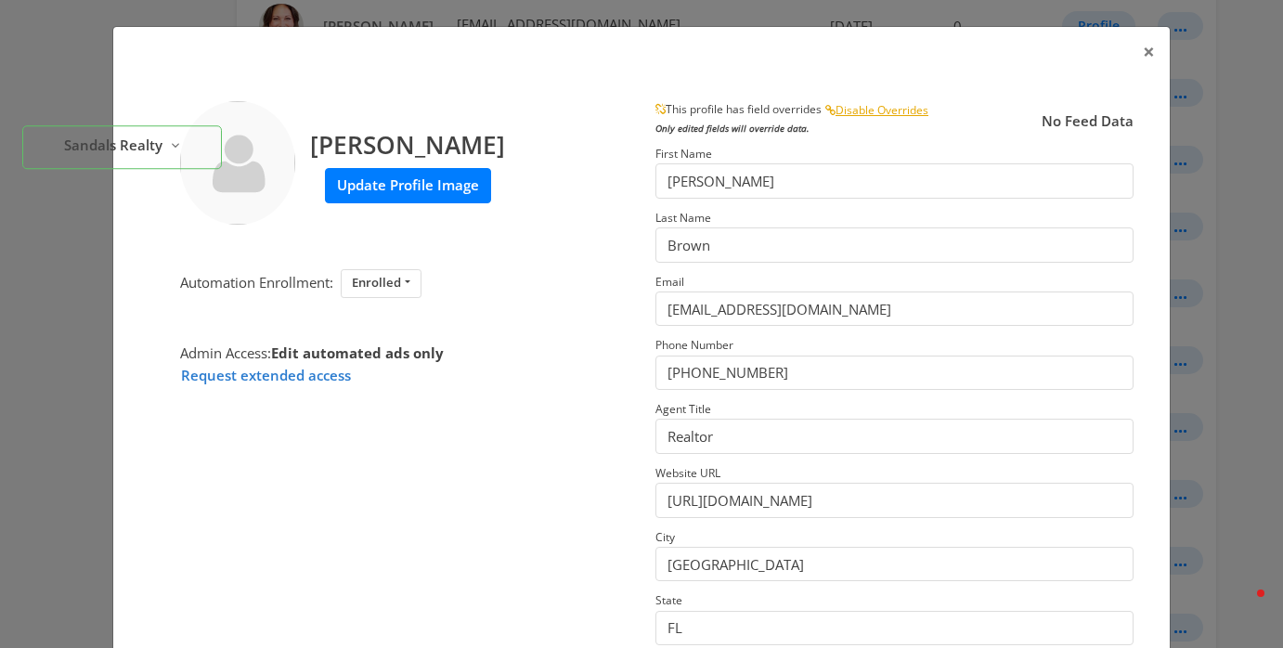
click at [412, 173] on label "Update Profile Image" at bounding box center [408, 185] width 166 height 34
click at [0, 0] on input "Update Profile Image" at bounding box center [0, 0] width 0 height 0
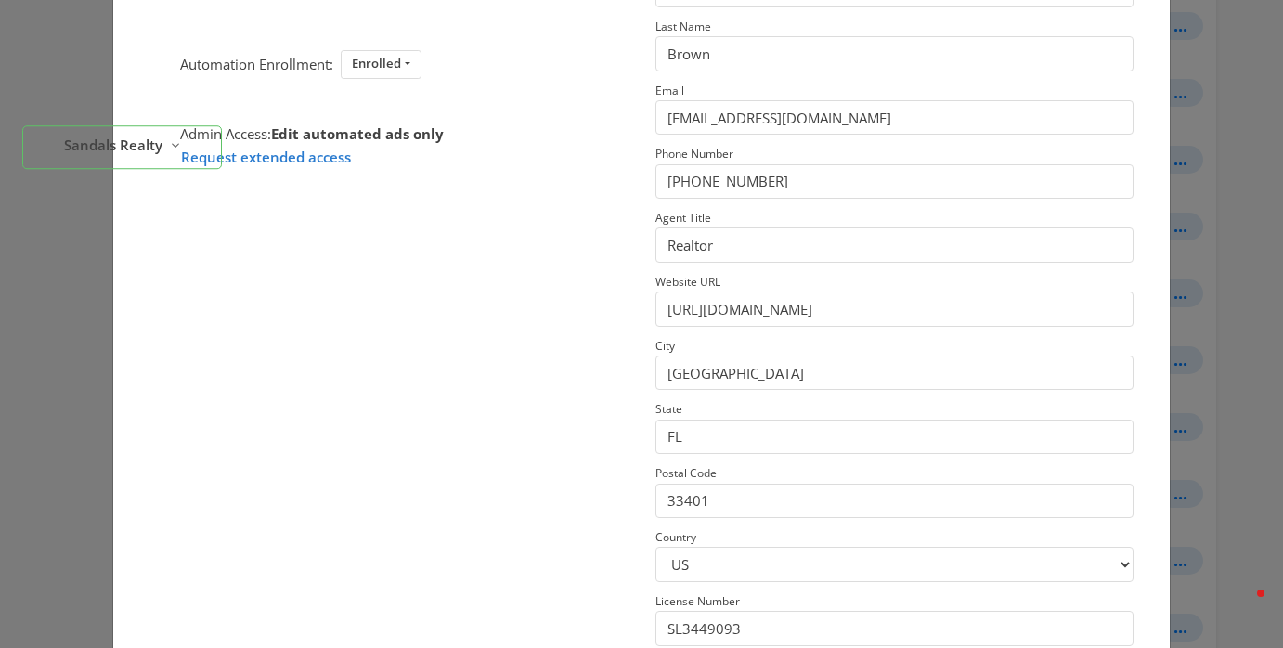
scroll to position [295, 0]
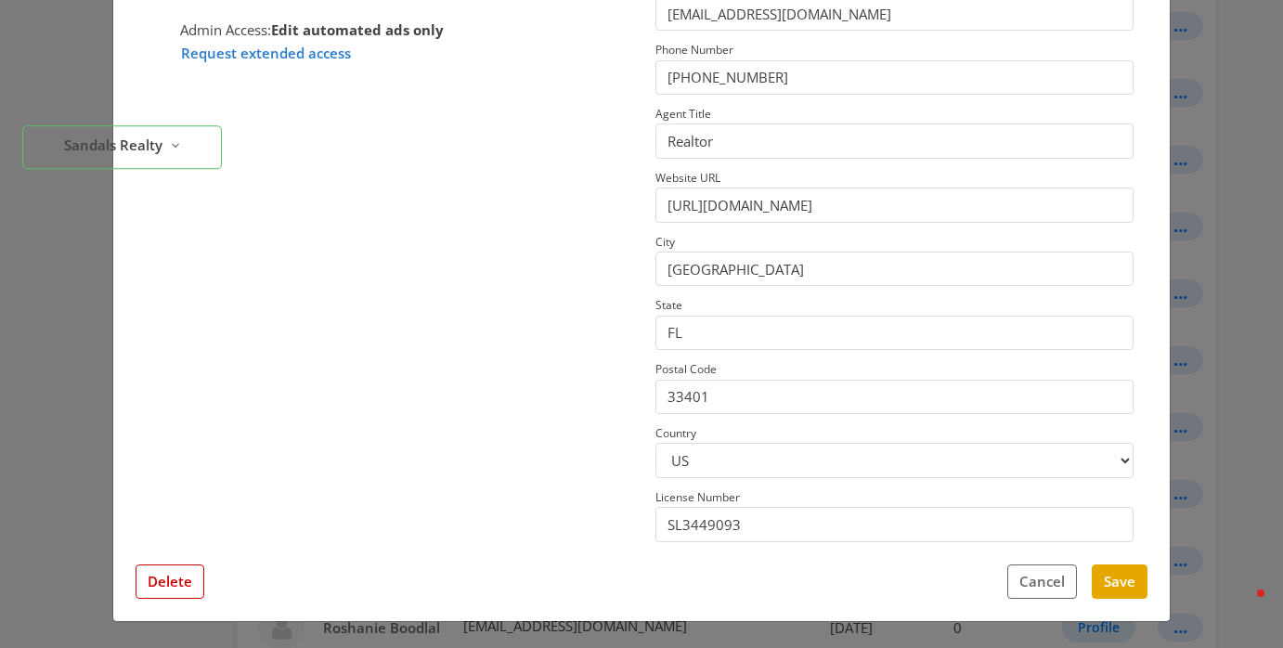
click at [1101, 563] on div "Paulina Brown Update Profile Image Automation Enrollment: Enrolled Enrolled Not…" at bounding box center [641, 203] width 1057 height 838
click at [1104, 579] on button "Save" at bounding box center [1120, 582] width 56 height 34
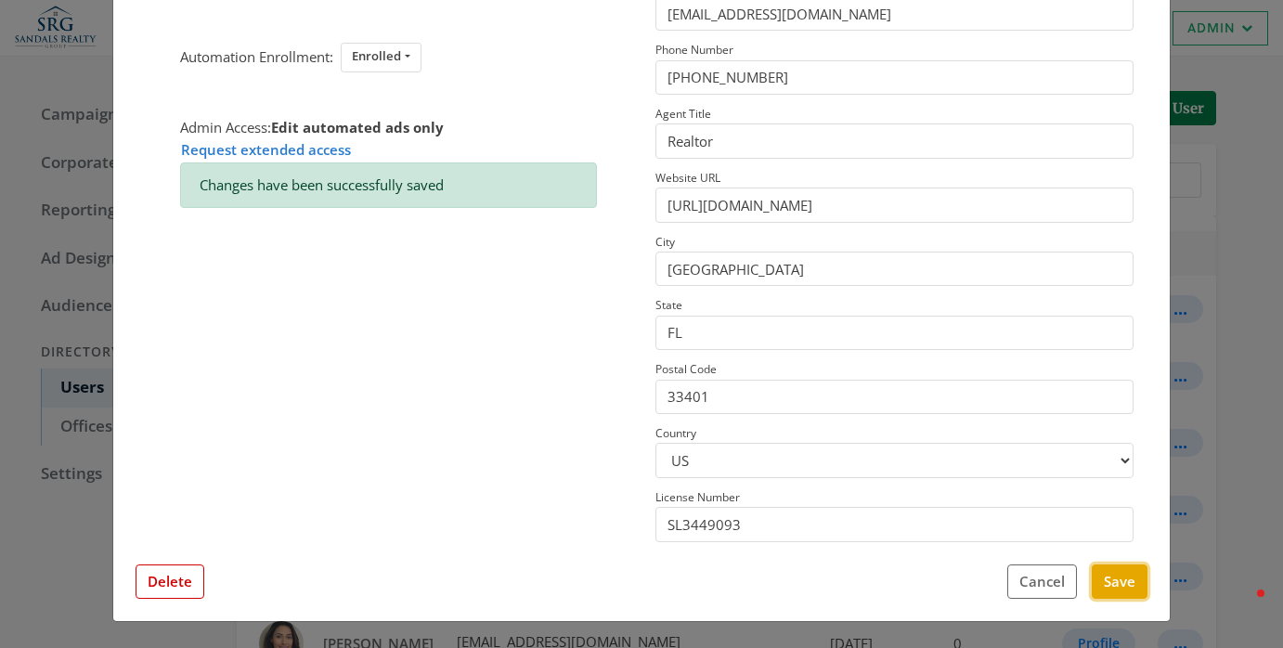
scroll to position [0, 0]
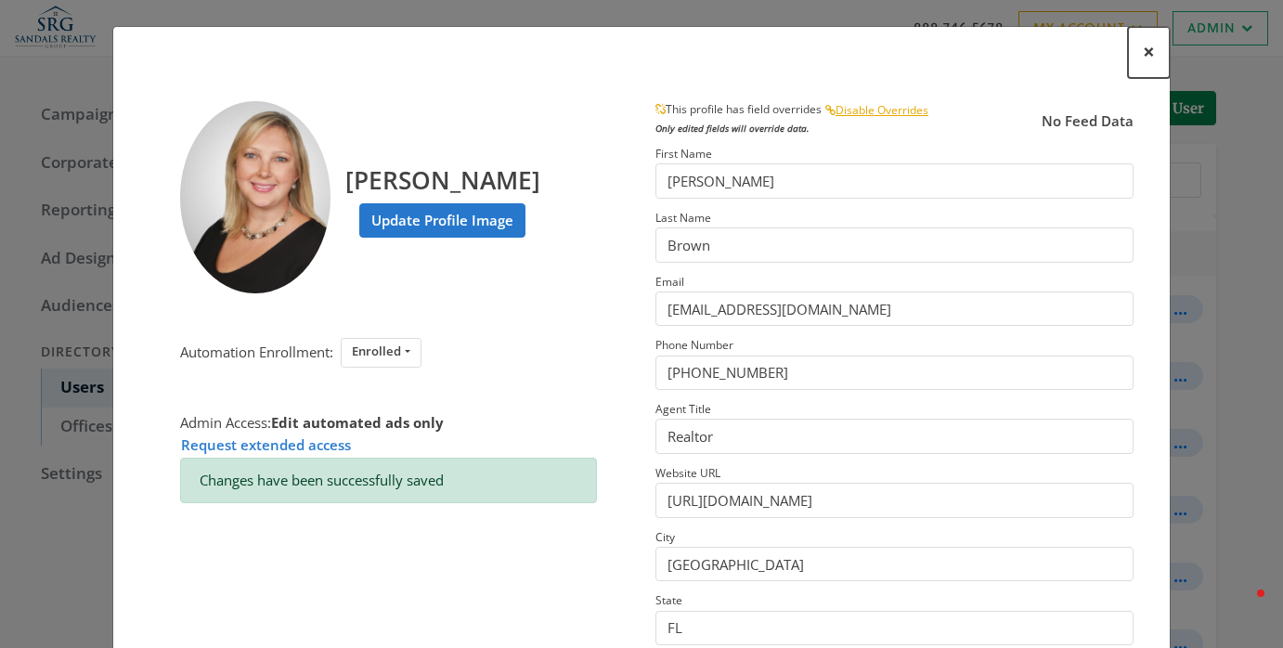
click at [1147, 46] on span "×" at bounding box center [1149, 51] width 12 height 29
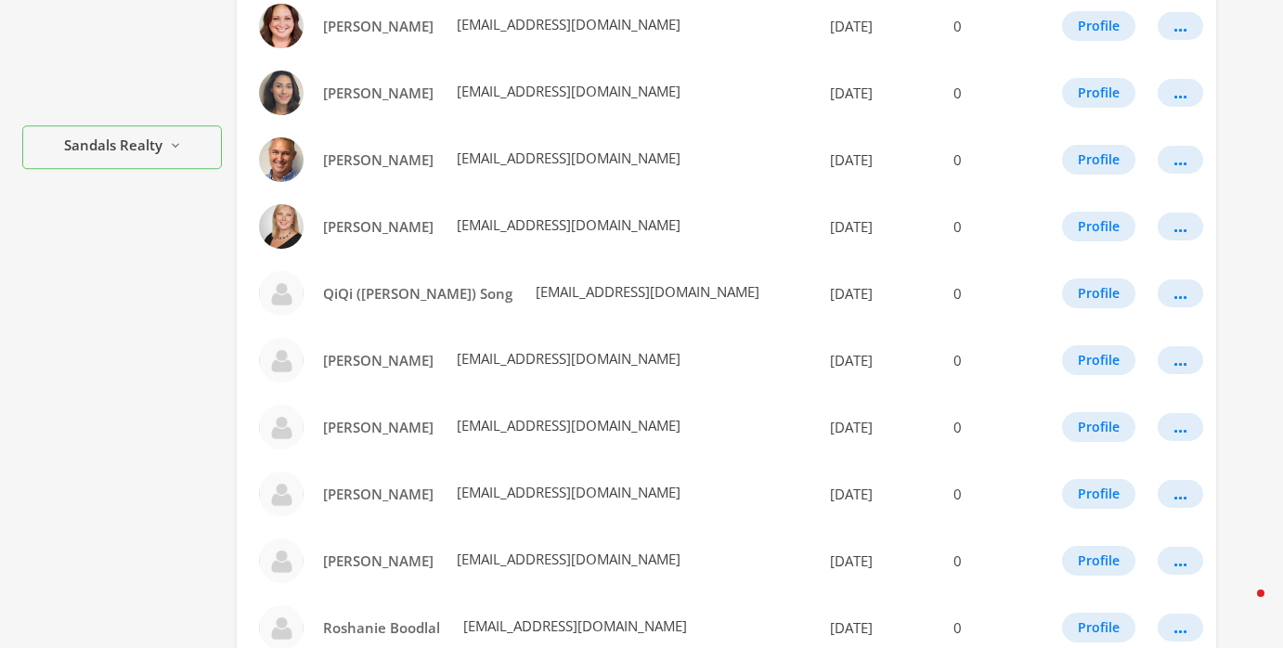
scroll to position [569, 0]
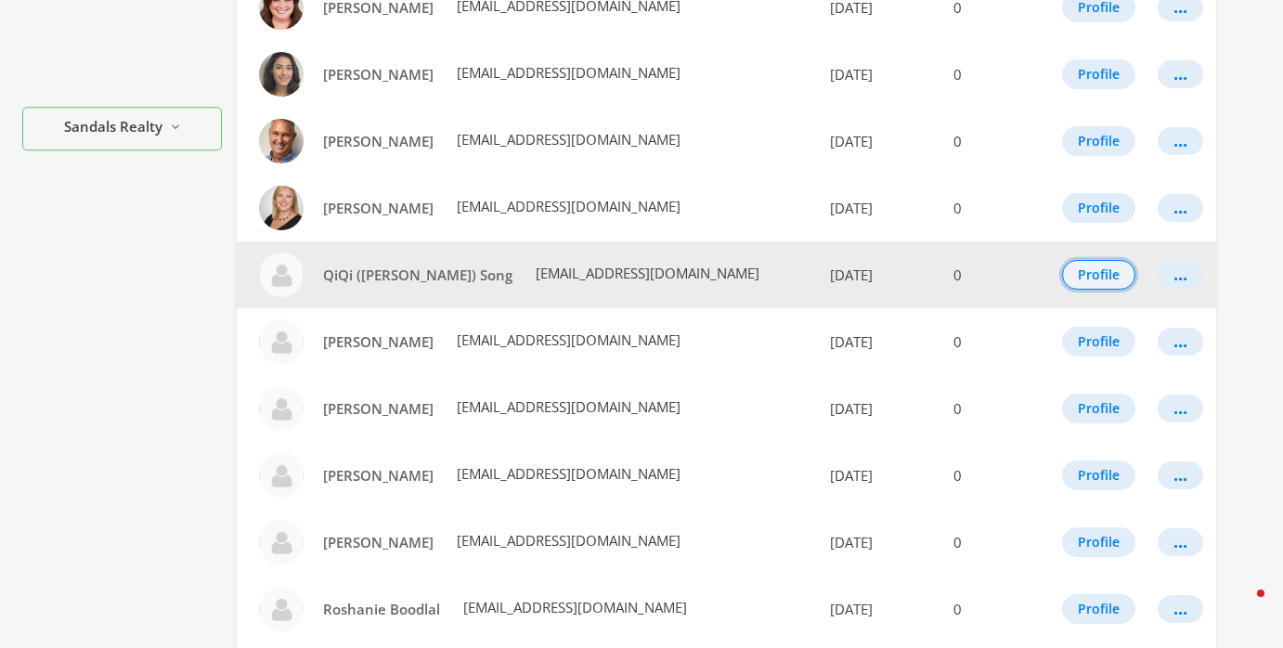
click at [1074, 276] on button "Profile" at bounding box center [1098, 275] width 73 height 30
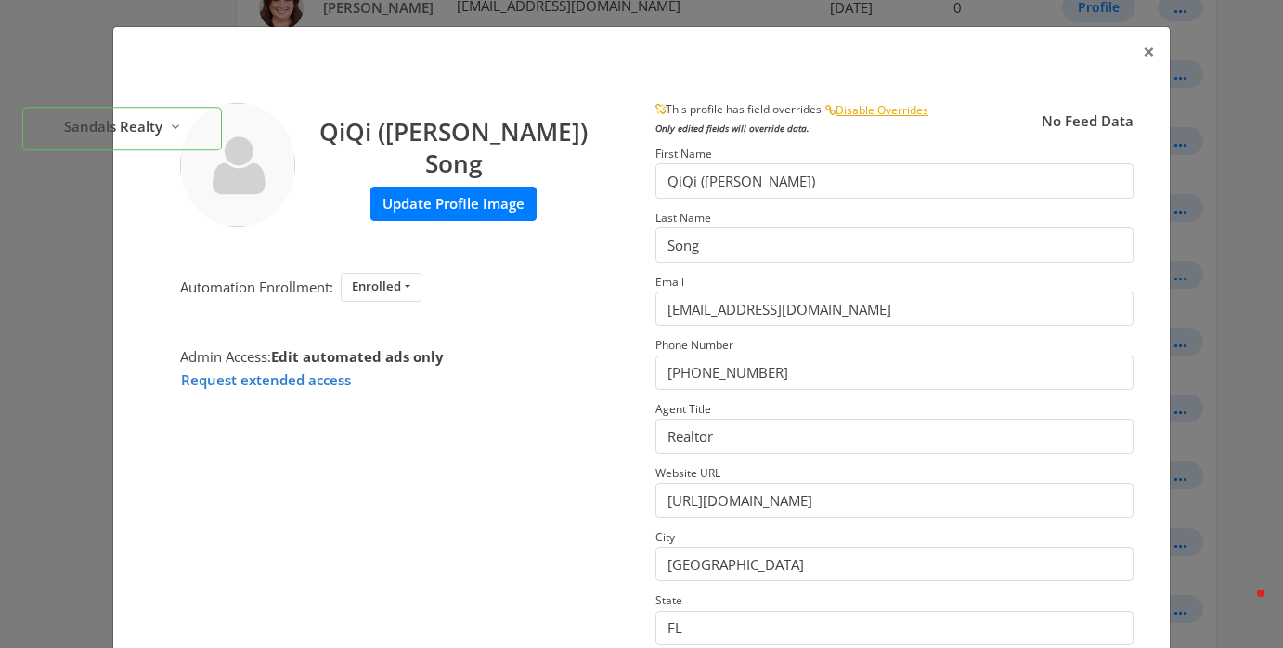
click at [453, 188] on label "Update Profile Image" at bounding box center [454, 204] width 166 height 34
click at [0, 0] on input "Update Profile Image" at bounding box center [0, 0] width 0 height 0
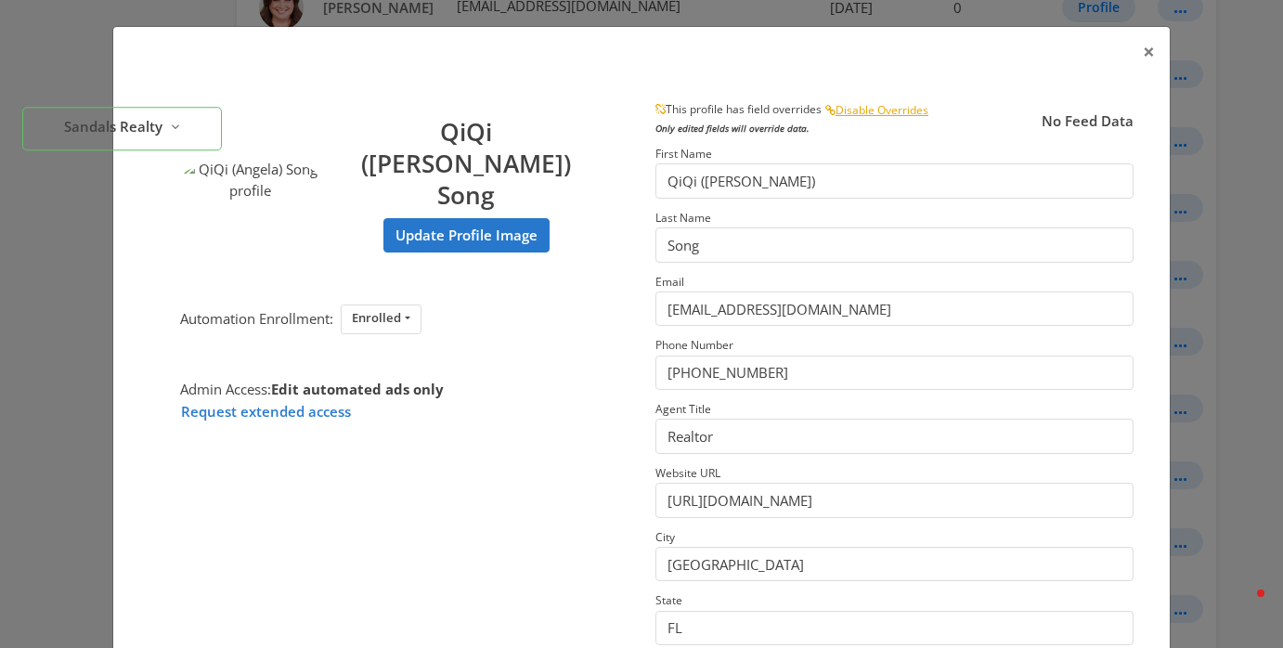
scroll to position [295, 0]
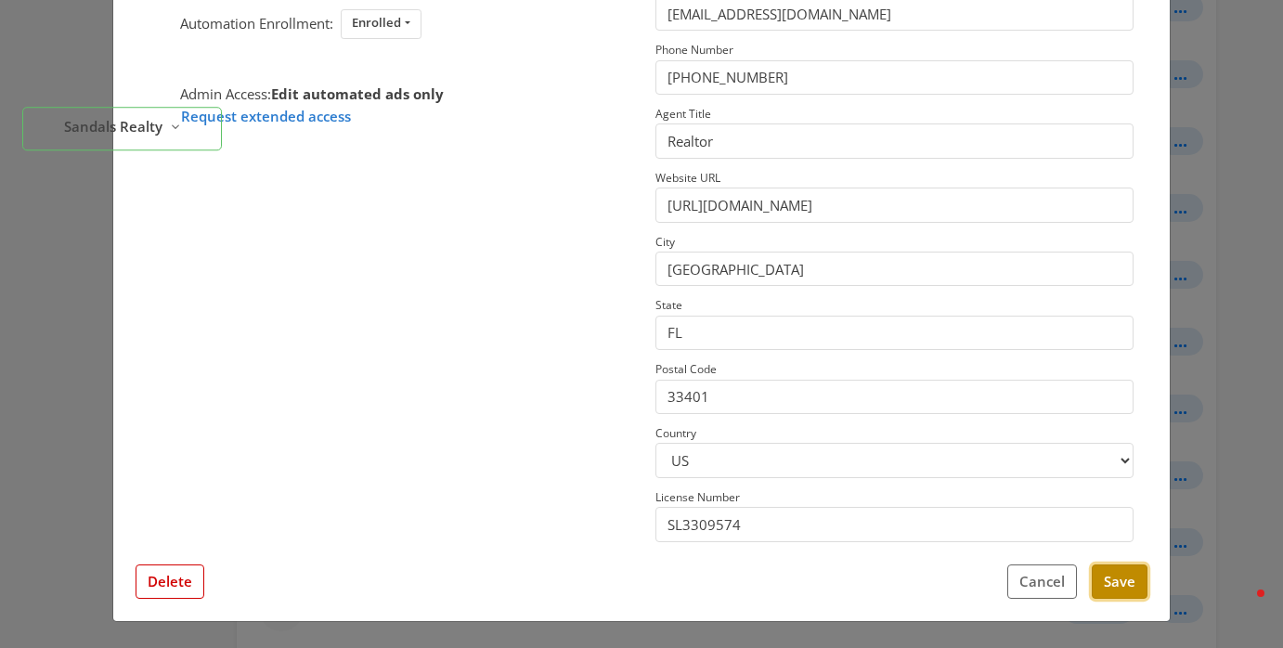
click at [1106, 594] on button "Save" at bounding box center [1120, 582] width 56 height 34
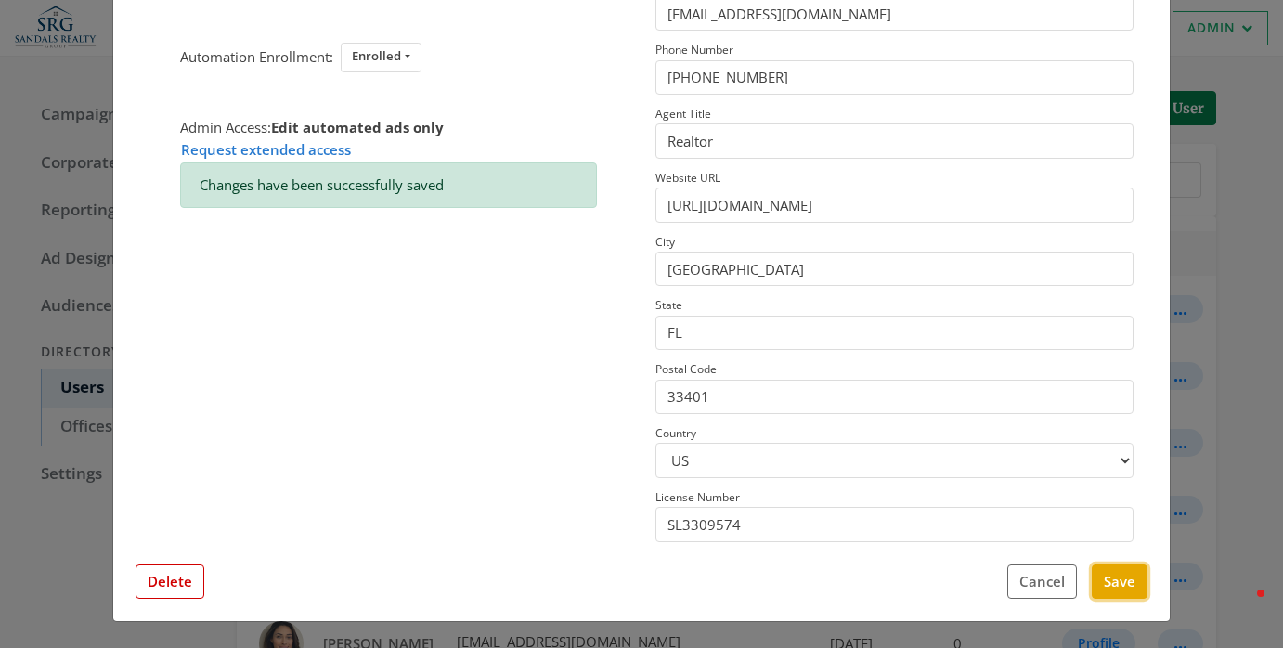
scroll to position [0, 0]
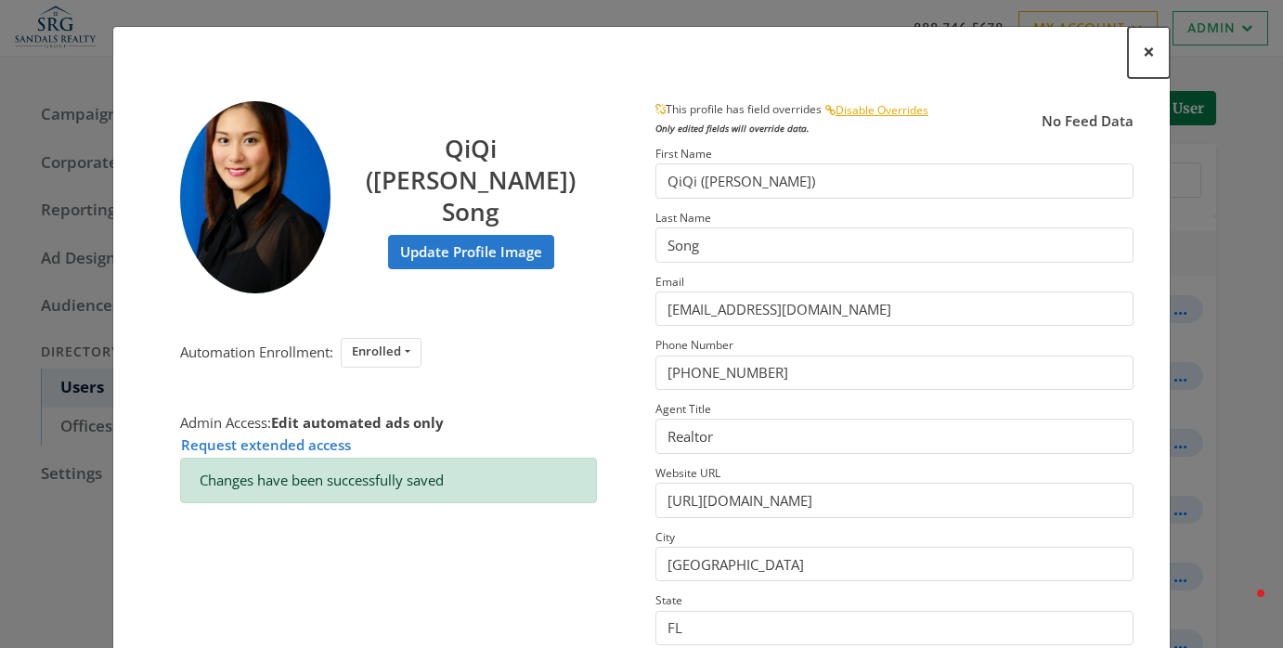
click at [1154, 54] on span "×" at bounding box center [1149, 51] width 12 height 29
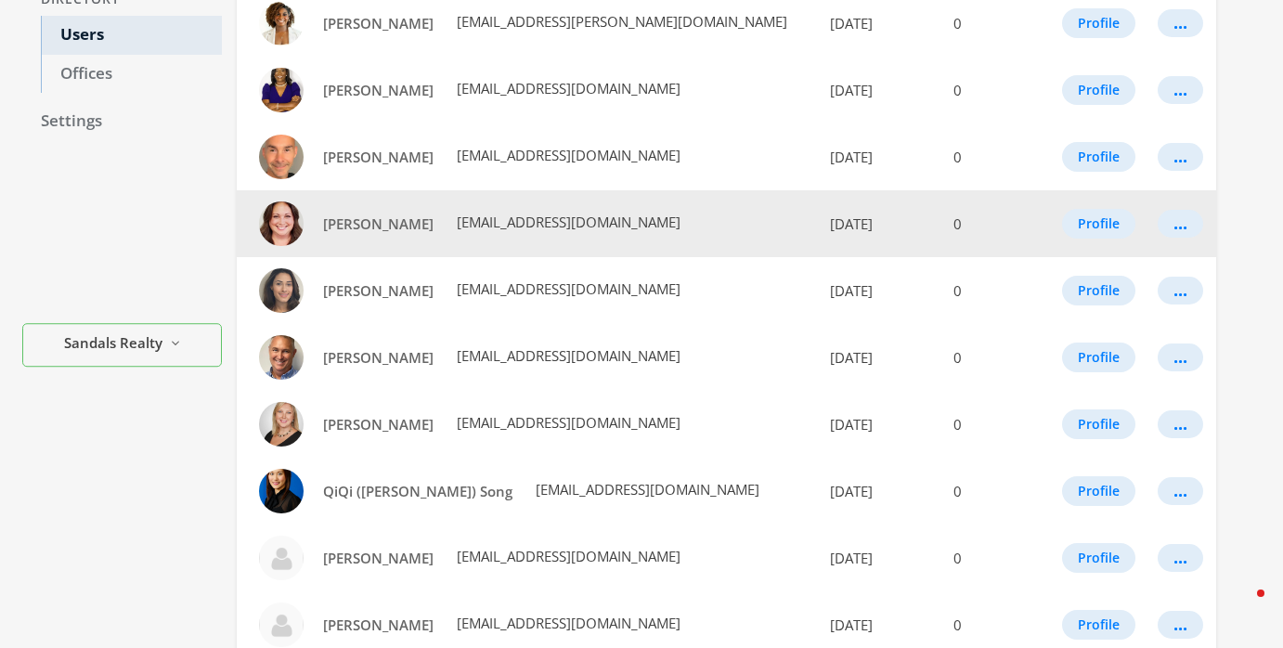
scroll to position [816, 0]
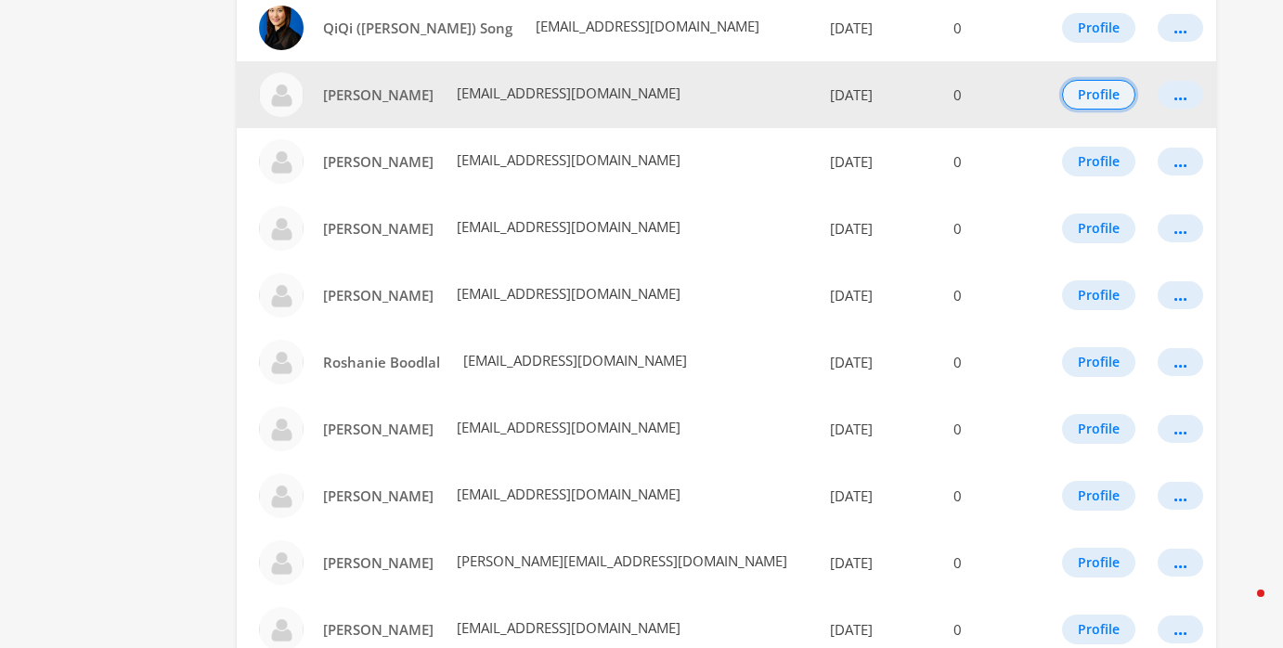
click at [1082, 87] on button "Profile" at bounding box center [1098, 95] width 73 height 30
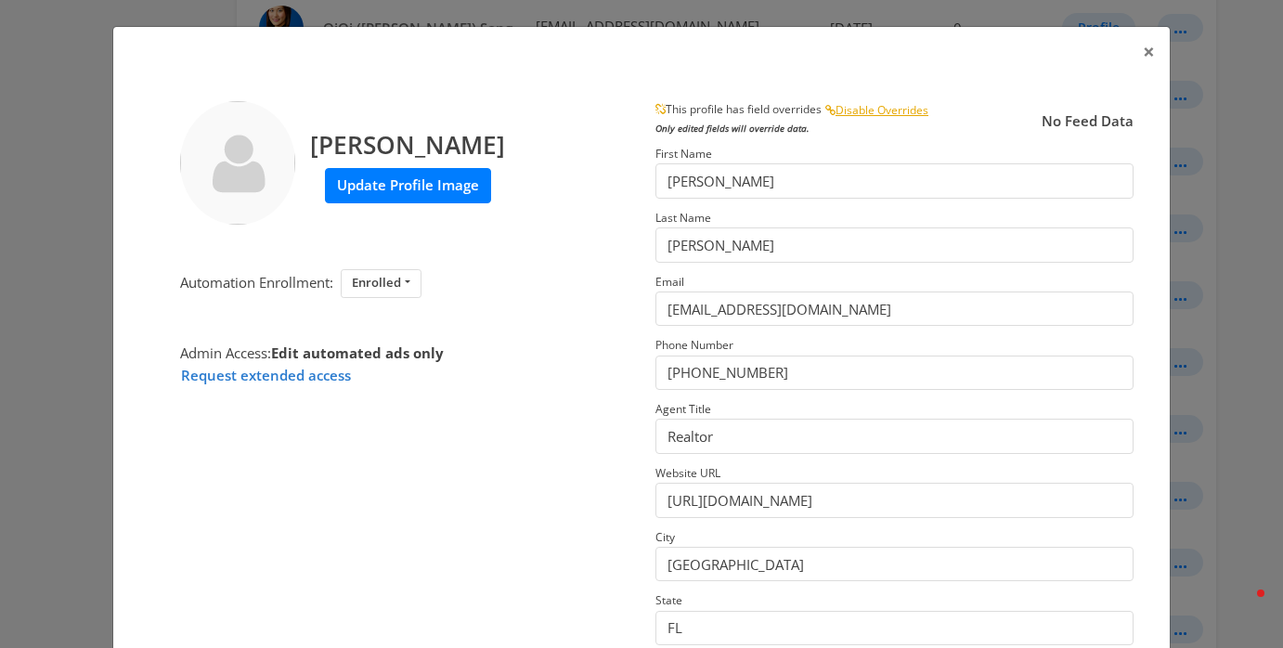
click at [470, 182] on label "Update Profile Image" at bounding box center [408, 185] width 166 height 34
click at [0, 0] on input "Update Profile Image" at bounding box center [0, 0] width 0 height 0
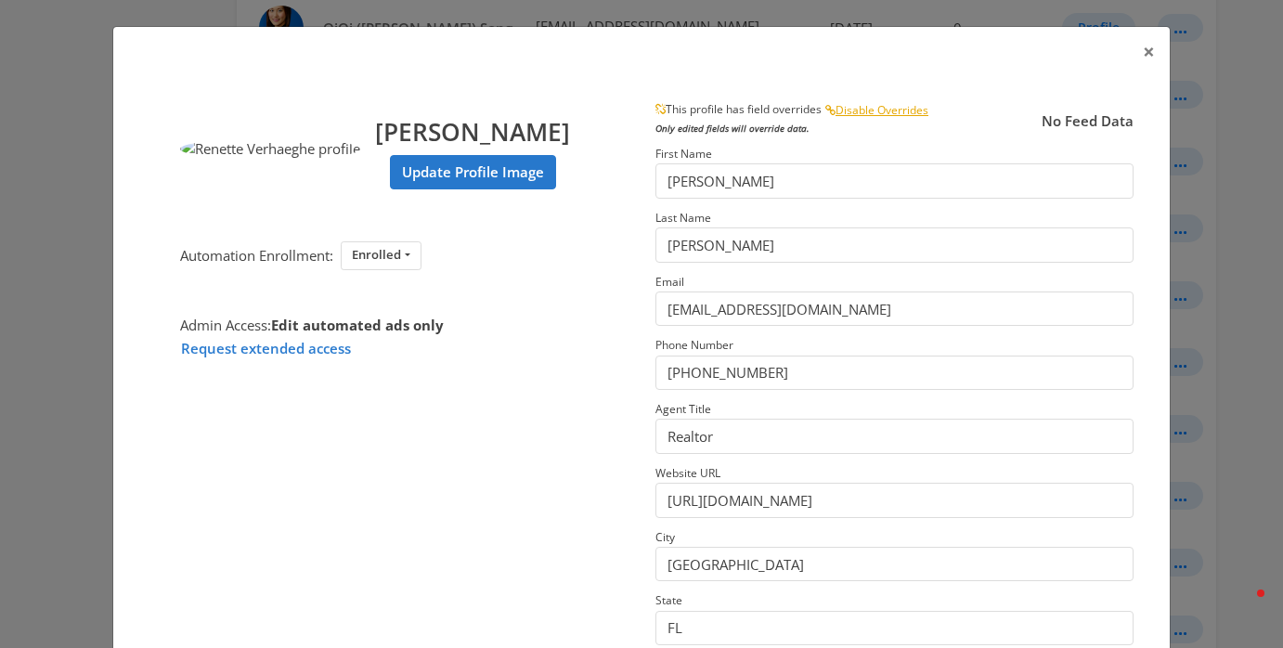
scroll to position [295, 0]
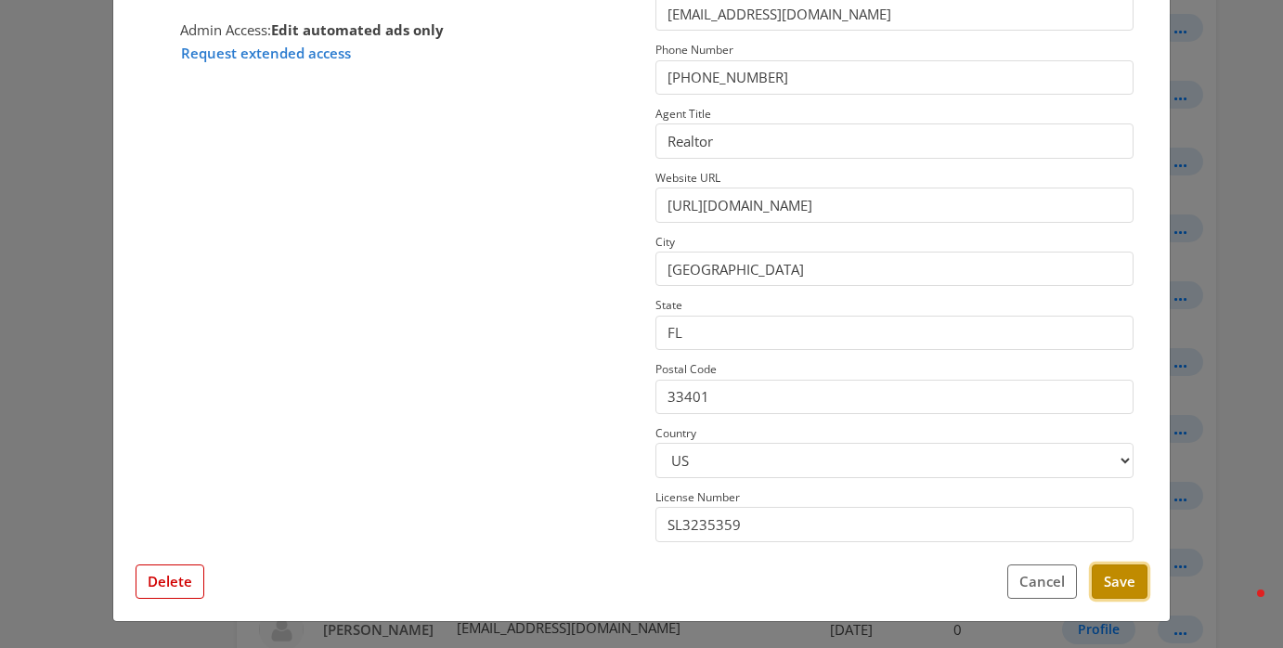
click at [1125, 584] on button "Save" at bounding box center [1120, 582] width 56 height 34
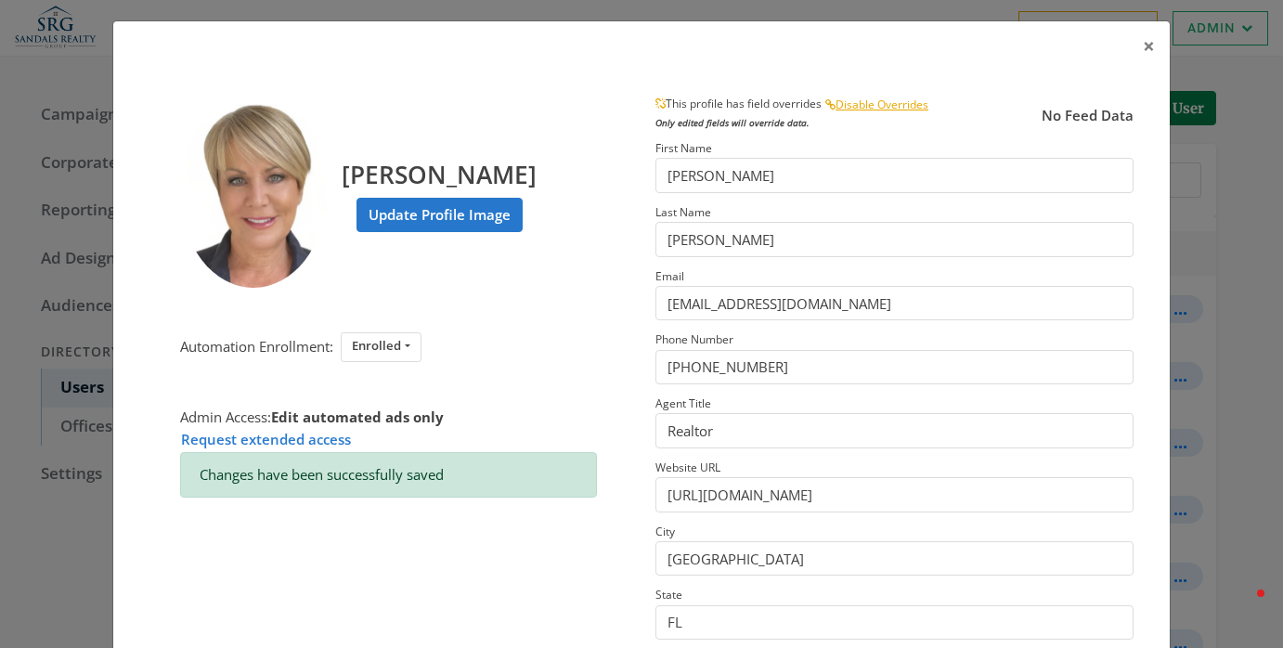
scroll to position [0, 0]
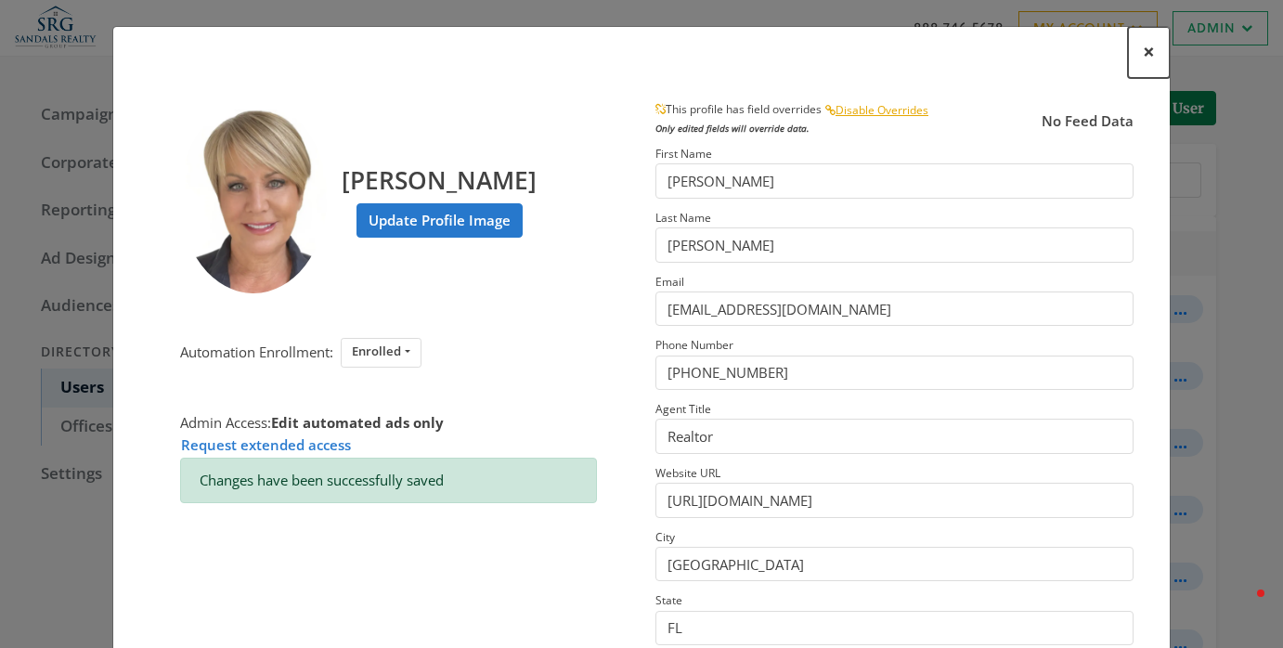
click at [1139, 59] on button "×" at bounding box center [1149, 52] width 42 height 51
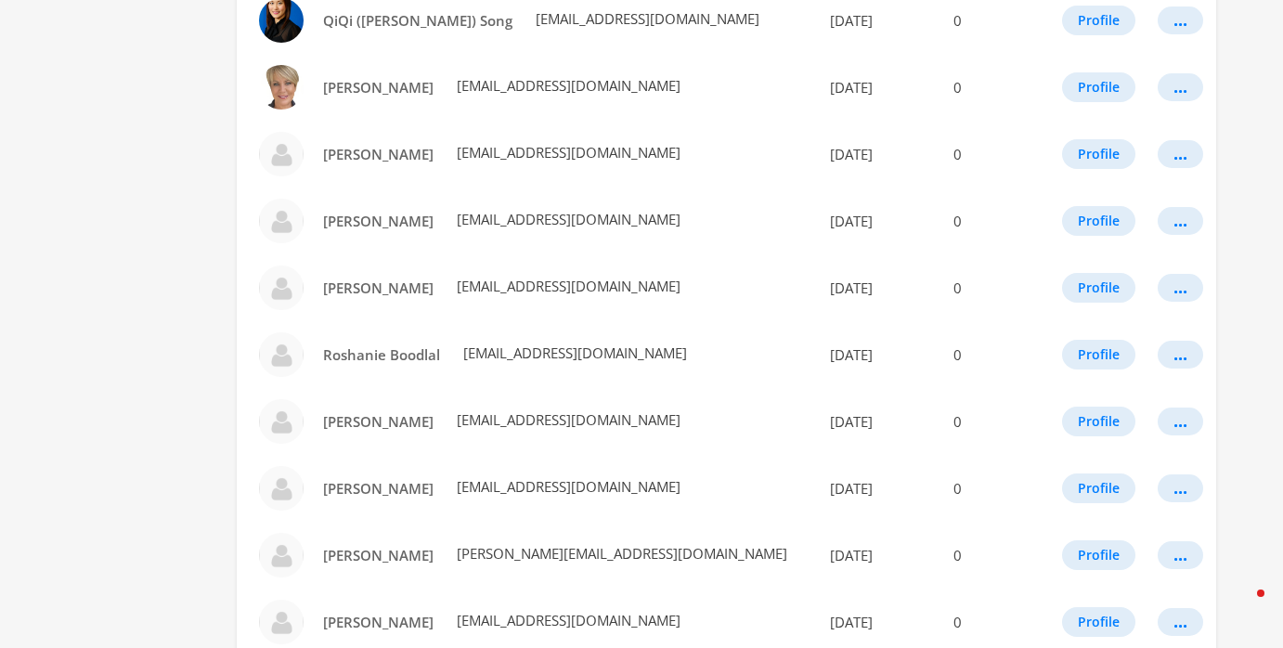
scroll to position [835, 0]
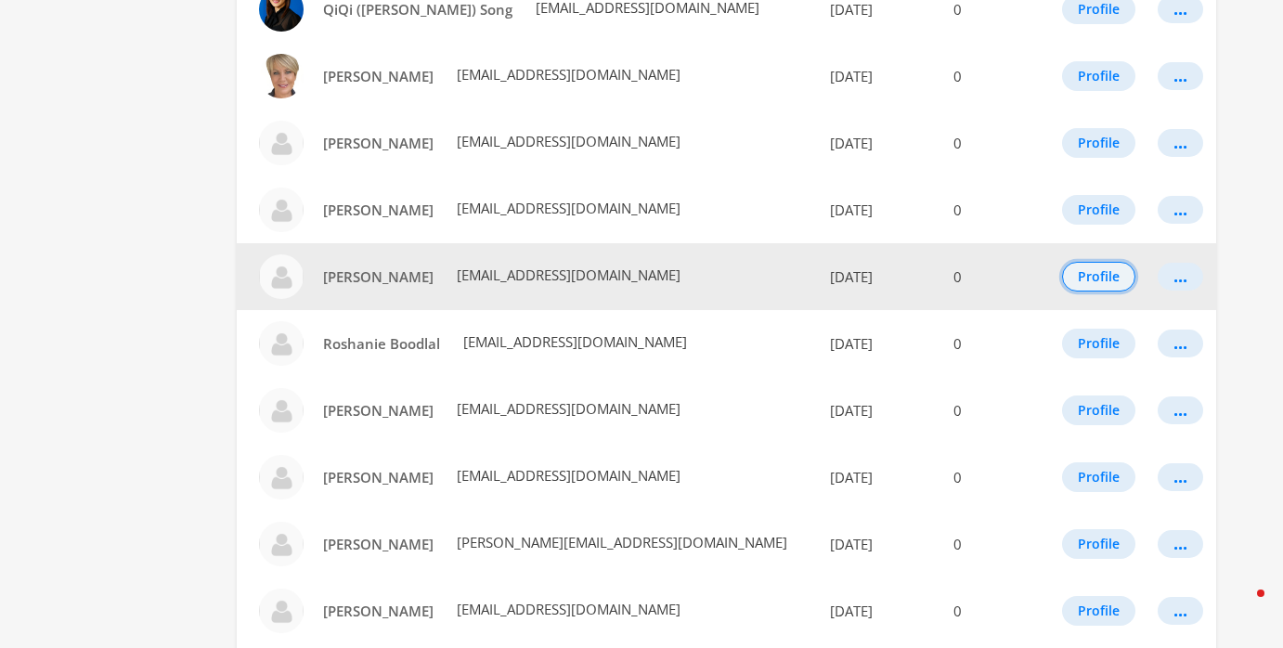
click at [1086, 271] on button "Profile" at bounding box center [1098, 277] width 73 height 30
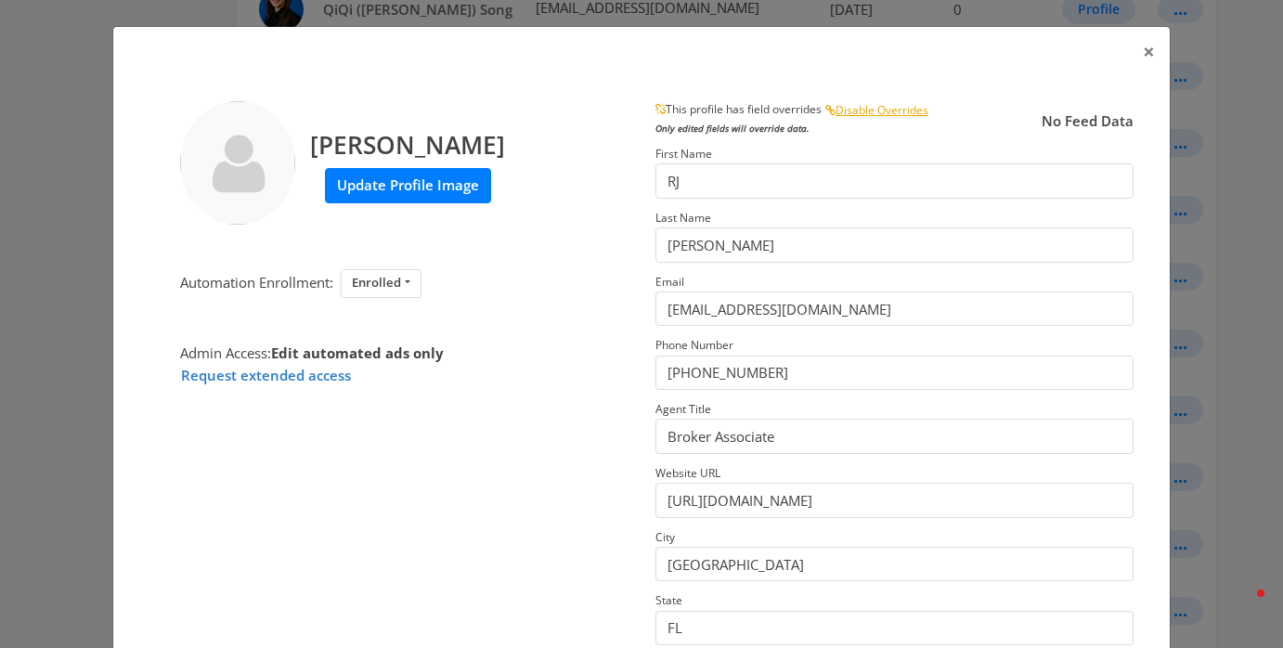
click at [396, 190] on label "Update Profile Image" at bounding box center [408, 185] width 166 height 34
click at [0, 0] on input "Update Profile Image" at bounding box center [0, 0] width 0 height 0
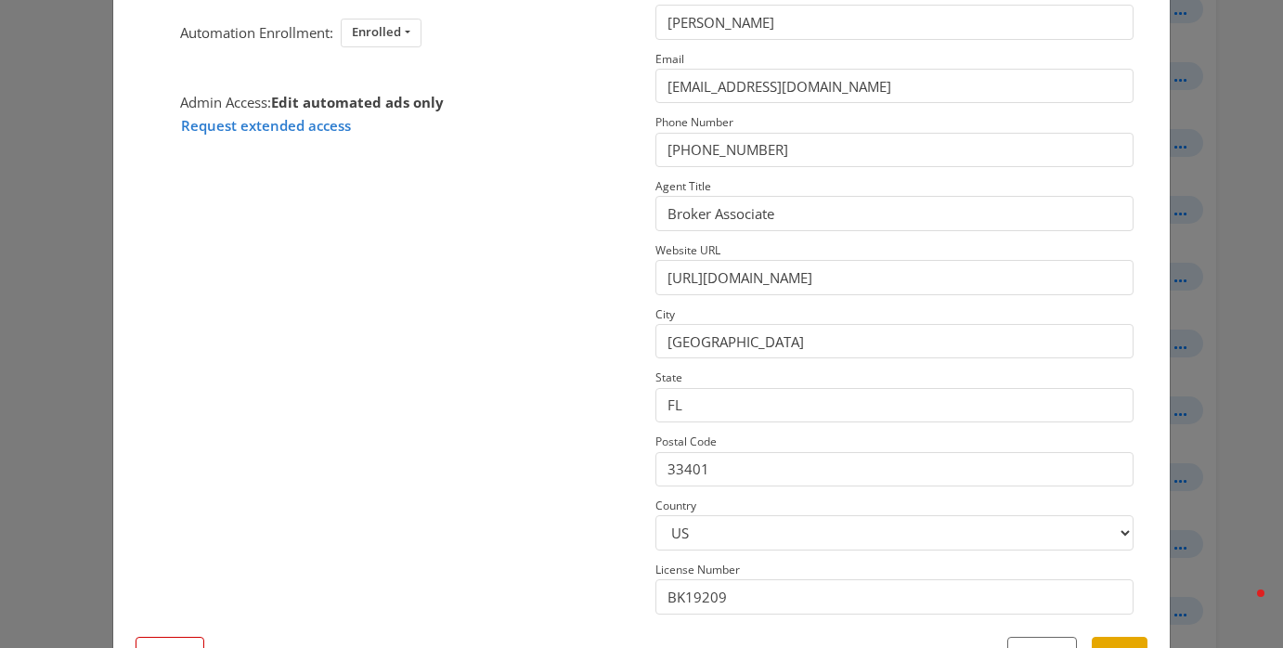
scroll to position [295, 0]
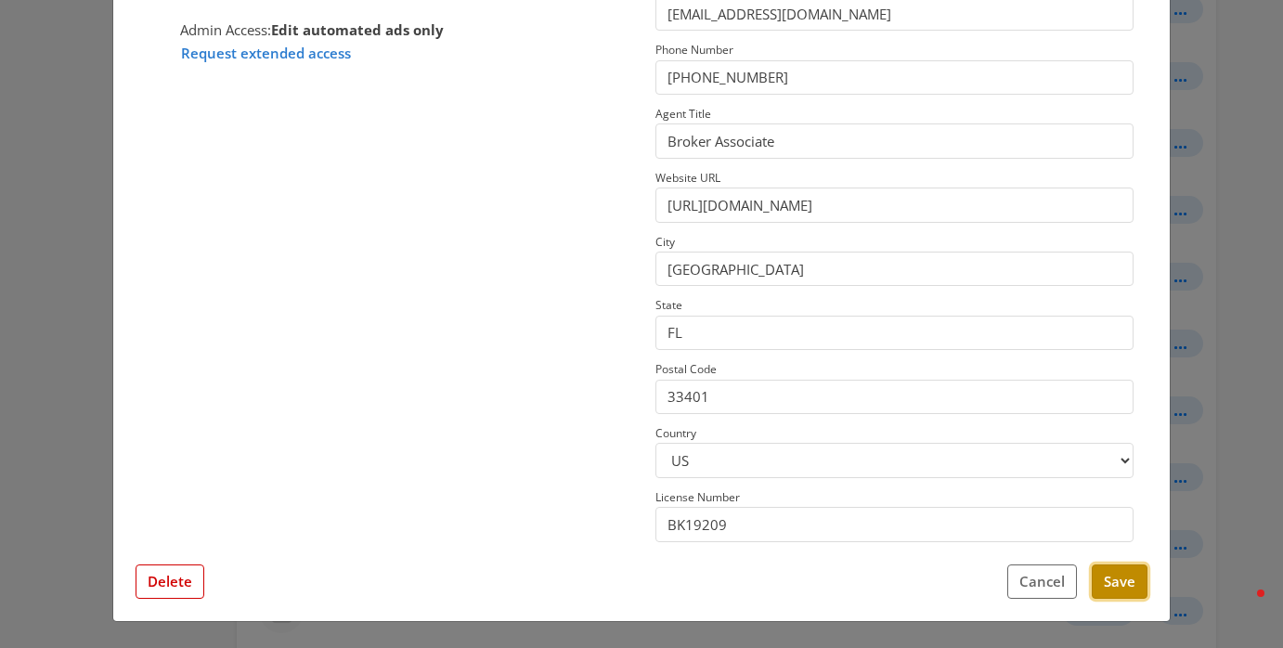
click at [1119, 579] on button "Save" at bounding box center [1120, 582] width 56 height 34
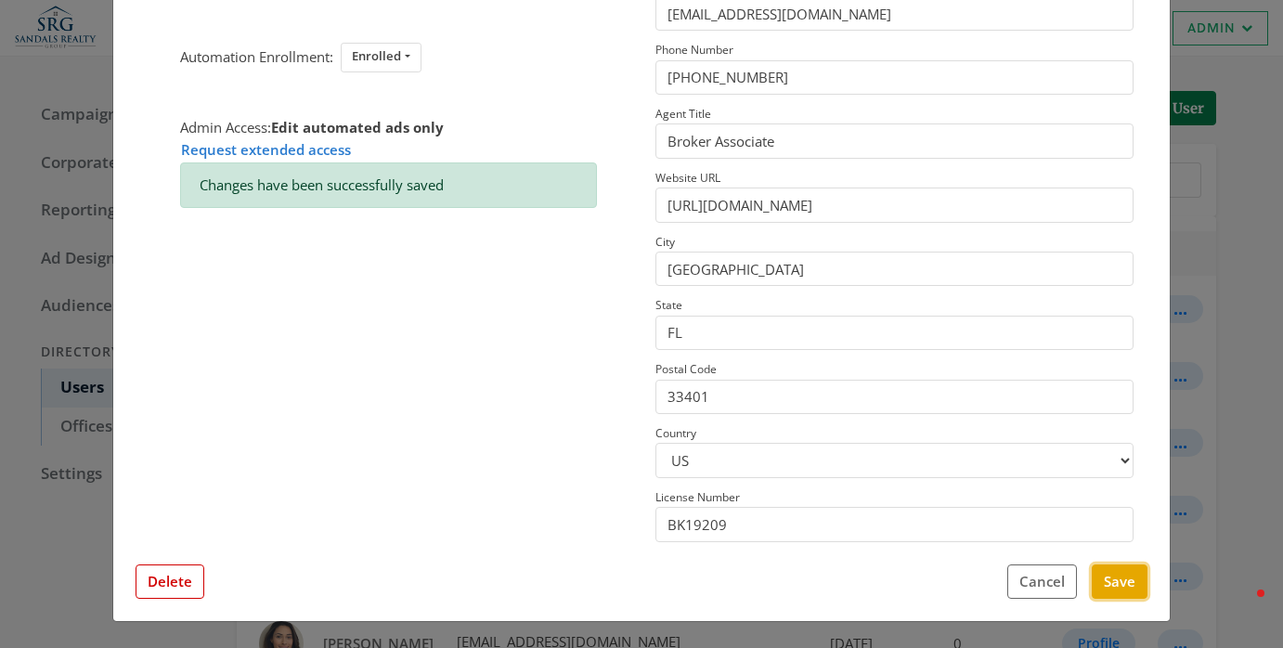
scroll to position [0, 0]
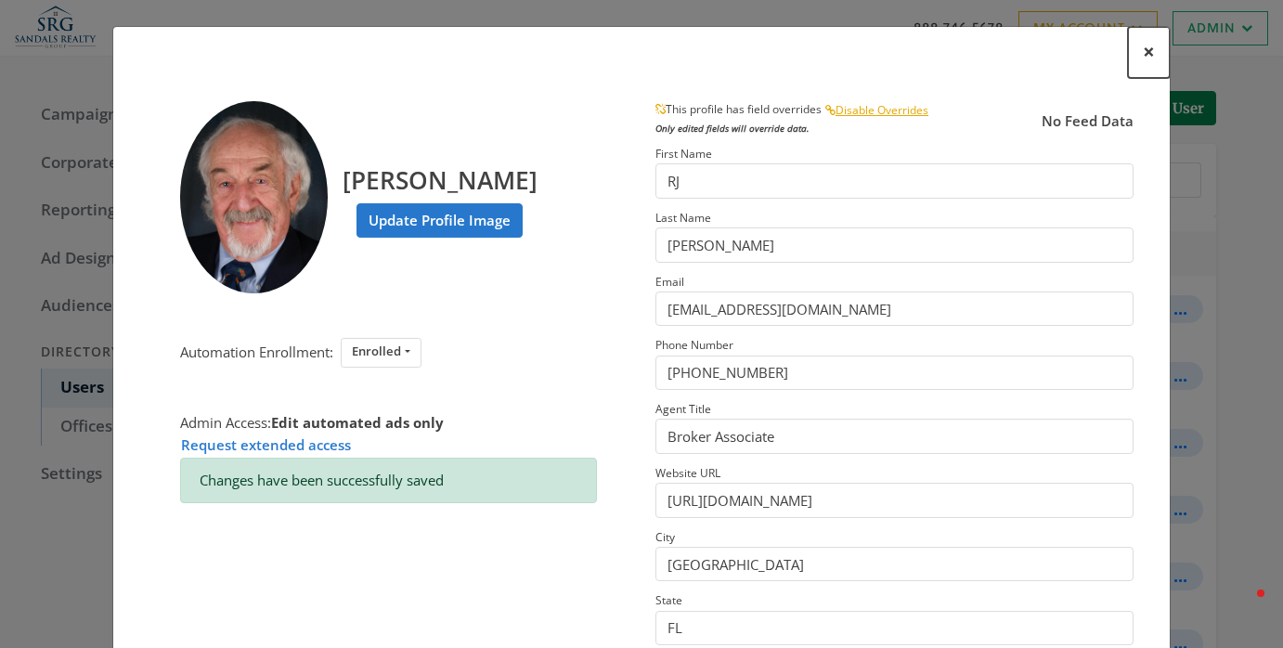
click at [1152, 45] on span "×" at bounding box center [1149, 51] width 12 height 29
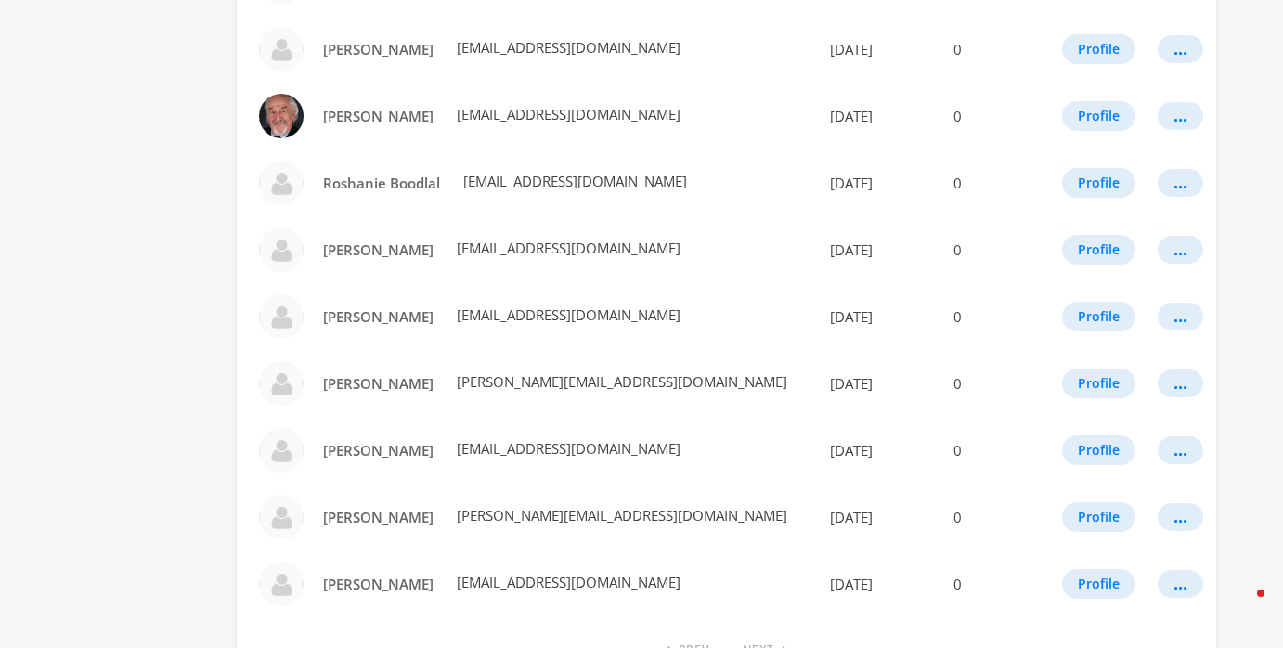
scroll to position [999, 0]
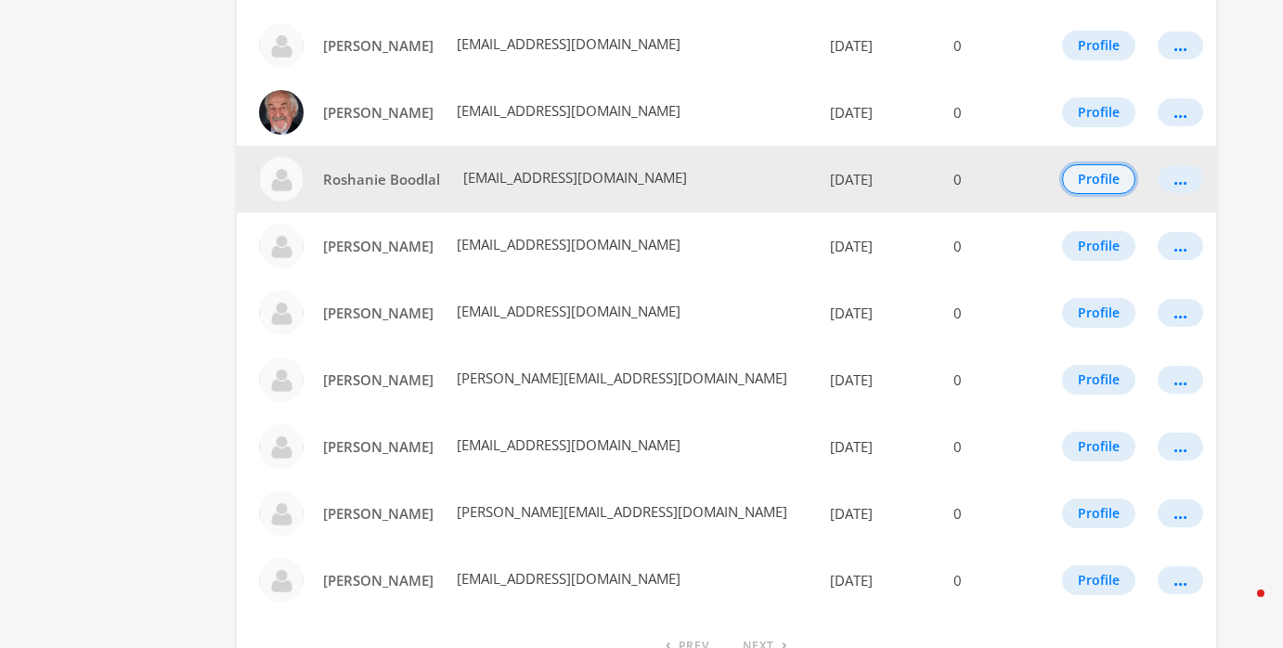
click at [1079, 165] on button "Profile" at bounding box center [1098, 179] width 73 height 30
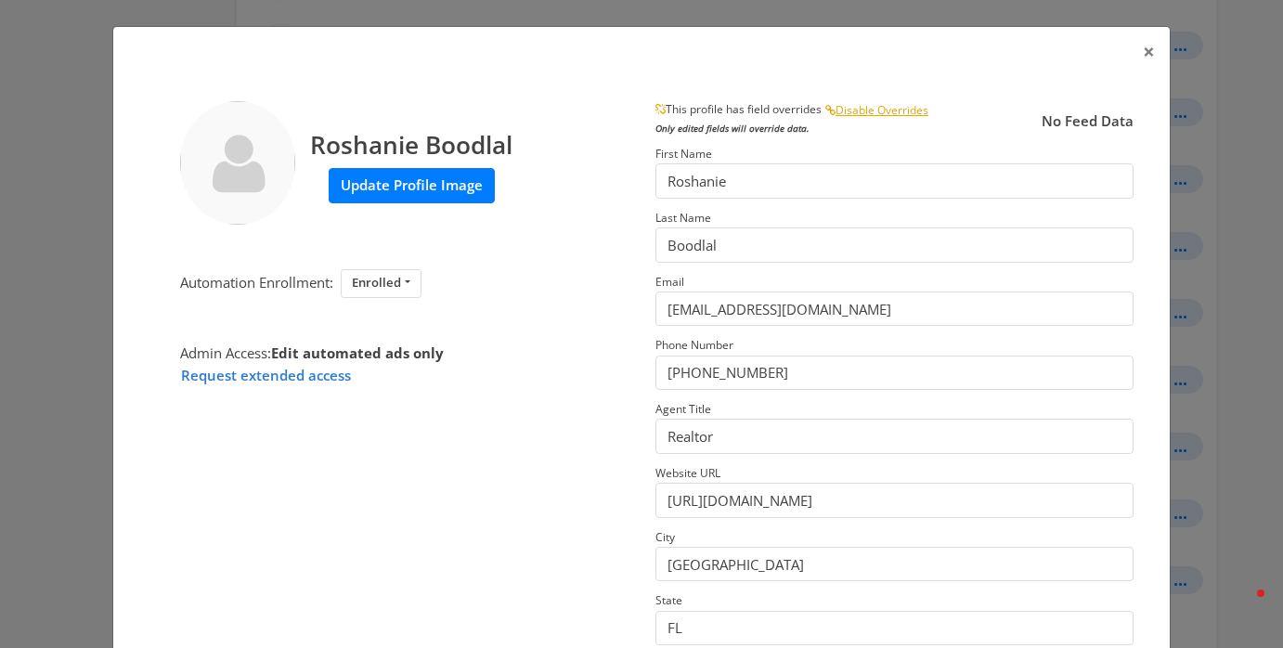
click at [419, 197] on label "Update Profile Image" at bounding box center [412, 185] width 166 height 34
click at [0, 0] on input "Update Profile Image" at bounding box center [0, 0] width 0 height 0
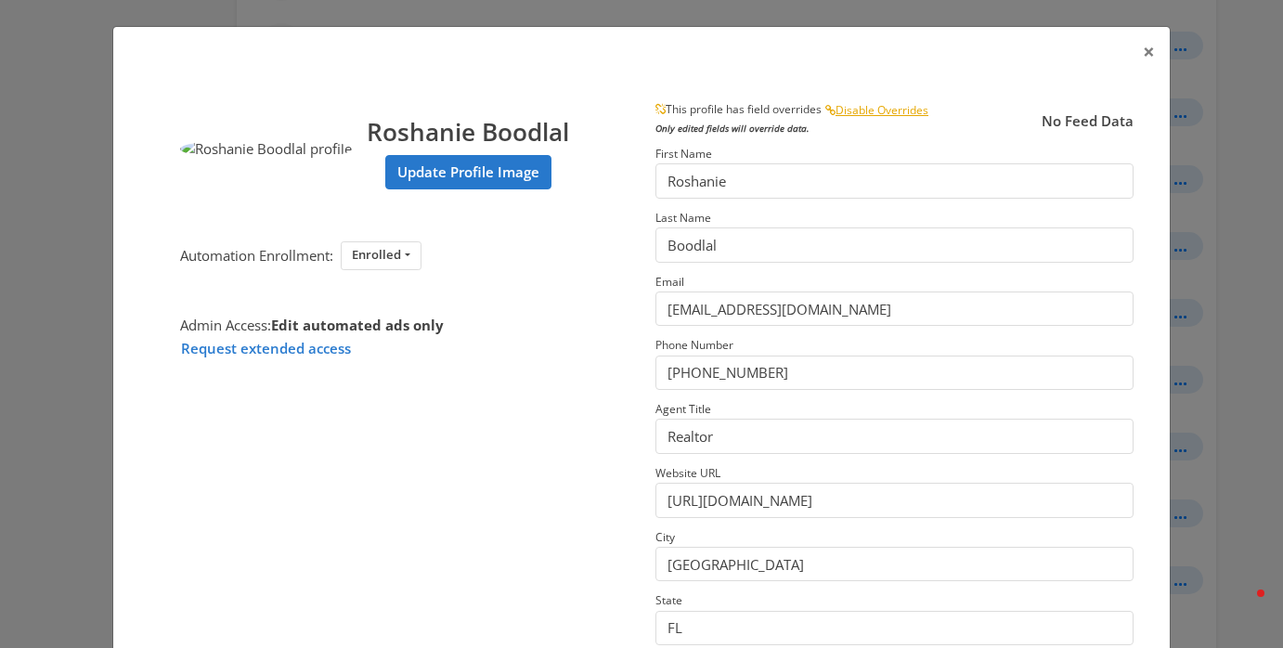
scroll to position [295, 0]
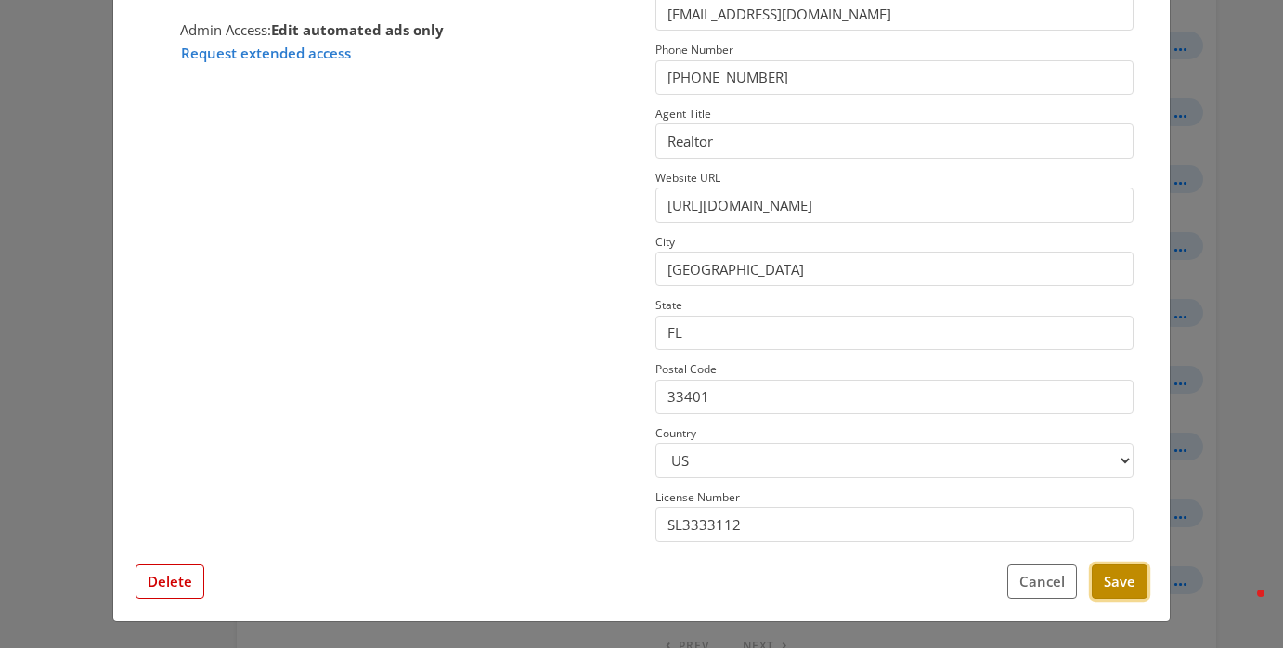
click at [1121, 571] on button "Save" at bounding box center [1120, 582] width 56 height 34
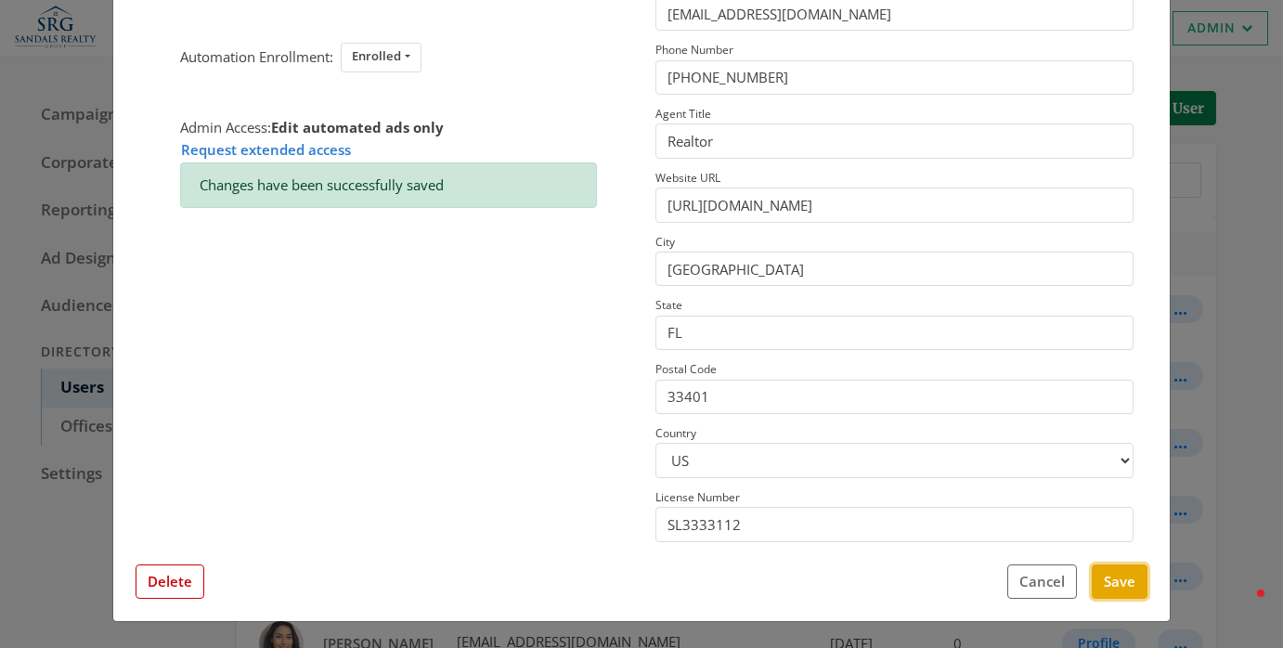
scroll to position [0, 0]
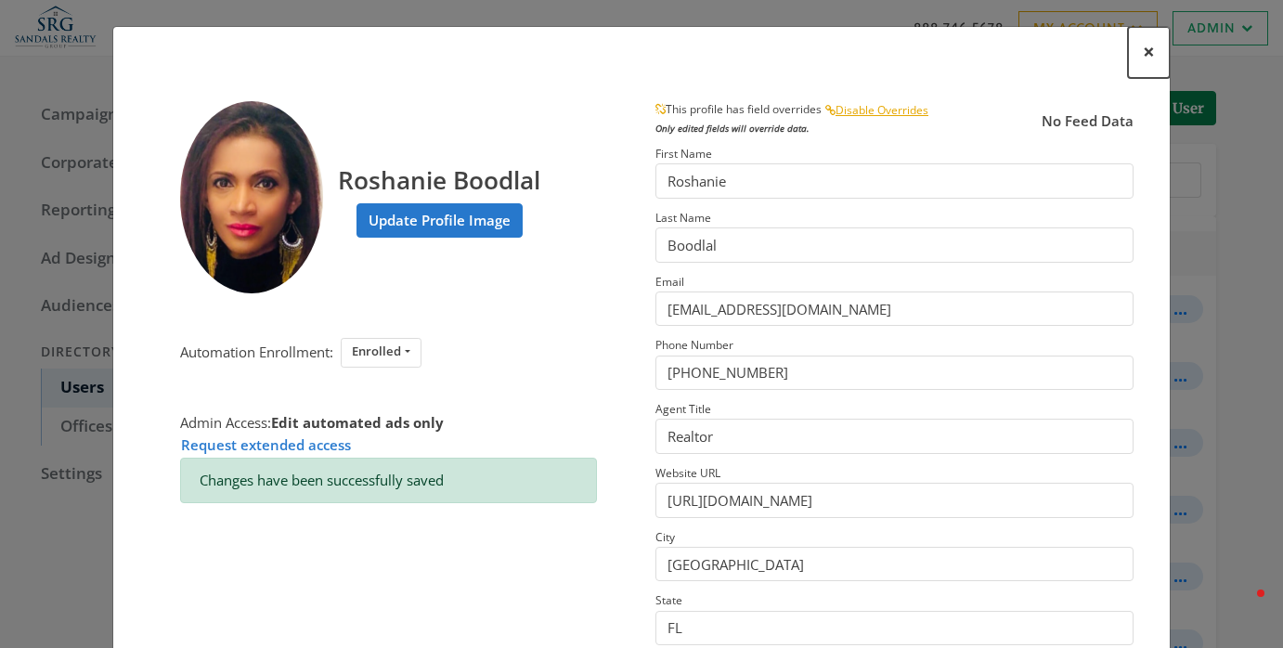
click at [1140, 59] on button "×" at bounding box center [1149, 52] width 42 height 51
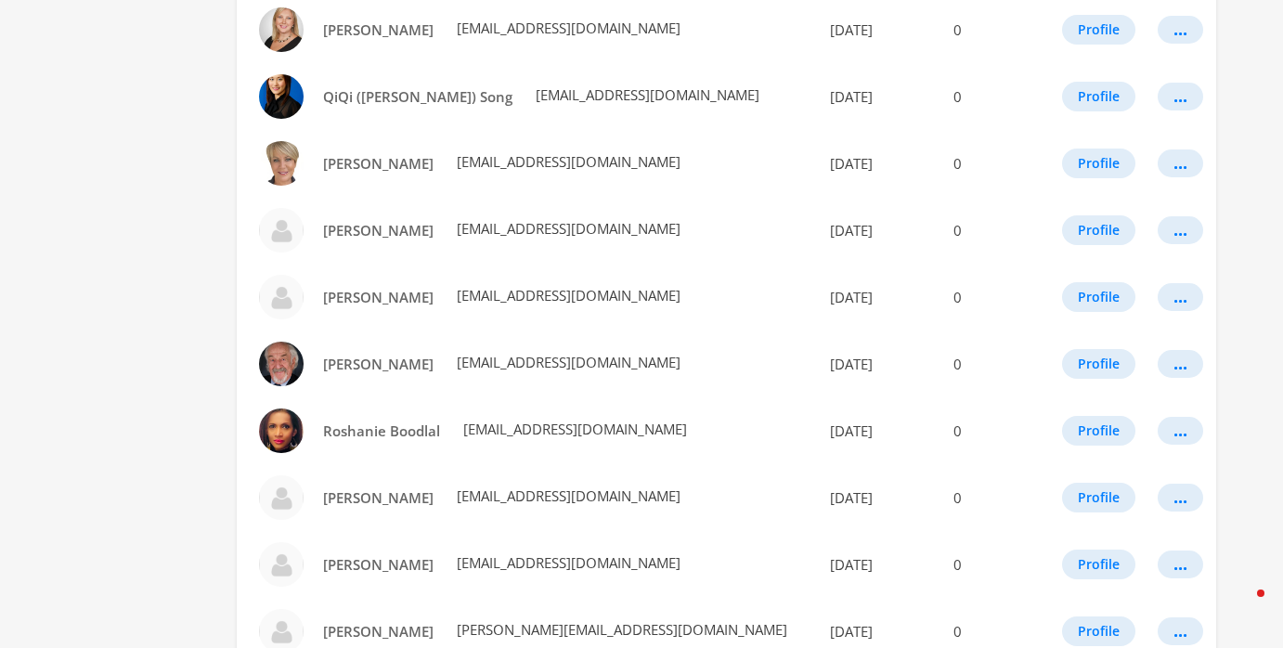
scroll to position [1105, 0]
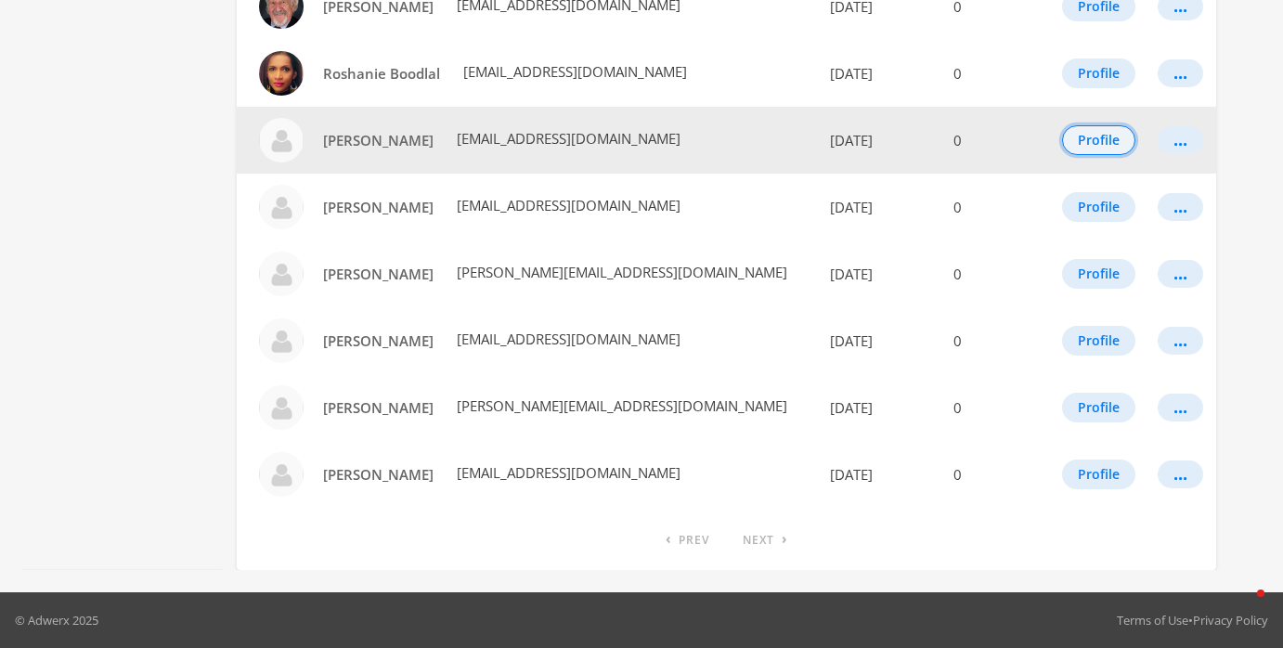
click at [1100, 152] on button "Profile" at bounding box center [1098, 140] width 73 height 30
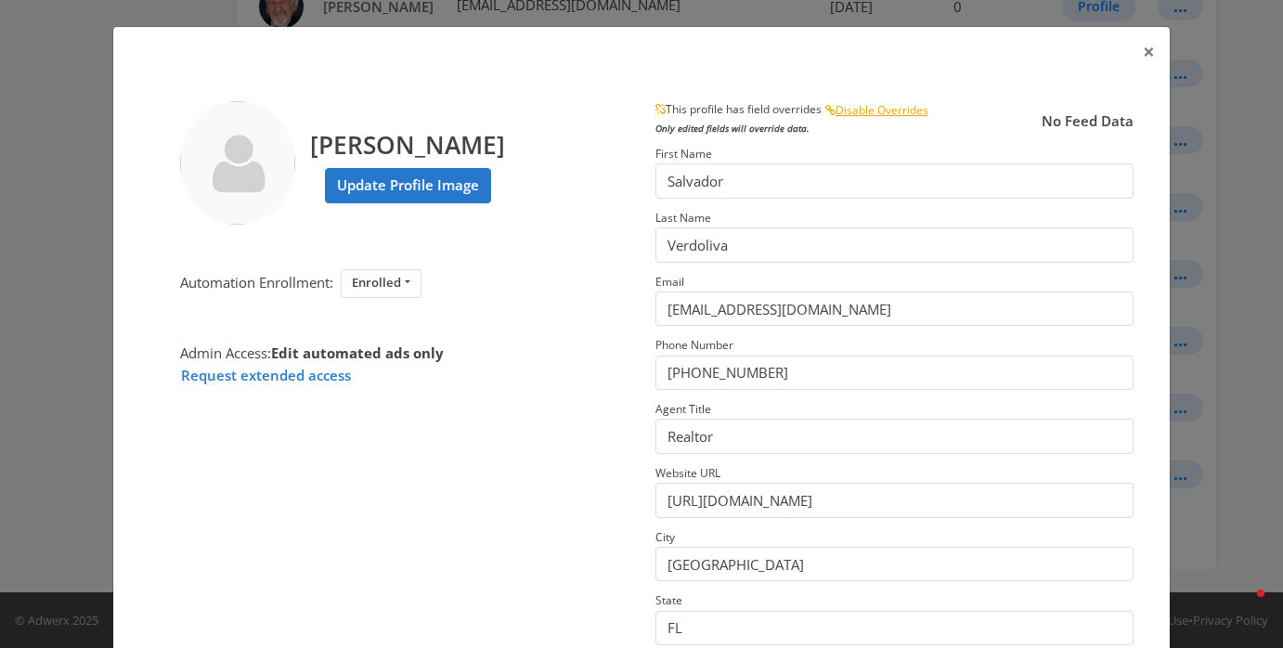
click at [468, 212] on div "Salvador Verdoliva Update Profile Image" at bounding box center [388, 163] width 417 height 124
click at [467, 198] on label "Update Profile Image" at bounding box center [408, 185] width 166 height 34
click at [0, 0] on input "Update Profile Image" at bounding box center [0, 0] width 0 height 0
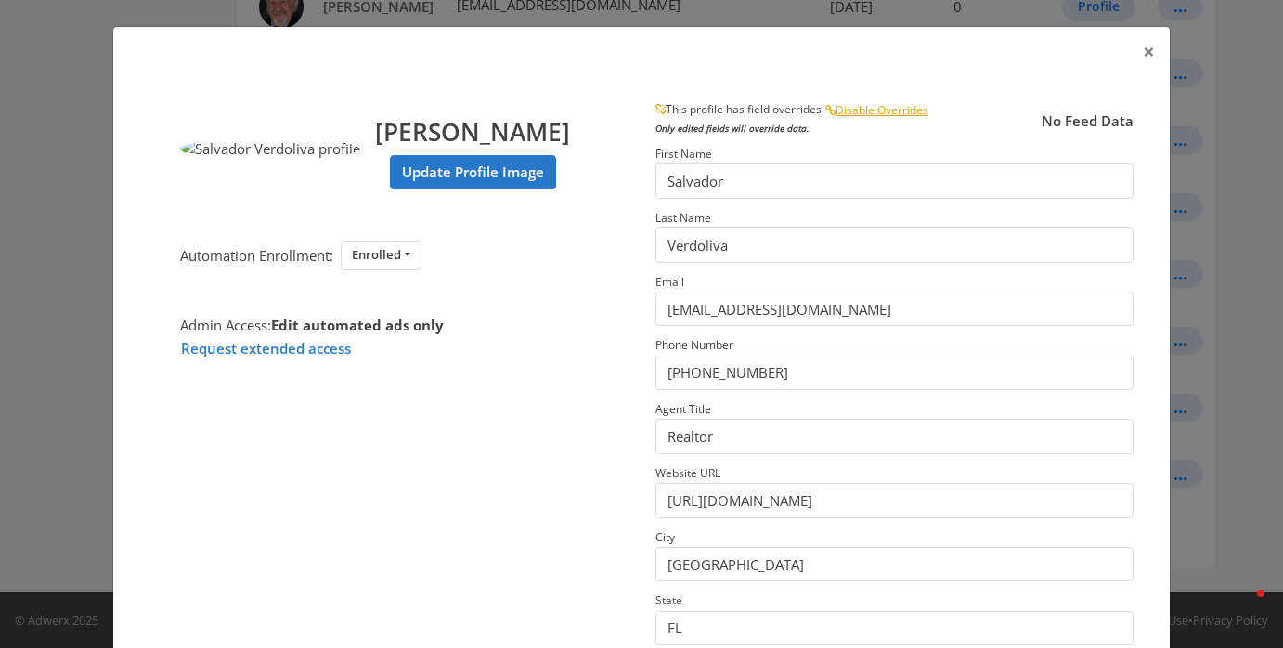
scroll to position [295, 0]
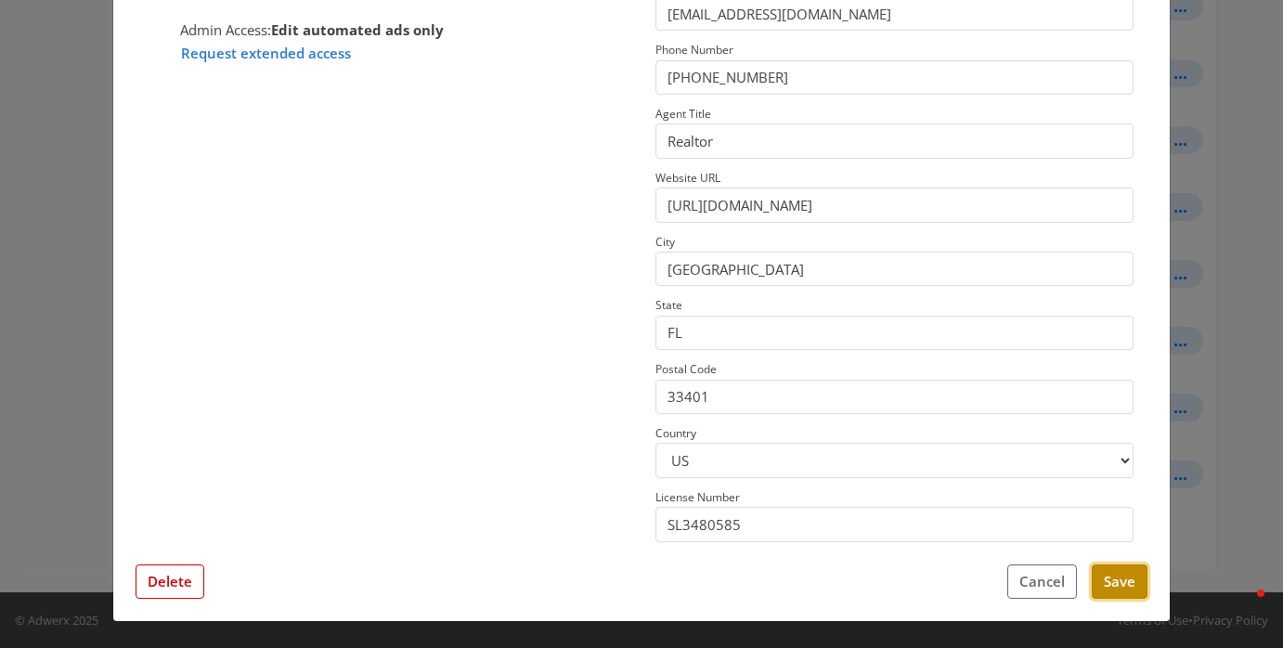
click at [1126, 594] on button "Save" at bounding box center [1120, 582] width 56 height 34
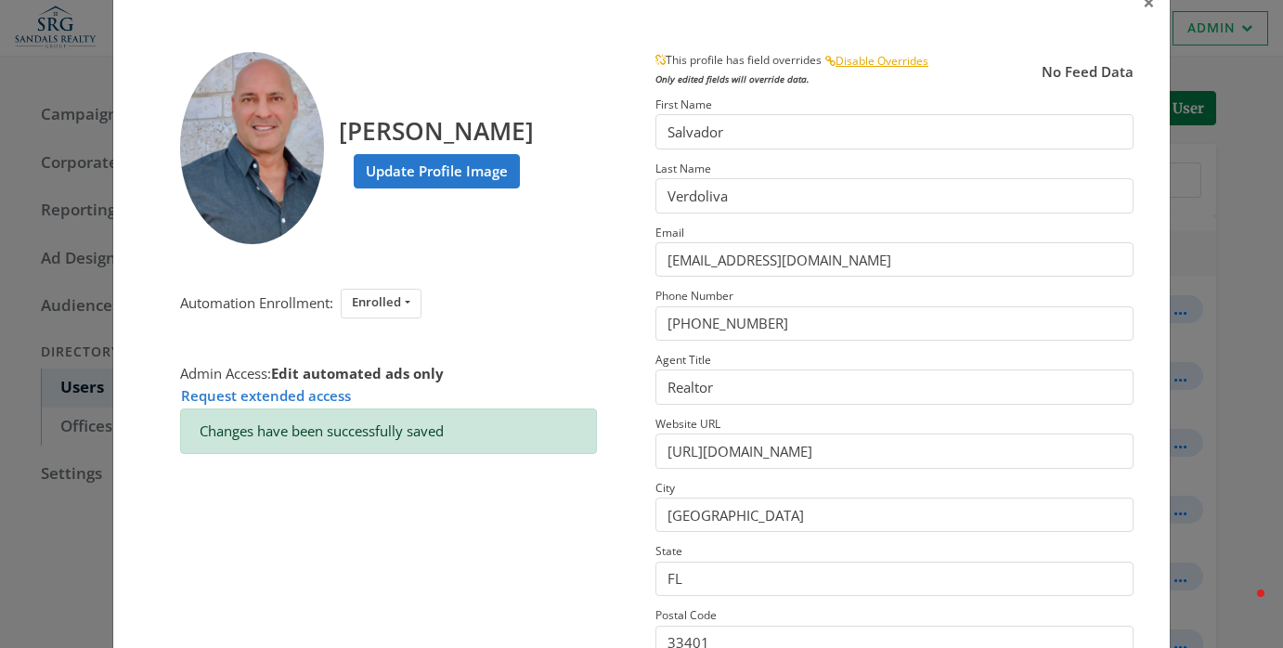
scroll to position [0, 0]
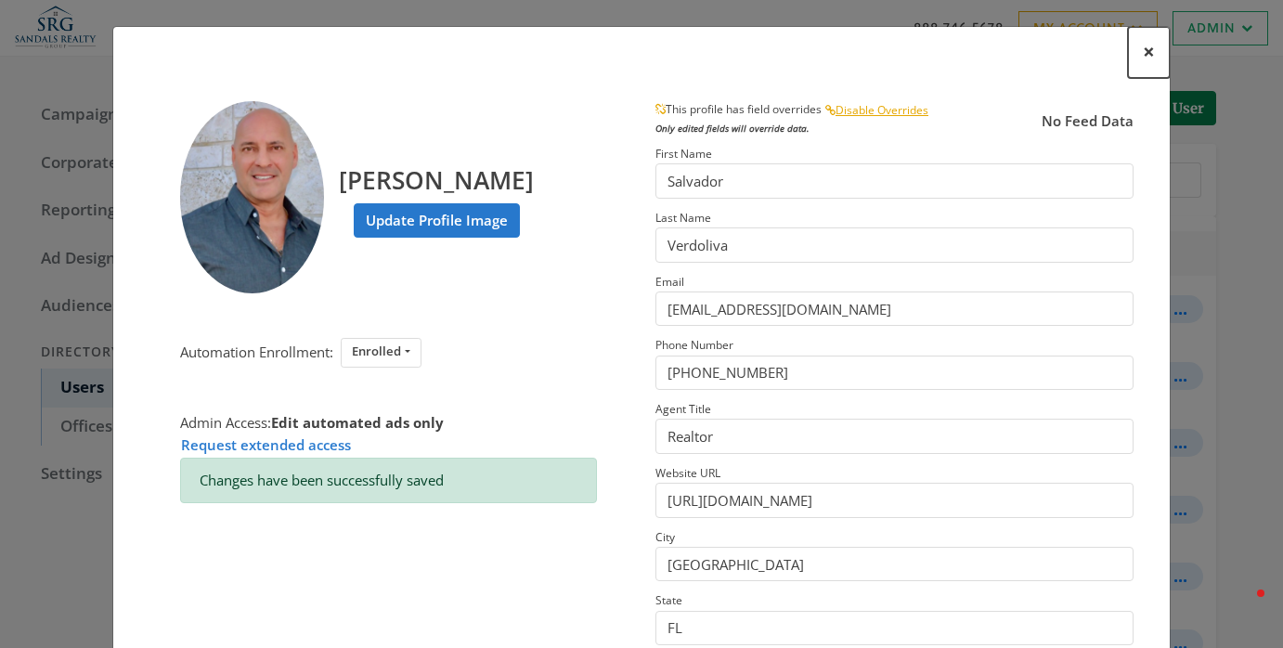
click at [1144, 60] on span "×" at bounding box center [1149, 51] width 12 height 29
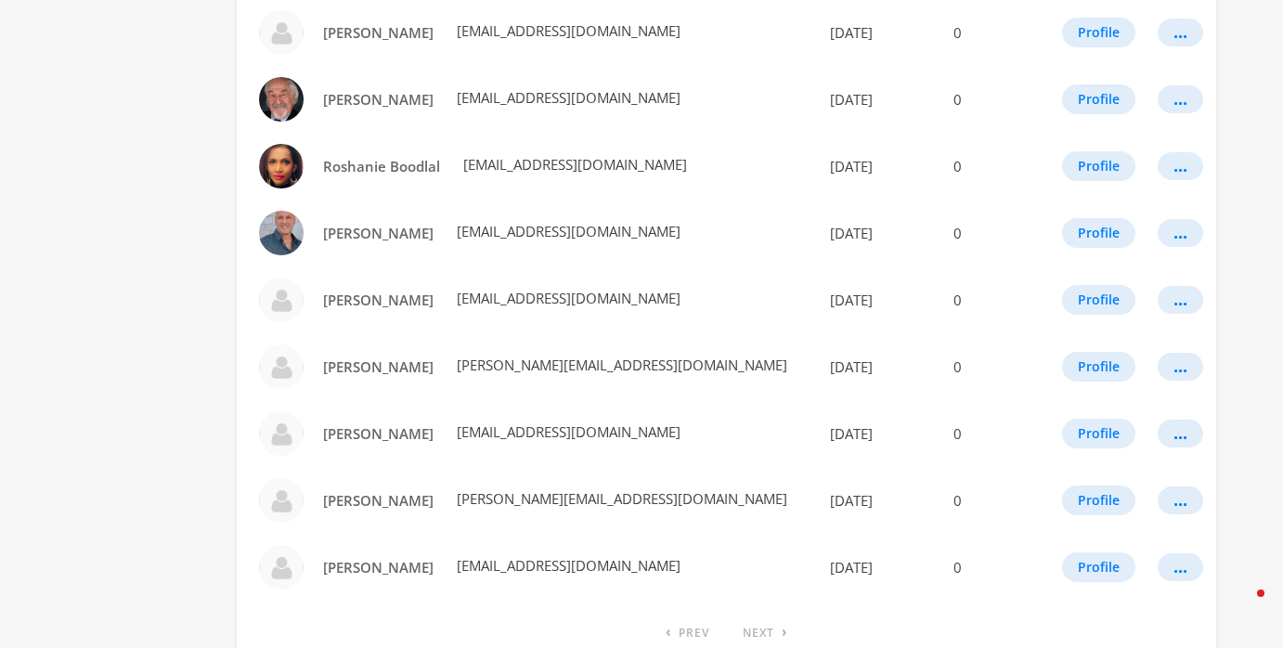
scroll to position [1105, 0]
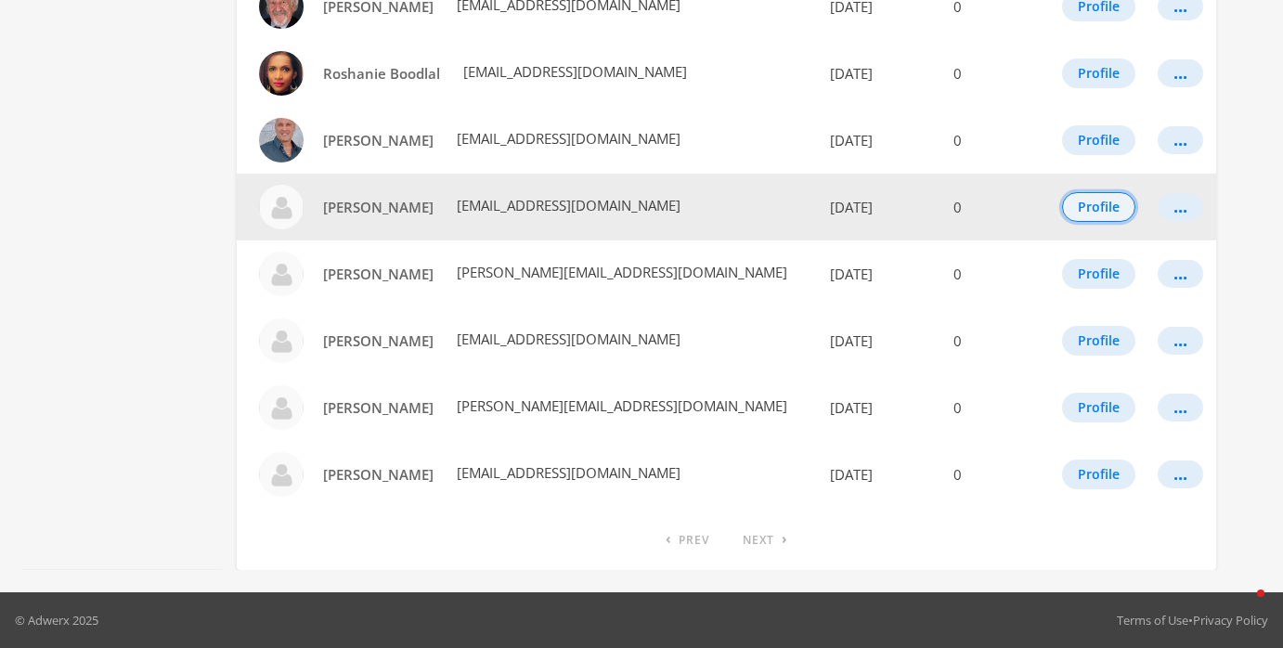
click at [1081, 204] on button "Profile" at bounding box center [1098, 207] width 73 height 30
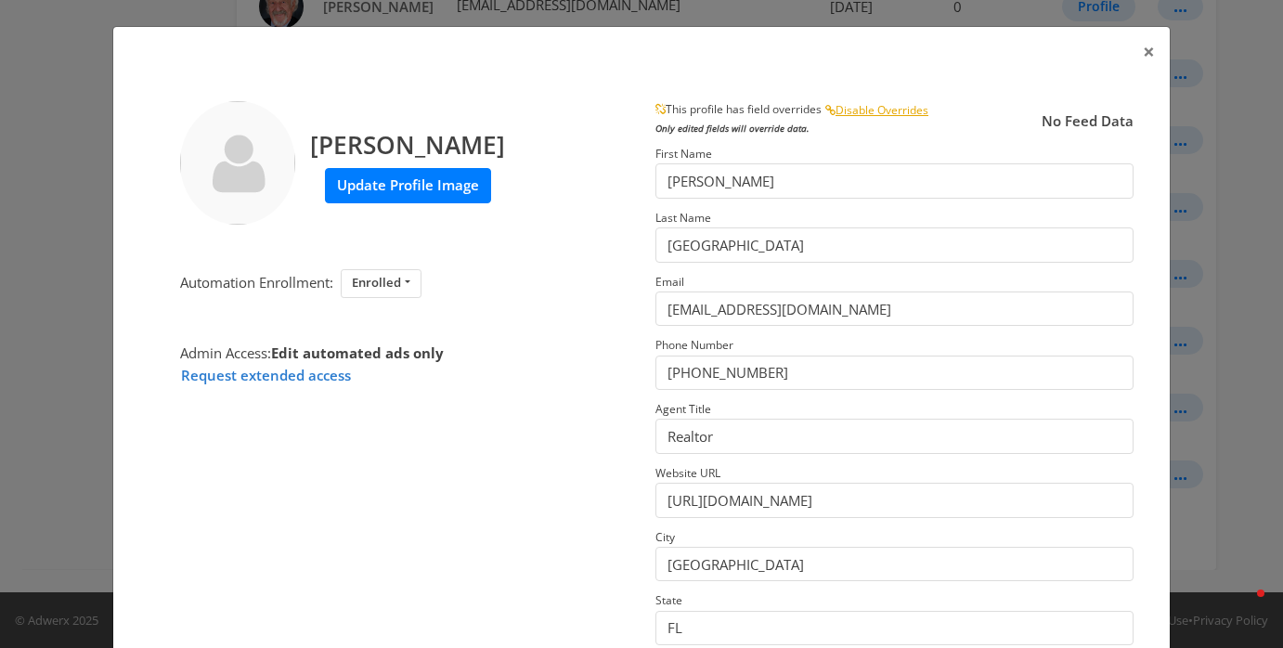
click at [424, 182] on label "Update Profile Image" at bounding box center [408, 185] width 166 height 34
click at [0, 0] on input "Update Profile Image" at bounding box center [0, 0] width 0 height 0
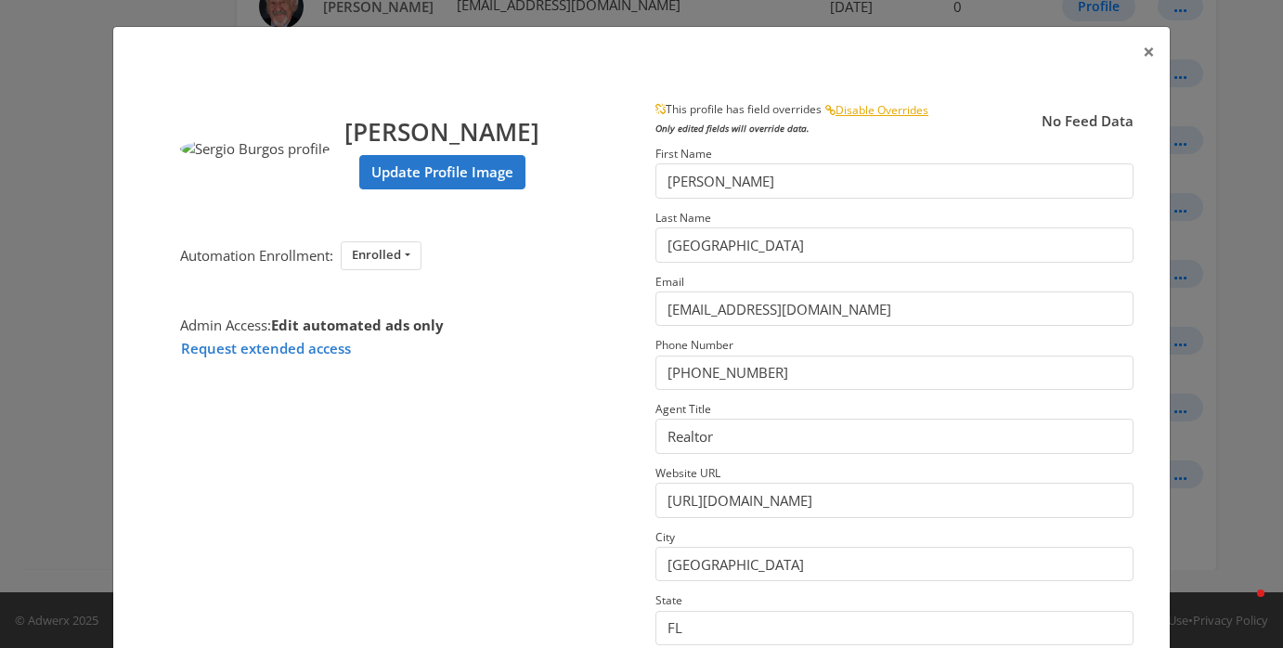
scroll to position [295, 0]
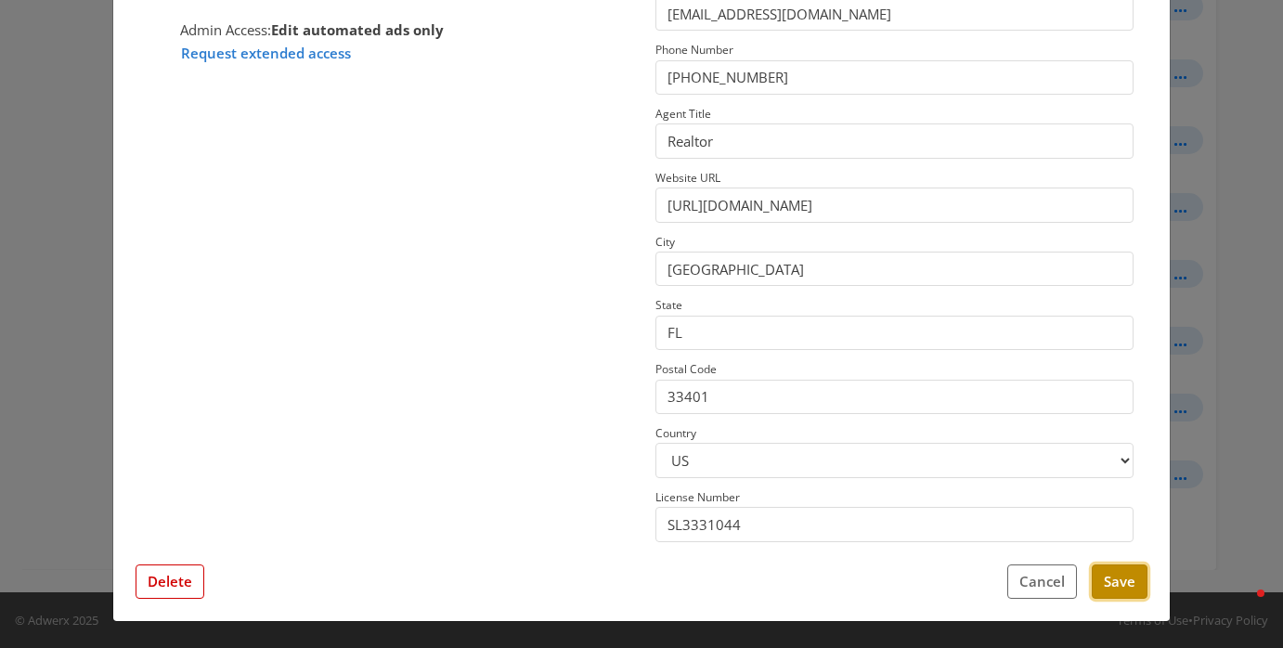
click at [1106, 587] on button "Save" at bounding box center [1120, 582] width 56 height 34
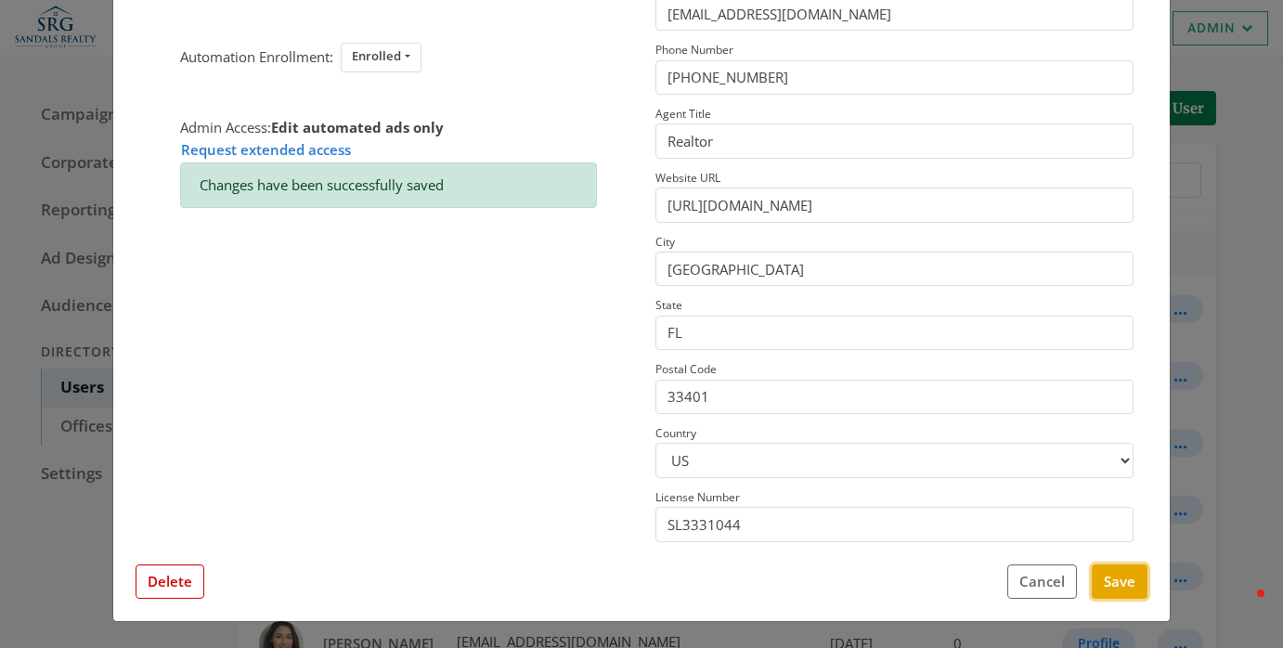
scroll to position [0, 0]
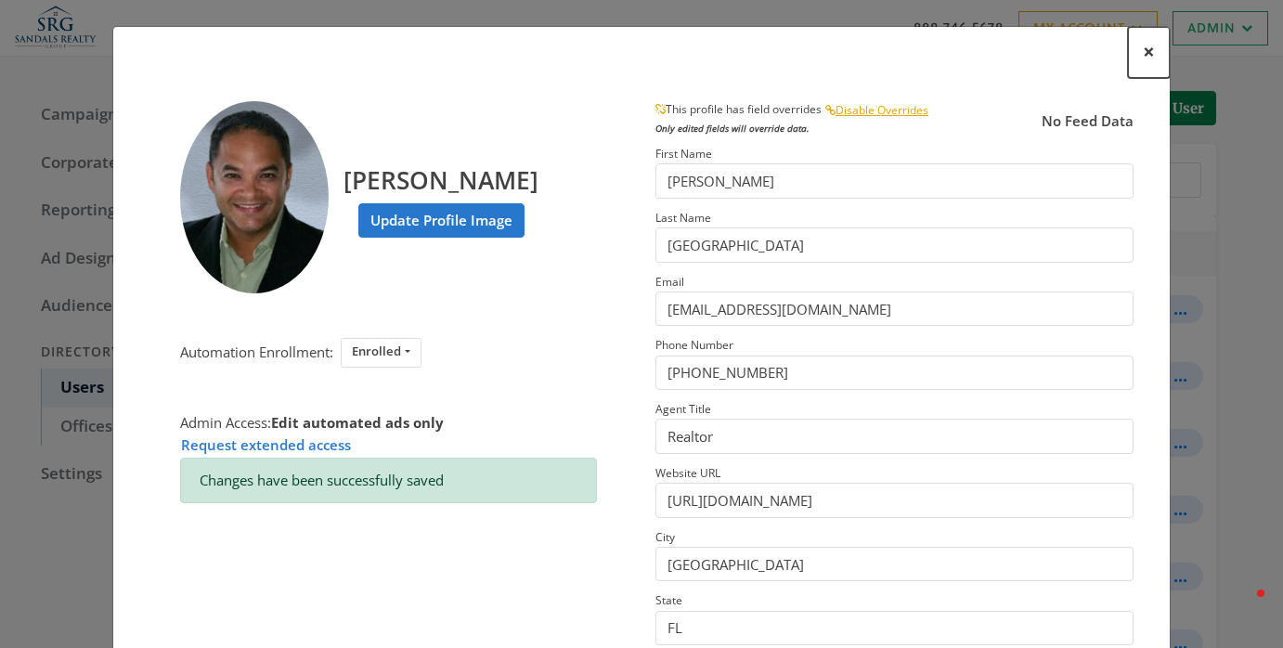
click at [1168, 39] on button "×" at bounding box center [1149, 52] width 42 height 51
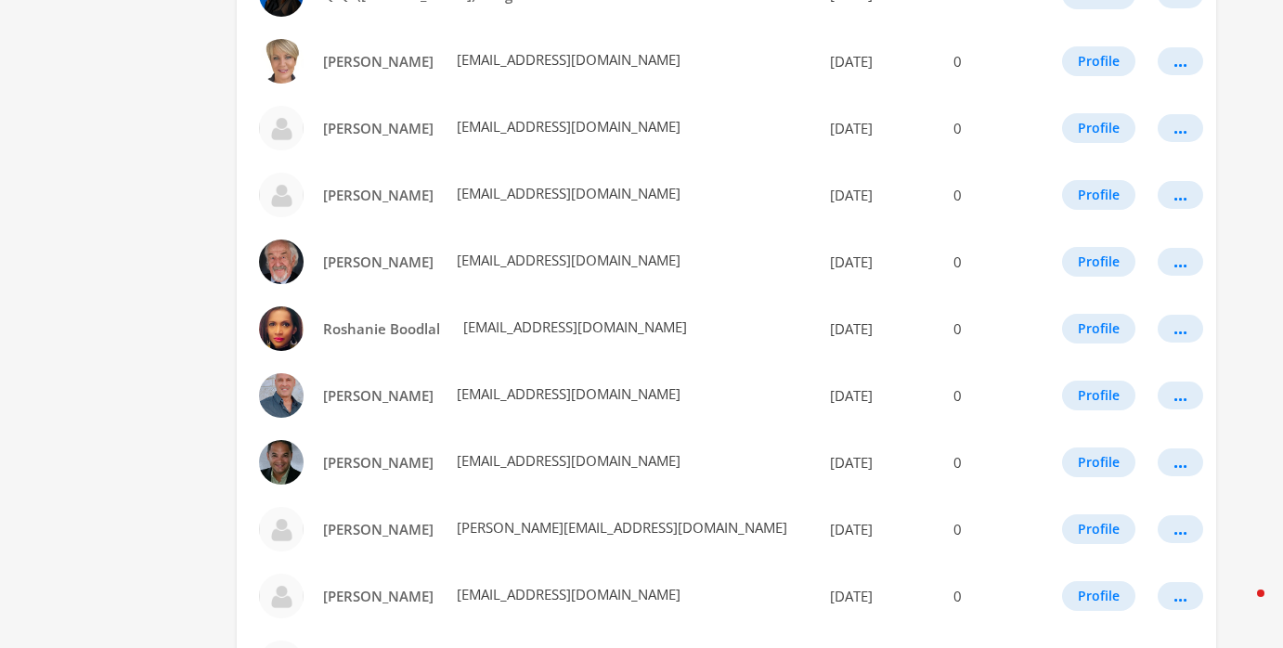
scroll to position [1105, 0]
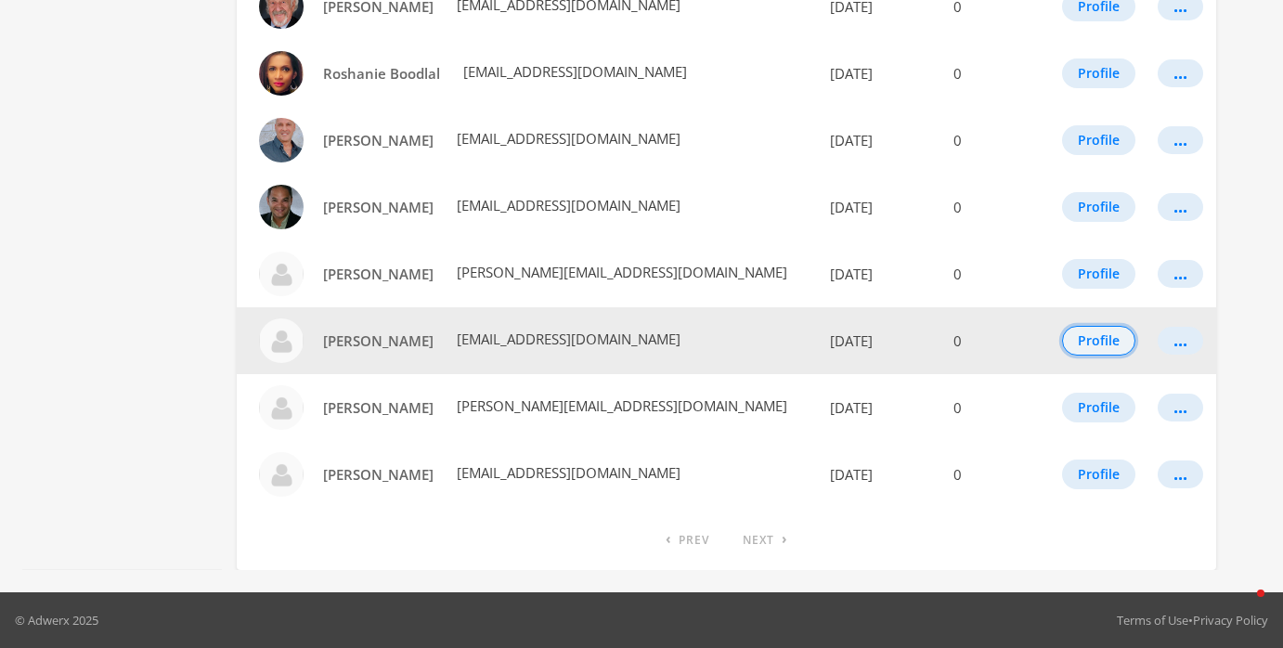
click at [1074, 334] on button "Profile" at bounding box center [1098, 341] width 73 height 30
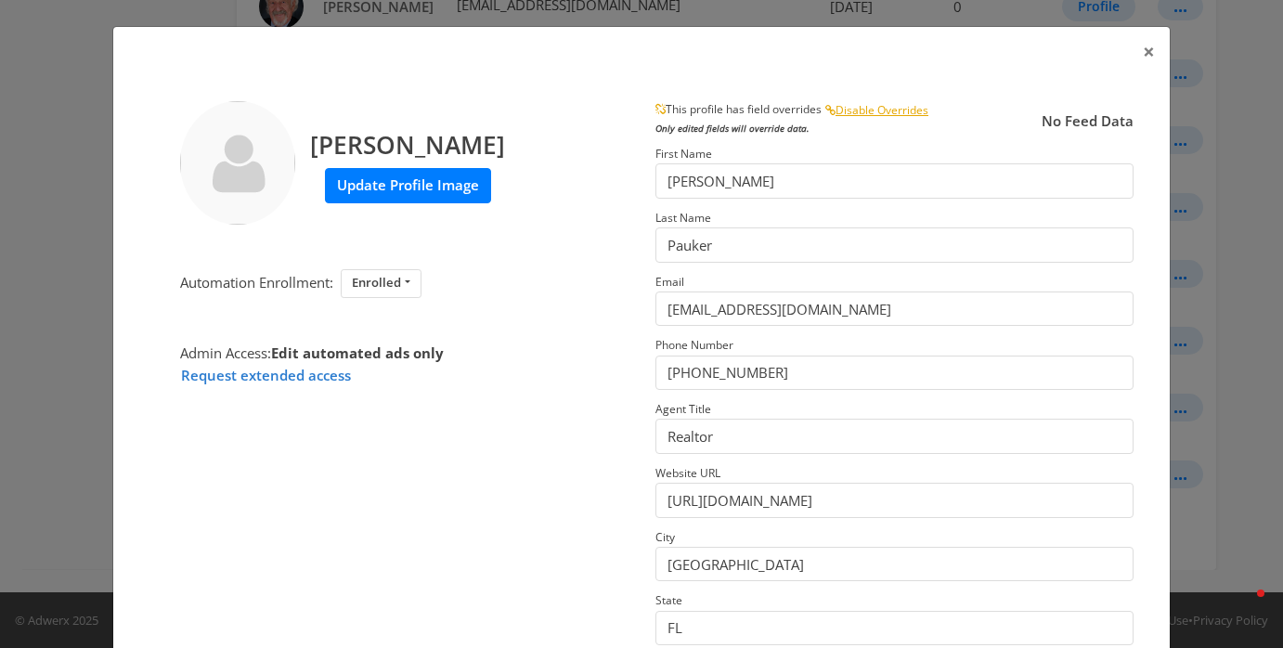
click at [410, 175] on label "Update Profile Image" at bounding box center [408, 185] width 166 height 34
click at [0, 0] on input "Update Profile Image" at bounding box center [0, 0] width 0 height 0
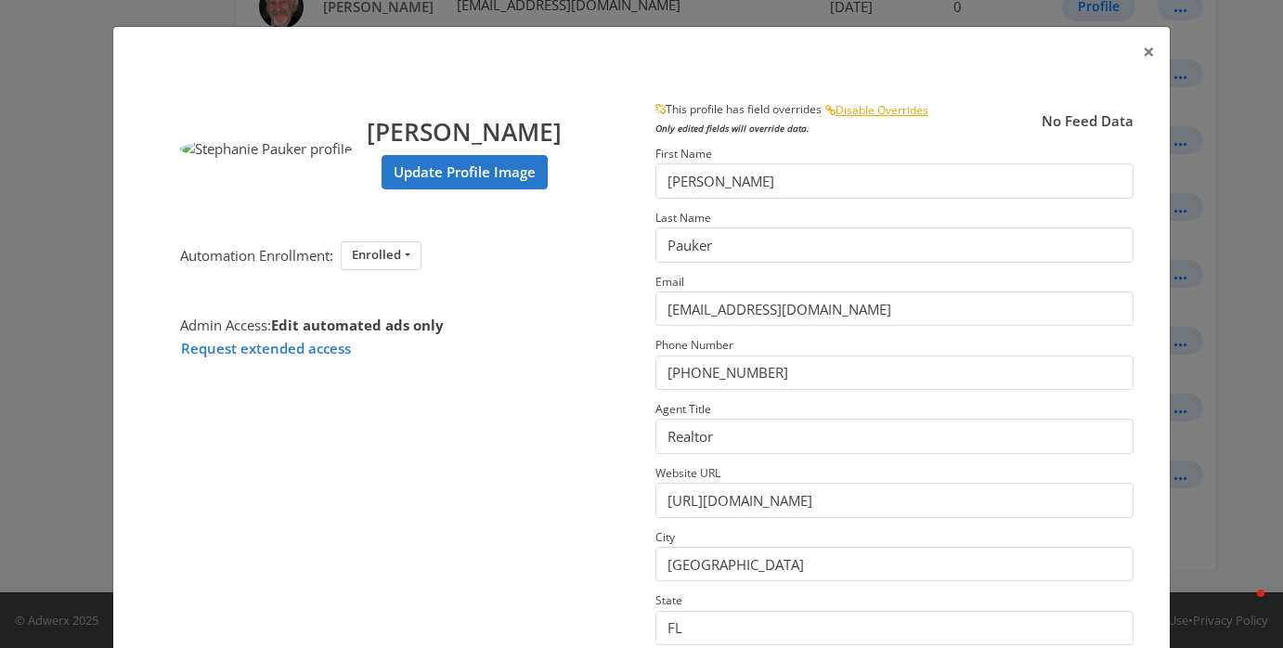
scroll to position [295, 0]
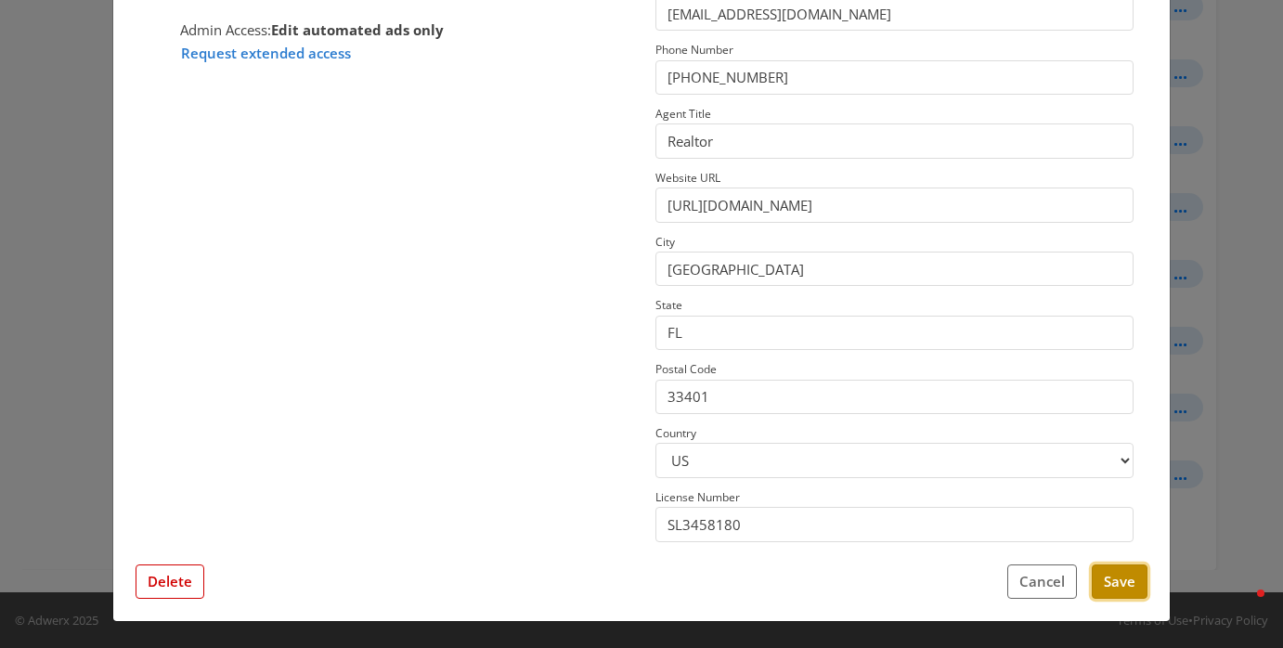
click at [1111, 594] on button "Save" at bounding box center [1120, 582] width 56 height 34
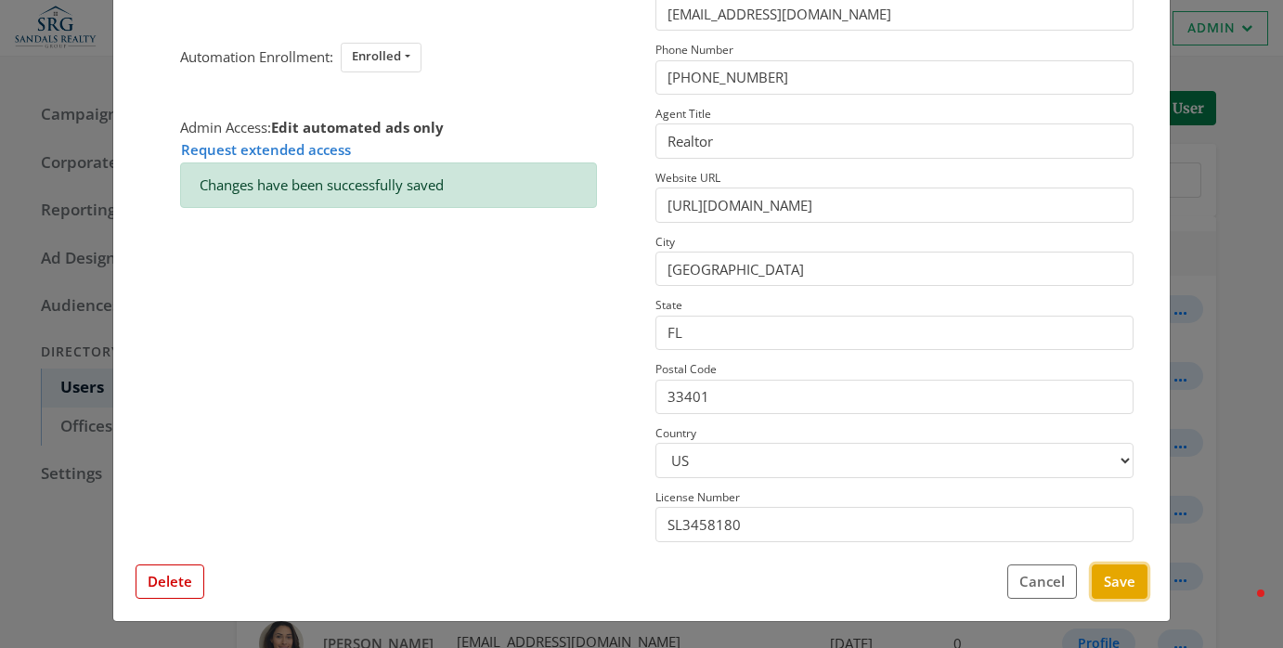
scroll to position [0, 0]
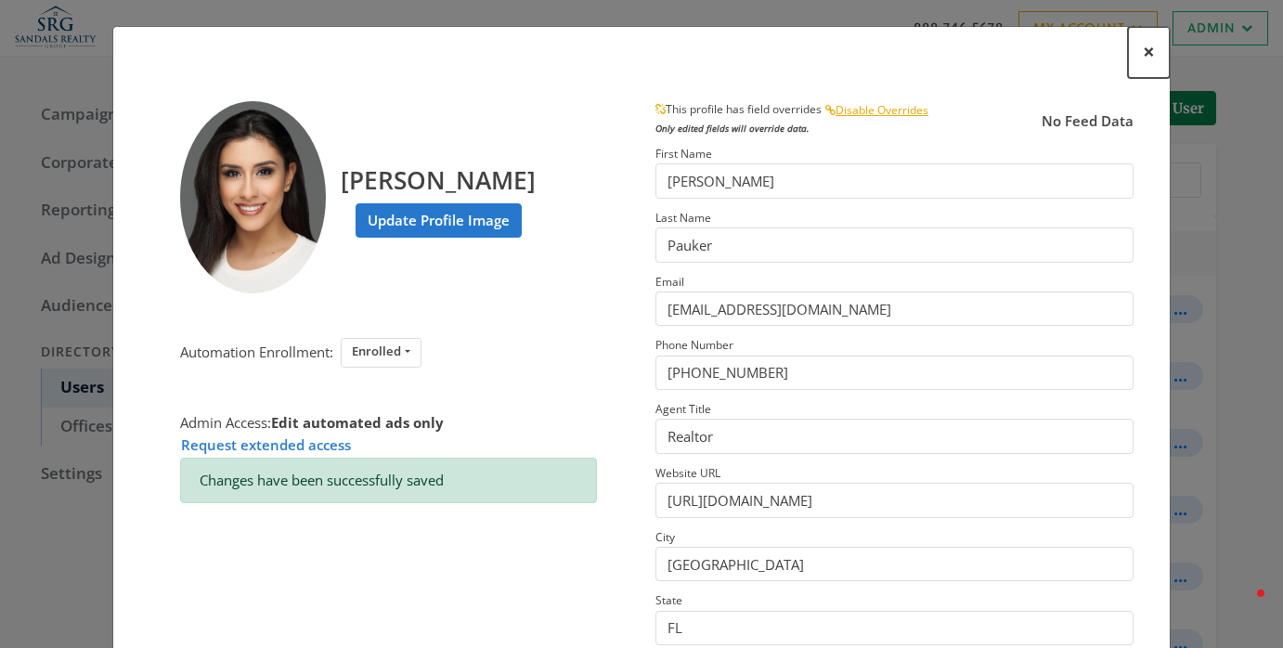
click at [1150, 50] on span "×" at bounding box center [1149, 51] width 12 height 29
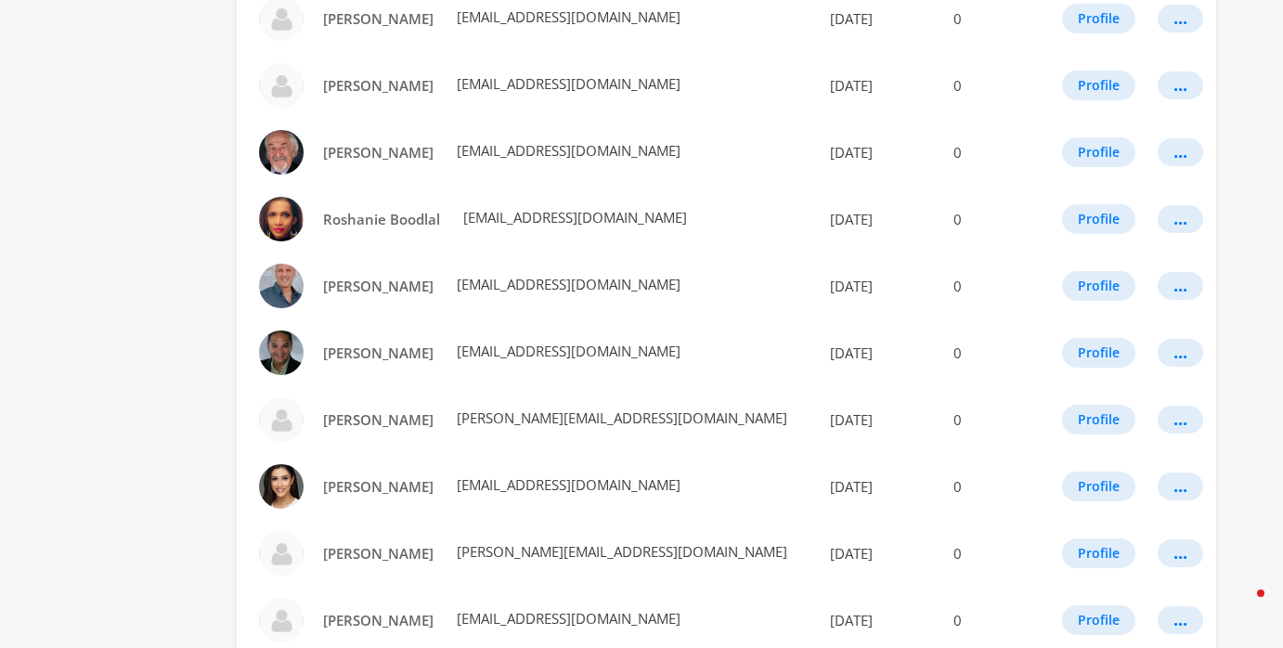
scroll to position [1105, 0]
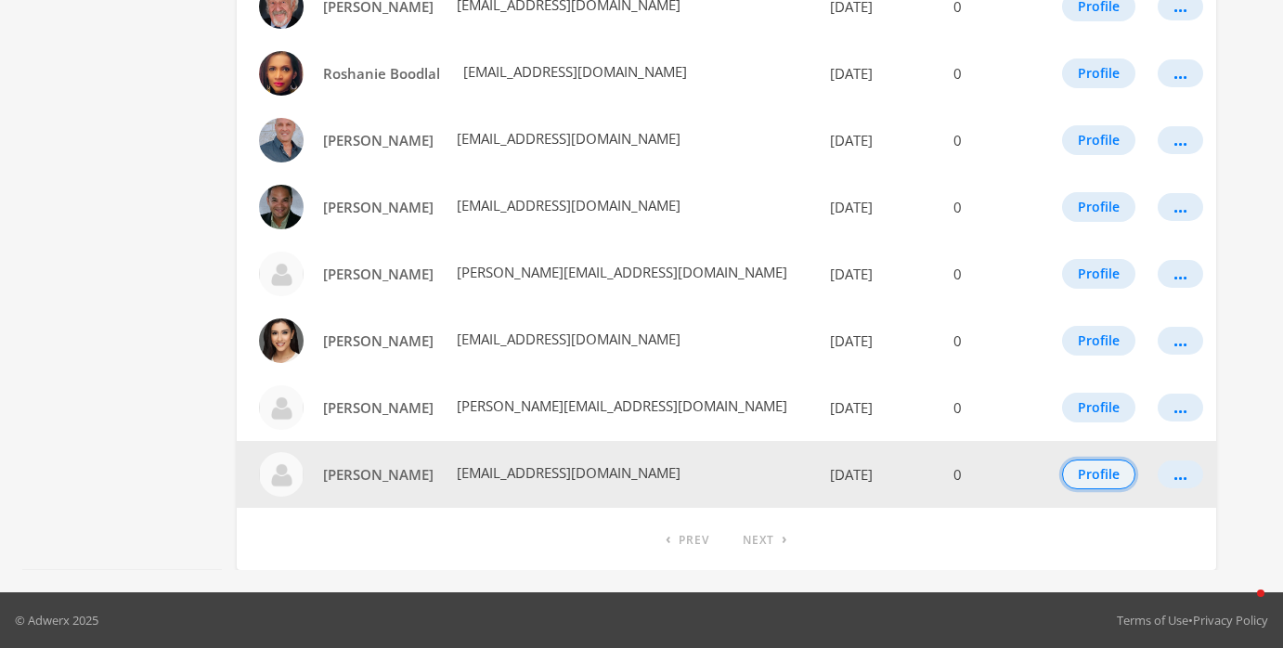
click at [1084, 475] on button "Profile" at bounding box center [1098, 475] width 73 height 30
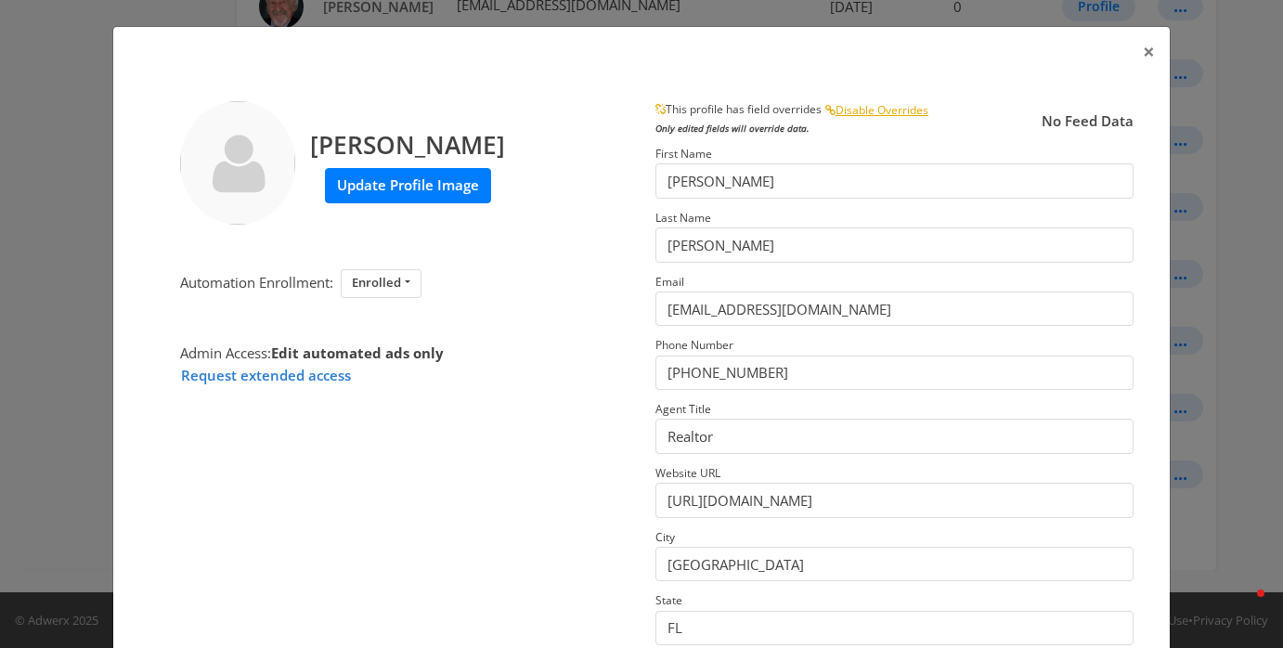
click at [387, 184] on label "Update Profile Image" at bounding box center [408, 185] width 166 height 34
click at [0, 0] on input "Update Profile Image" at bounding box center [0, 0] width 0 height 0
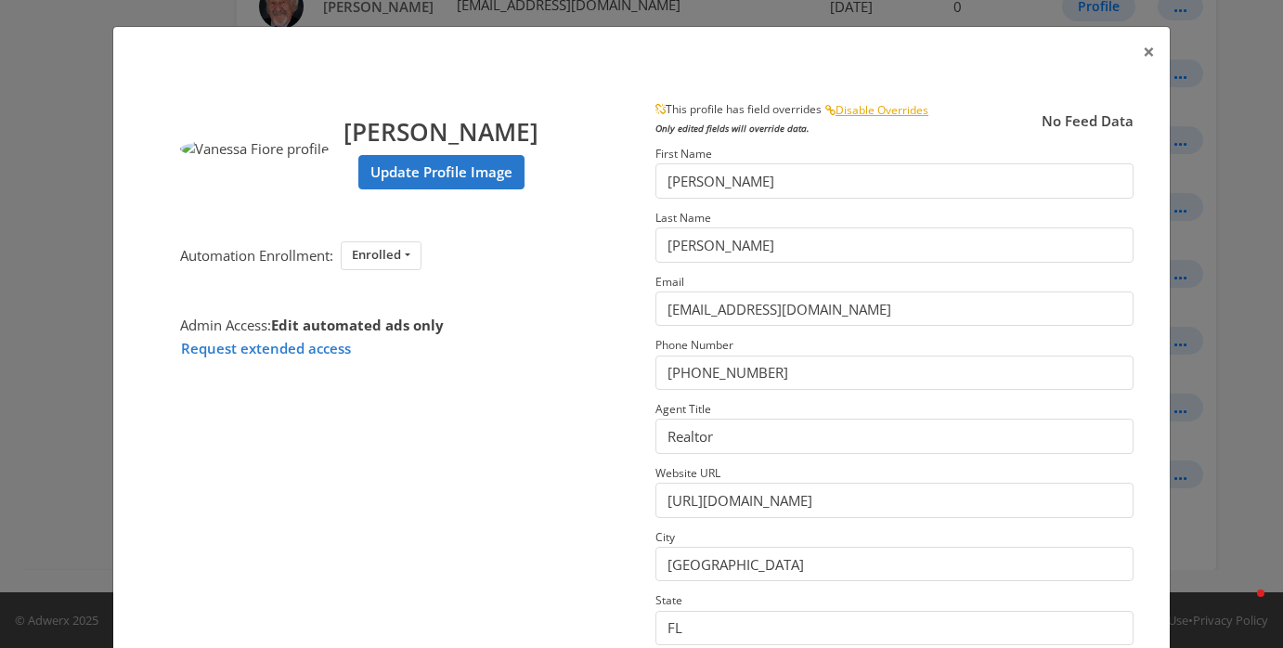
scroll to position [295, 0]
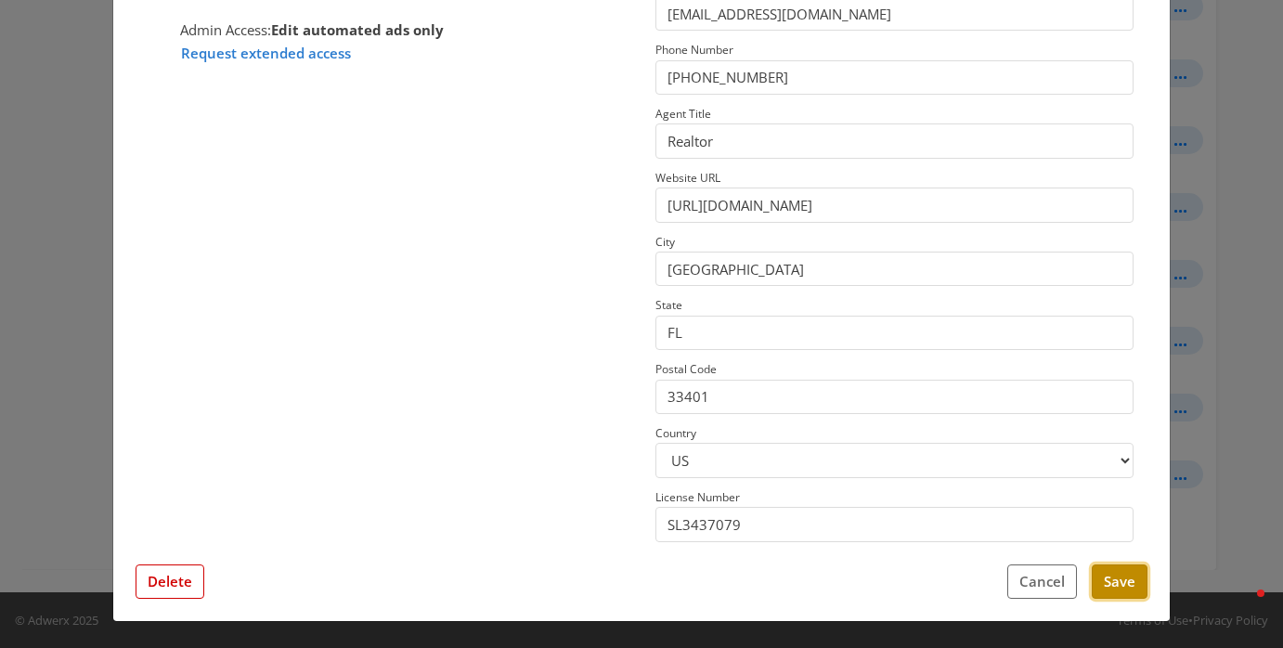
click at [1097, 582] on button "Save" at bounding box center [1120, 582] width 56 height 34
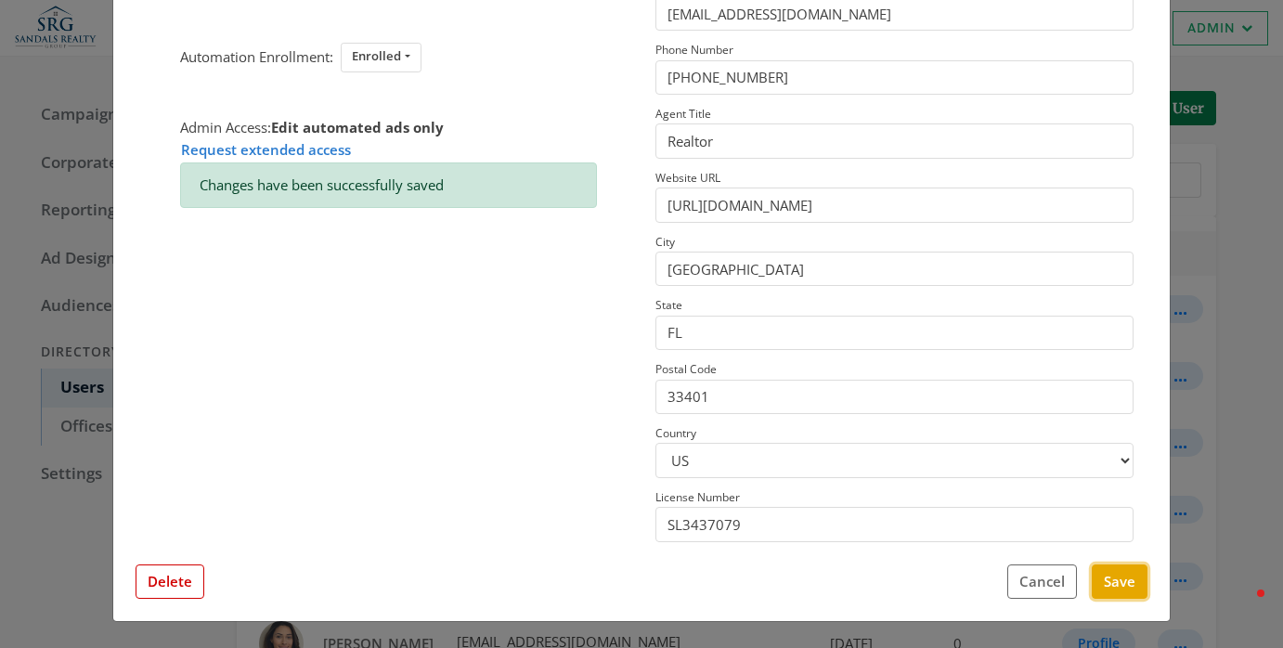
scroll to position [0, 0]
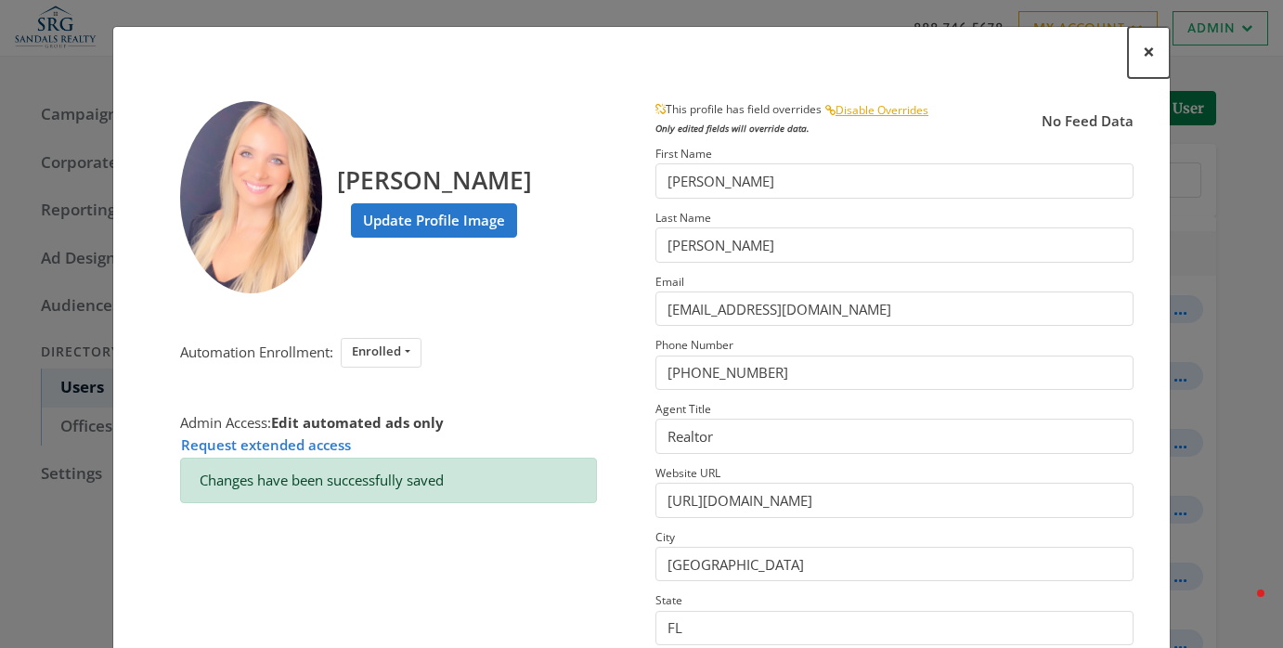
click at [1153, 51] on span "×" at bounding box center [1149, 51] width 12 height 29
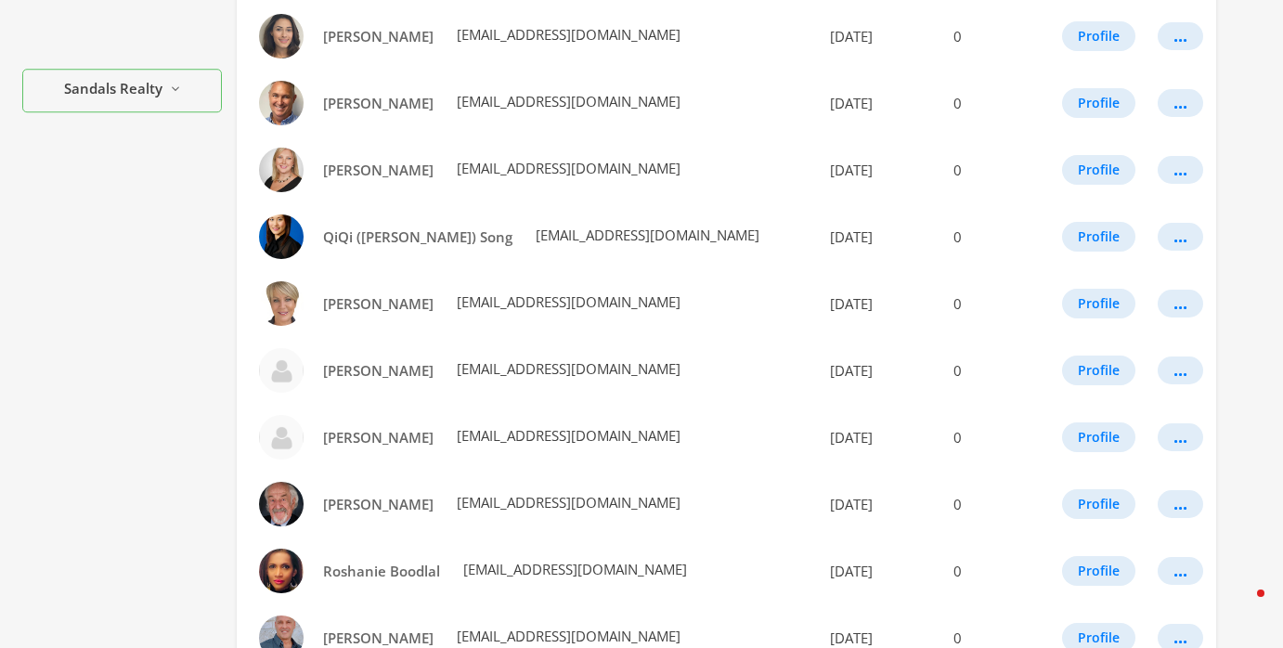
scroll to position [1105, 0]
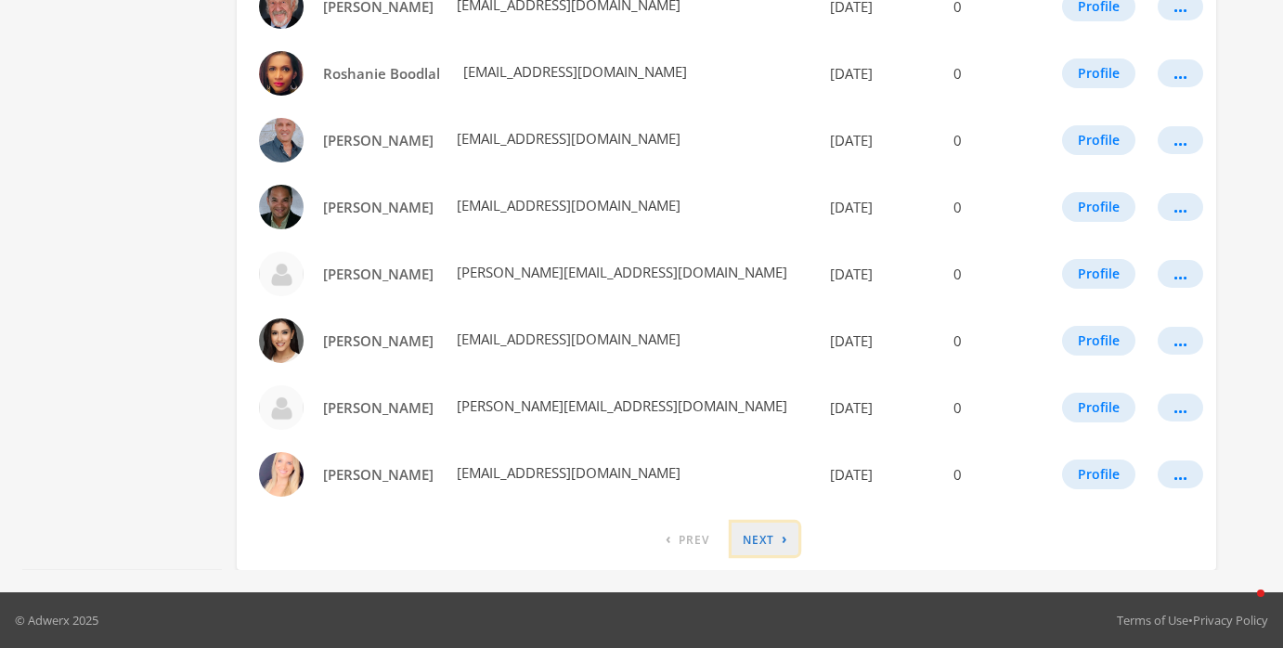
click at [751, 540] on link "› Next" at bounding box center [765, 539] width 67 height 33
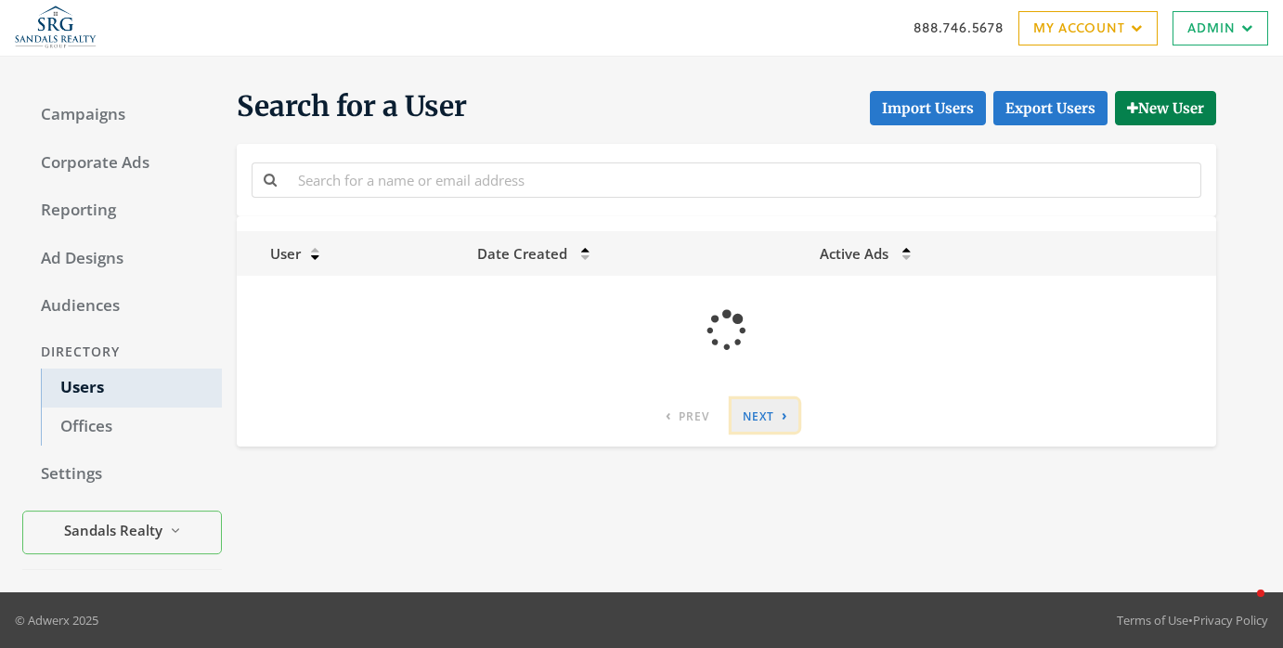
scroll to position [0, 0]
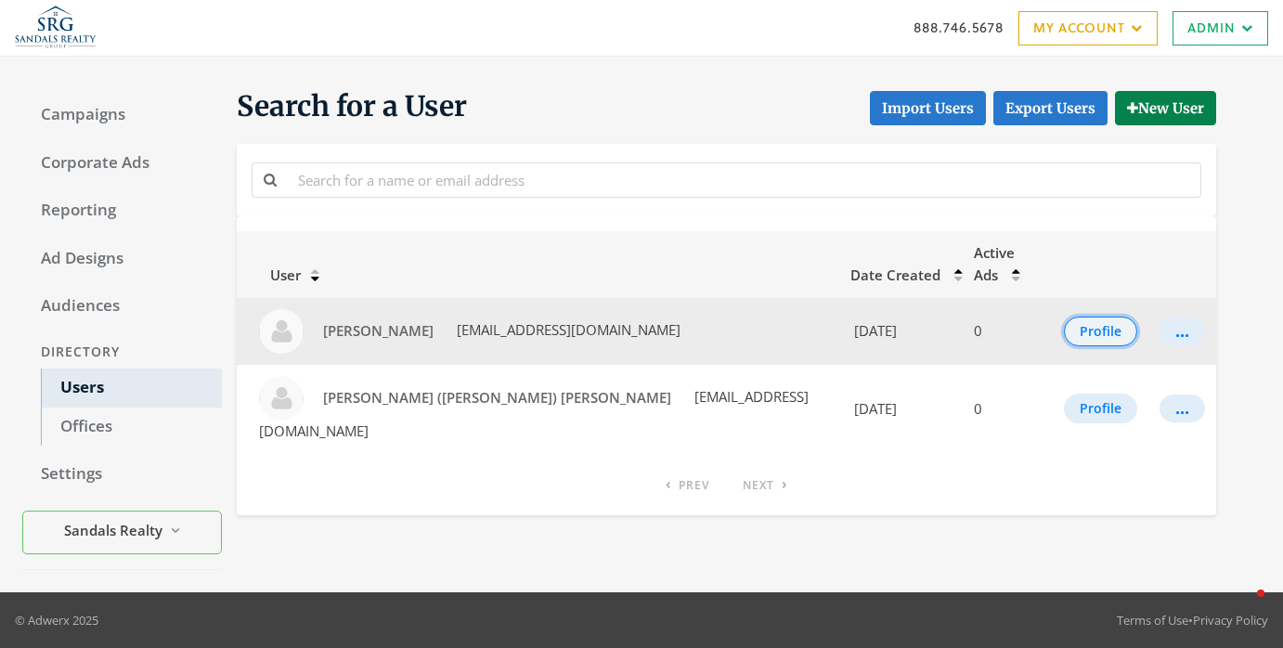
click at [1084, 317] on button "Profile" at bounding box center [1100, 332] width 73 height 30
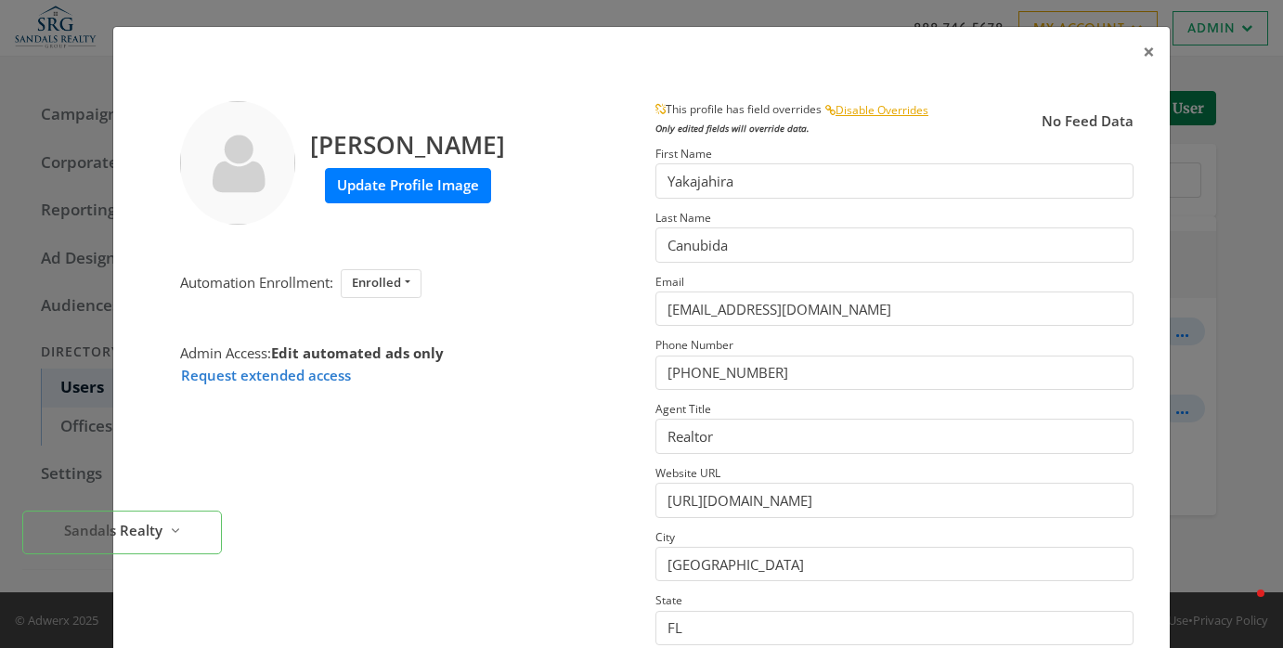
click at [487, 182] on label "Update Profile Image" at bounding box center [408, 185] width 166 height 34
click at [0, 0] on input "Update Profile Image" at bounding box center [0, 0] width 0 height 0
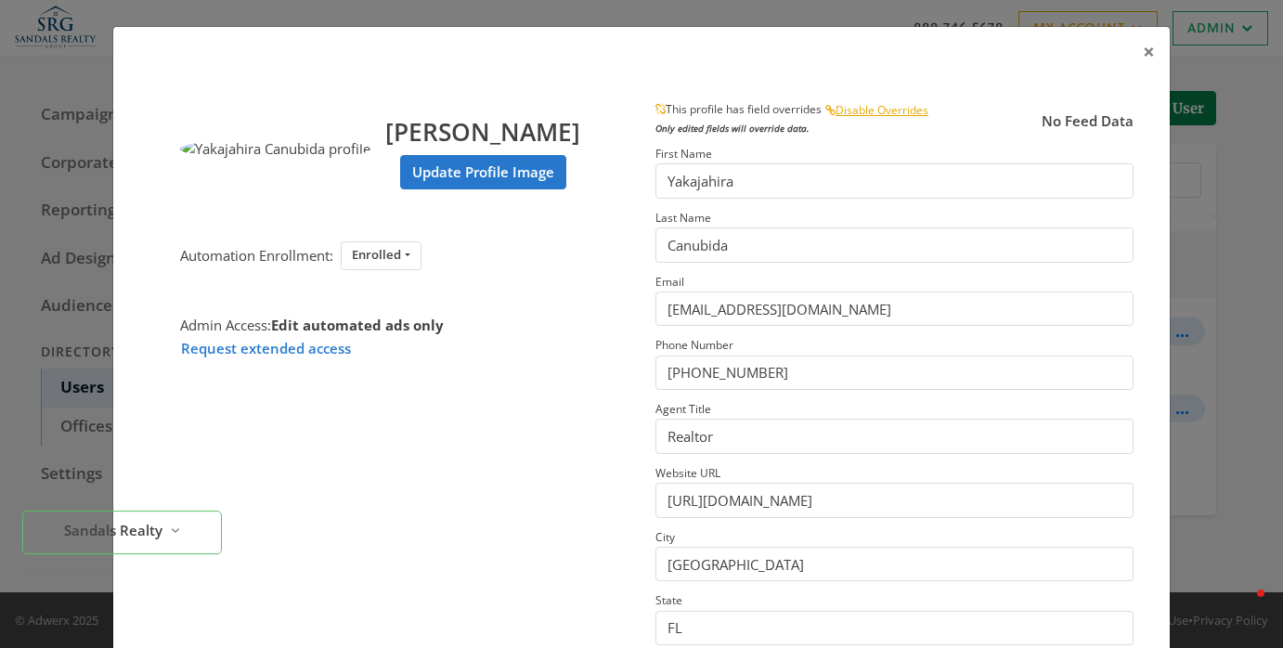
scroll to position [295, 0]
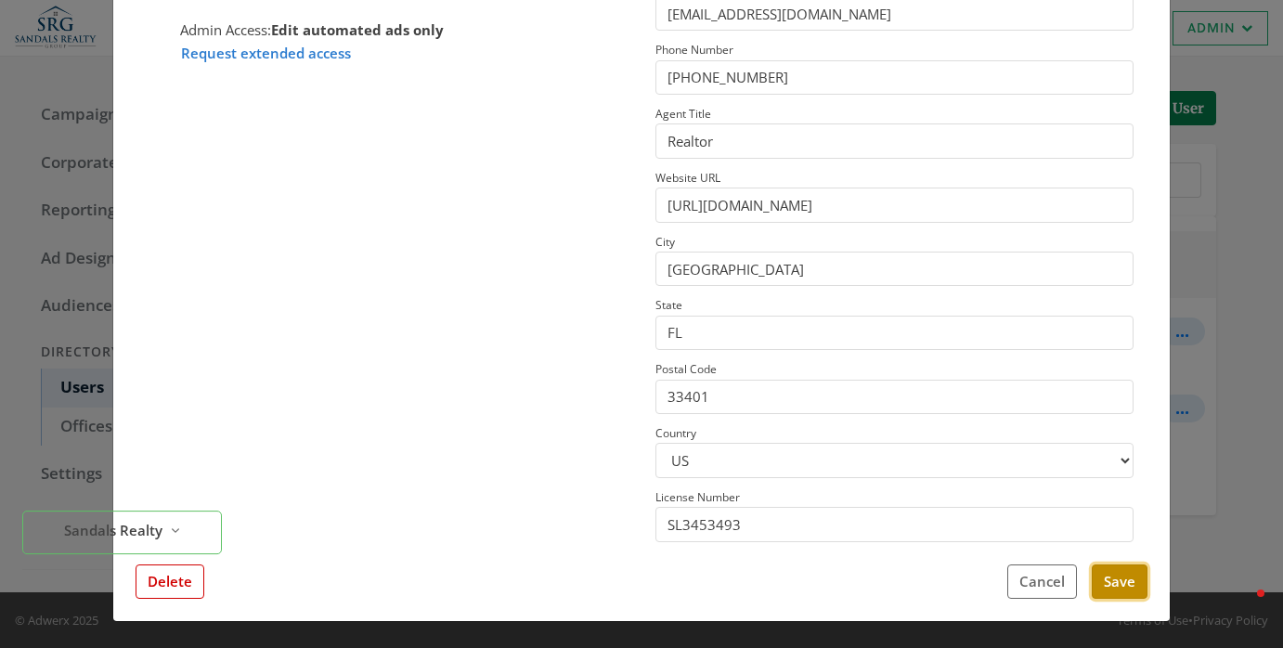
click at [1099, 577] on button "Save" at bounding box center [1120, 582] width 56 height 34
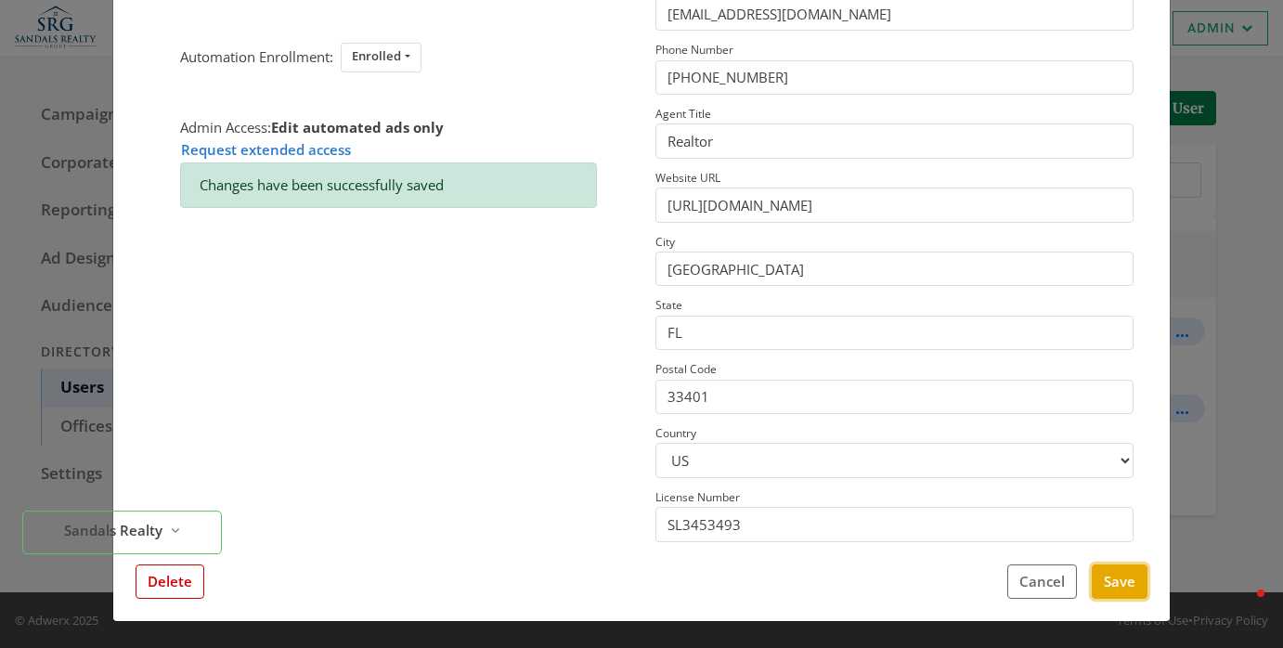
scroll to position [0, 0]
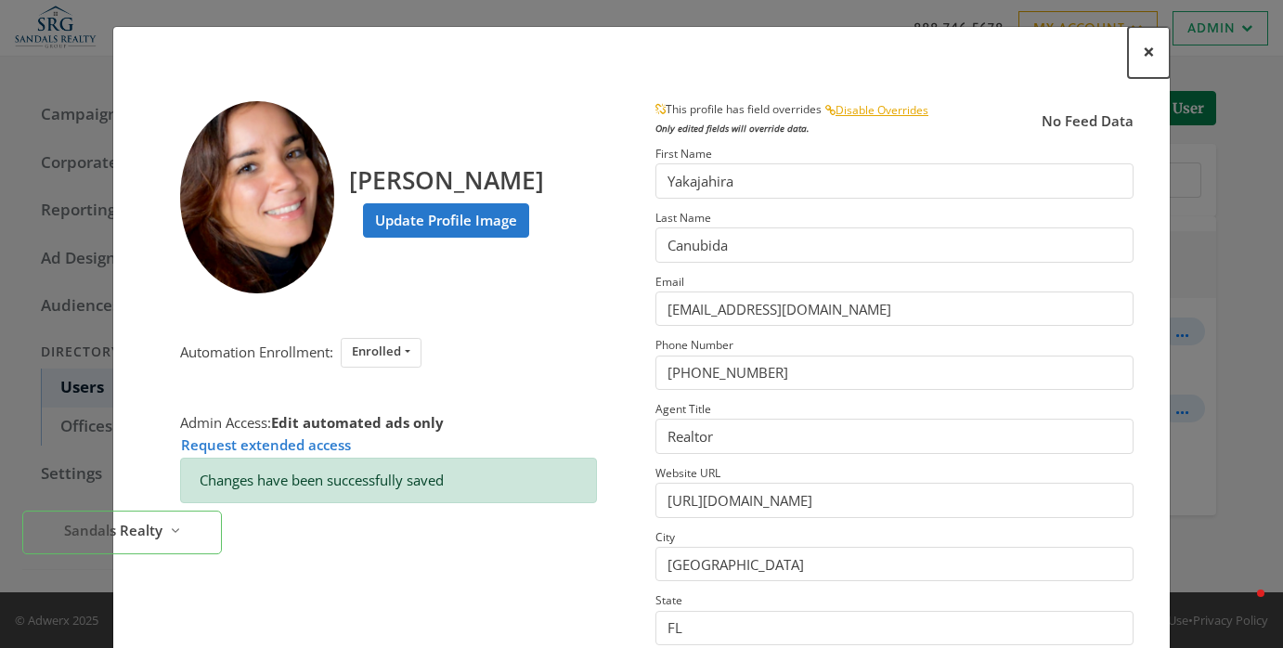
click at [1154, 49] on span "×" at bounding box center [1149, 51] width 12 height 29
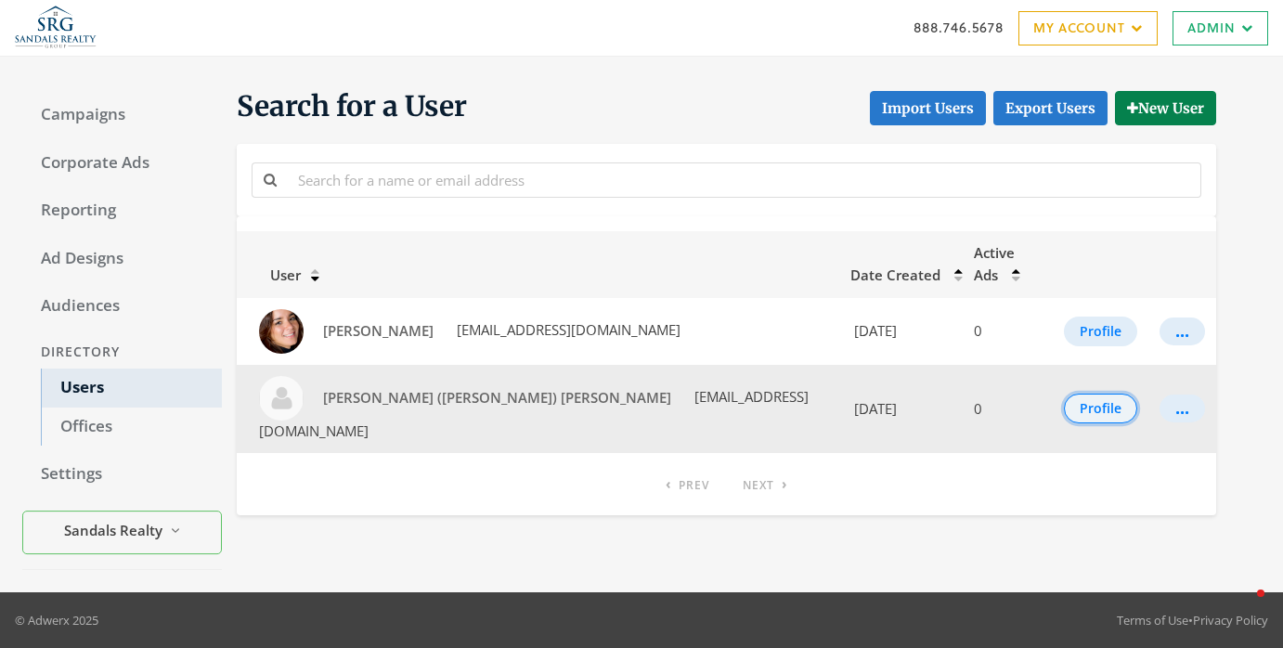
click at [1086, 394] on button "Profile" at bounding box center [1100, 409] width 73 height 30
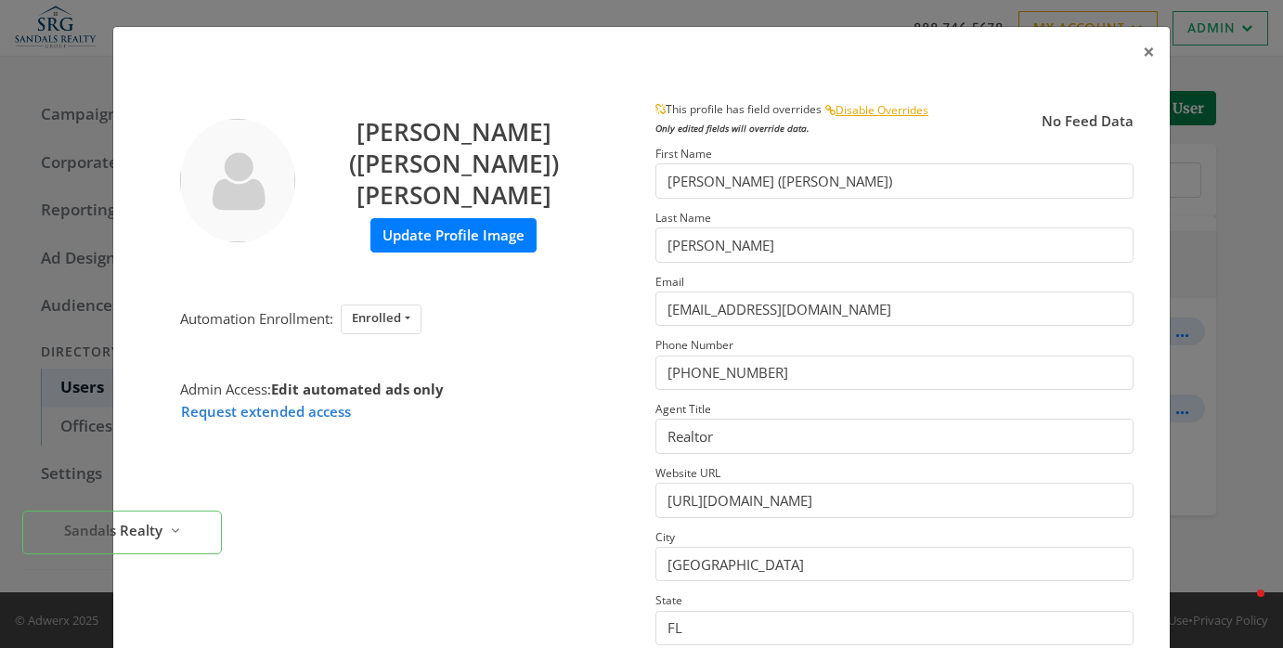
click at [414, 218] on label "Update Profile Image" at bounding box center [454, 235] width 166 height 34
click at [0, 0] on input "Update Profile Image" at bounding box center [0, 0] width 0 height 0
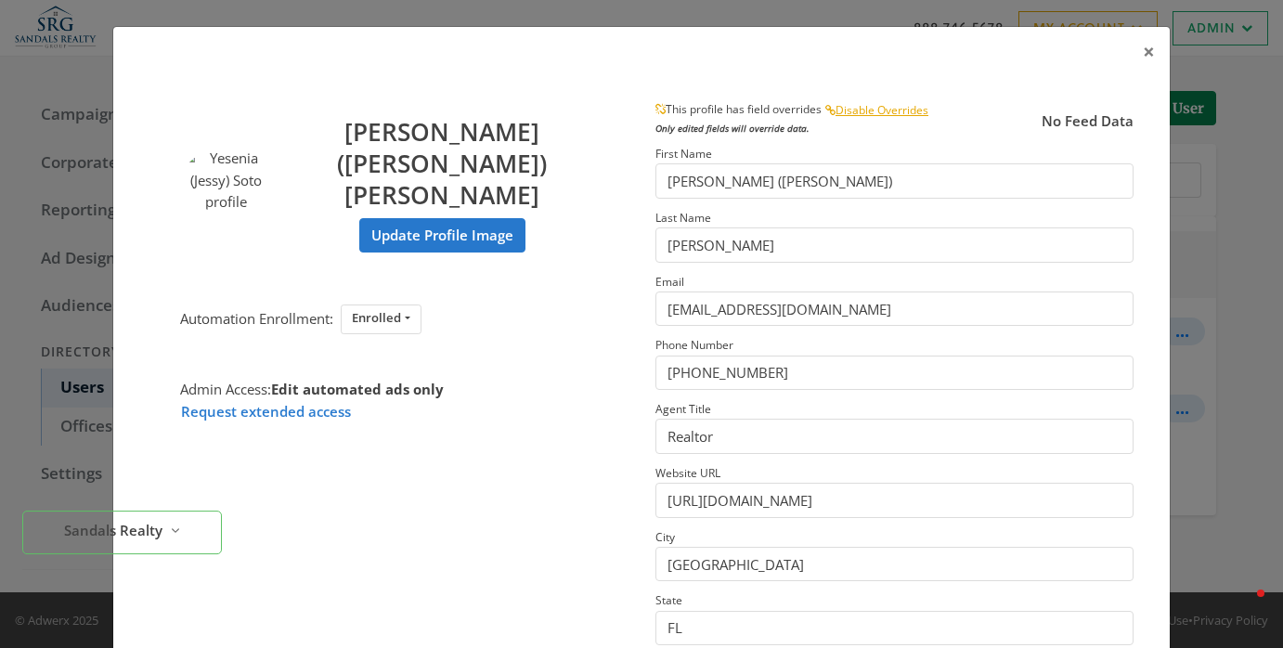
scroll to position [295, 0]
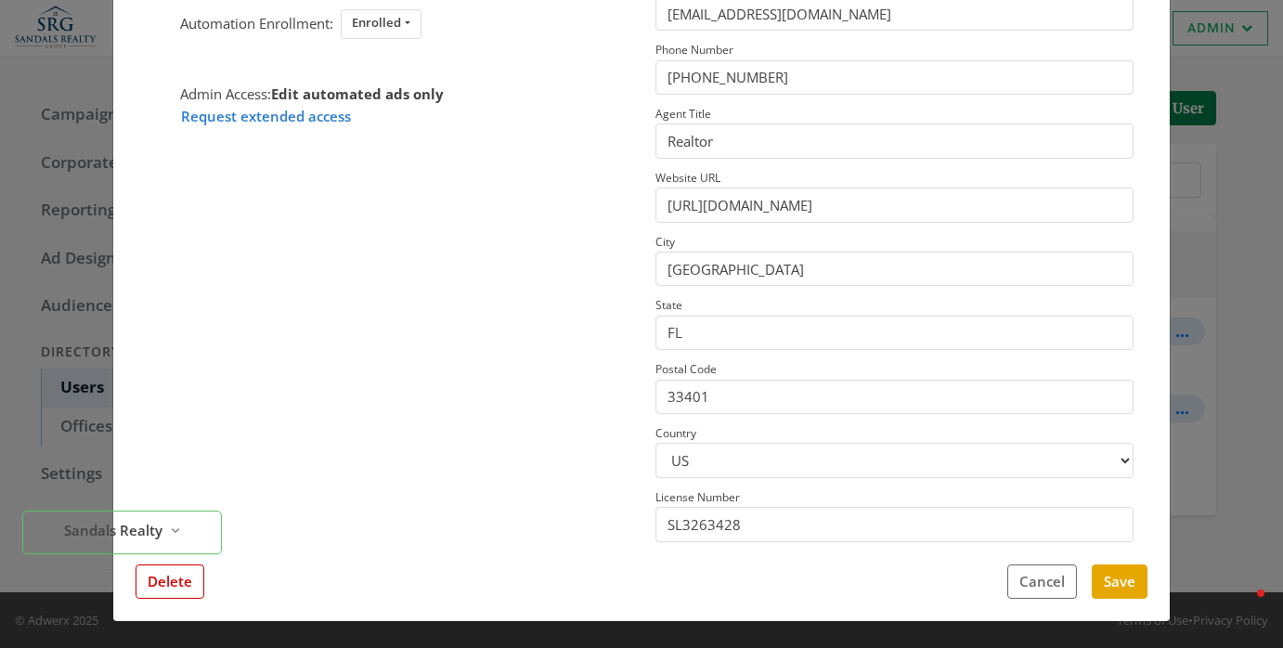
click at [1127, 602] on div "Yesenia (Jessy) Soto Update Profile Image Automation Enrollment: Enrolled Enrol…" at bounding box center [641, 203] width 1057 height 838
click at [1122, 594] on button "Save" at bounding box center [1120, 582] width 56 height 34
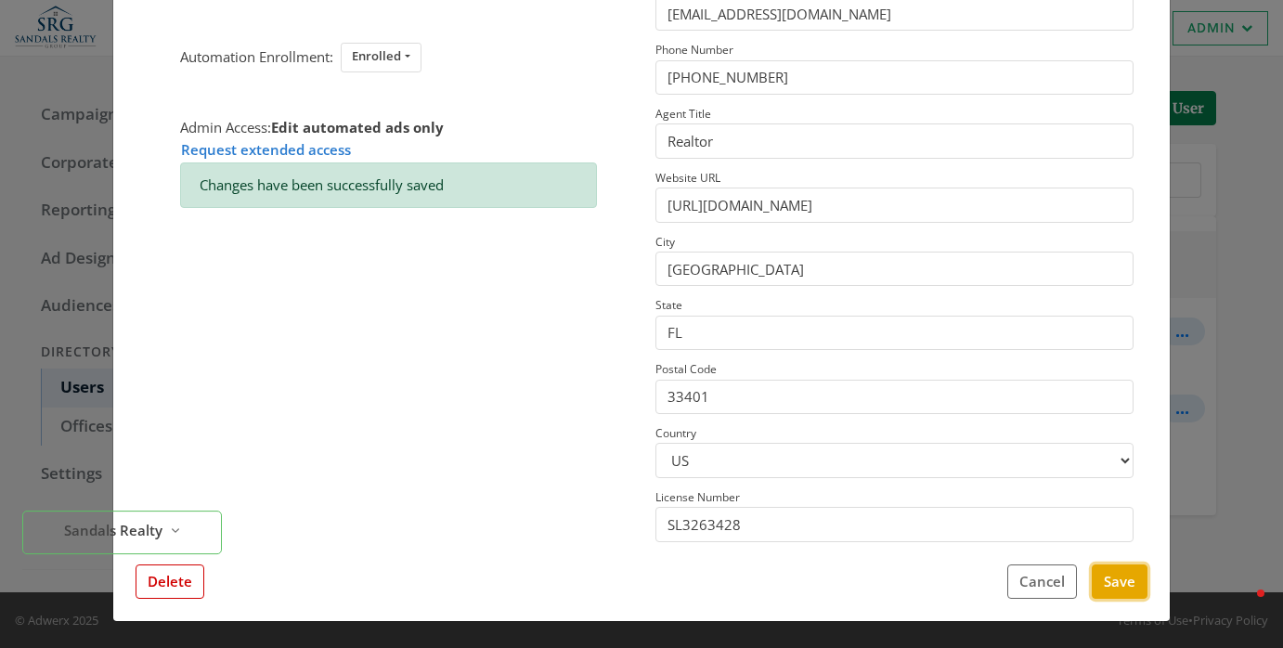
scroll to position [0, 0]
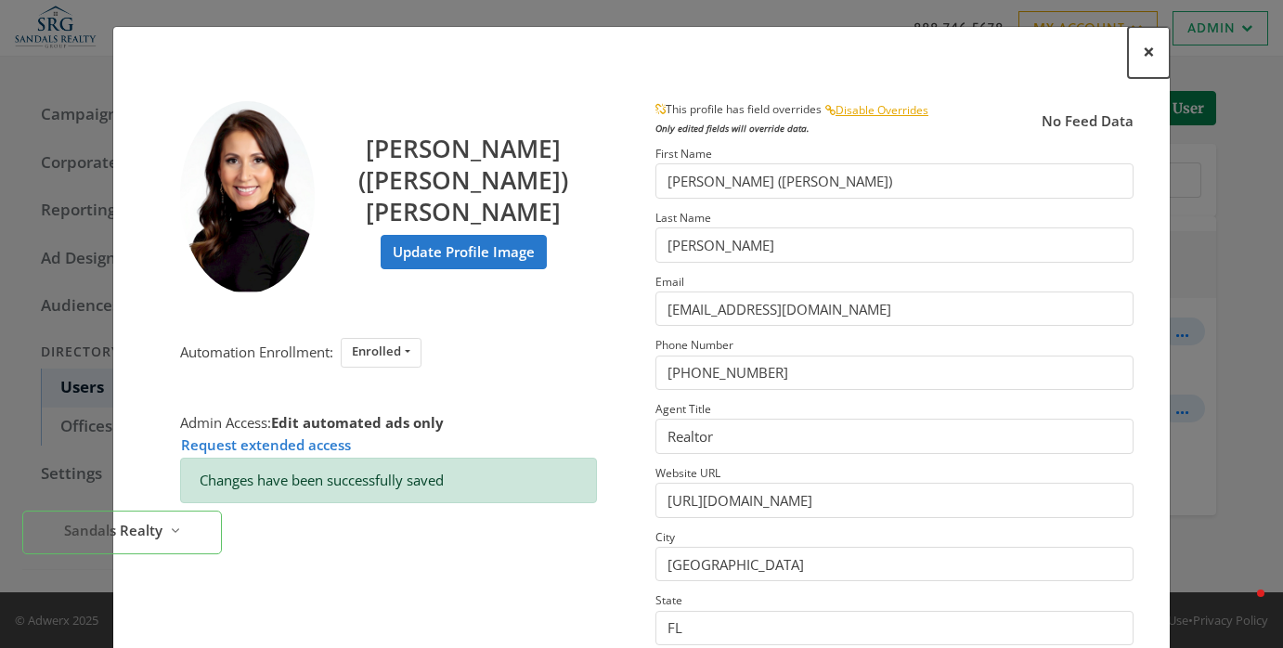
click at [1156, 51] on button "×" at bounding box center [1149, 52] width 42 height 51
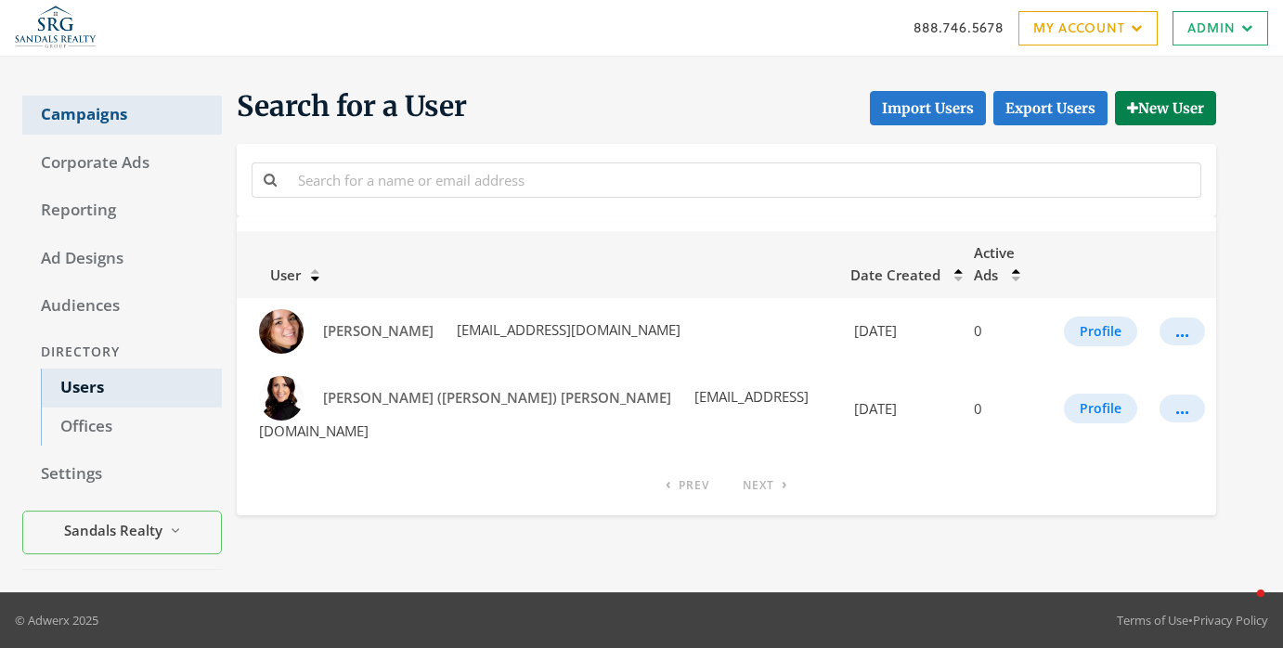
click at [146, 121] on link "Campaigns" at bounding box center [122, 115] width 200 height 39
